Goal: Information Seeking & Learning: Learn about a topic

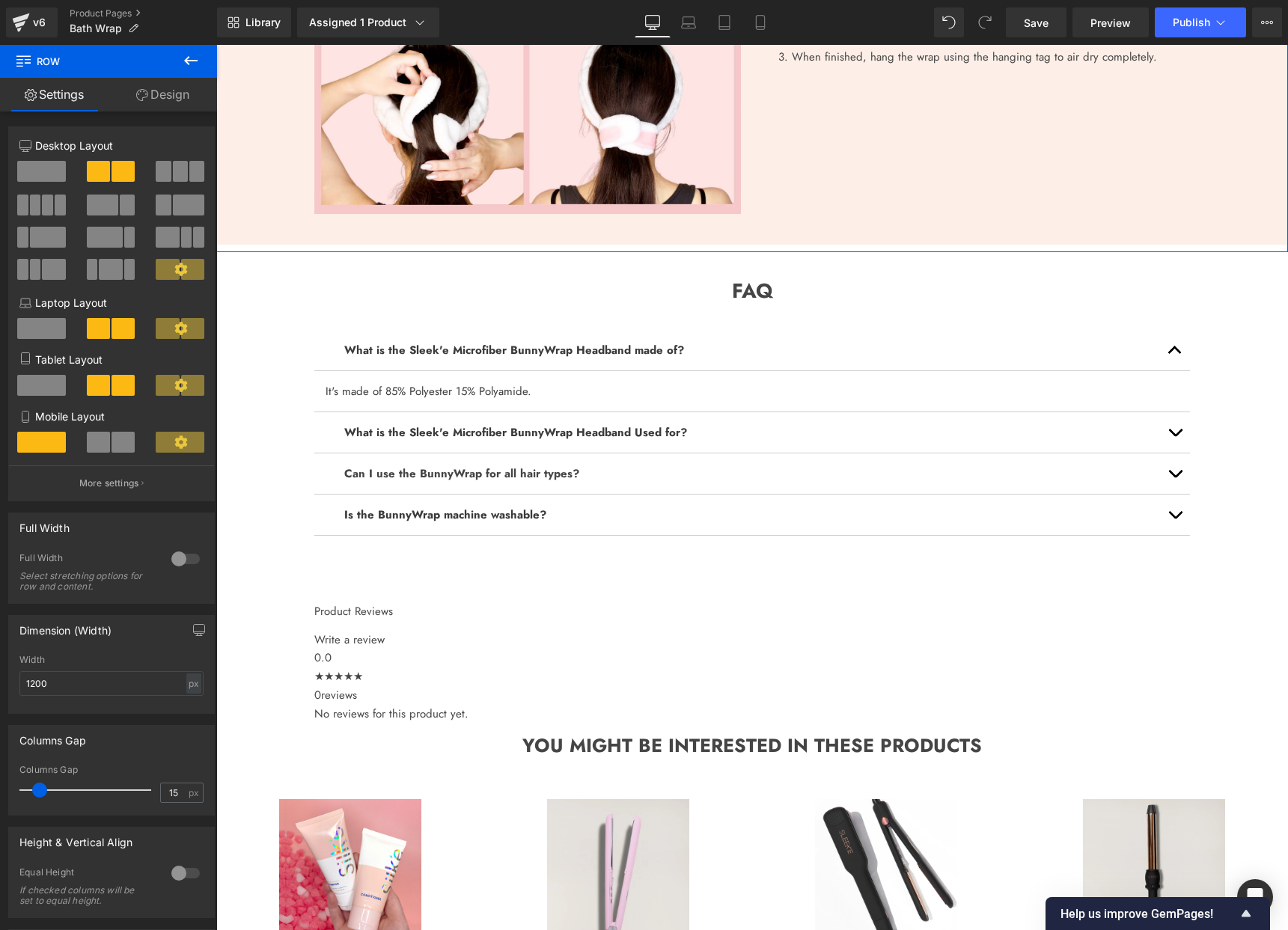
scroll to position [1508, 0]
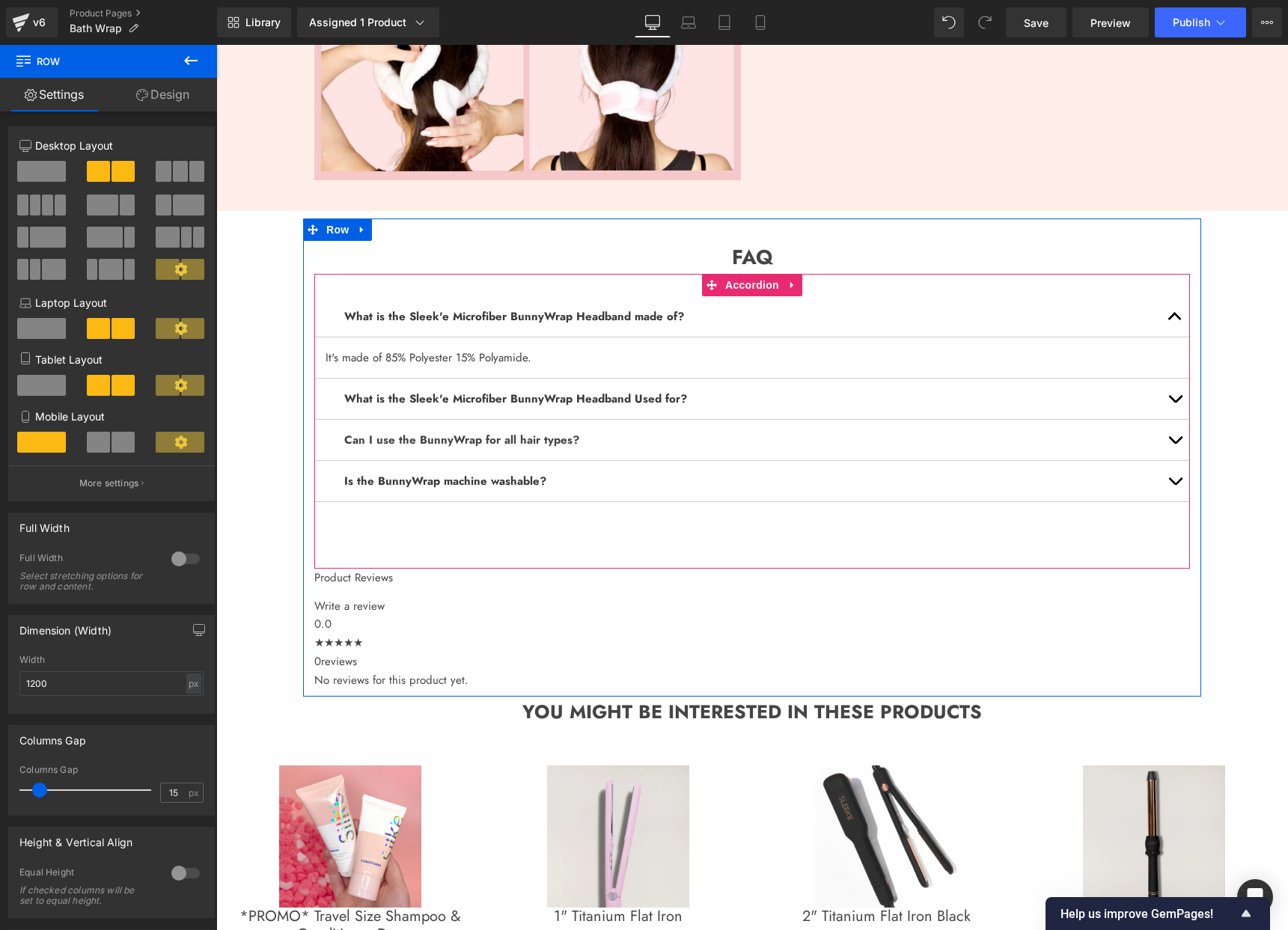
click at [518, 299] on div "What is the Sleek'e Microfiber BunnyWrap Headband made of? Text Block" at bounding box center [752, 317] width 876 height 41
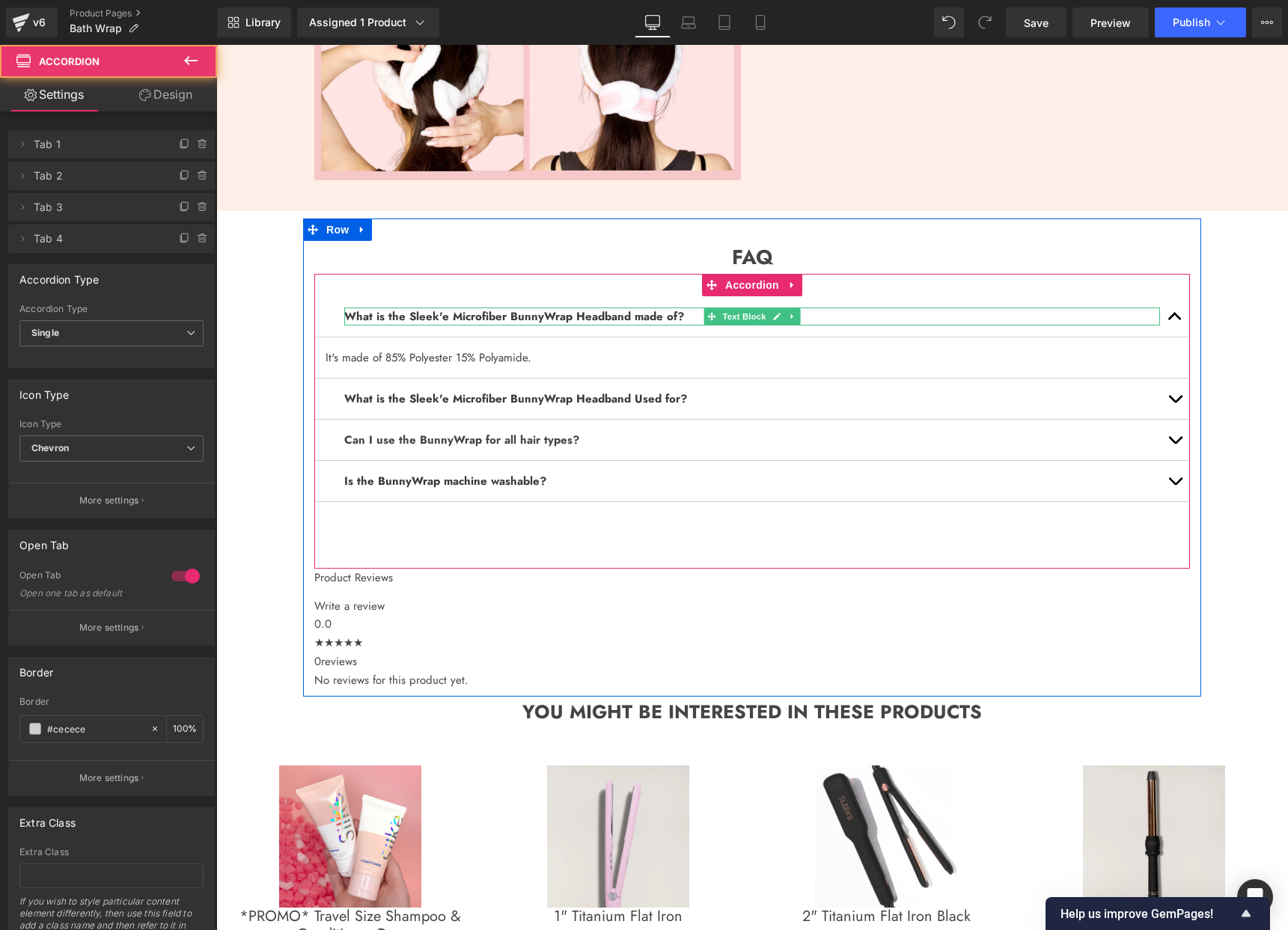
click at [548, 320] on b "What is the Sleek'e Microfiber BunnyWrap Headband made of?" at bounding box center [514, 316] width 340 height 17
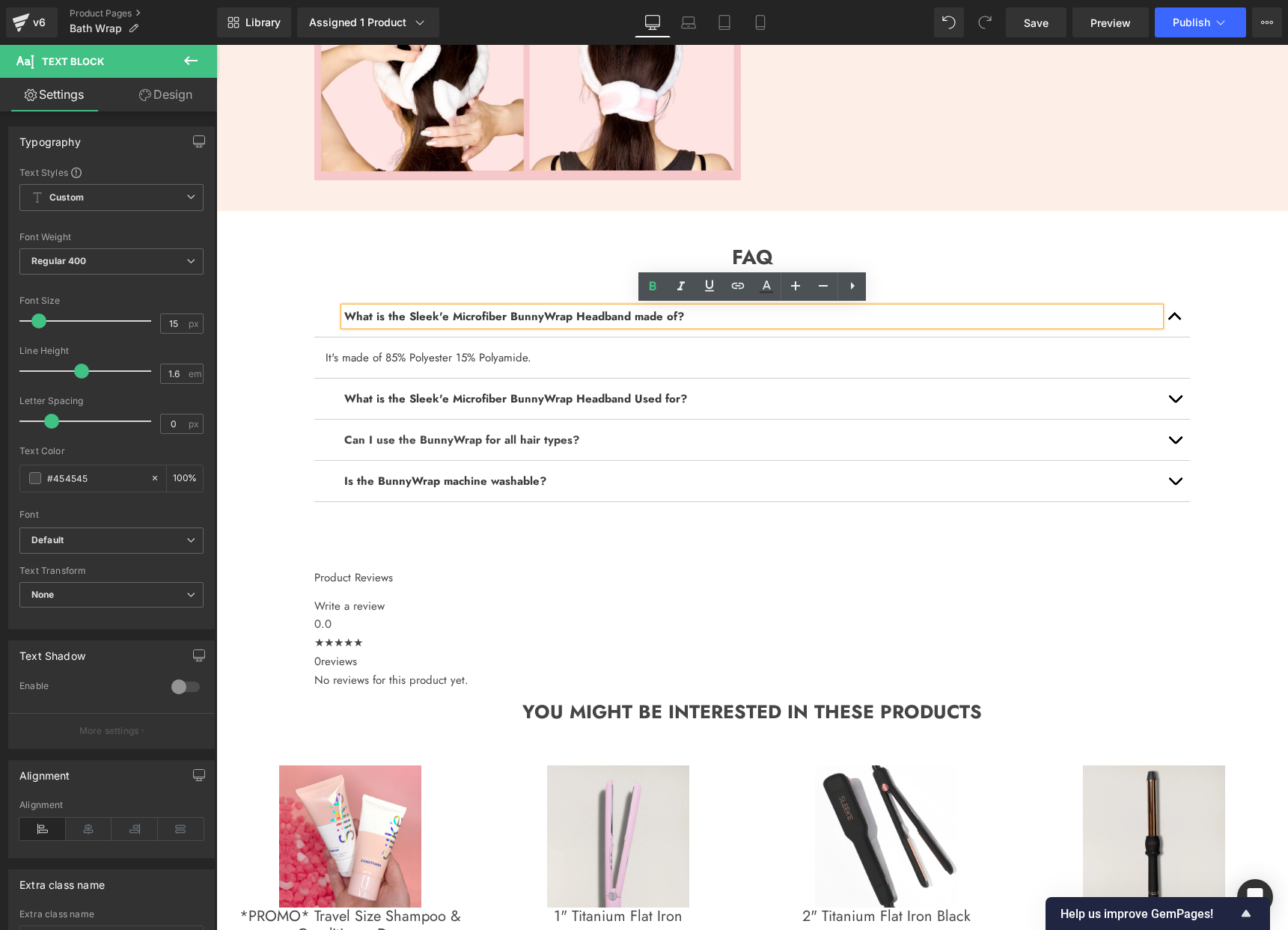
click at [492, 315] on b "What is the Sleek'e Microfiber BunnyWrap Headband made of?" at bounding box center [514, 316] width 340 height 17
click at [491, 315] on b "What is the Sleek'e Microfiber BunnyWrap Headband made of?" at bounding box center [514, 316] width 340 height 17
click at [528, 321] on b "What is the Sleek'e Microfiber BunnyWrap Headband made of?" at bounding box center [514, 316] width 340 height 17
click at [527, 321] on b "What is the Sleek'e Microfiber BunnyWrap Headband made of?" at bounding box center [514, 316] width 340 height 17
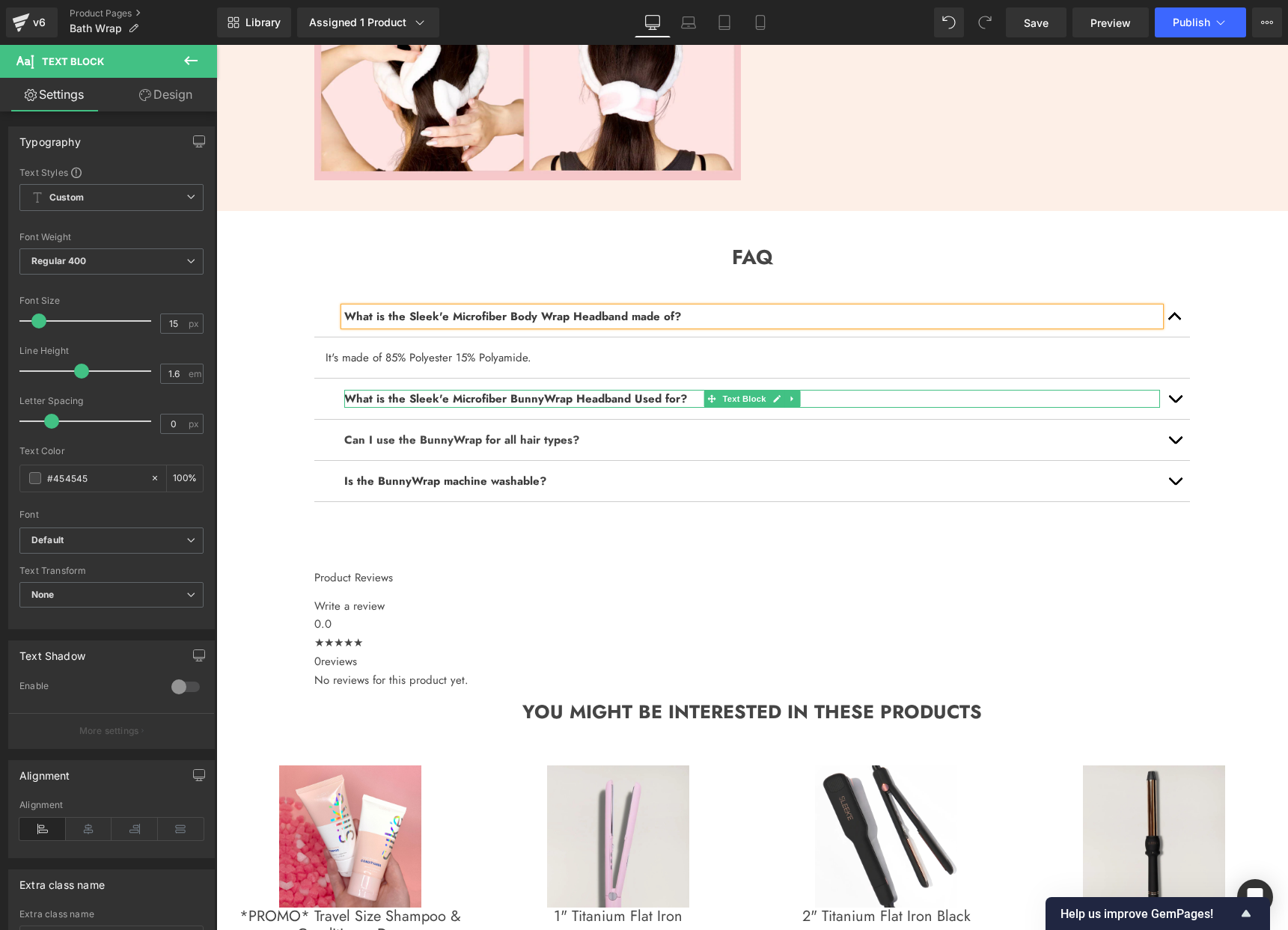
click at [535, 402] on b "What is the Sleek'e Microfiber BunnyWrap Headband Used for?" at bounding box center [515, 399] width 343 height 17
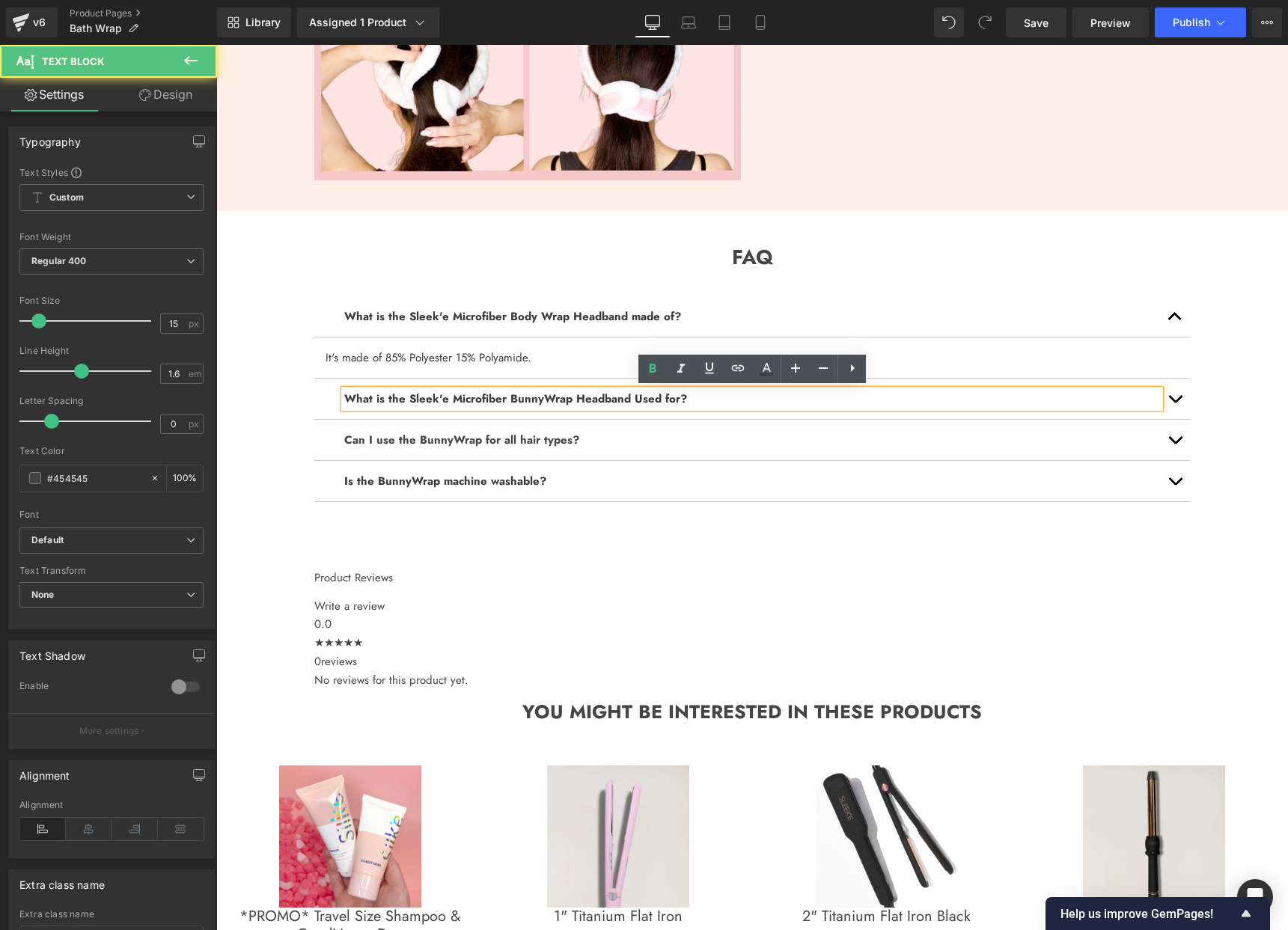
click at [549, 399] on b "What is the Sleek'e Microfiber BunnyWrap Headband Used for?" at bounding box center [515, 399] width 343 height 17
click at [745, 391] on p "What is the Sleek'e Microfiber Body Headband Used for?" at bounding box center [752, 399] width 816 height 18
click at [1172, 396] on button "button" at bounding box center [1175, 399] width 30 height 40
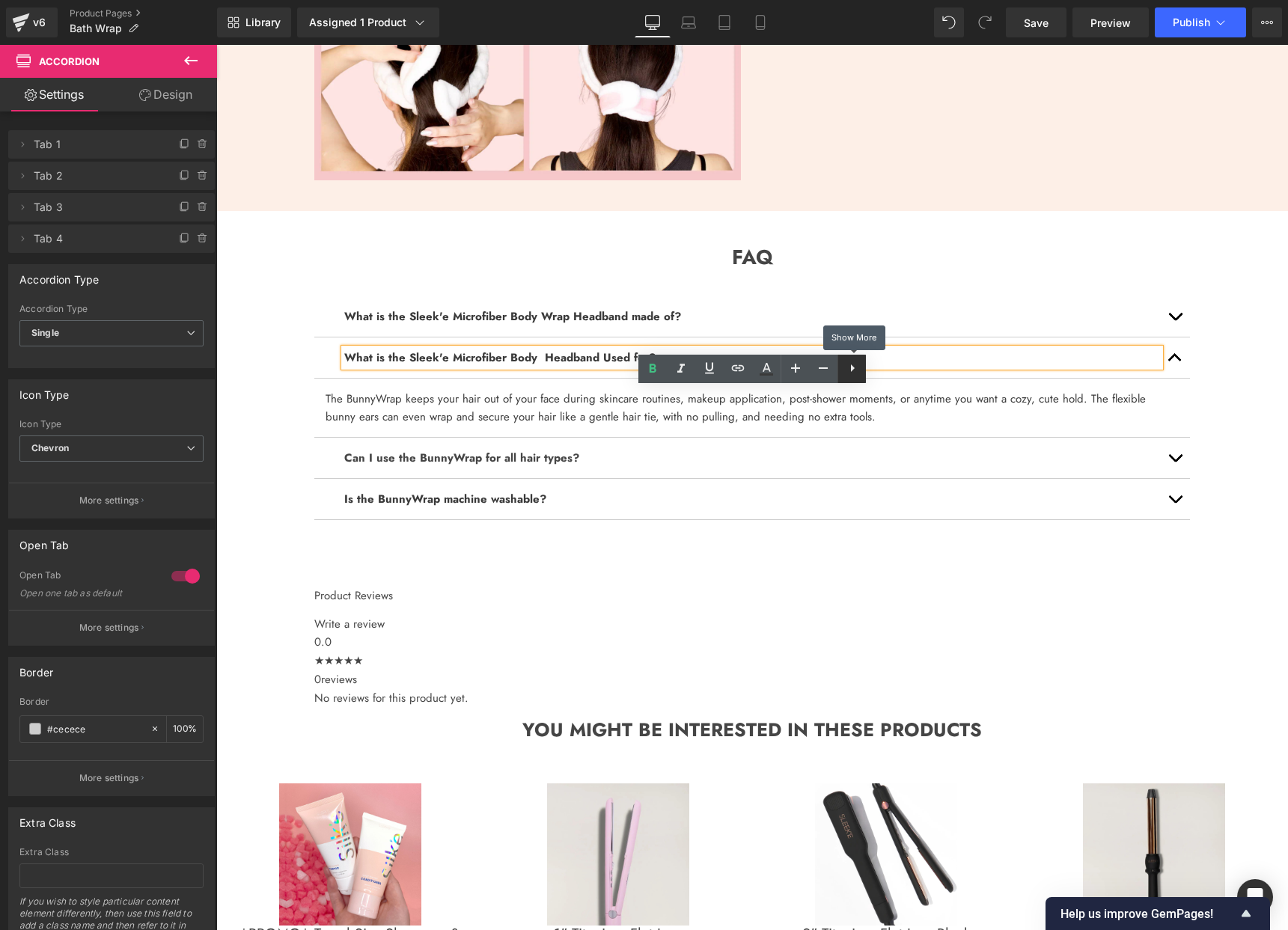
click at [845, 374] on icon at bounding box center [852, 368] width 18 height 18
click at [880, 372] on icon at bounding box center [881, 368] width 18 height 18
click at [888, 405] on font "The BunnyWrap keeps your hair out of your face during skincare routines, makeup…" at bounding box center [736, 408] width 821 height 34
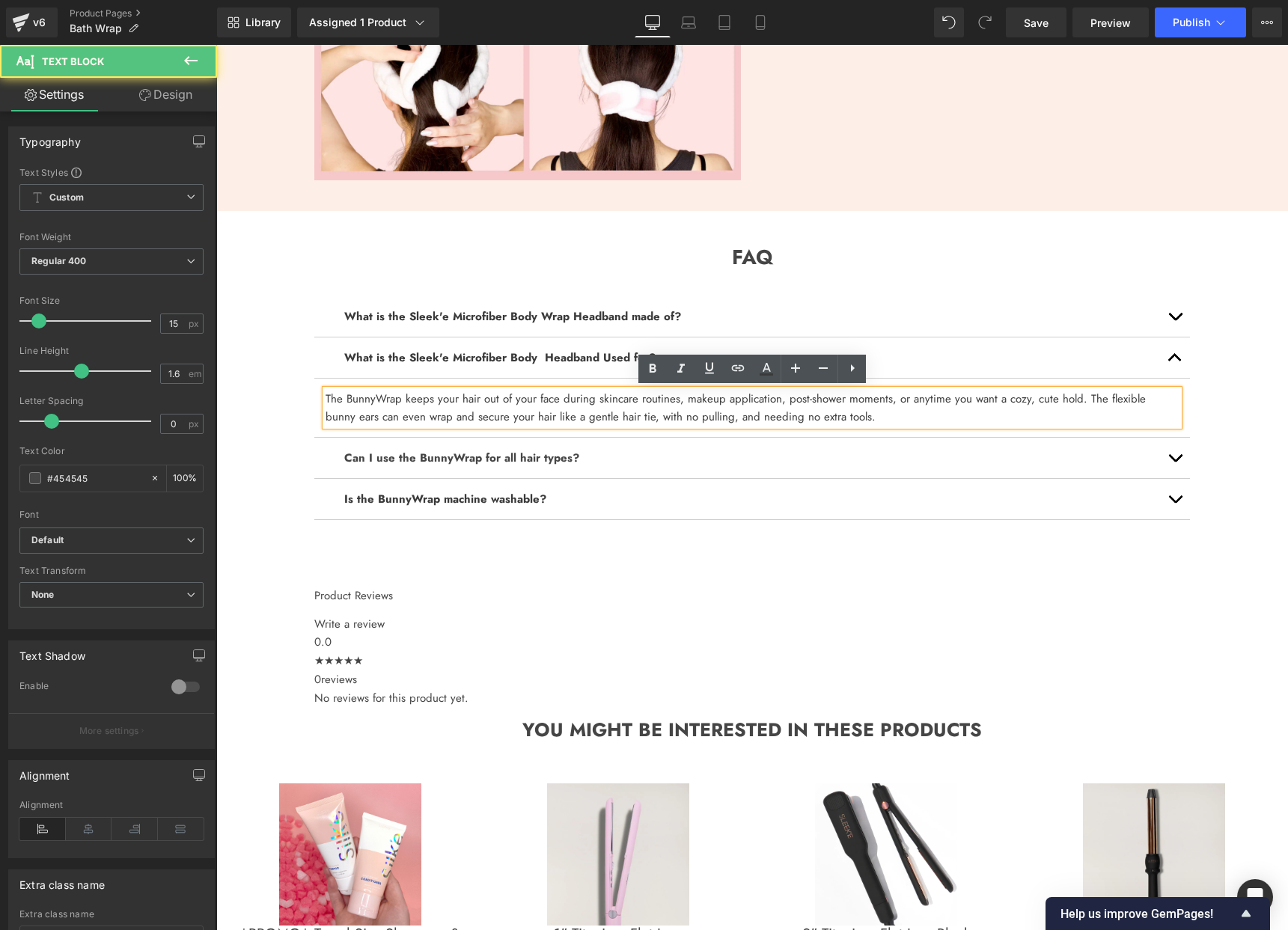
click at [780, 406] on font "The BunnyWrap keeps your hair out of your face during skincare routines, makeup…" at bounding box center [736, 408] width 821 height 34
click at [920, 390] on div "The BunnyWrap keeps your hair out of your face during skincare routines, makeup…" at bounding box center [752, 408] width 853 height 36
click at [439, 360] on b "What is the Sleek'e Microfiber Body Headband Used for?" at bounding box center [500, 357] width 312 height 17
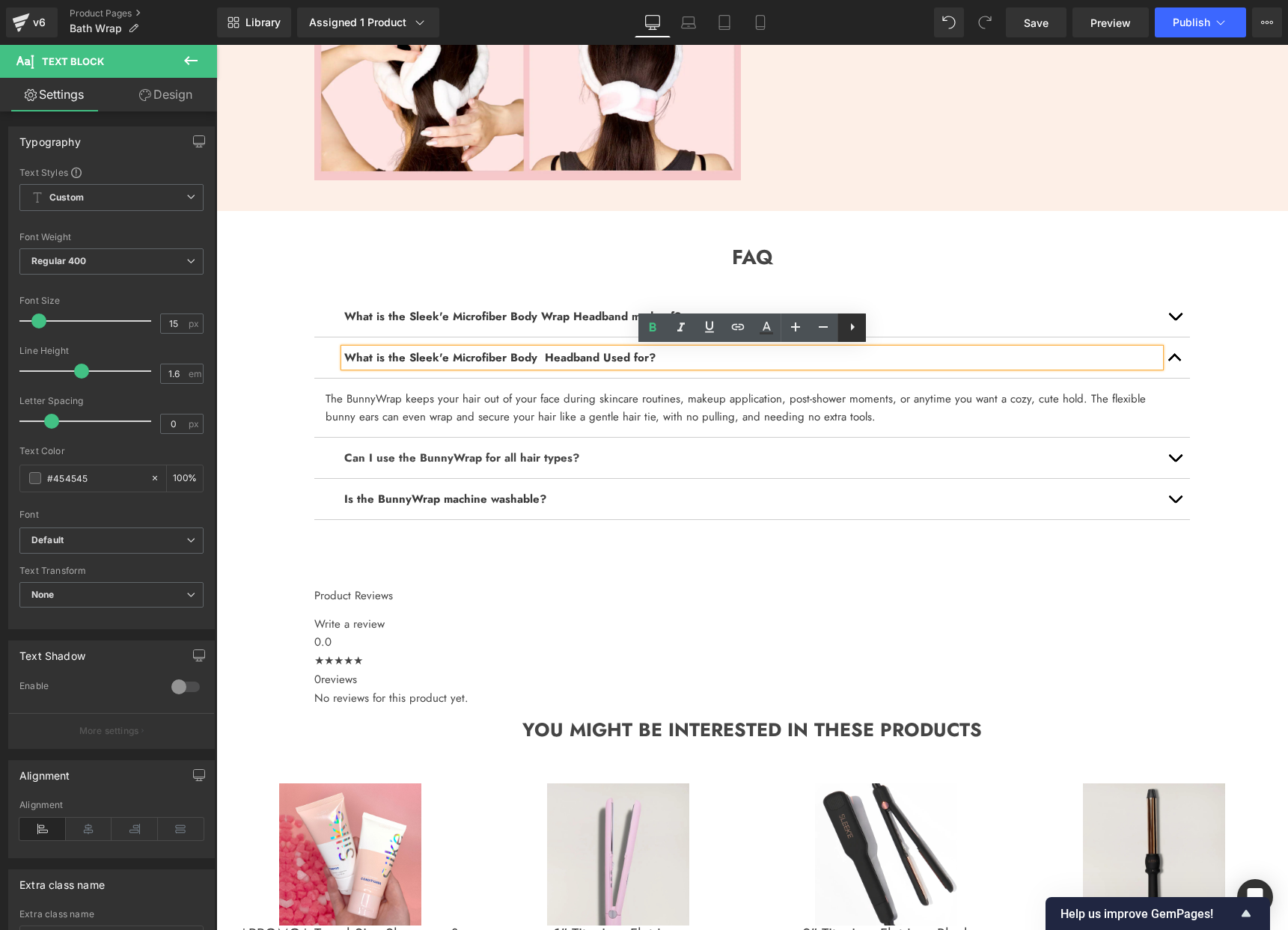
click at [857, 331] on icon at bounding box center [852, 327] width 18 height 18
drag, startPoint x: 500, startPoint y: 370, endPoint x: 493, endPoint y: 370, distance: 7.0
click at [500, 370] on div "What is the Sleek'e Microfiber Body Headband Used for? Text Block" at bounding box center [752, 358] width 876 height 41
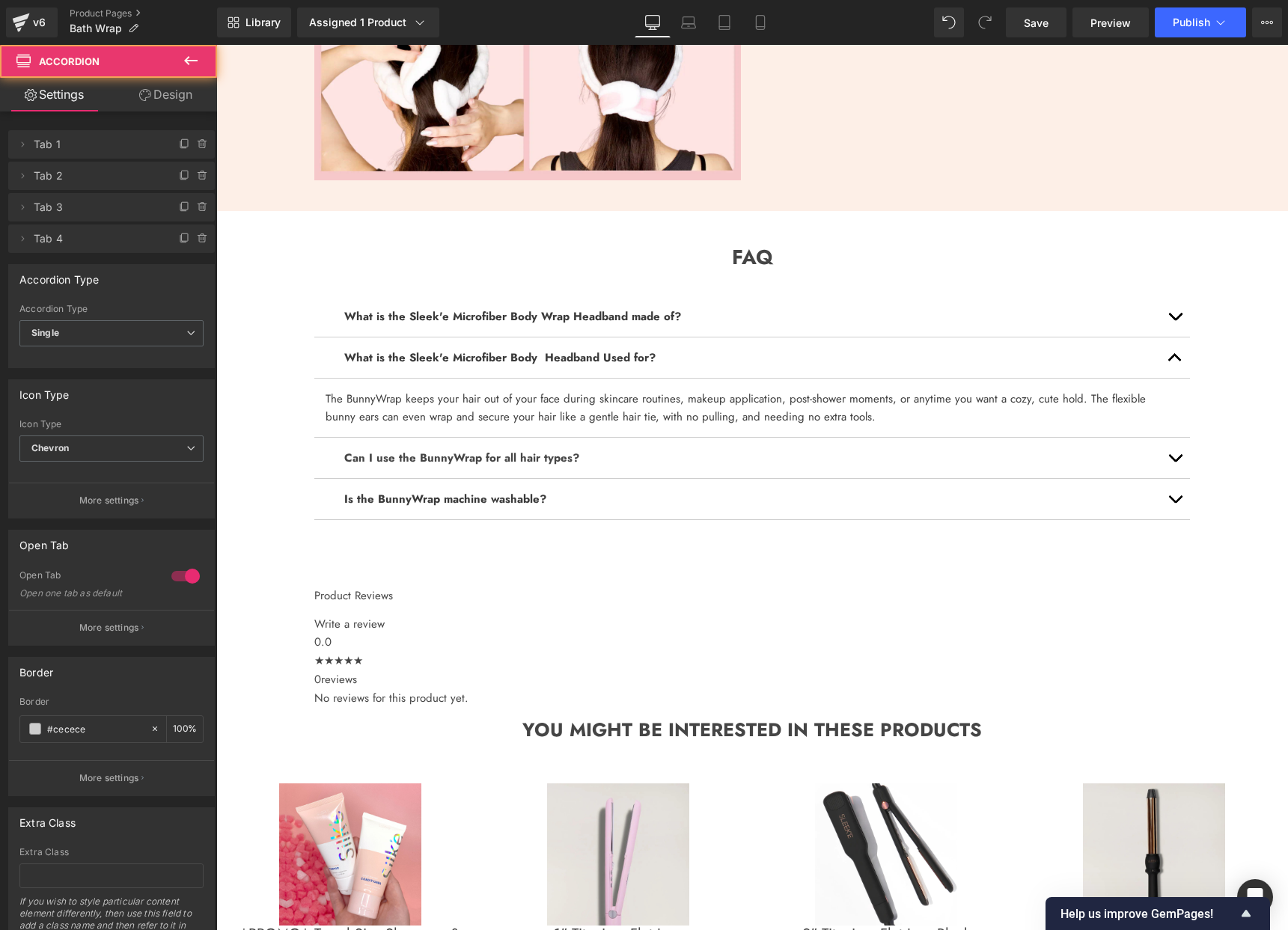
click at [392, 363] on div "What is the Sleek'e Microfiber Body Headband Used for? Text Block" at bounding box center [752, 358] width 816 height 18
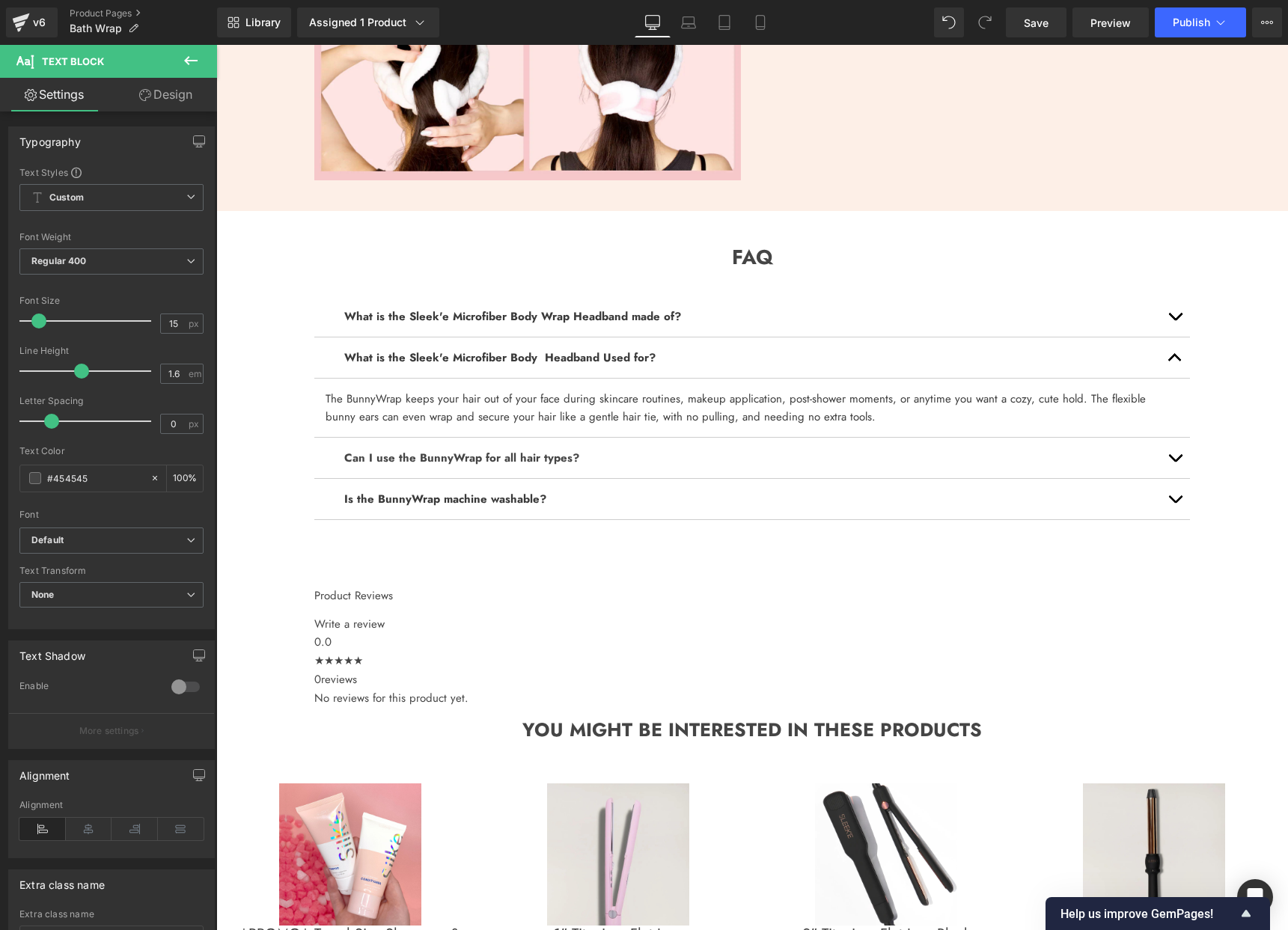
click at [186, 65] on icon at bounding box center [191, 60] width 18 height 18
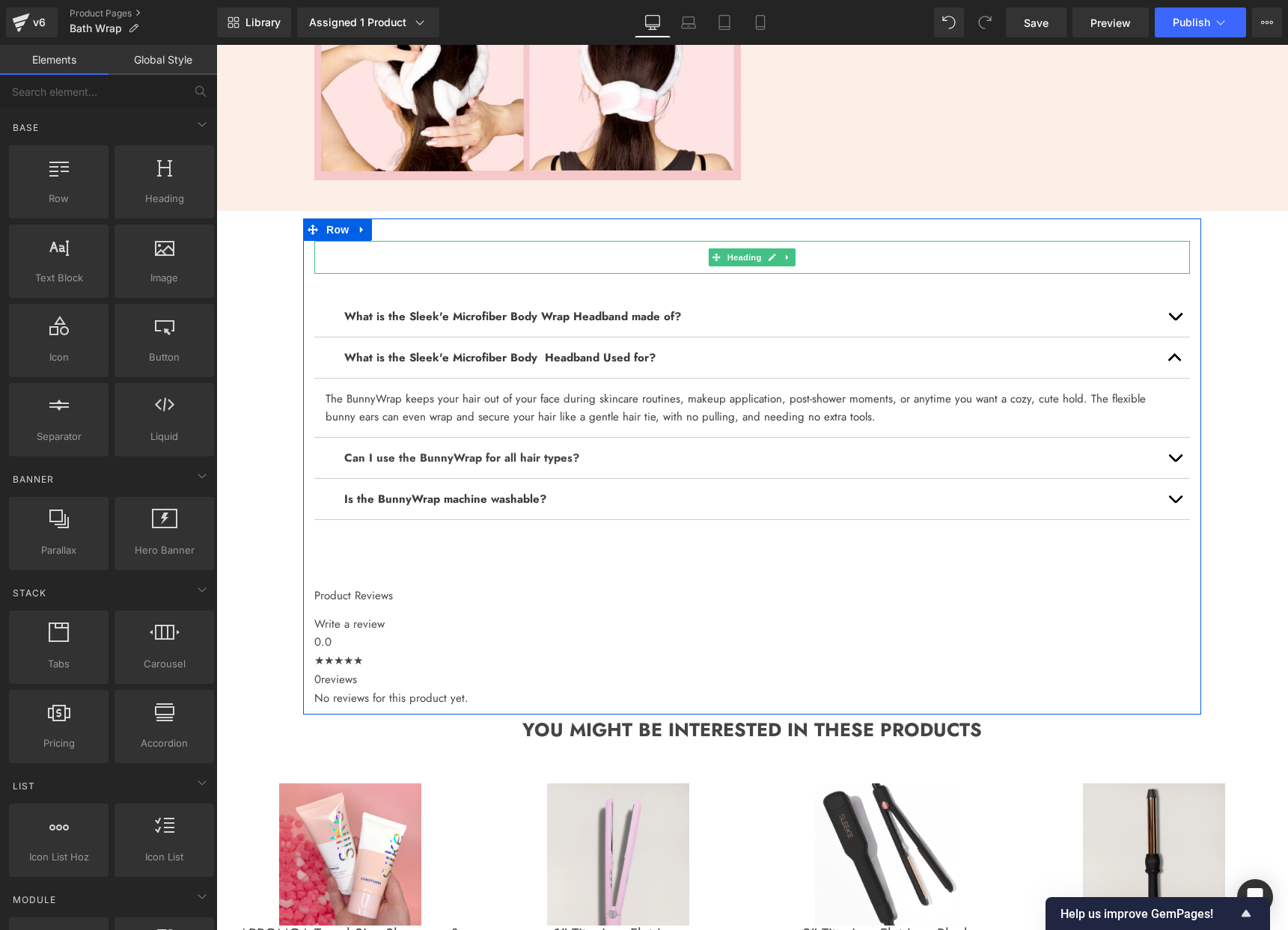
click at [648, 257] on h1 "FAQ" at bounding box center [752, 257] width 876 height 33
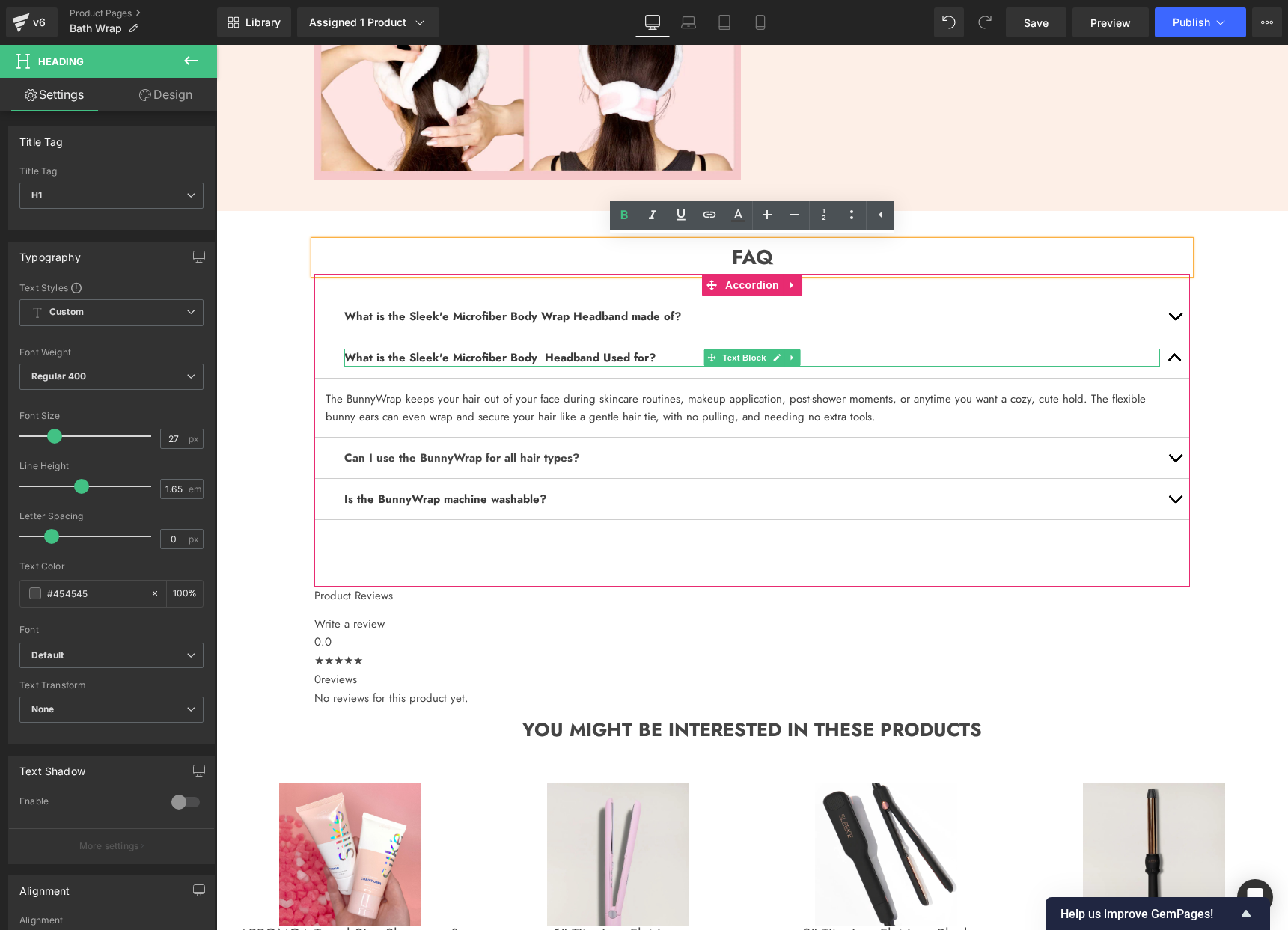
click at [622, 359] on b "What is the Sleek'e Microfiber Body Headband Used for?" at bounding box center [500, 357] width 312 height 17
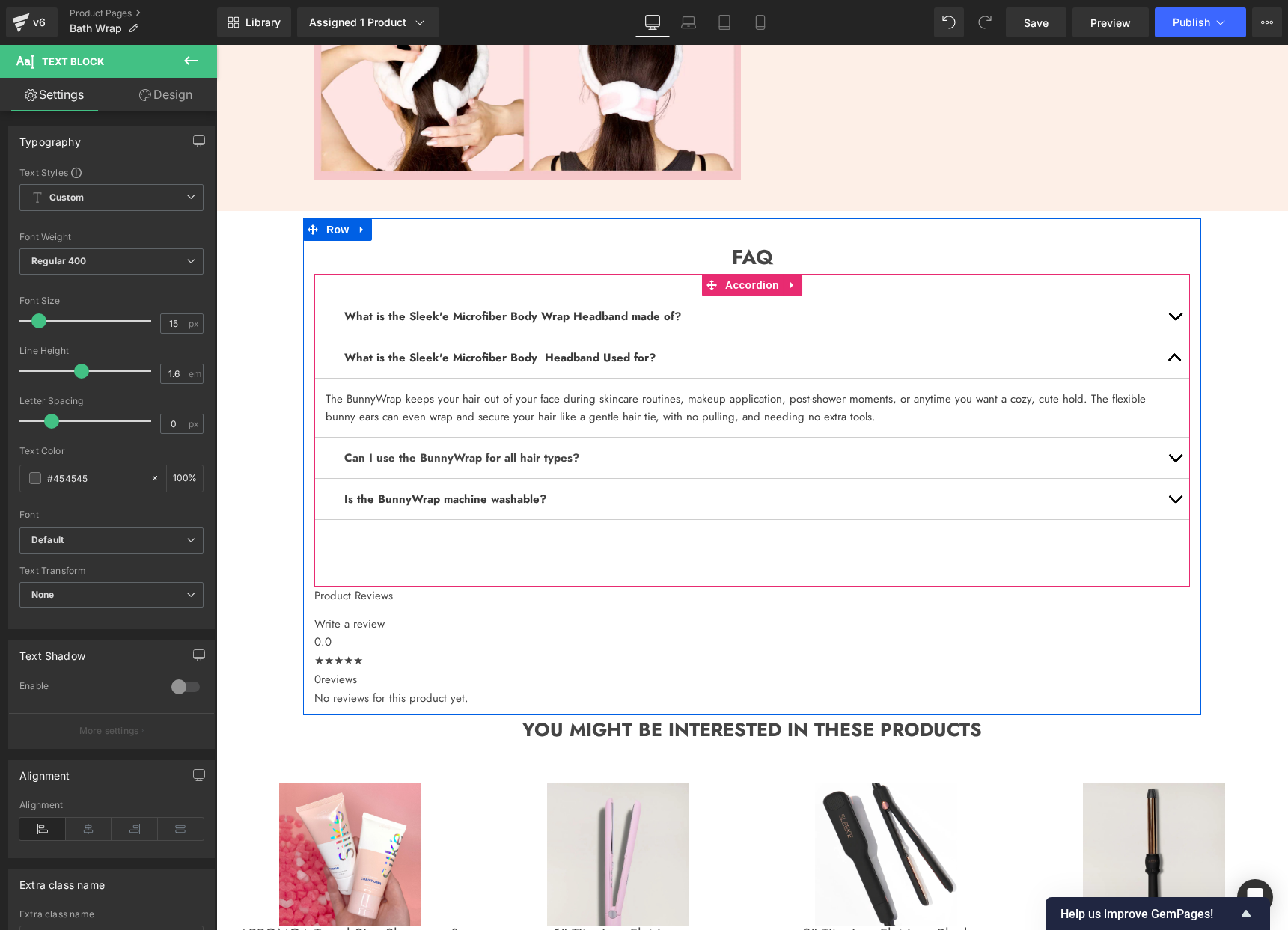
click at [487, 500] on b "Is the BunnyWrap machine washable?" at bounding box center [444, 499] width 202 height 17
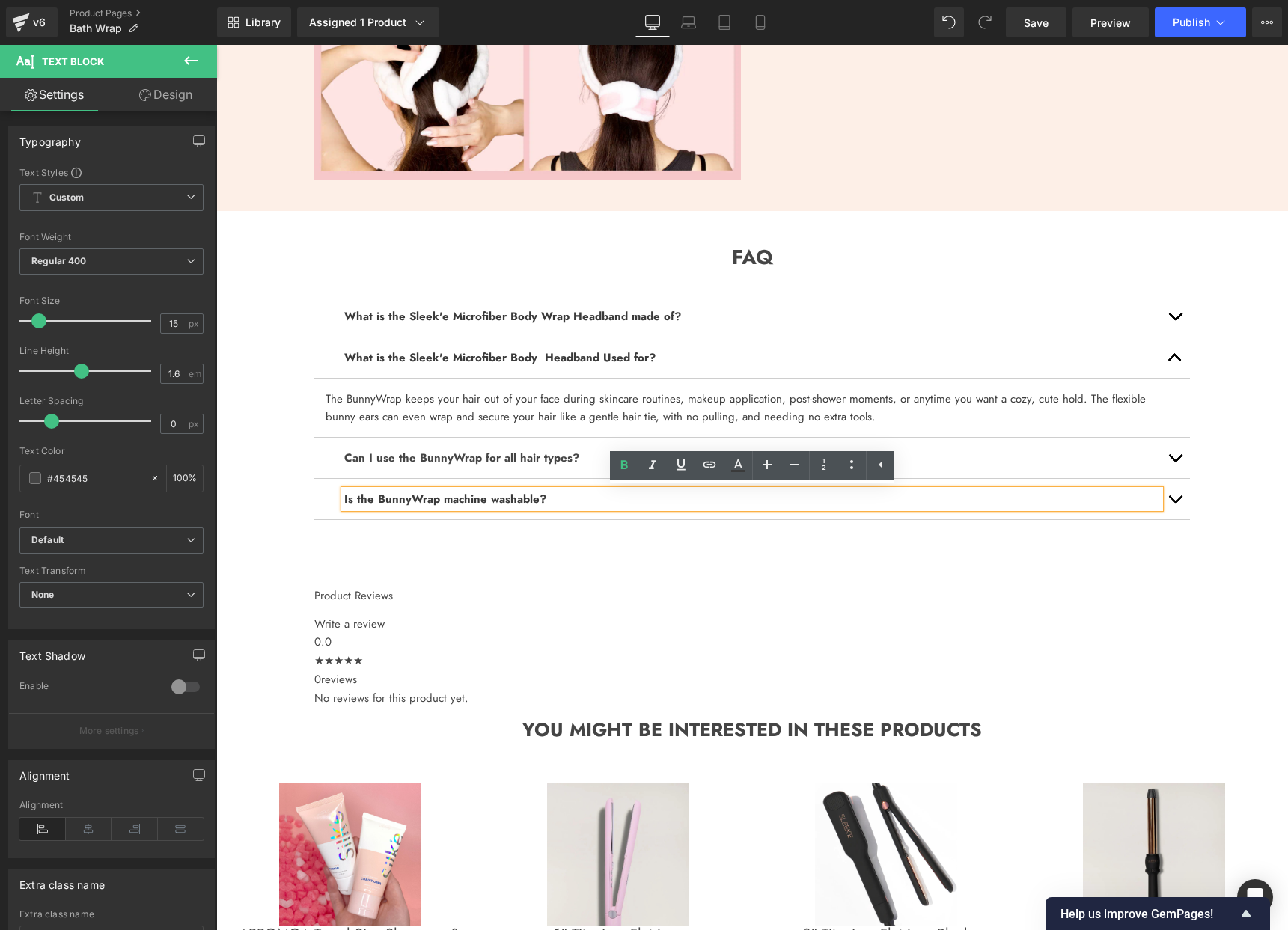
drag, startPoint x: 583, startPoint y: 535, endPoint x: 562, endPoint y: 525, distance: 23.3
click at [583, 535] on div "What is the Sleek'e Microfiber Body Wrap Headband made of? Text Block It's made…" at bounding box center [752, 430] width 876 height 313
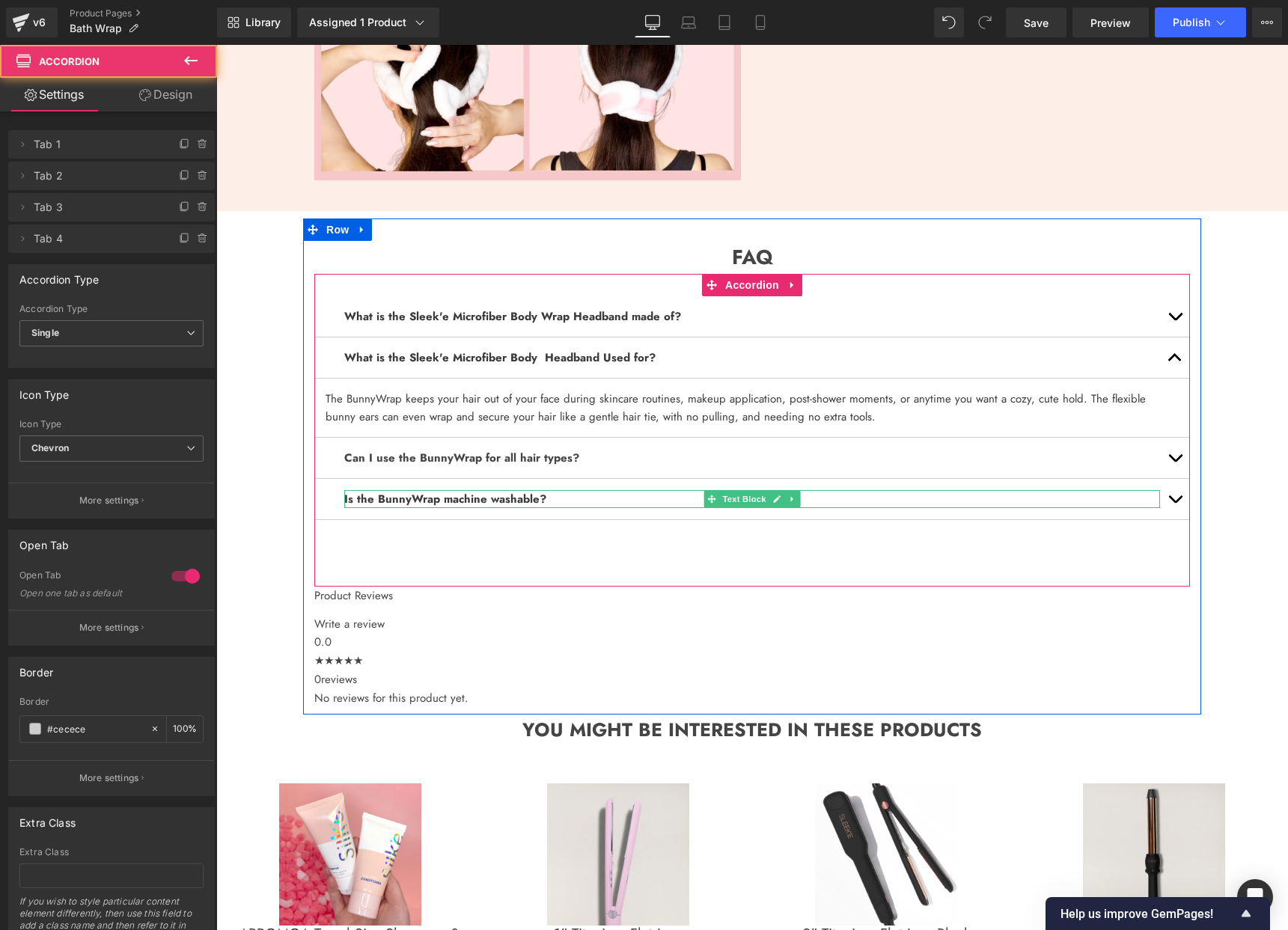
click at [530, 494] on b "Is the BunnyWrap machine washable?" at bounding box center [444, 499] width 202 height 17
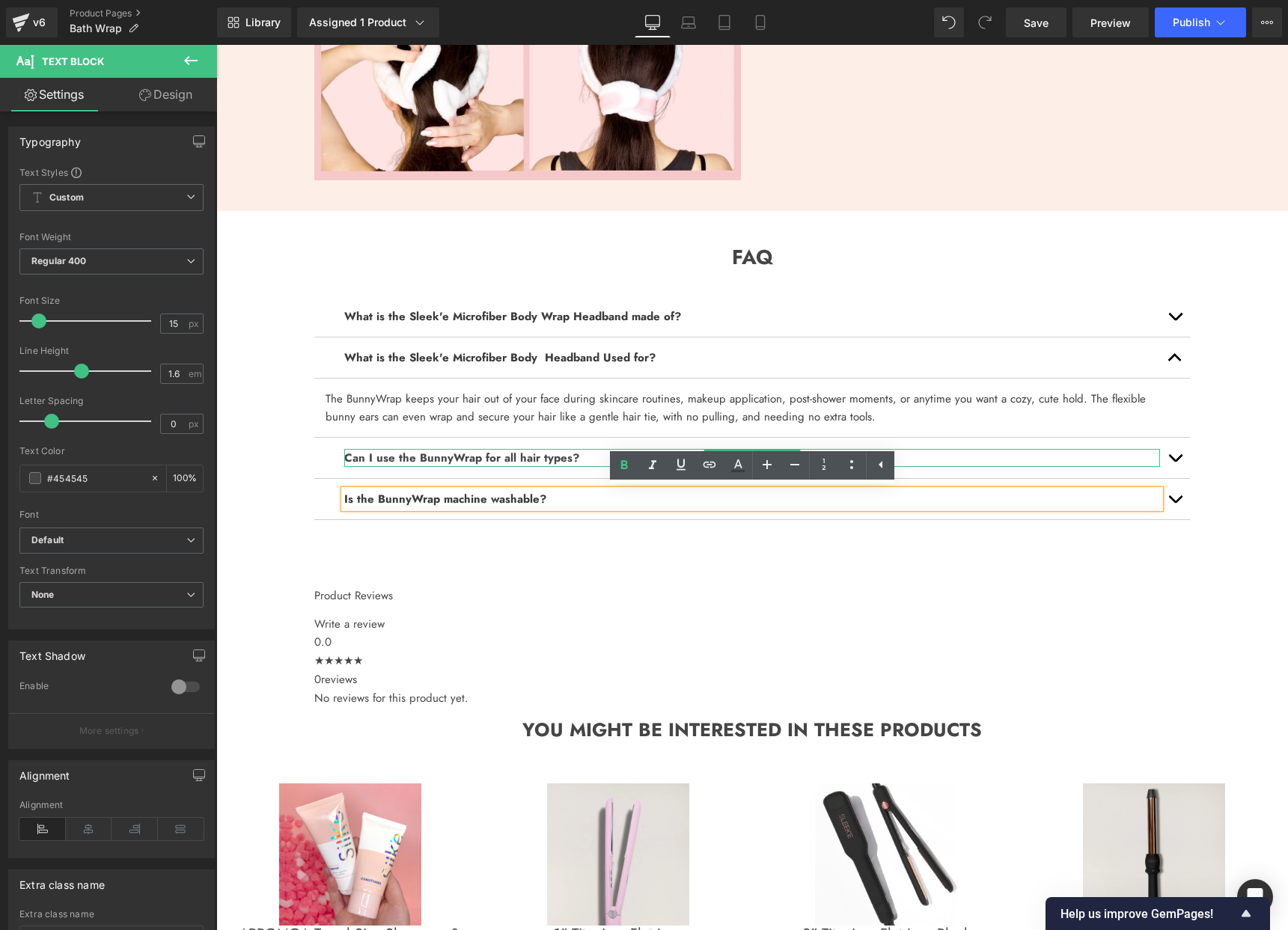
click at [544, 460] on strong "Can I use the BunnyWrap for all hair types?" at bounding box center [461, 458] width 235 height 17
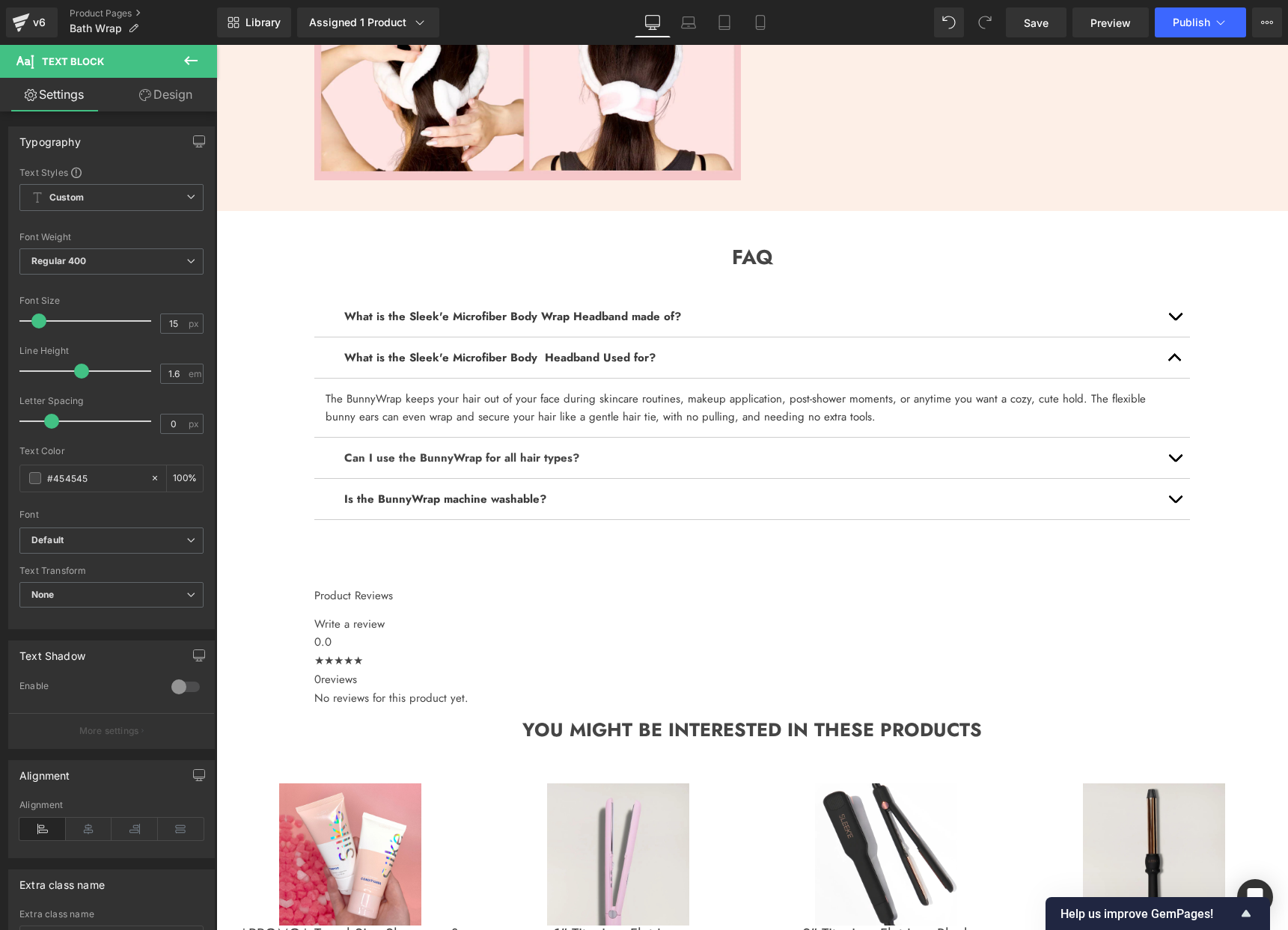
click at [188, 66] on icon at bounding box center [191, 60] width 18 height 18
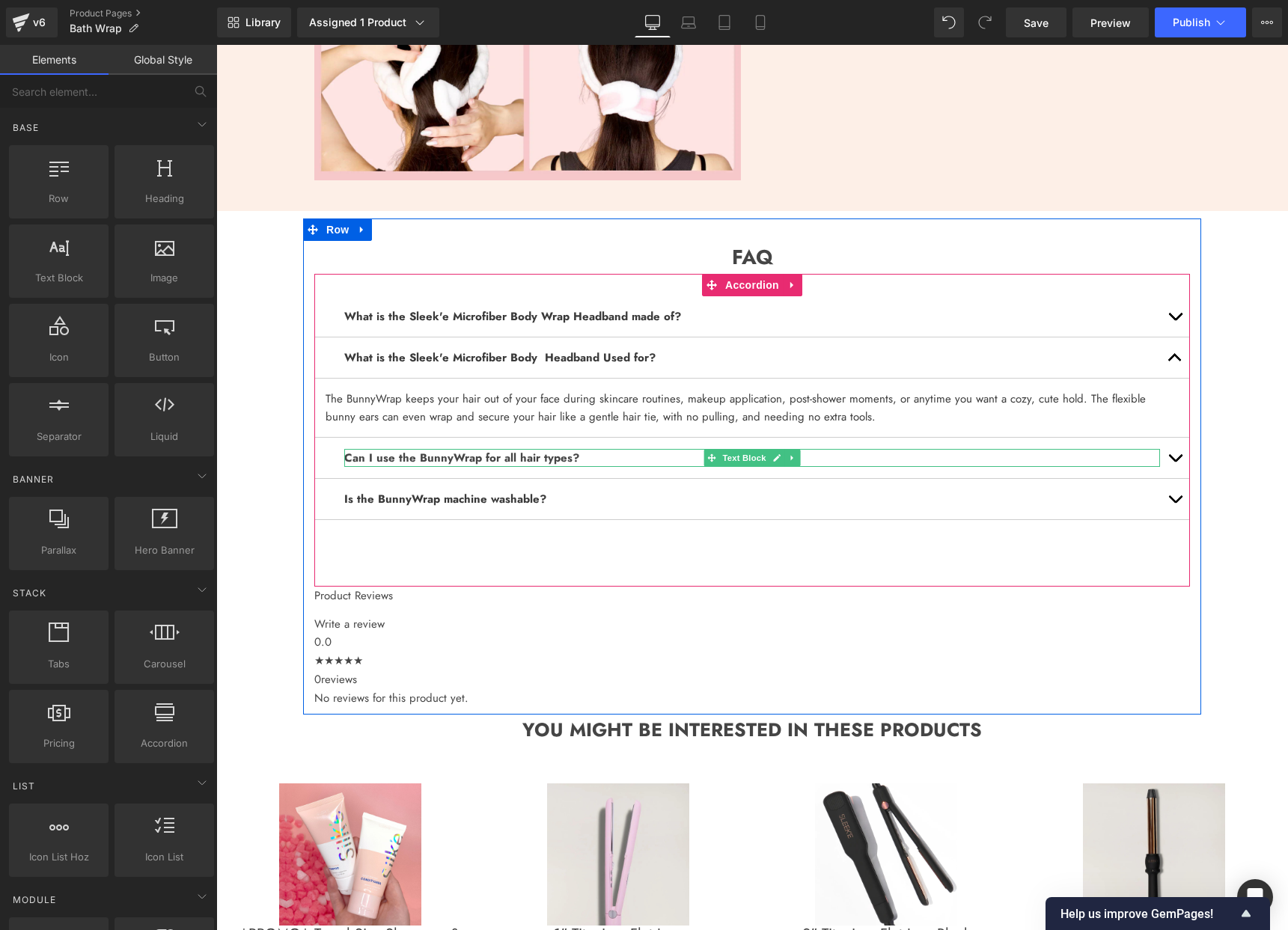
click at [579, 454] on strong "Can I use the BunnyWrap for all hair types?" at bounding box center [461, 458] width 235 height 17
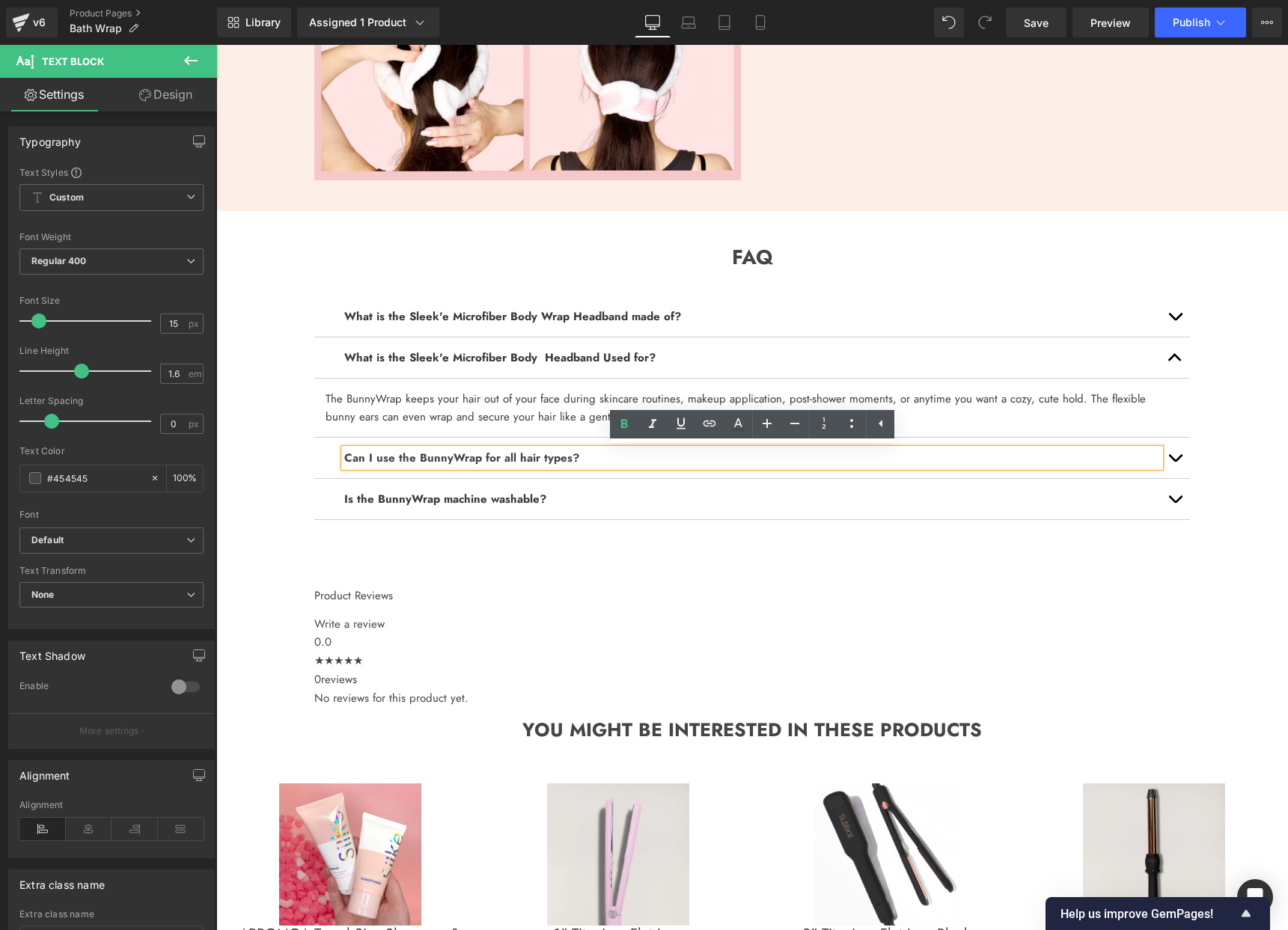
click at [598, 479] on div "Is the BunnyWrap machine washable? Text Block" at bounding box center [752, 499] width 876 height 41
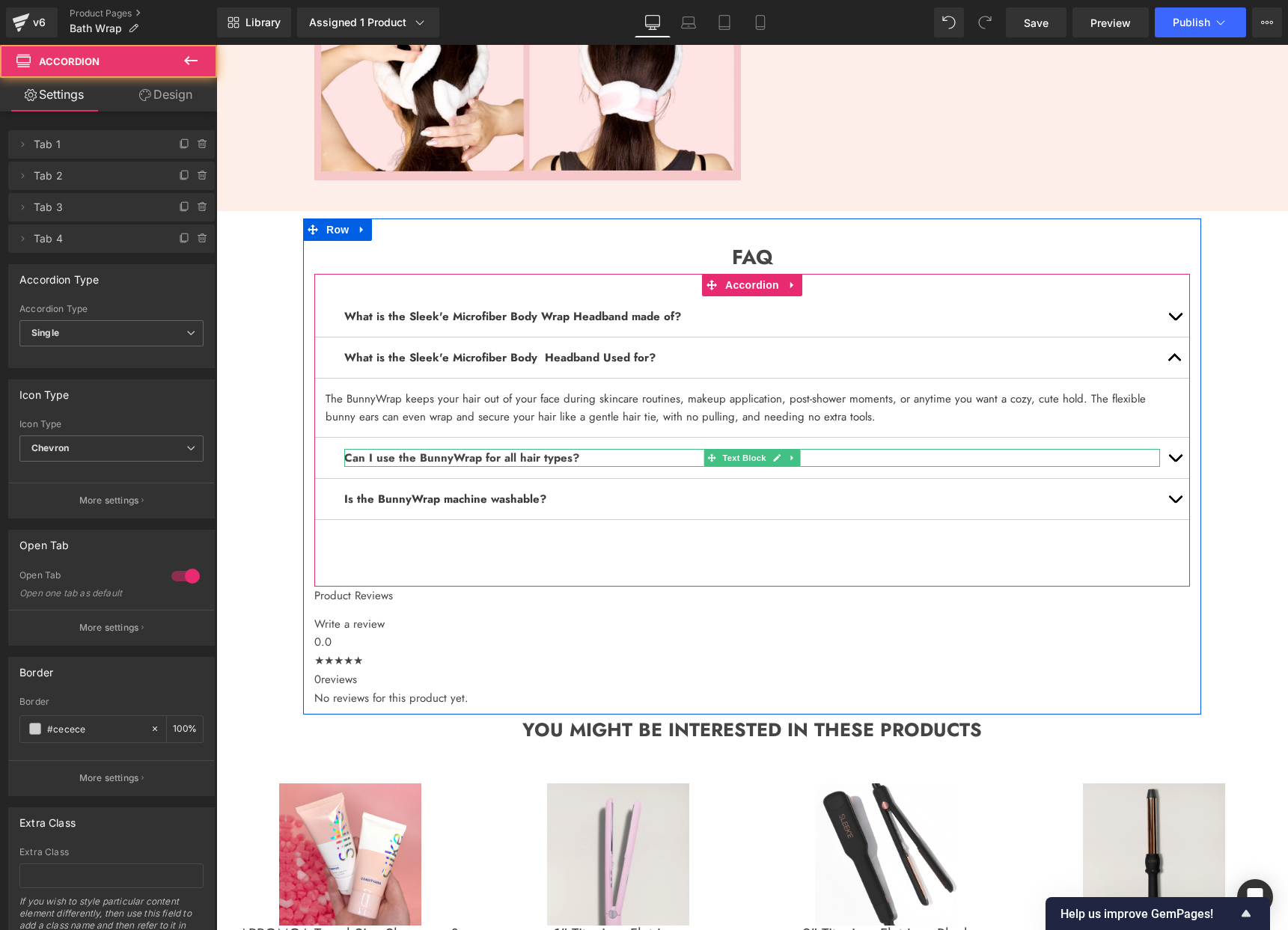
click at [579, 459] on strong "Can I use the BunnyWrap for all hair types?" at bounding box center [461, 458] width 235 height 17
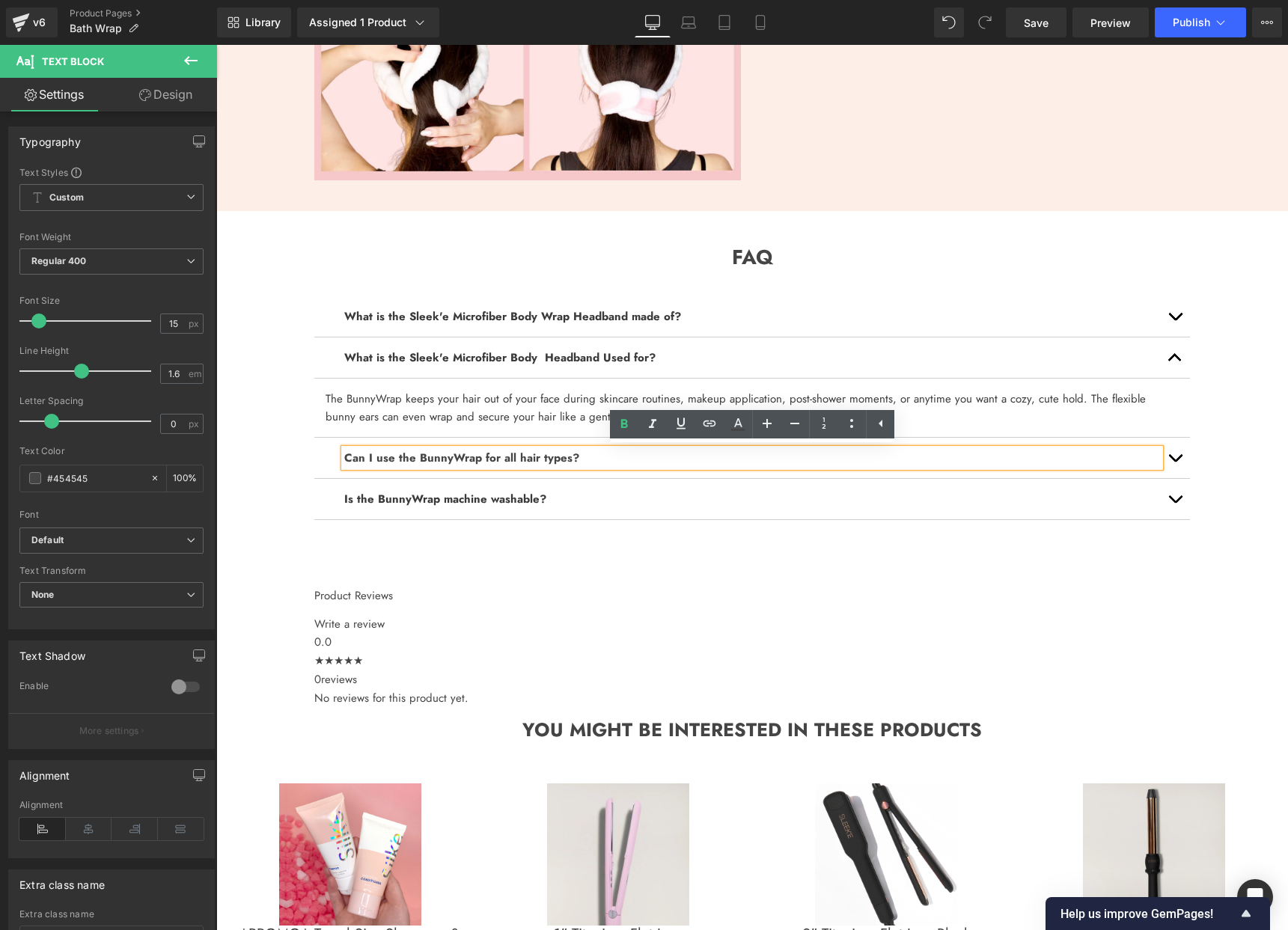
drag, startPoint x: 592, startPoint y: 459, endPoint x: 488, endPoint y: 453, distance: 104.2
click at [480, 454] on strong "Can I use the BunnyWrap for all hair types?" at bounding box center [461, 458] width 235 height 17
click at [441, 459] on strong "Can I use the BunnyWrap for all hair types?" at bounding box center [461, 458] width 235 height 17
drag, startPoint x: 568, startPoint y: 456, endPoint x: 497, endPoint y: 460, distance: 71.1
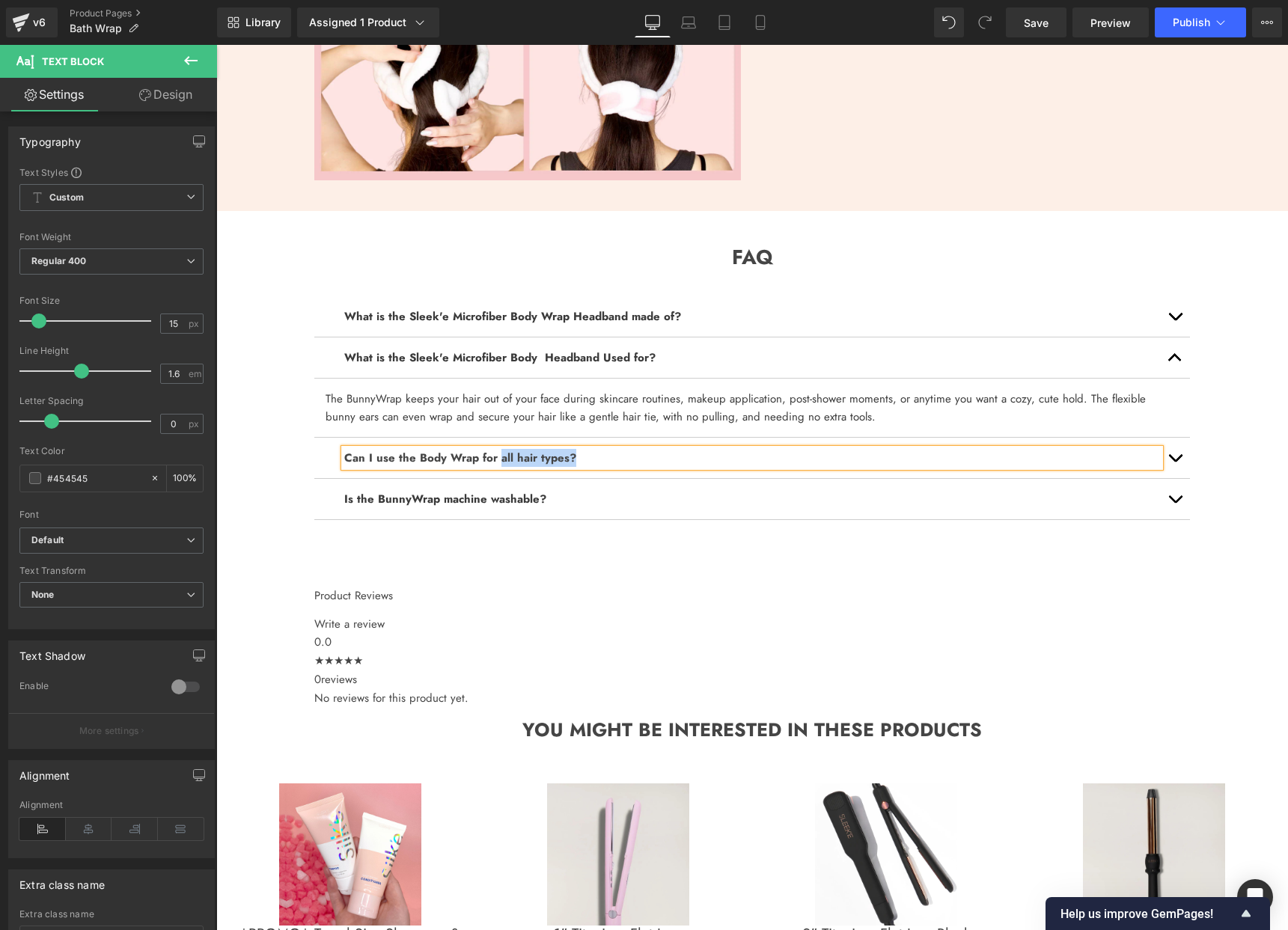
click at [497, 460] on strong "Can I use the Body Wrap for all hair types?" at bounding box center [459, 458] width 232 height 17
click at [522, 459] on strong "Can I use the Body Wrap for on sensitive skin?" at bounding box center [470, 458] width 253 height 17
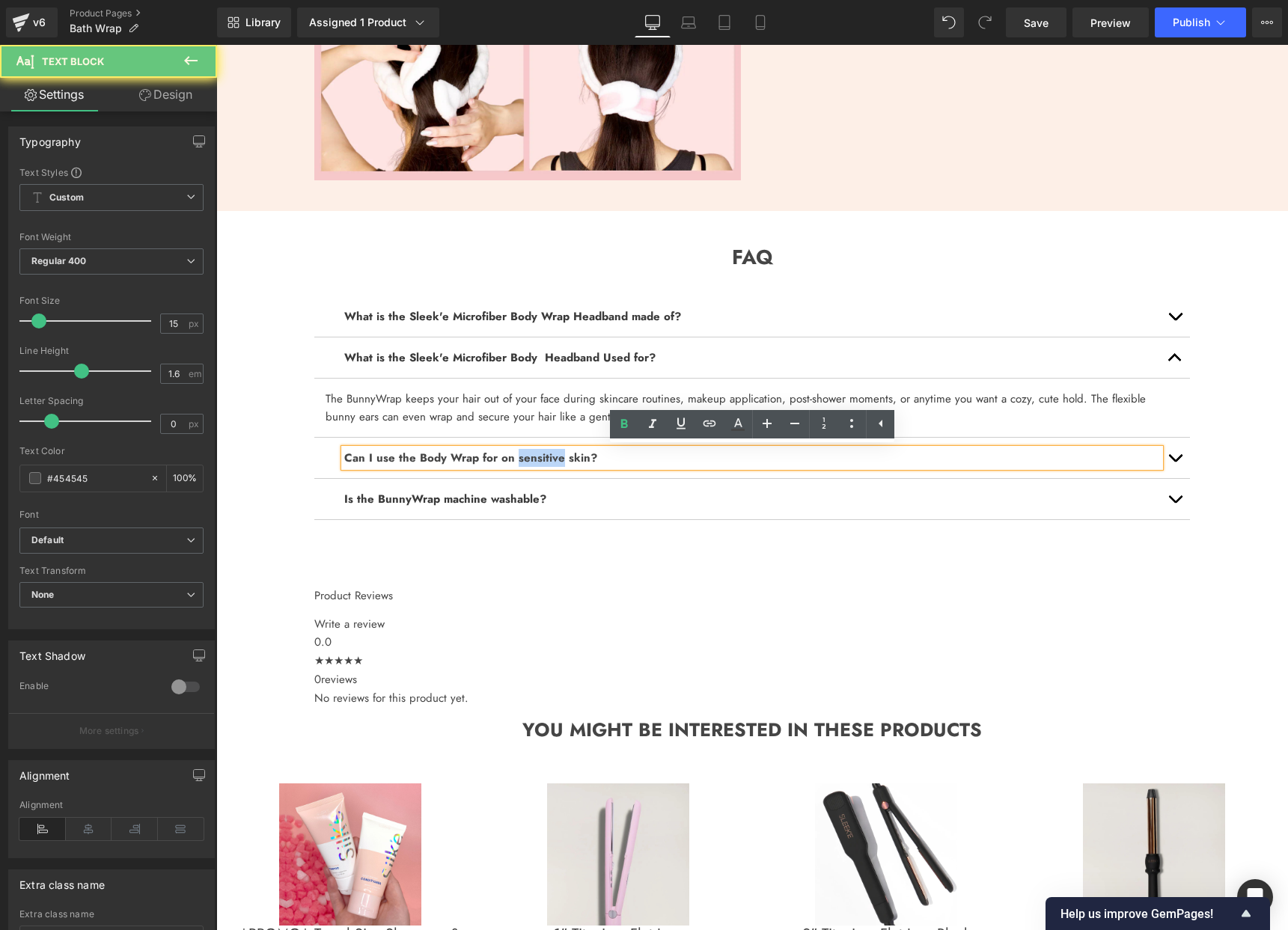
click at [522, 459] on strong "Can I use the Body Wrap for on sensitive skin?" at bounding box center [470, 458] width 253 height 17
copy strong "Can I use the Body Wrap for on sensitive skin?"
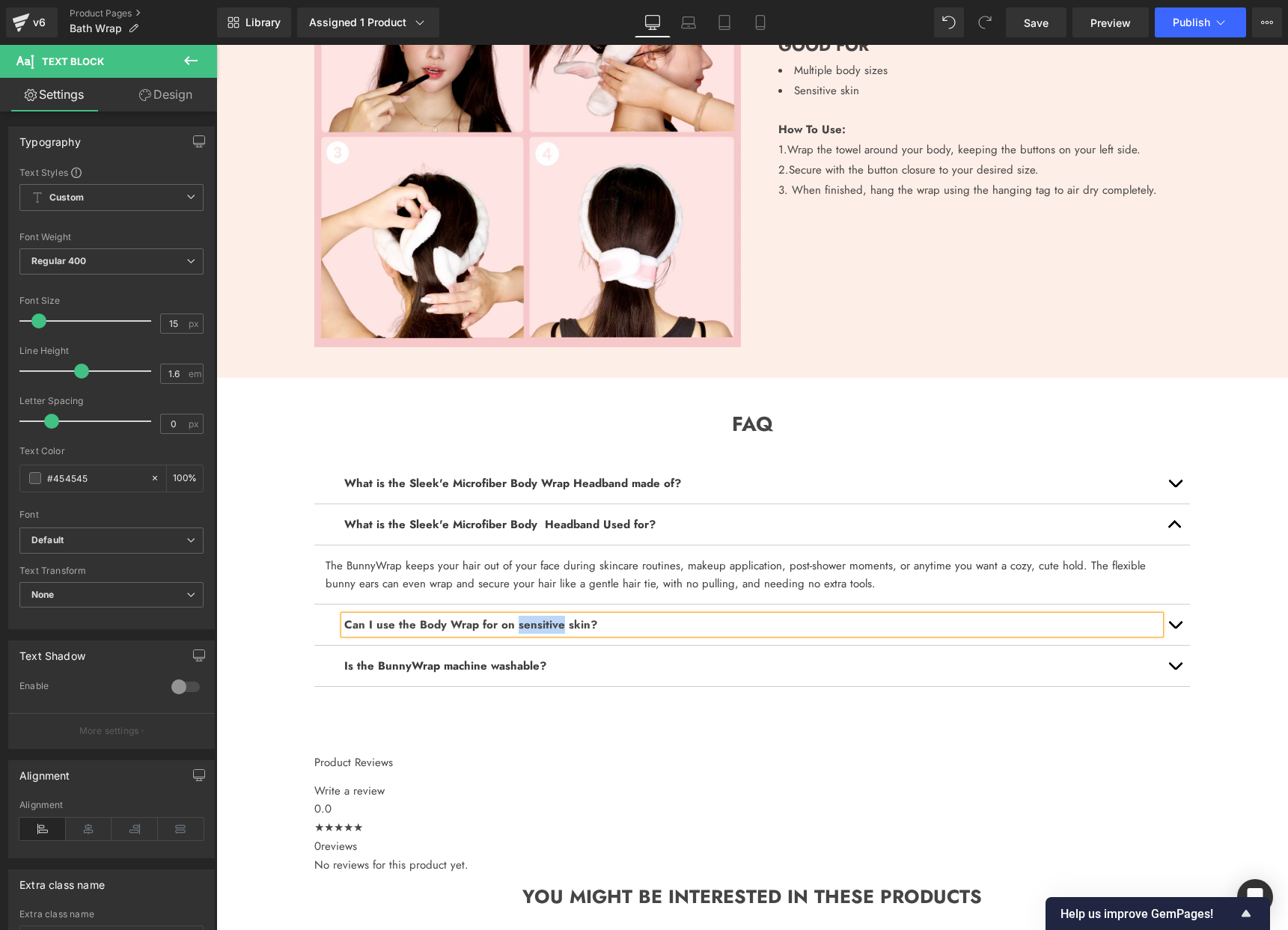
scroll to position [1347, 0]
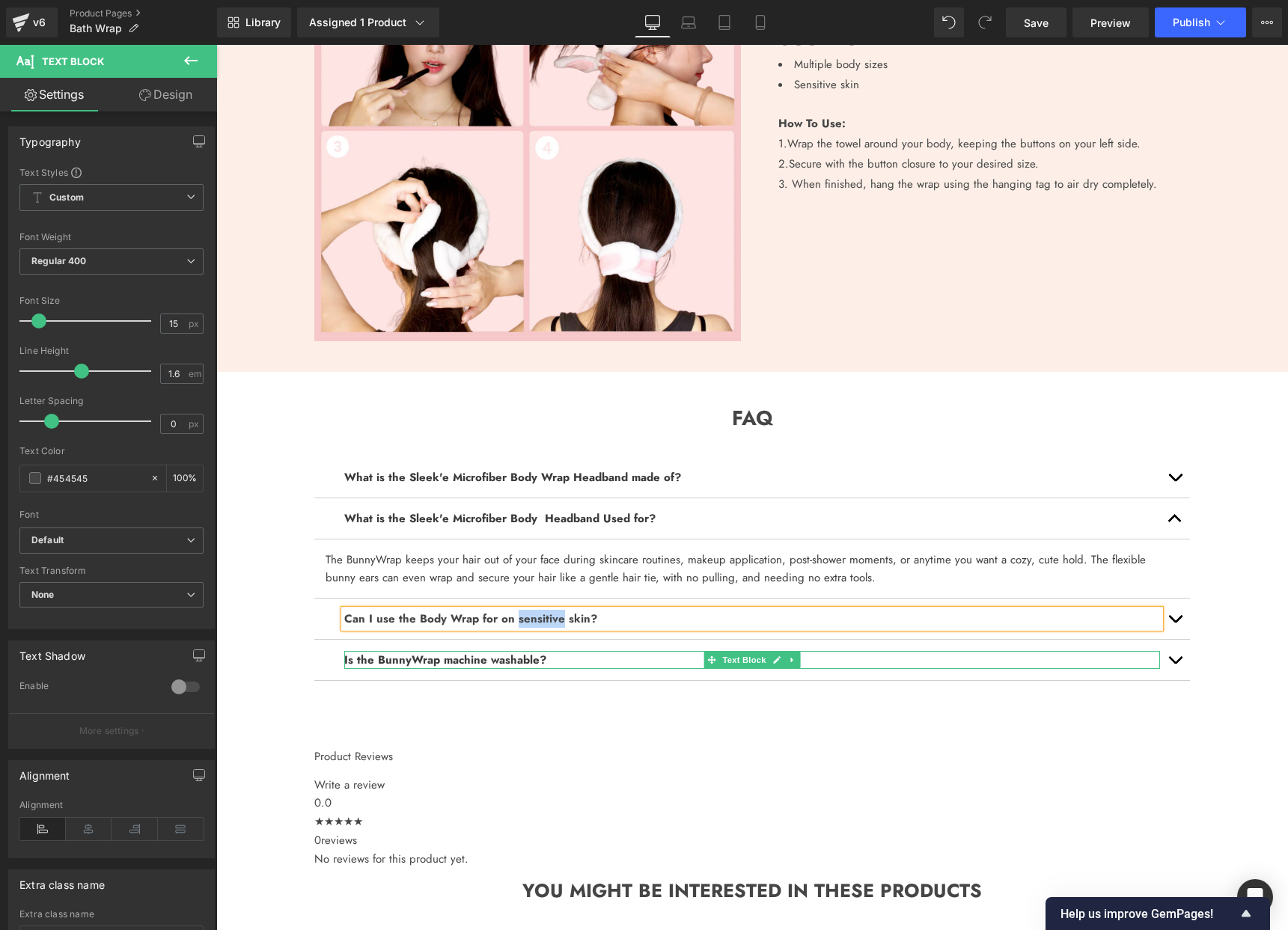
click at [613, 654] on div at bounding box center [752, 653] width 816 height 3
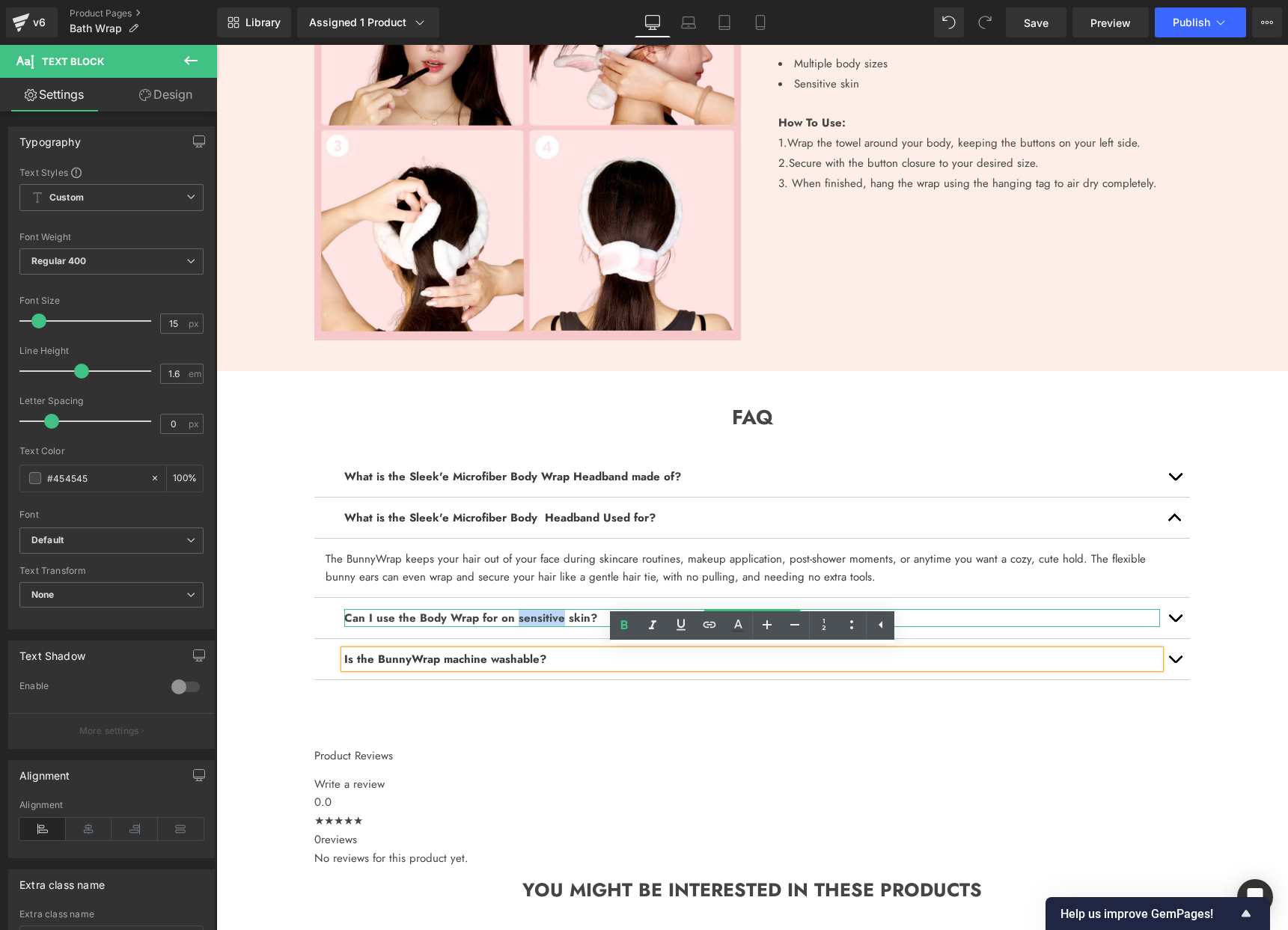
click at [551, 618] on strong "Can I use the Body Wrap for on sensitive skin?" at bounding box center [470, 618] width 253 height 17
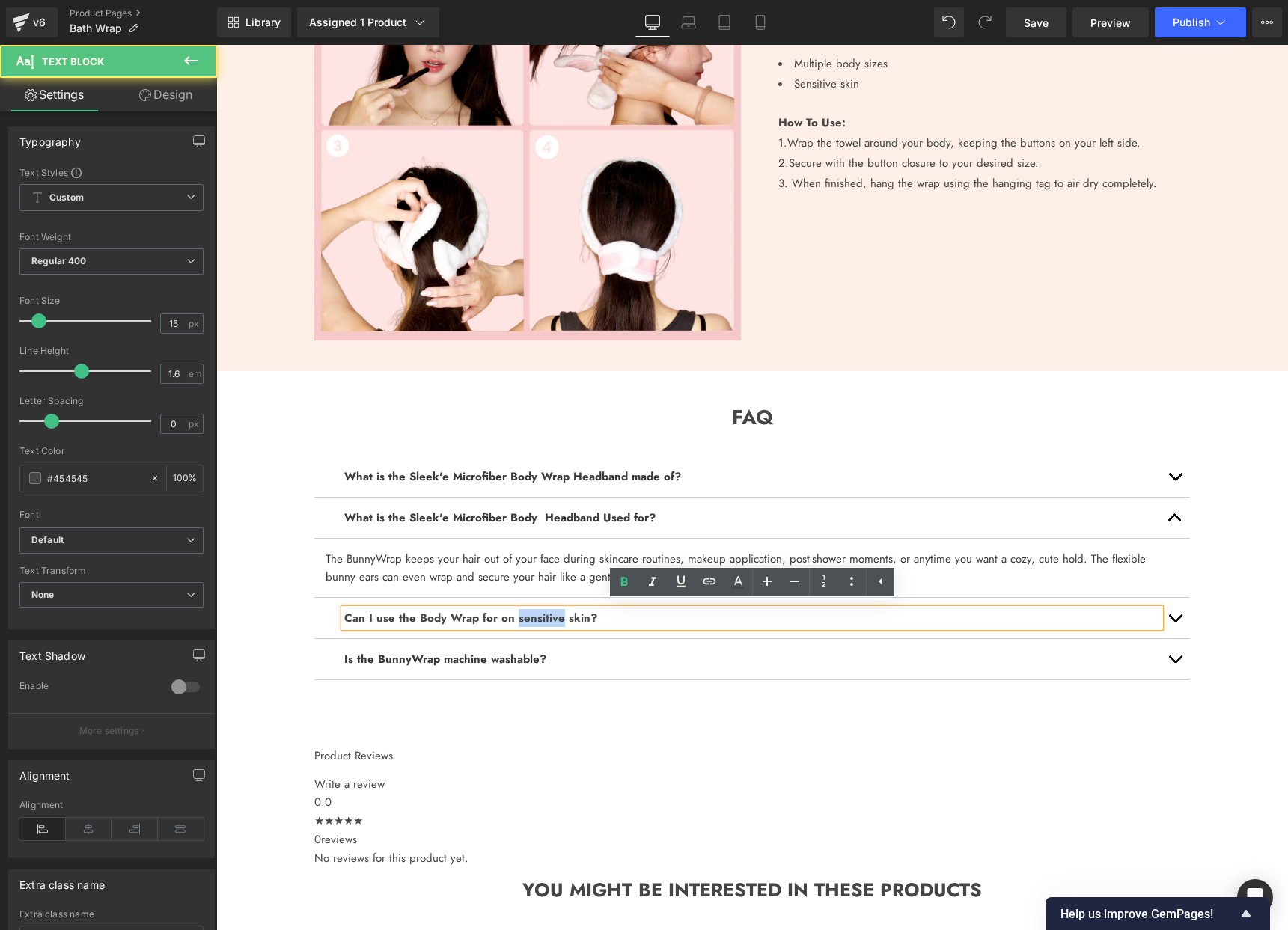
scroll to position [1350, 0]
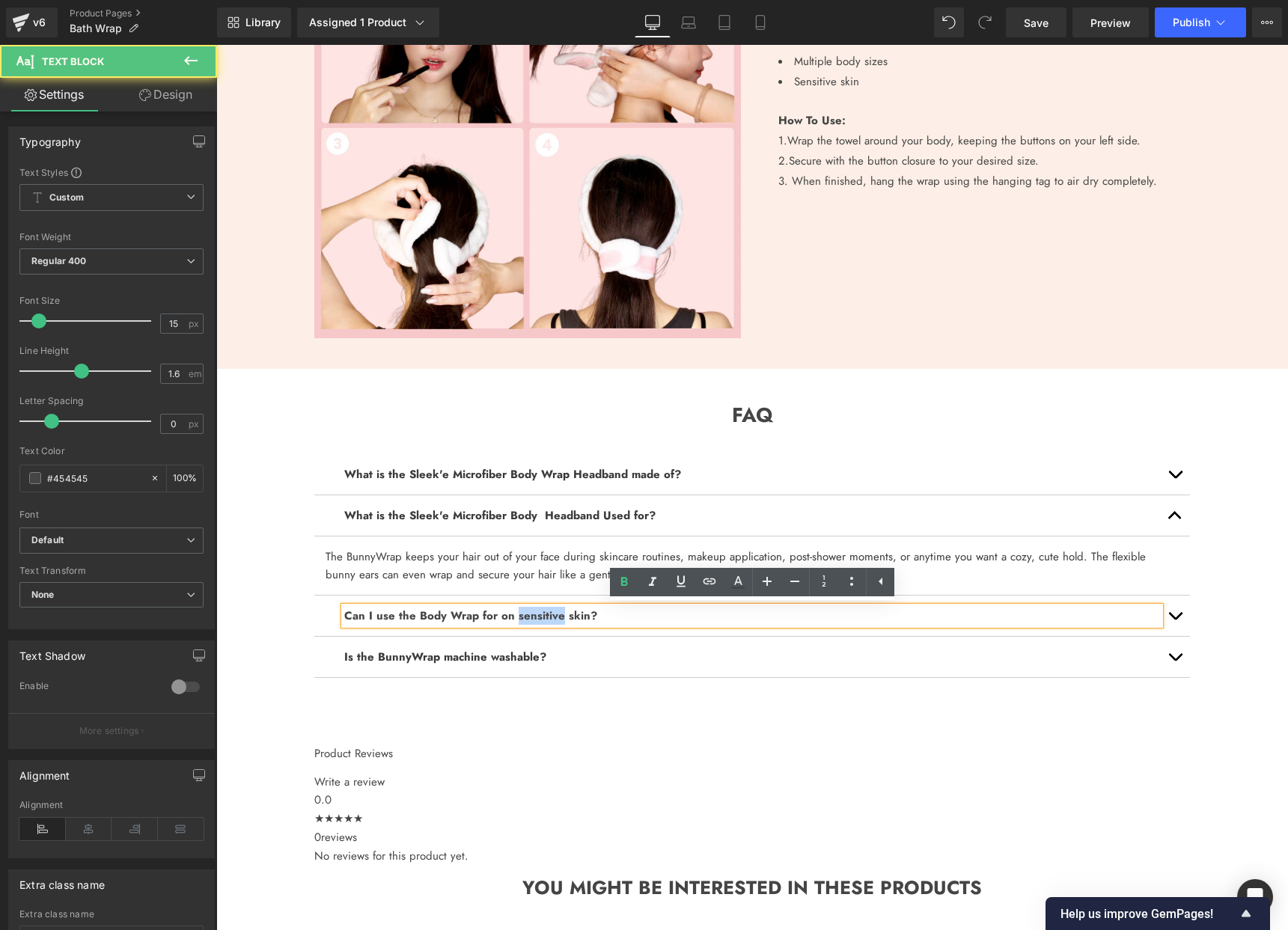
click at [552, 613] on strong "Can I use the Body Wrap for on sensitive skin?" at bounding box center [470, 616] width 253 height 17
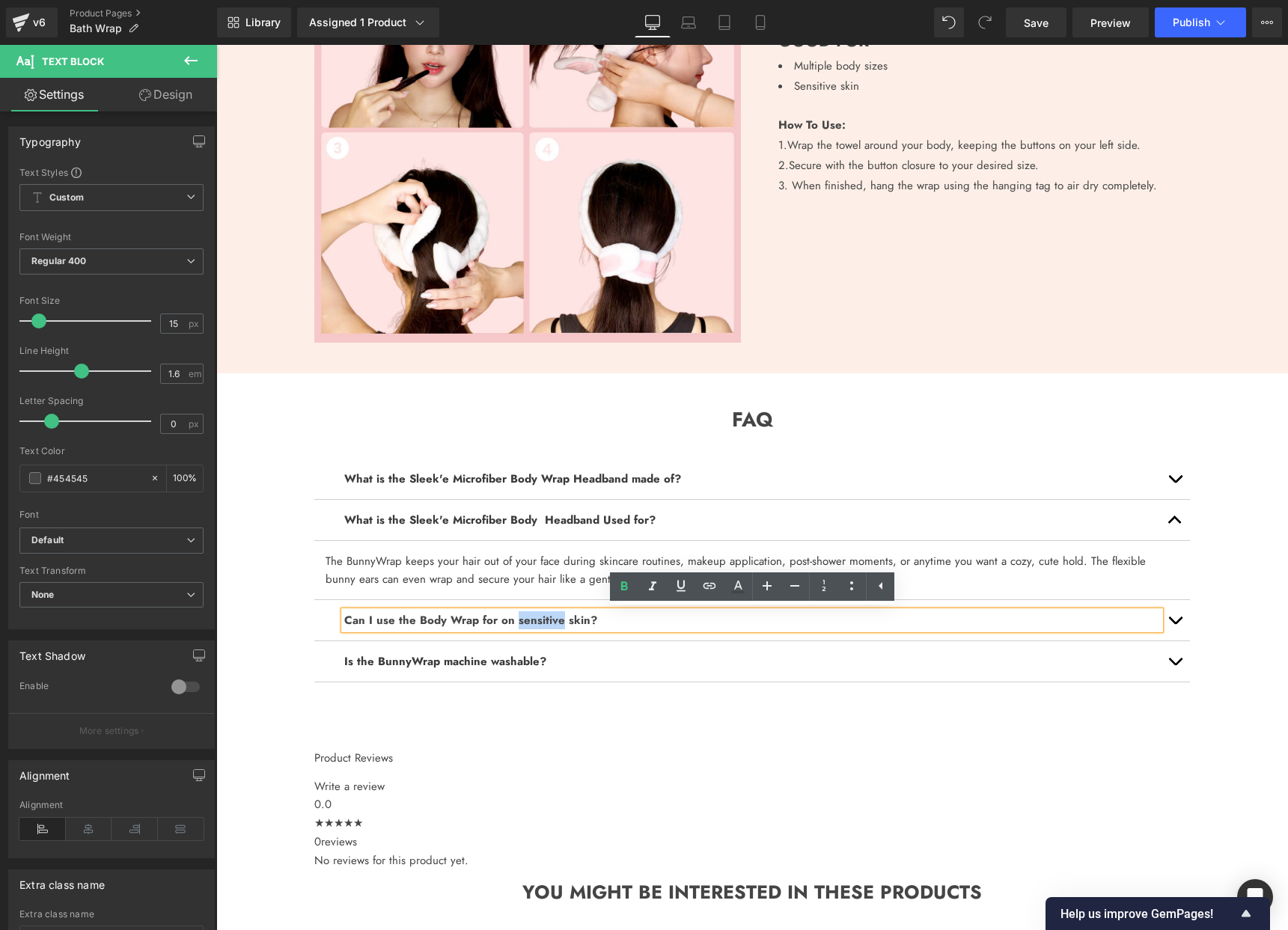
scroll to position [1344, 0]
copy strong "Can I use the Body Wrap for on sensitive skin?"
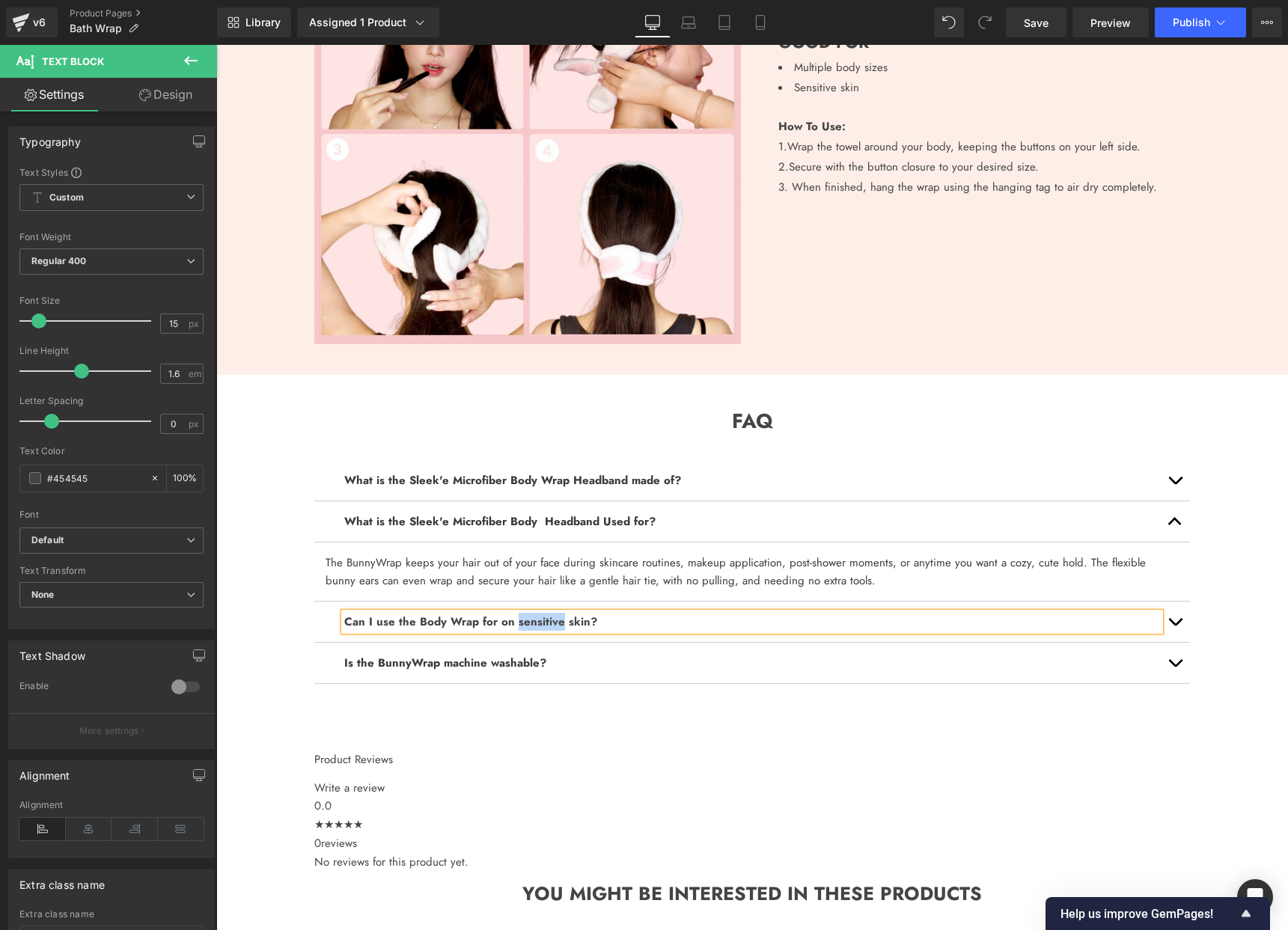
click at [1178, 623] on button "button" at bounding box center [1175, 622] width 30 height 40
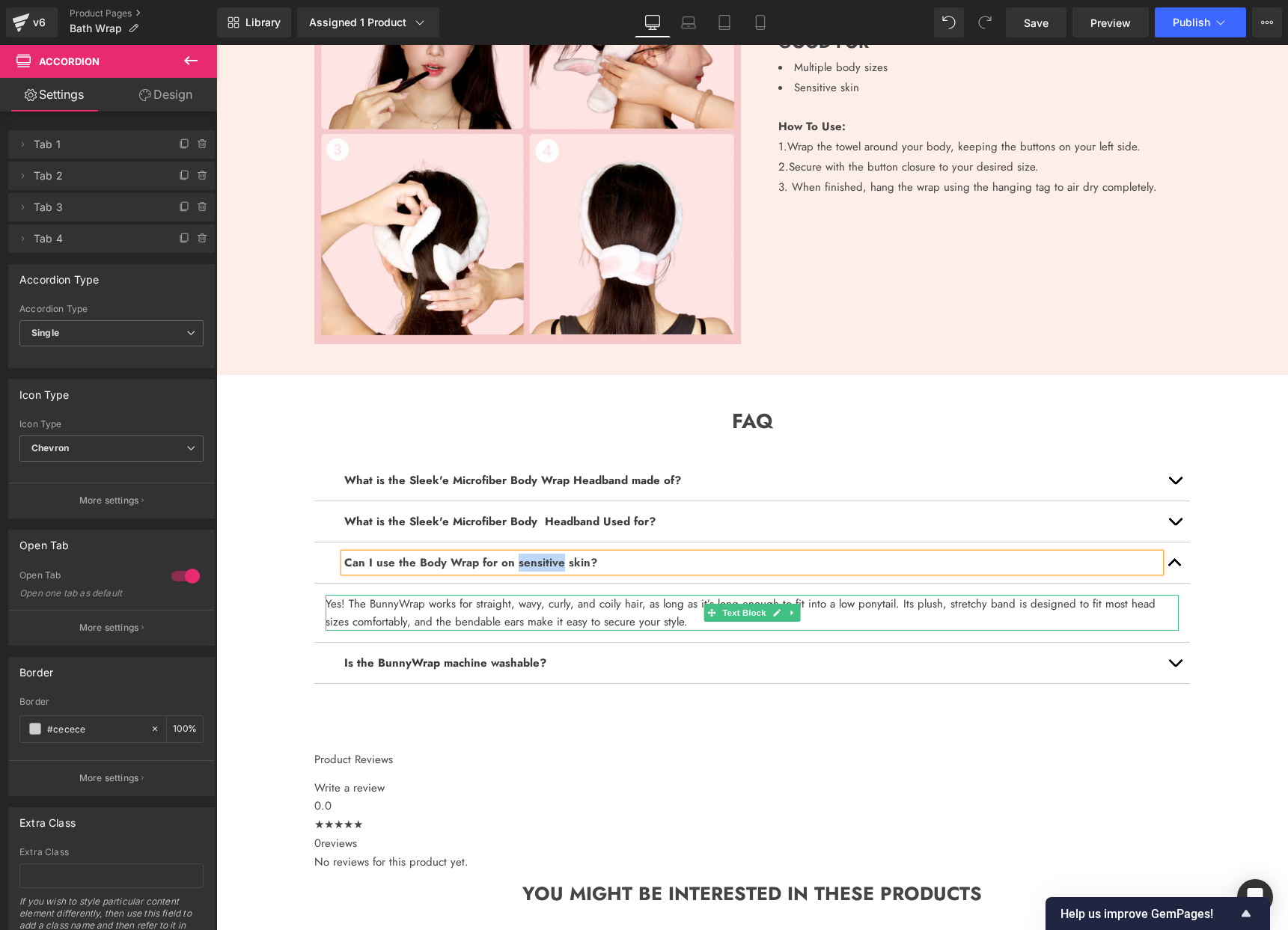
click at [586, 611] on font "Yes! The BunnyWrap works for straight, wavy, curly, and coily hair, as long as …" at bounding box center [740, 612] width 830 height 34
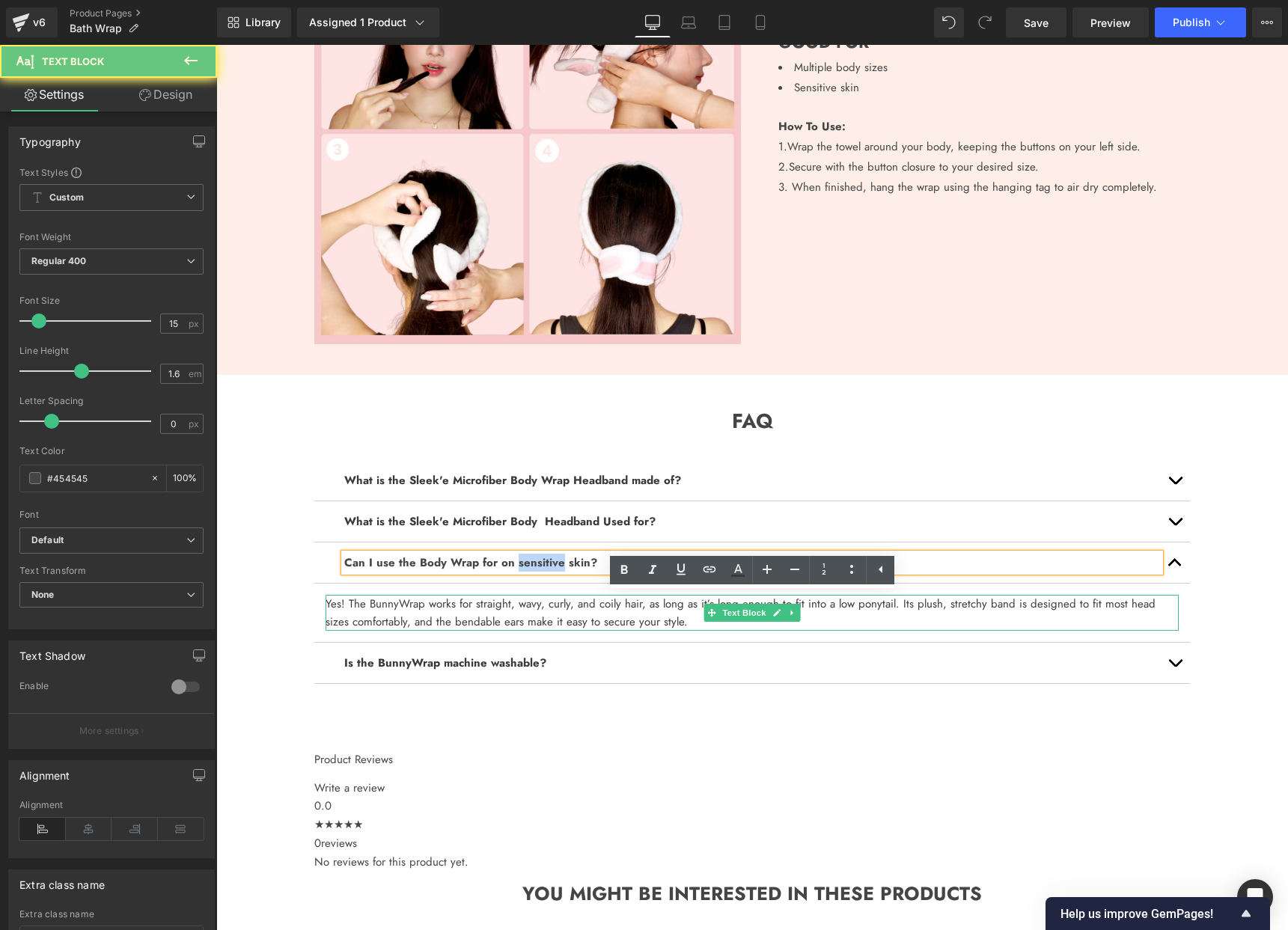
click at [586, 611] on font "Yes! The BunnyWrap works for straight, wavy, curly, and coily hair, as long as …" at bounding box center [740, 612] width 830 height 34
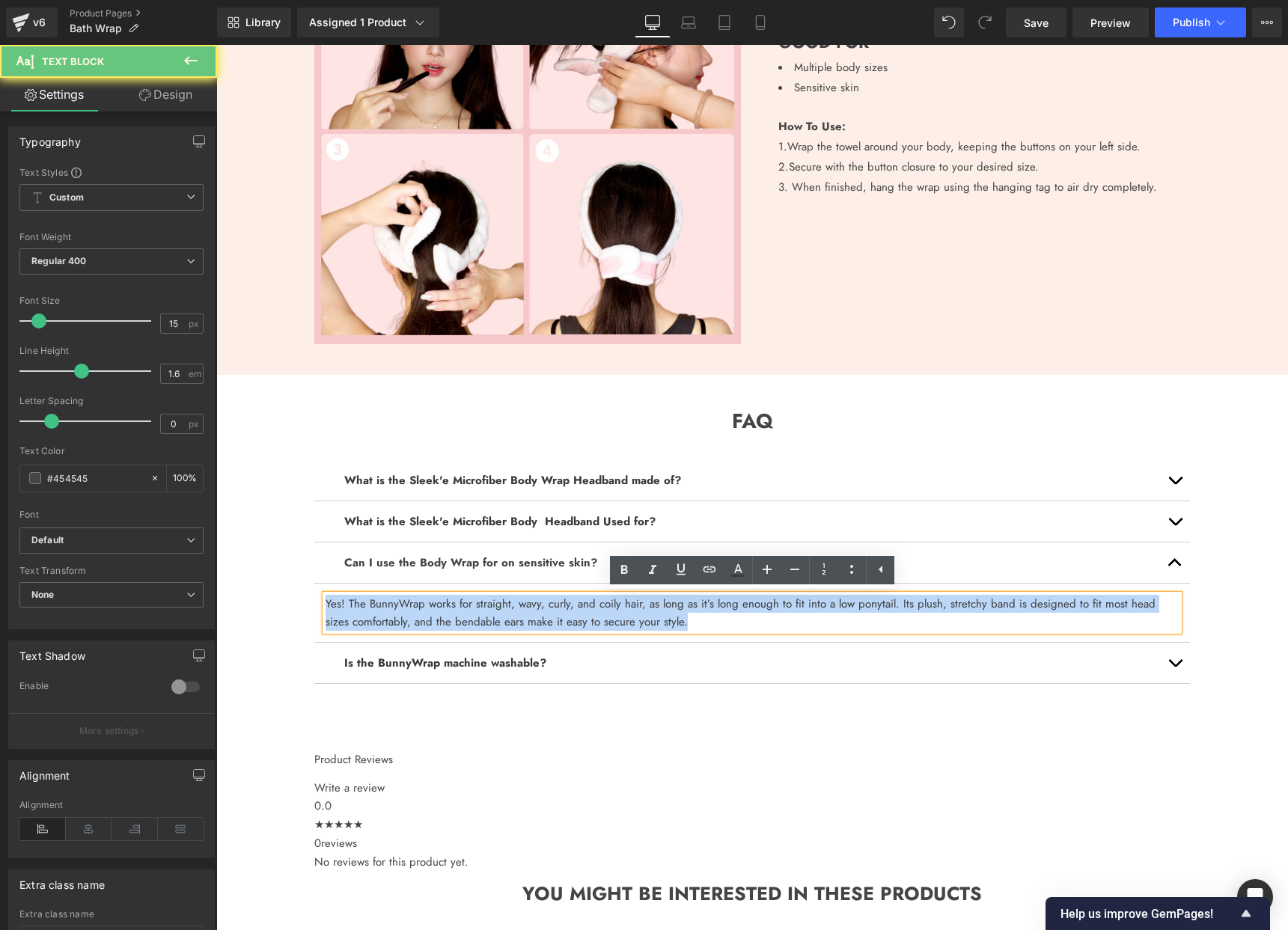
click at [586, 611] on font "Yes! The BunnyWrap works for straight, wavy, curly, and coily hair, as long as …" at bounding box center [740, 612] width 830 height 34
paste div
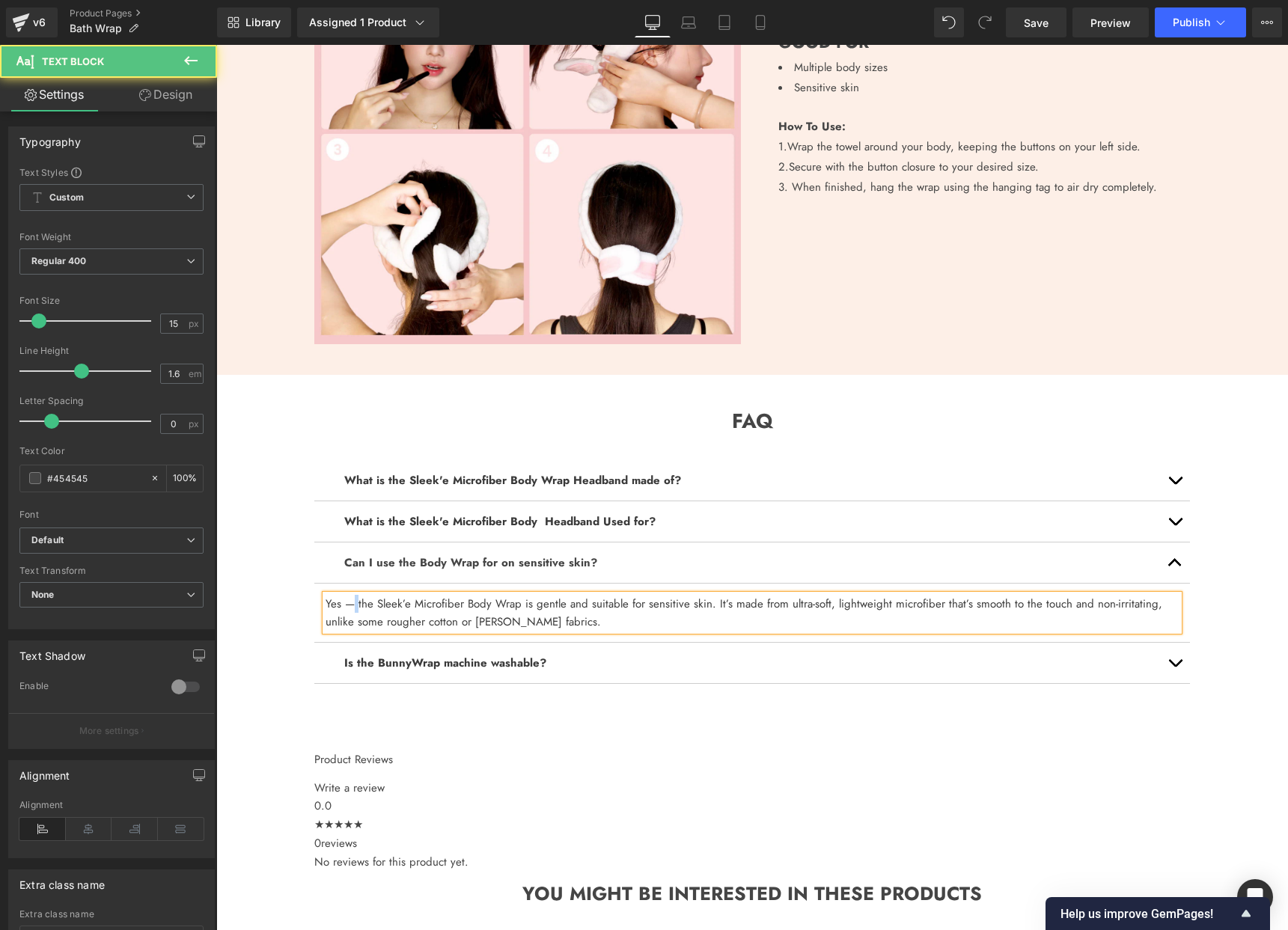
click at [355, 602] on font "Yes — the Sleek’e Microfiber Body Wrap is gentle and suitable for sensitive ski…" at bounding box center [744, 612] width 836 height 34
click at [1173, 566] on button "button" at bounding box center [1175, 563] width 30 height 40
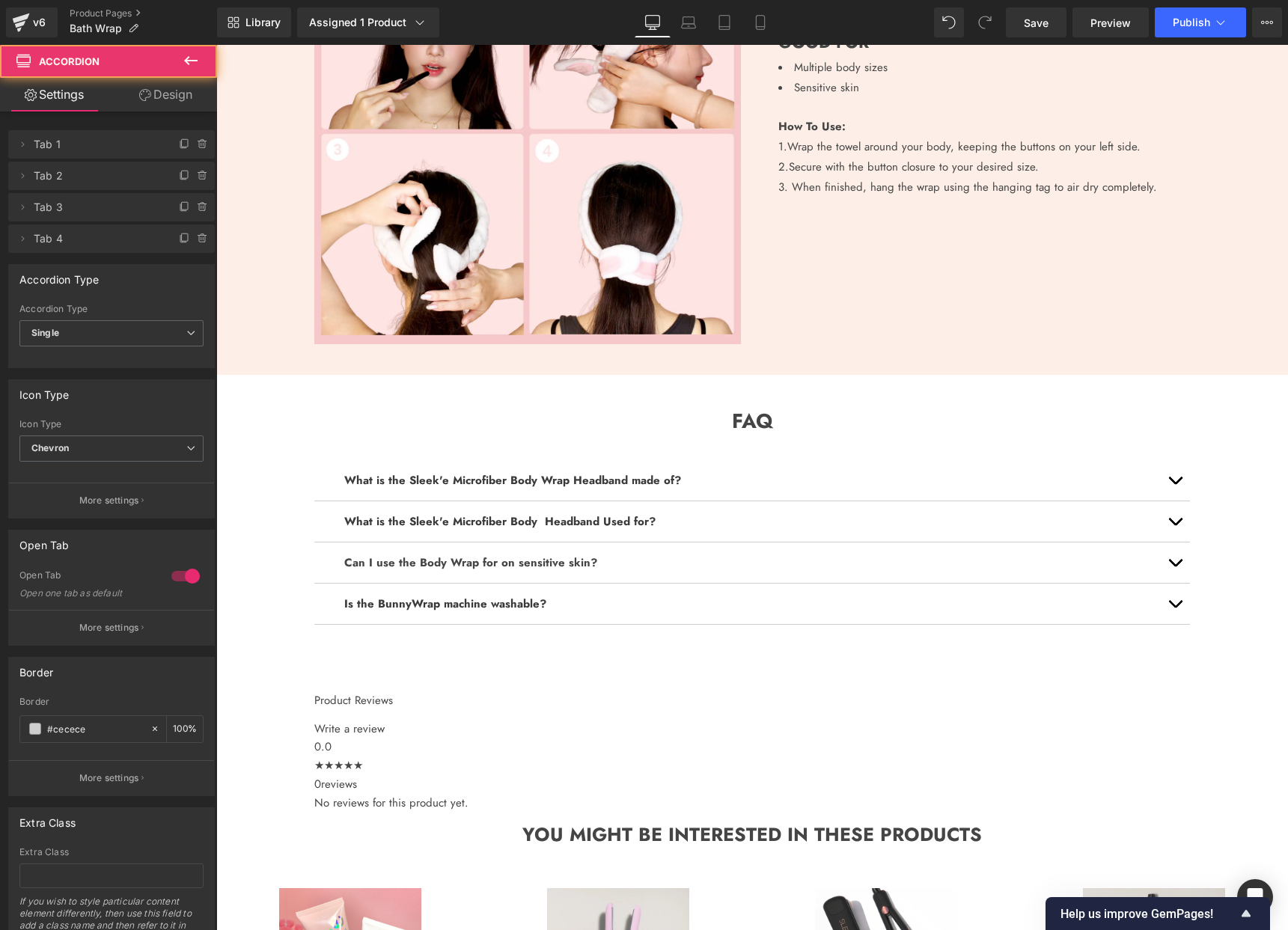
click at [1179, 600] on button "button" at bounding box center [1175, 604] width 30 height 40
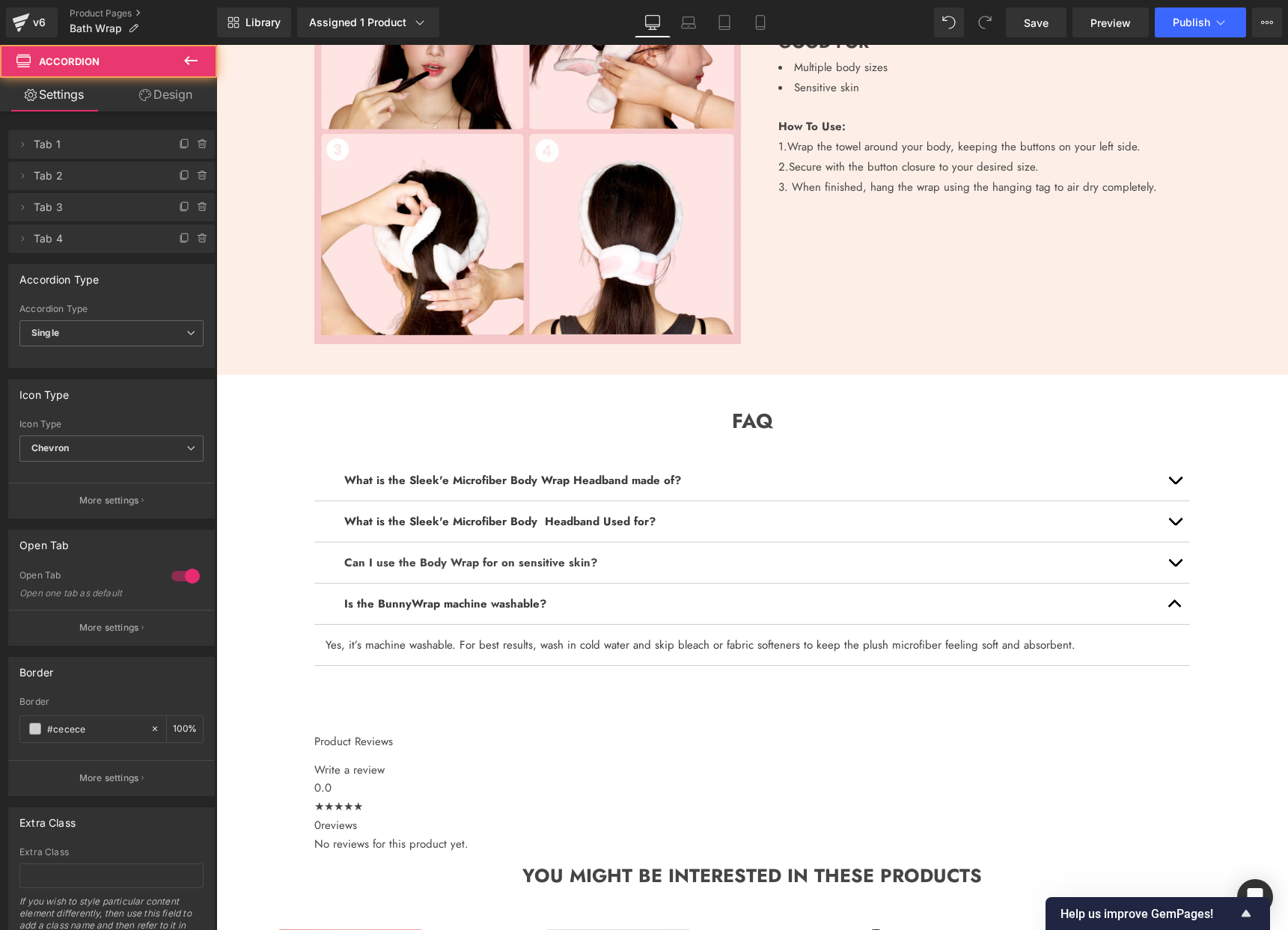
click at [1179, 600] on button "button" at bounding box center [1175, 604] width 30 height 40
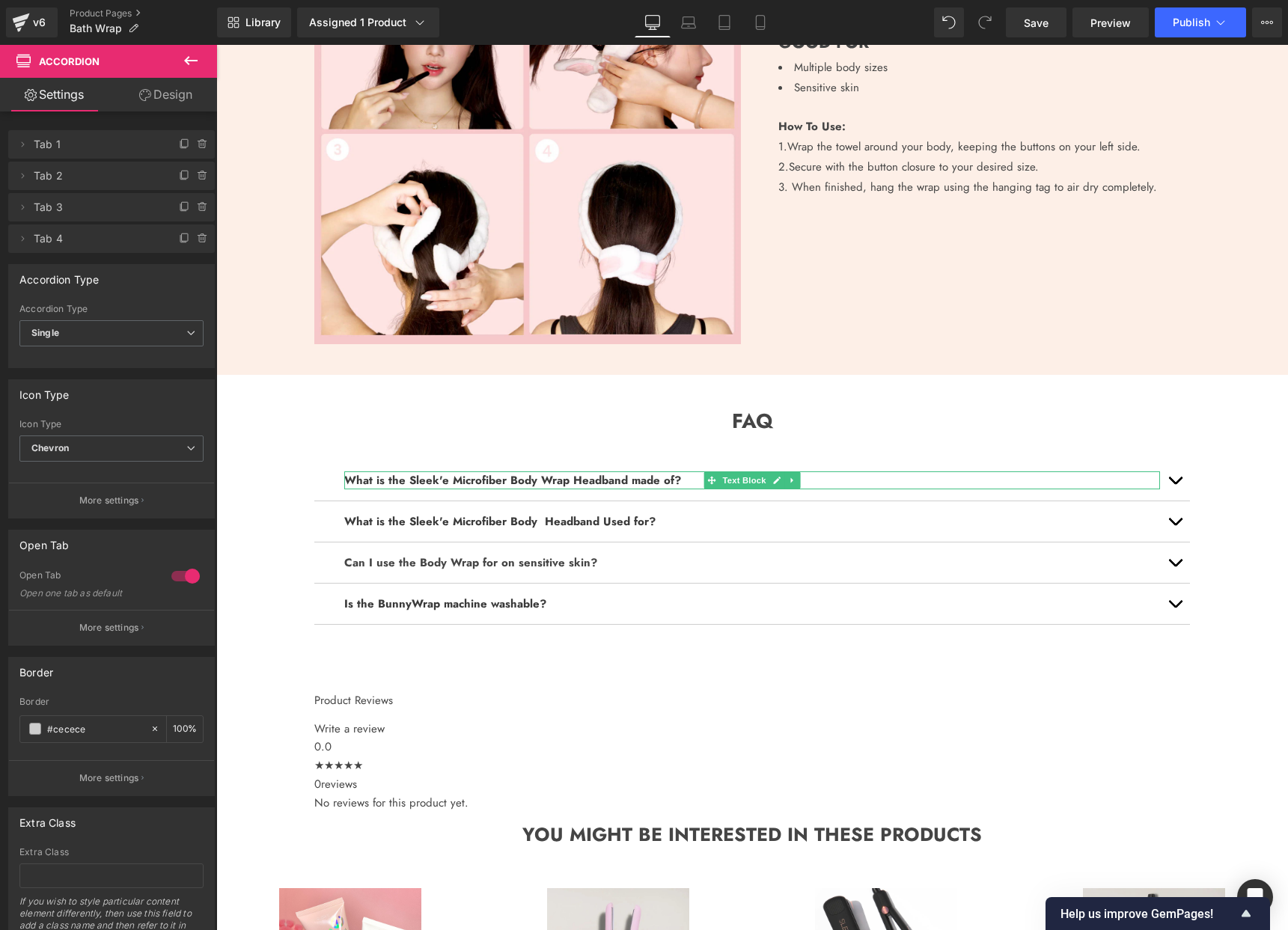
click at [910, 482] on p "What is the Sleek'e Microfiber Body Wrap Headband made of?" at bounding box center [752, 480] width 816 height 18
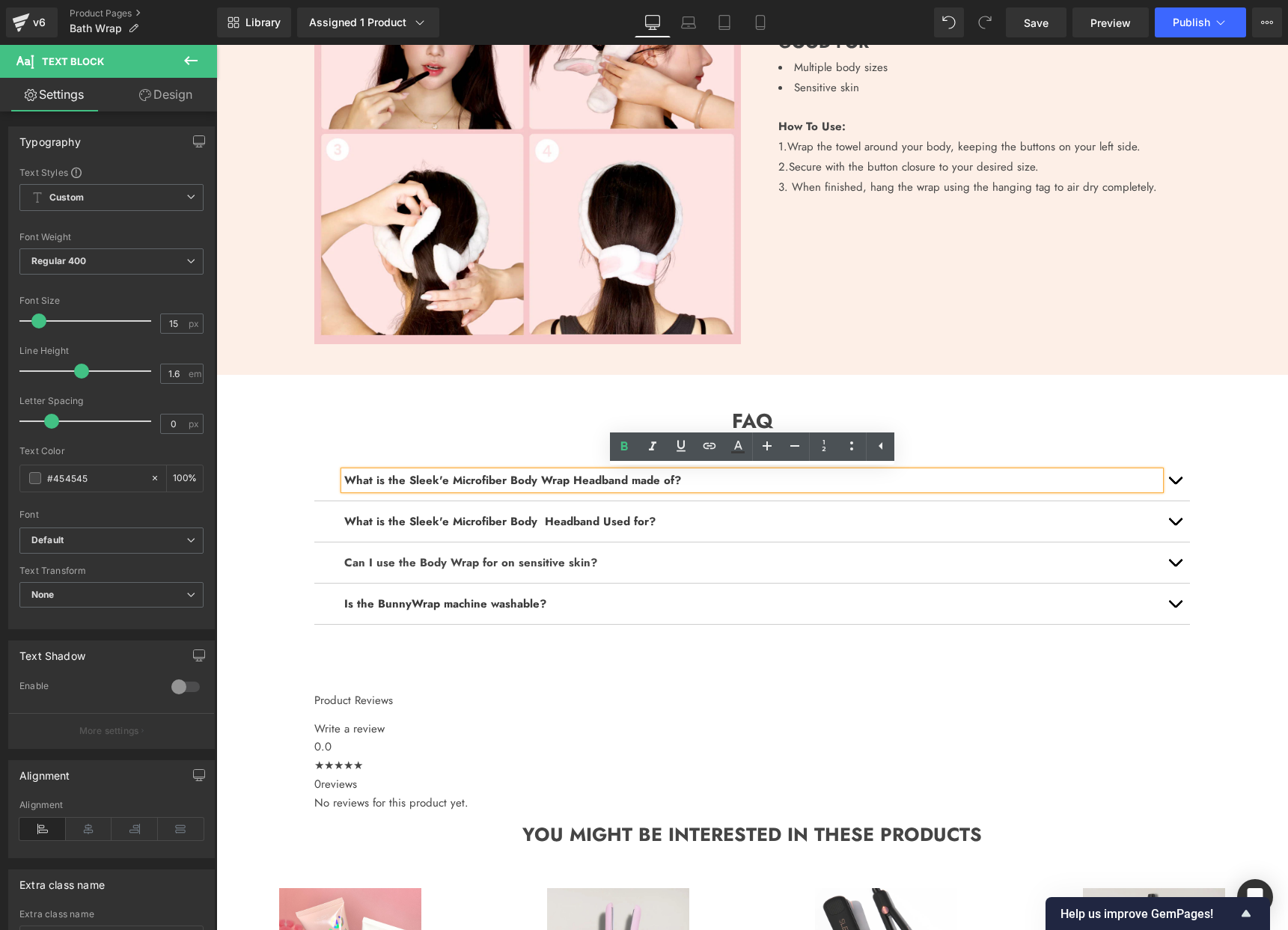
click at [1175, 484] on span "button" at bounding box center [1175, 484] width 0 height 0
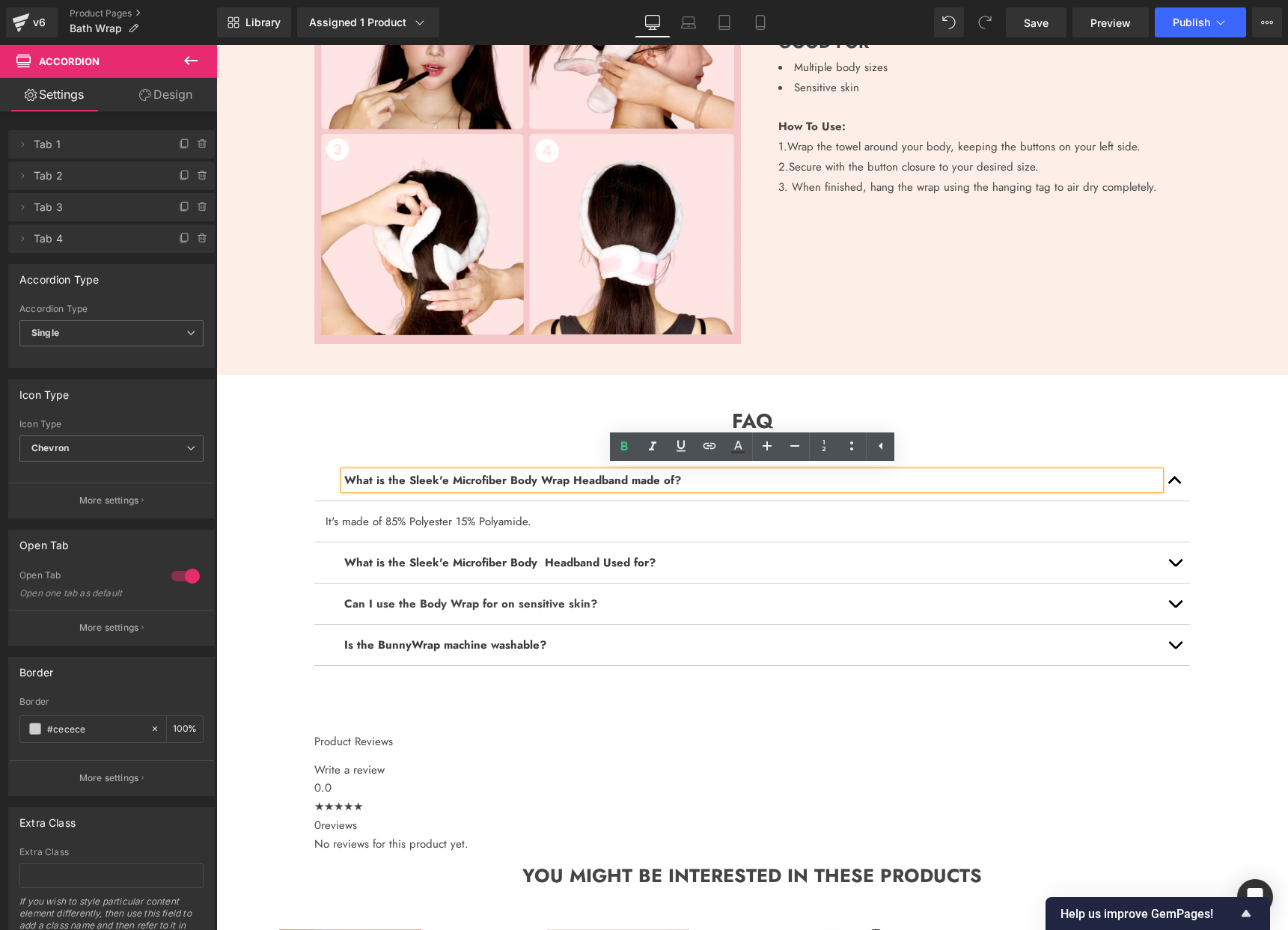
click at [578, 487] on b "What is the Sleek'e Microfiber Body Wrap Headband made of?" at bounding box center [512, 480] width 337 height 17
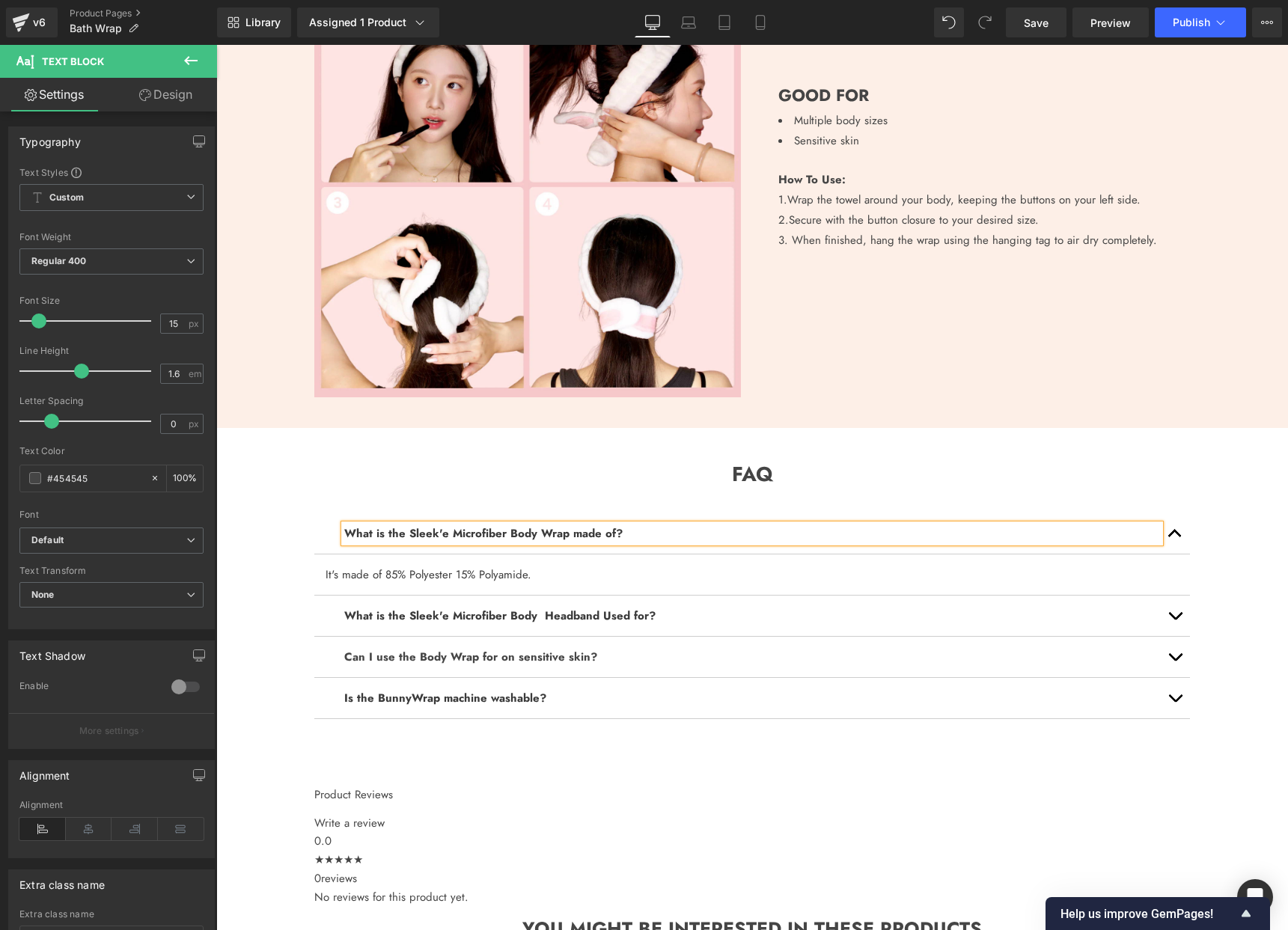
click at [1175, 537] on span "button" at bounding box center [1175, 537] width 0 height 0
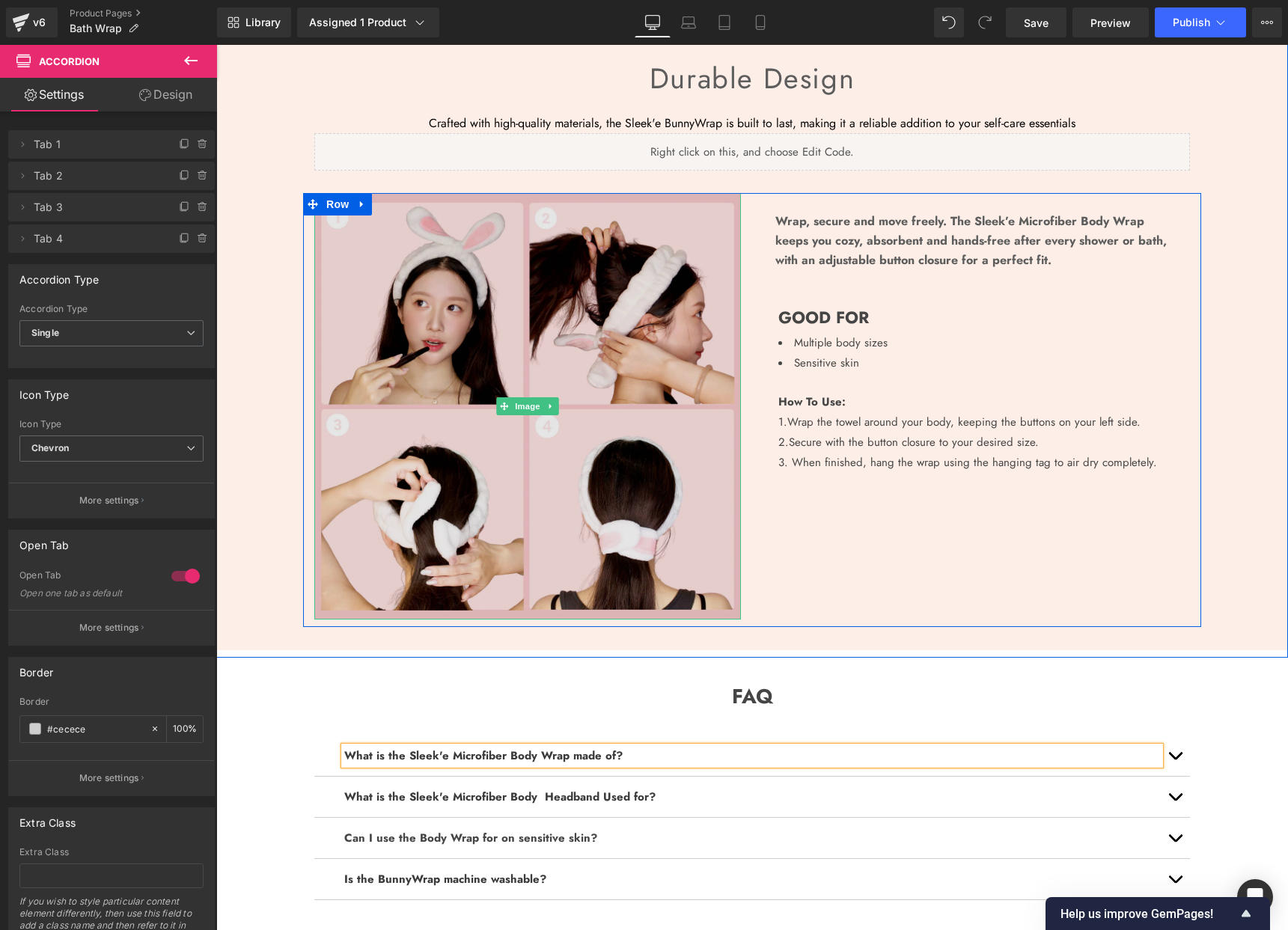
scroll to position [1062, 0]
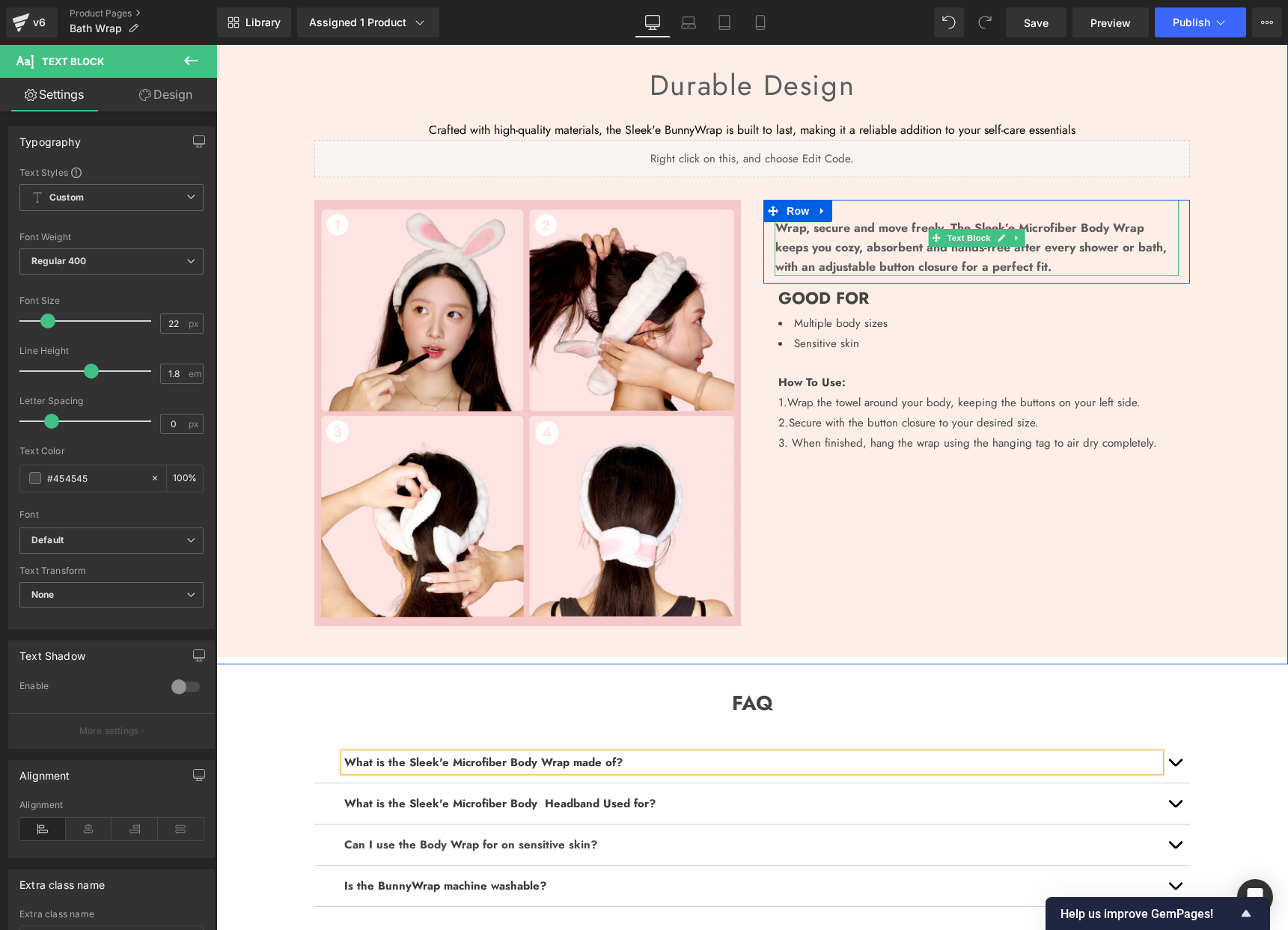
drag, startPoint x: 880, startPoint y: 284, endPoint x: 860, endPoint y: 293, distance: 21.9
click at [862, 263] on div "Wrap, secure and move freely. The Sleek’e Microfiber Body Wrap keeps you cozy, …" at bounding box center [976, 351] width 449 height 303
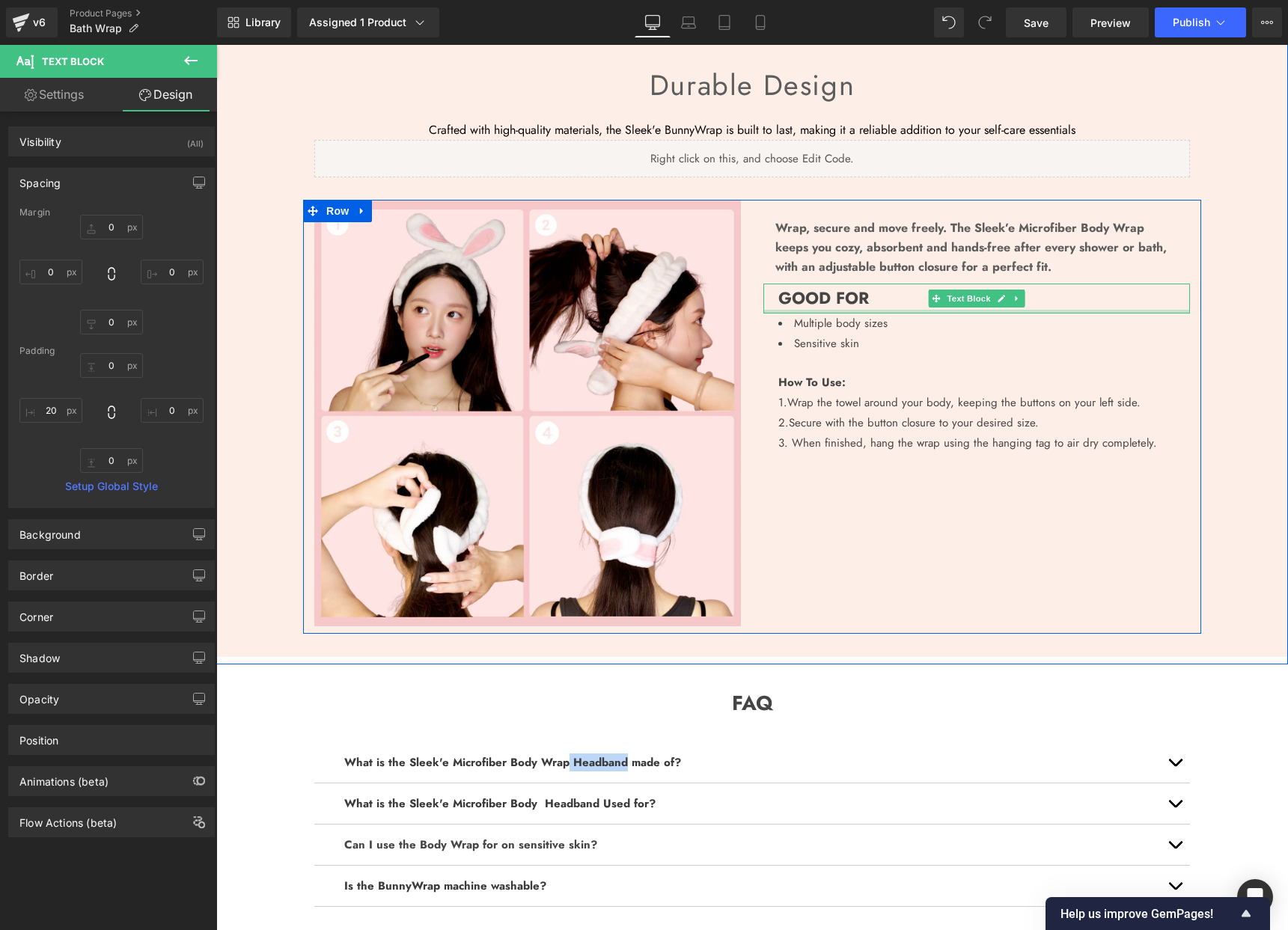
type input "0"
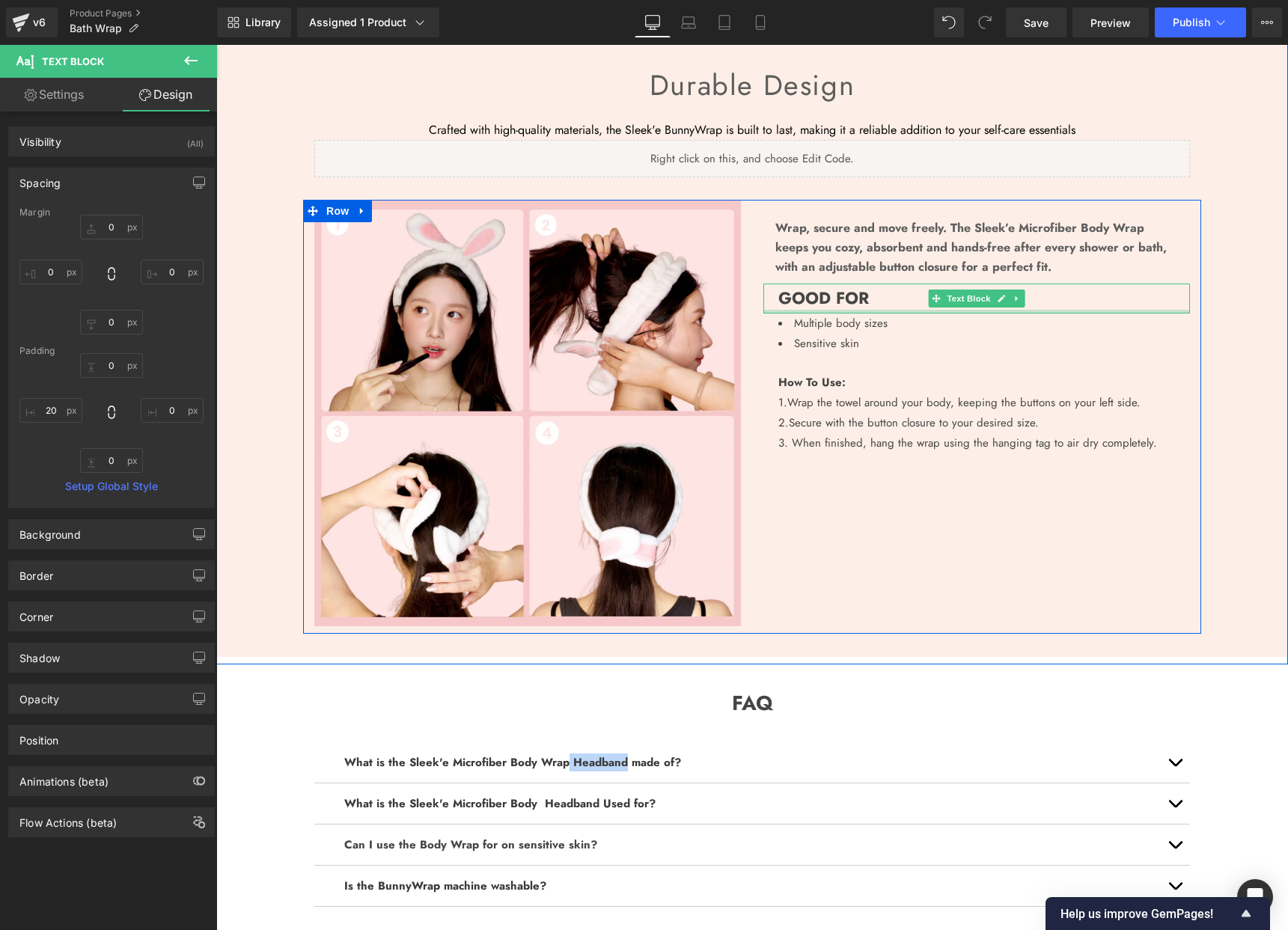
type input "0"
type input "20"
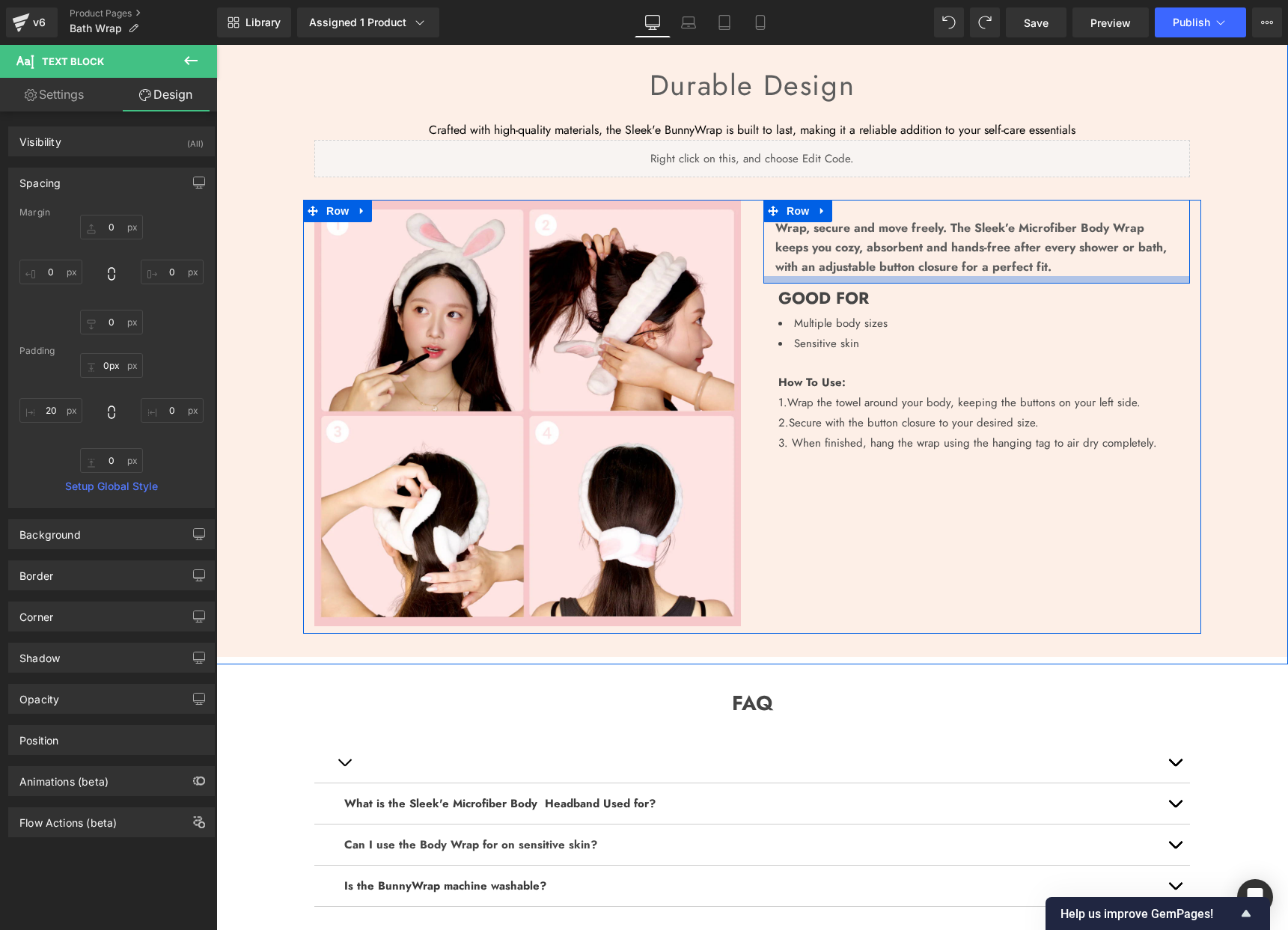
click at [906, 282] on div "Wrap, secure and move freely. The Sleek’e Microfiber Body Wrap keeps you cozy, …" at bounding box center [976, 351] width 449 height 303
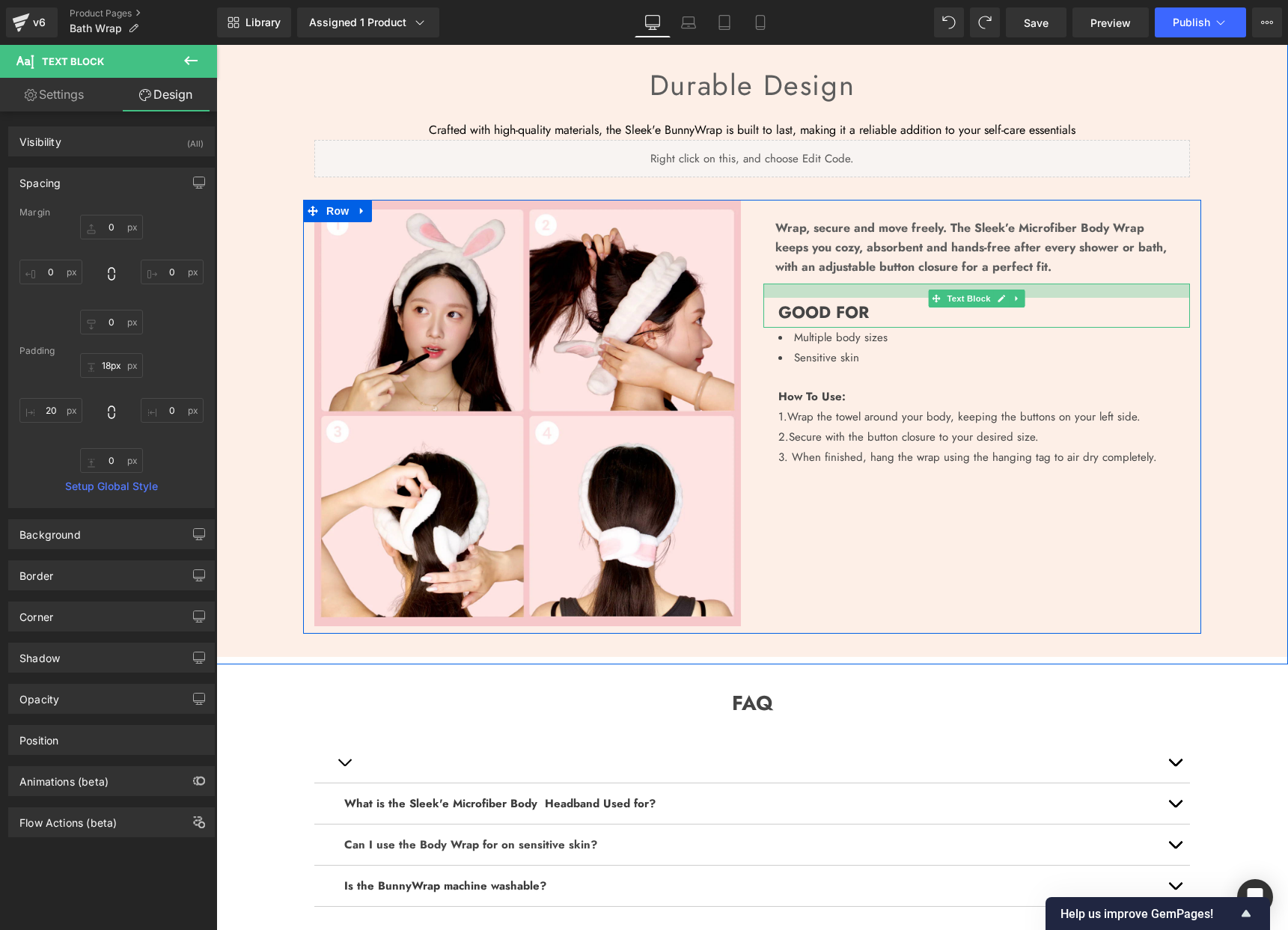
type input "14px"
drag, startPoint x: 906, startPoint y: 287, endPoint x: 904, endPoint y: 297, distance: 10.2
click at [904, 297] on div "GOOD FOR Text Block" at bounding box center [977, 304] width 427 height 40
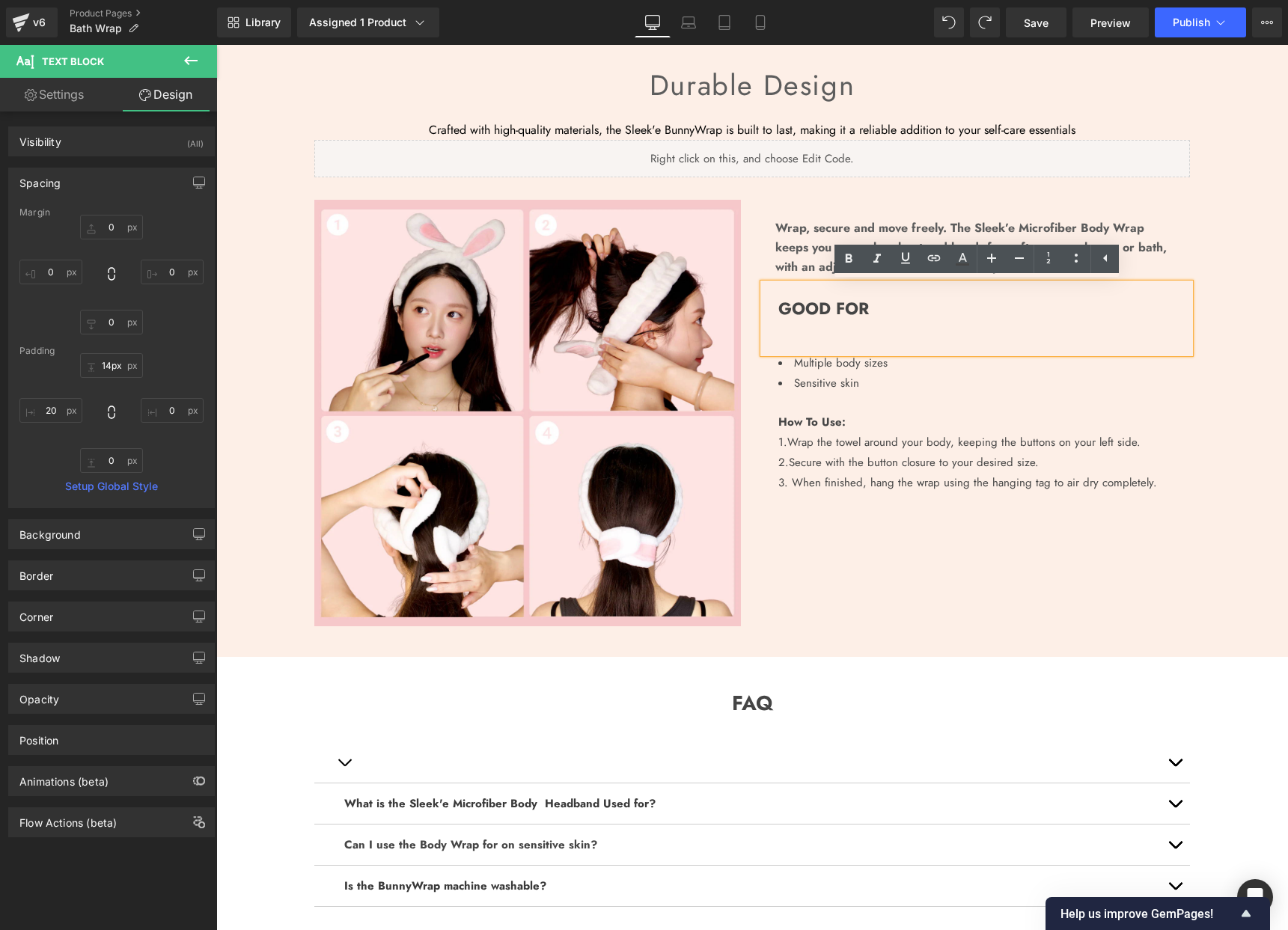
scroll to position [1053, 0]
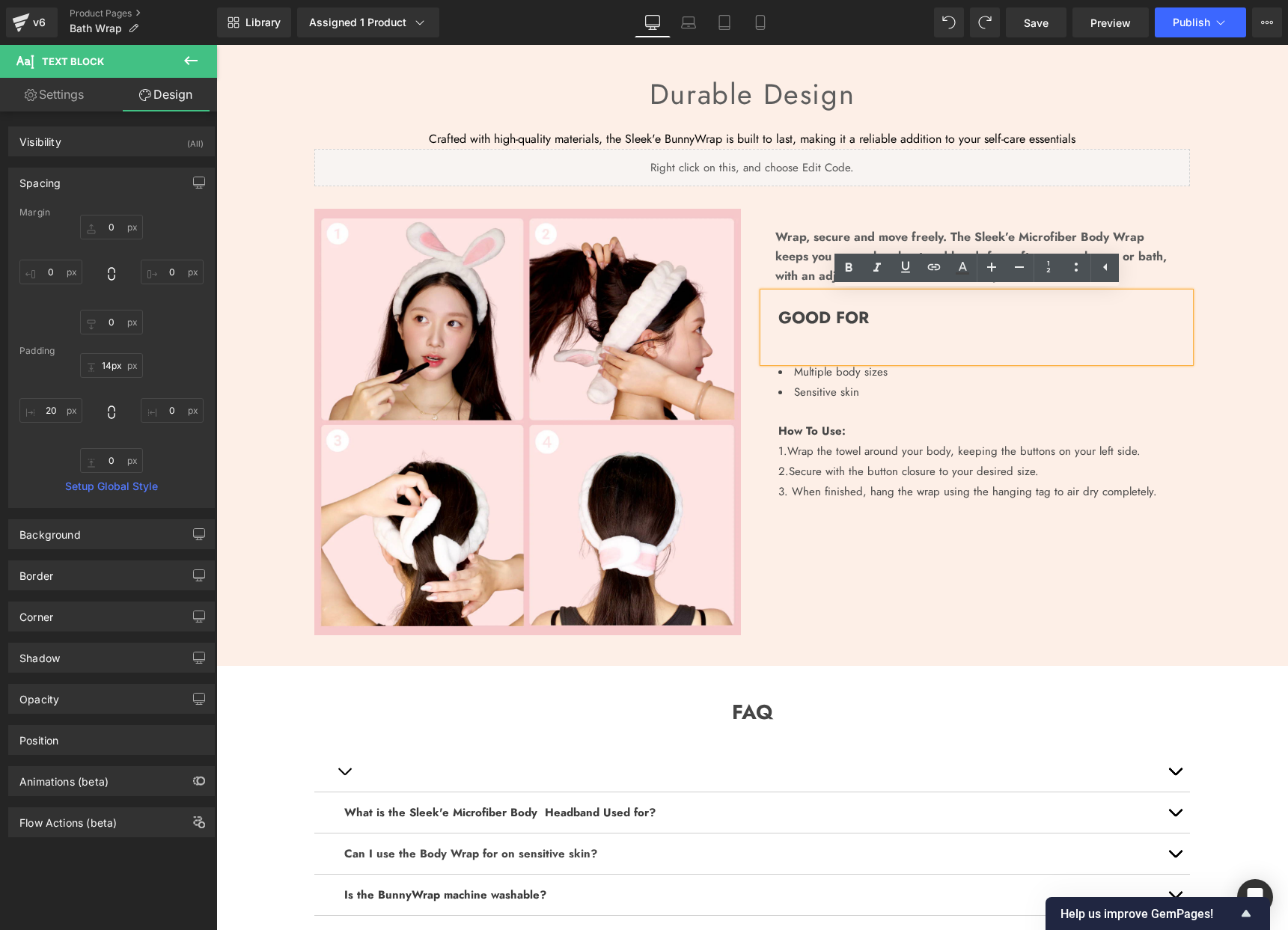
click at [860, 663] on div "Durable design Heading Crafted with high-quality materials, the Sleek'e BunnyWr…" at bounding box center [752, 347] width 1072 height 637
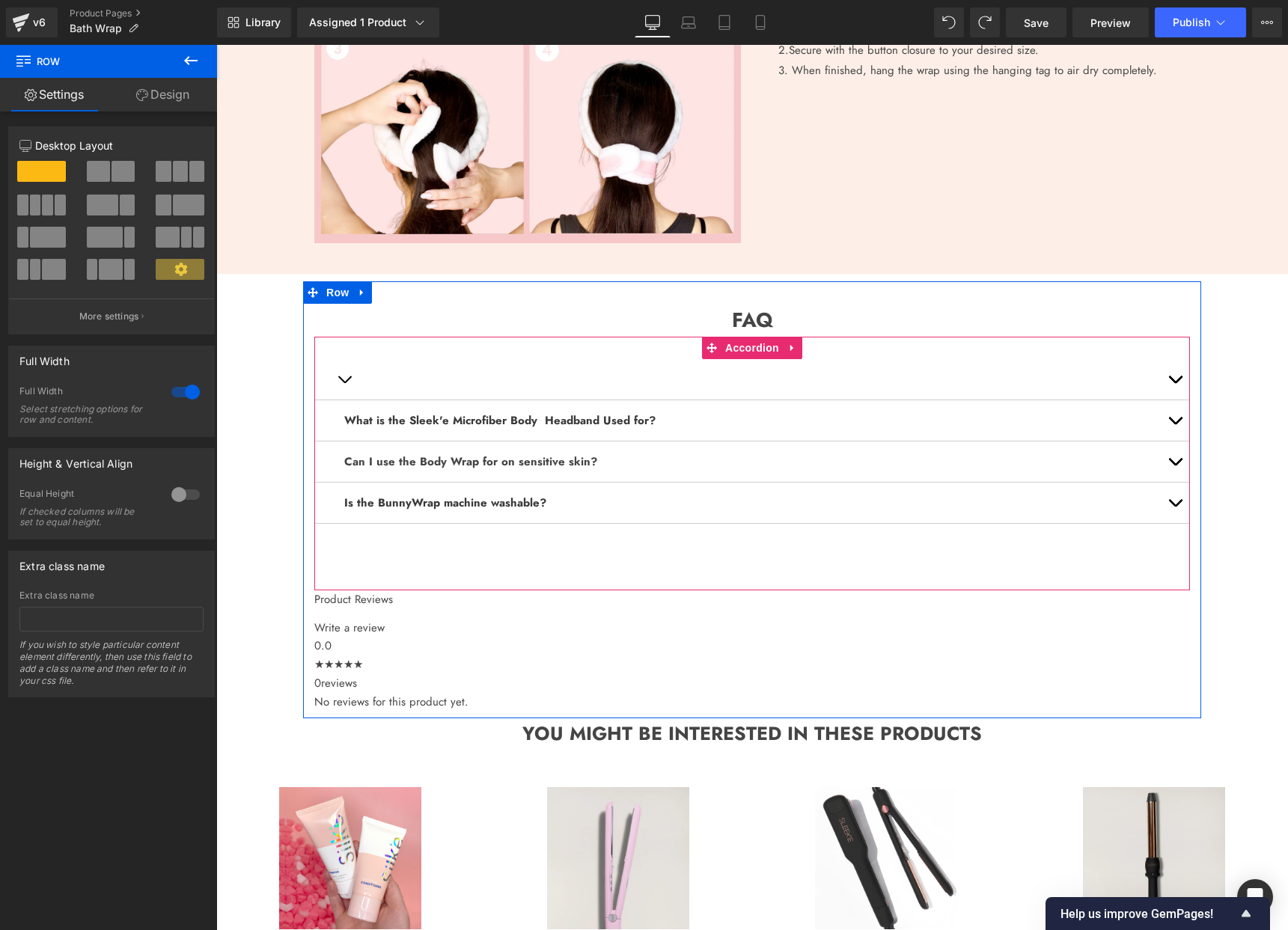
scroll to position [1430, 0]
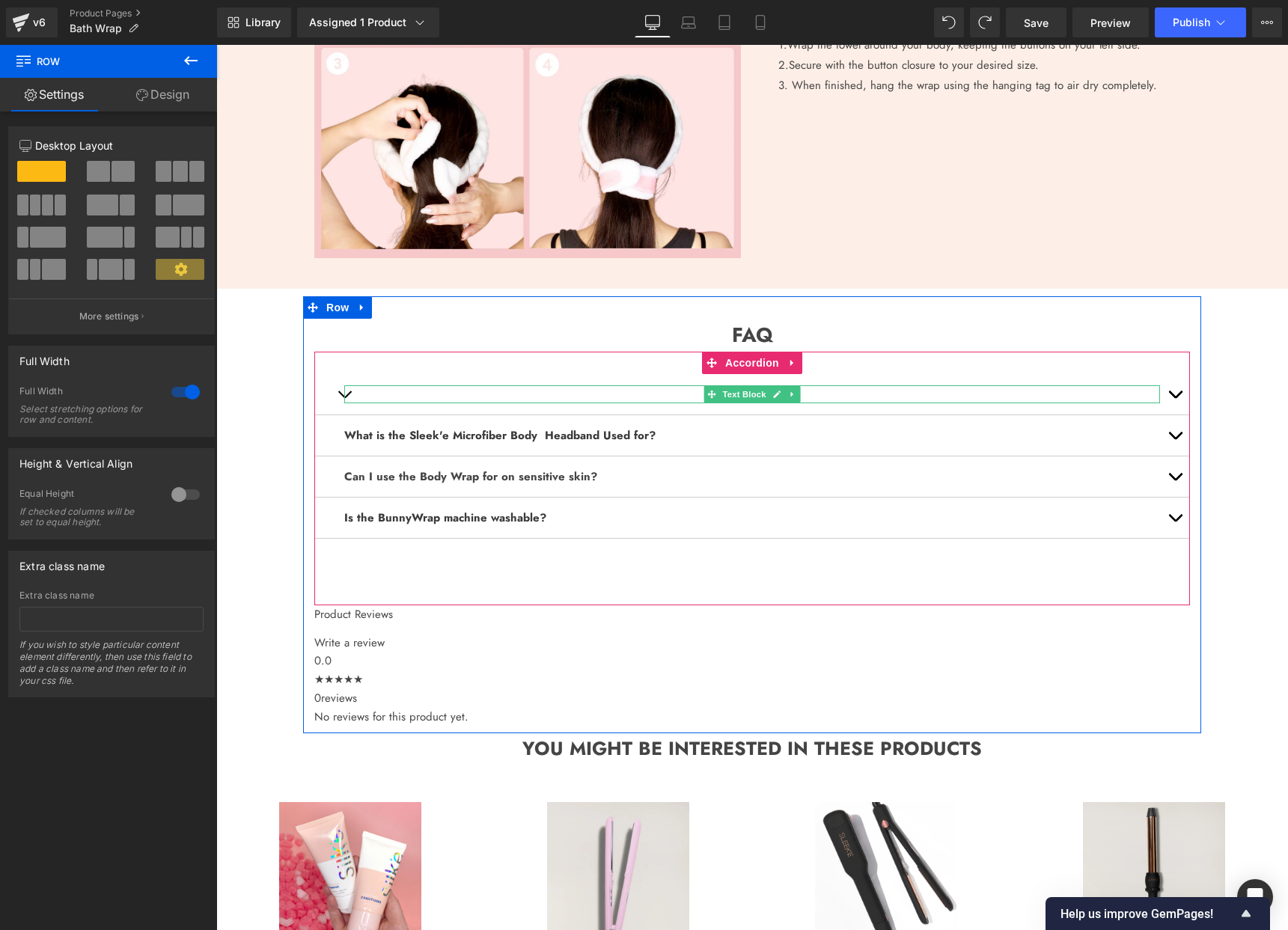
click at [665, 391] on div at bounding box center [752, 395] width 816 height 18
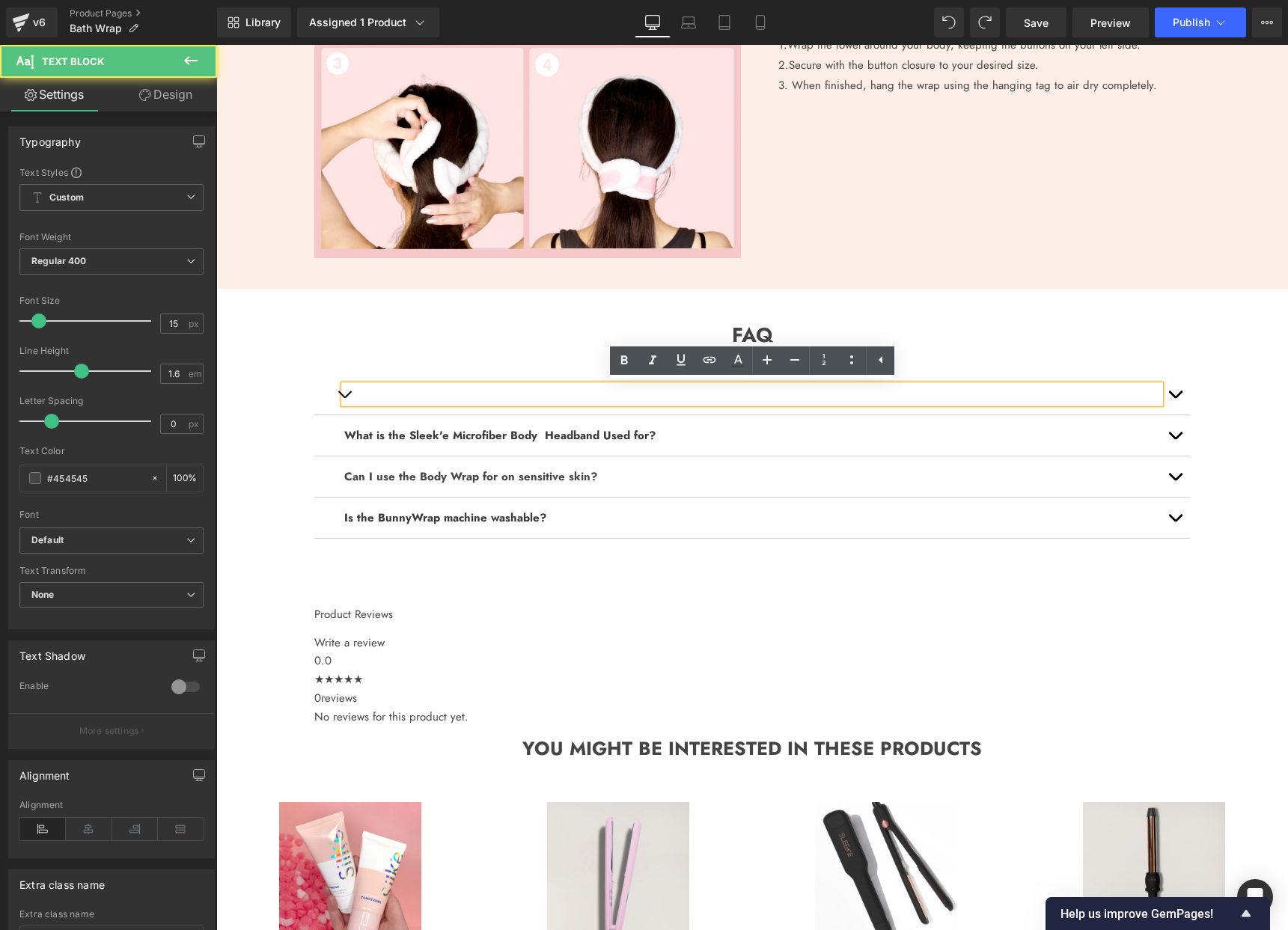
click at [665, 391] on div at bounding box center [752, 395] width 816 height 18
click at [550, 361] on div "Text Block It's made of 85% Polyester 15% Polyamide. Text Block What is the Sle…" at bounding box center [752, 479] width 876 height 254
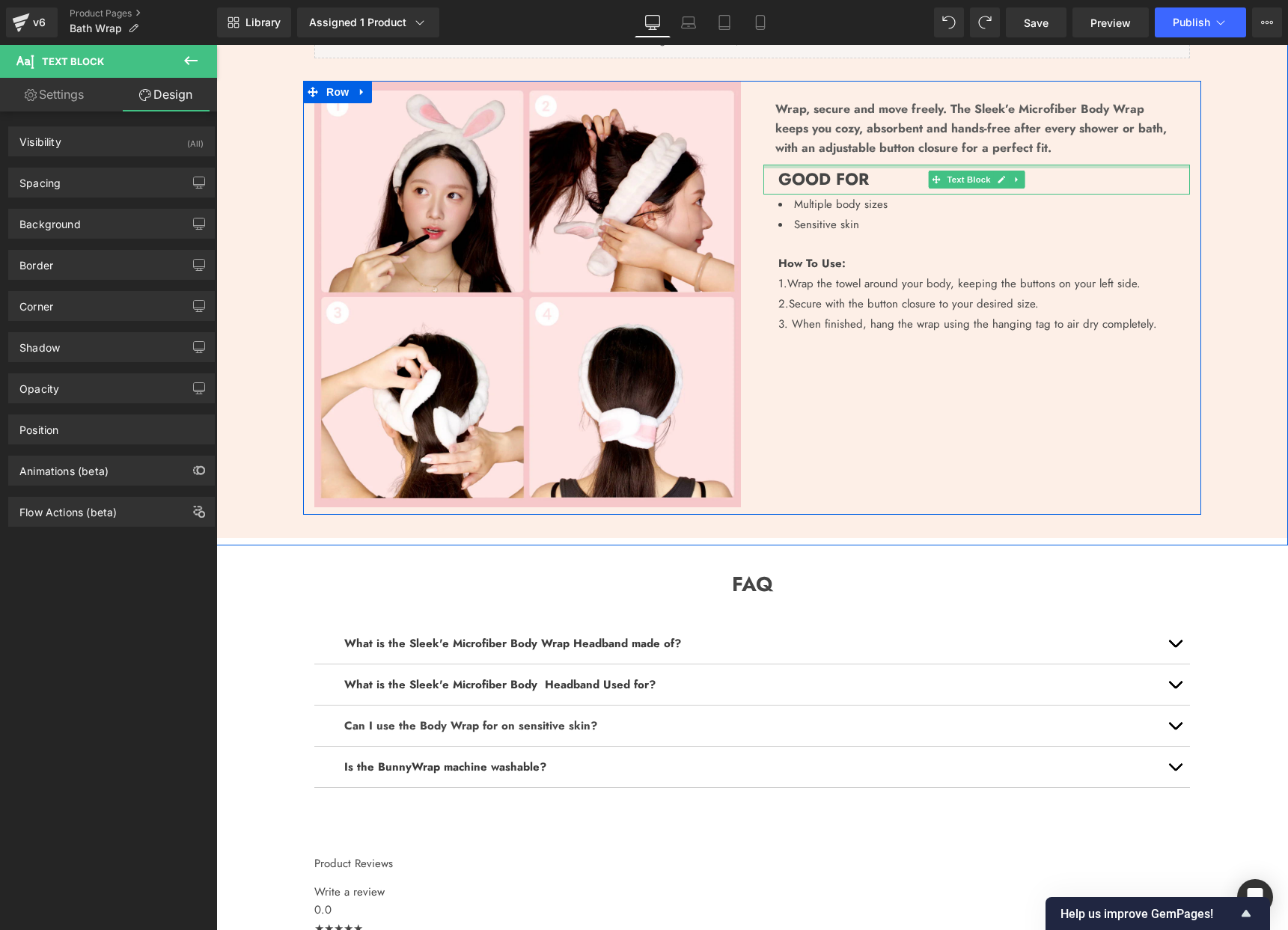
scroll to position [1183, 0]
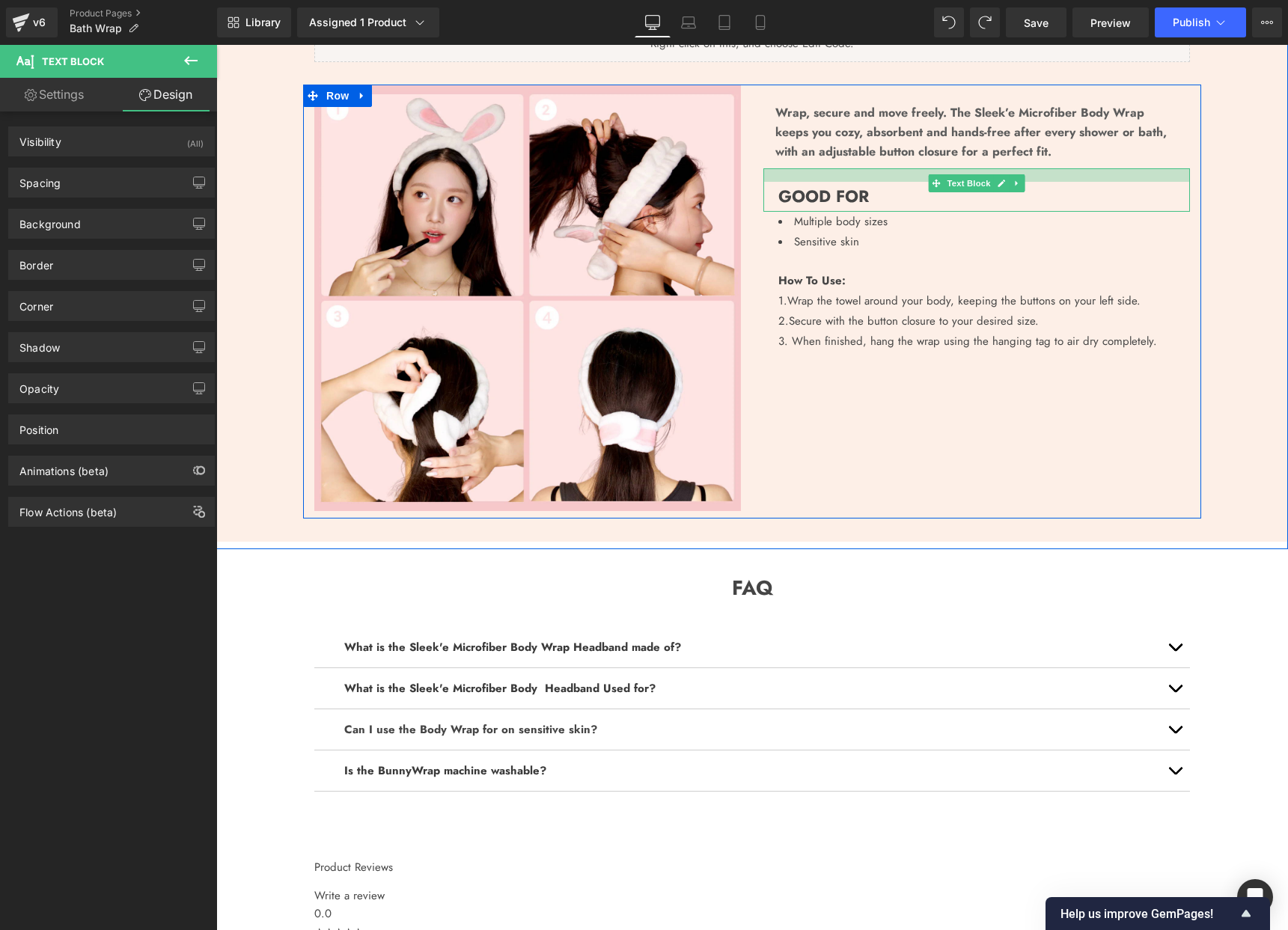
click at [864, 173] on div "GOOD FOR Text Block" at bounding box center [977, 190] width 427 height 44
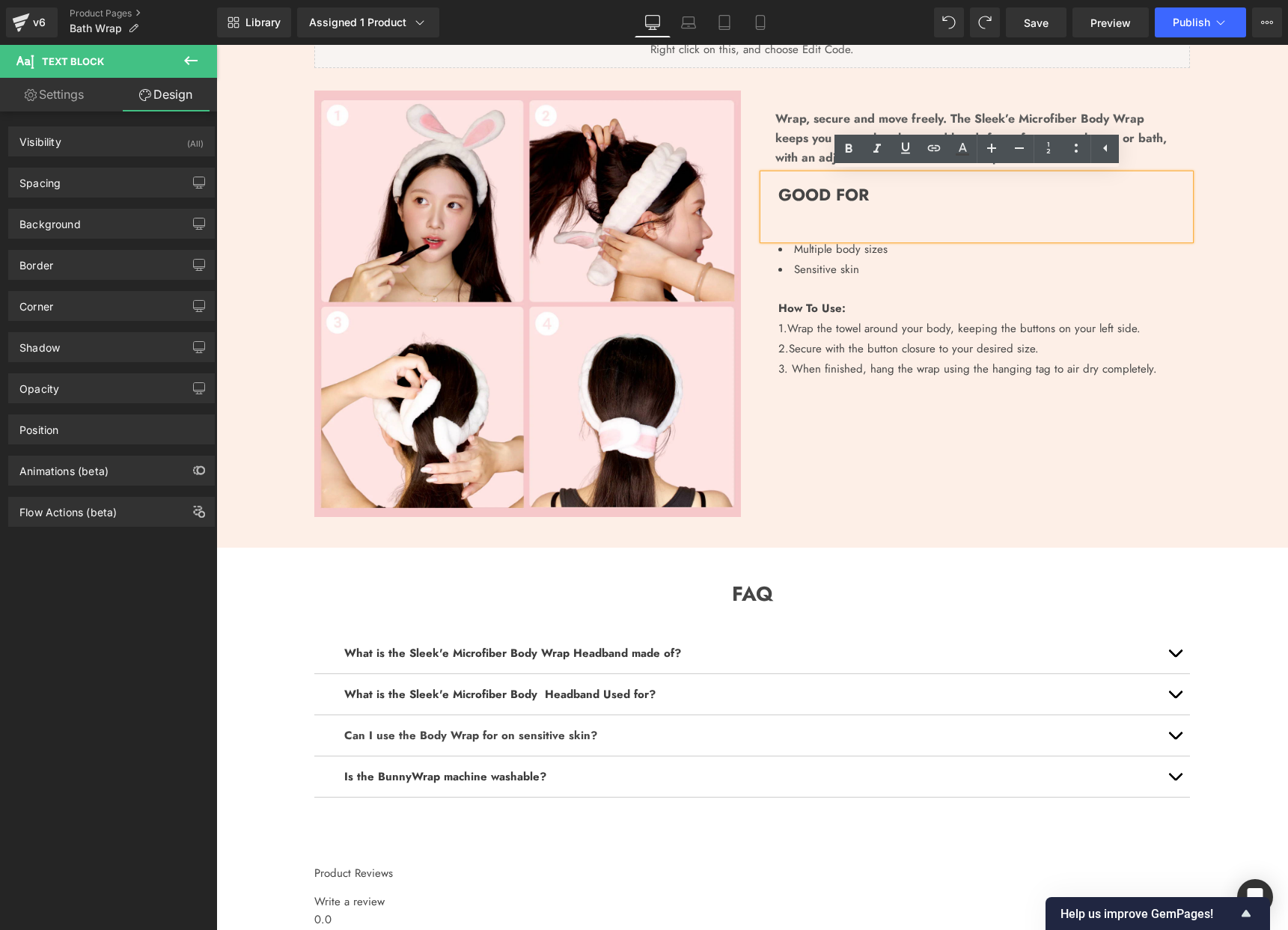
click at [1247, 287] on div "Durable design Heading Crafted with high-quality materials, the Sleek'e BunnyWr…" at bounding box center [752, 230] width 1072 height 588
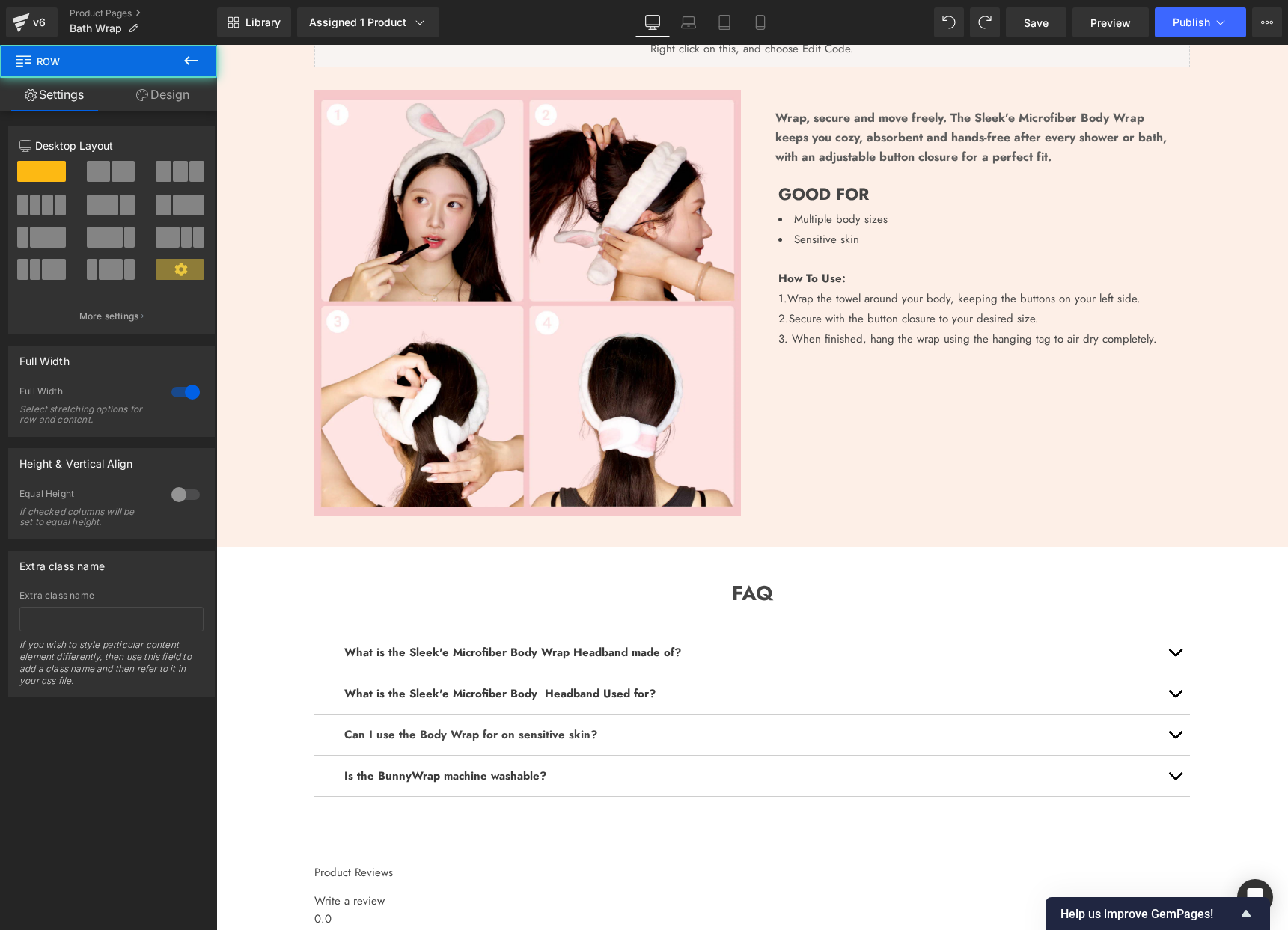
scroll to position [1175, 0]
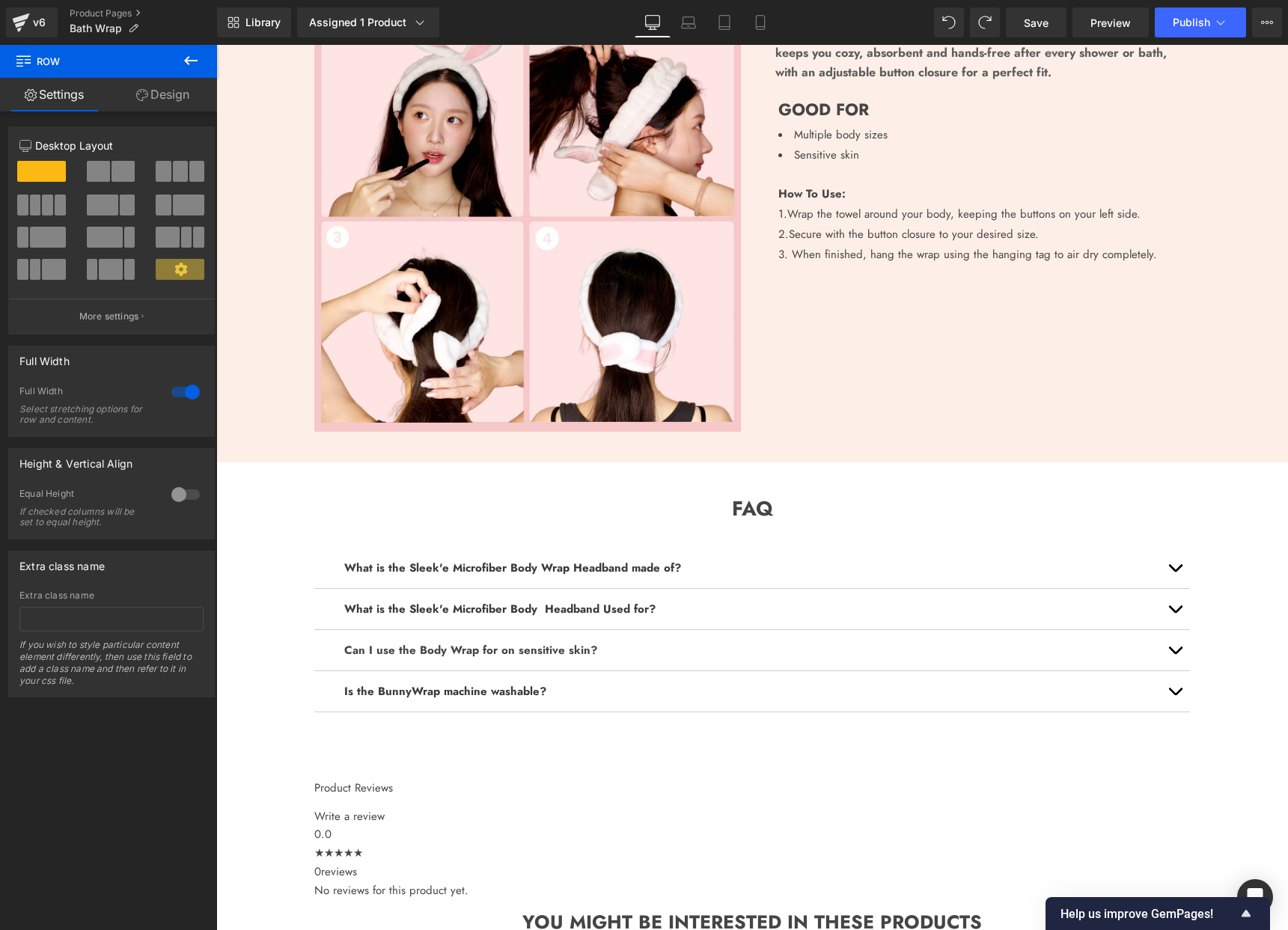
click at [545, 607] on b "What is the Sleek'e Microfiber Body Headband Used for?" at bounding box center [500, 609] width 312 height 17
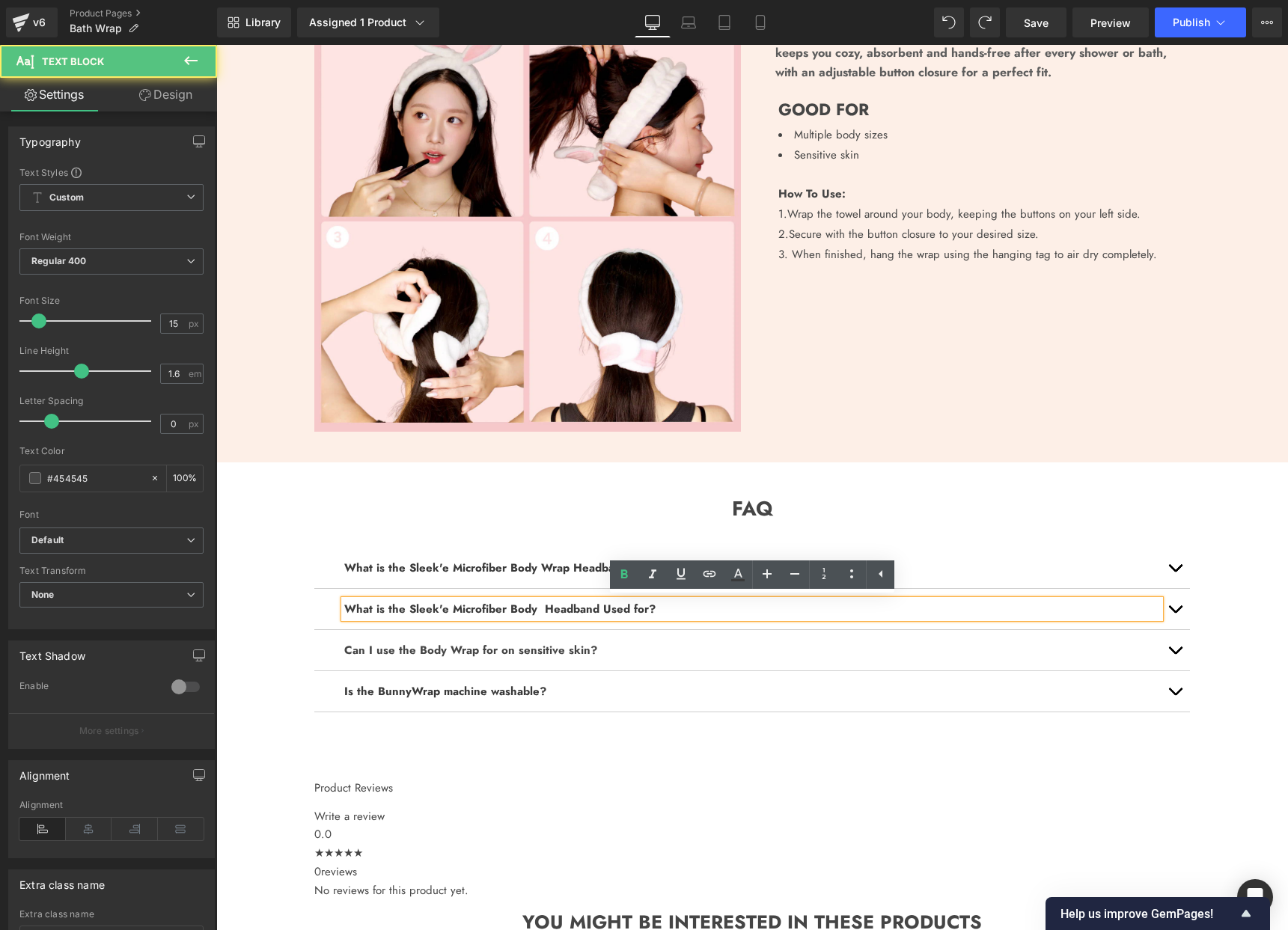
scroll to position [1258, 0]
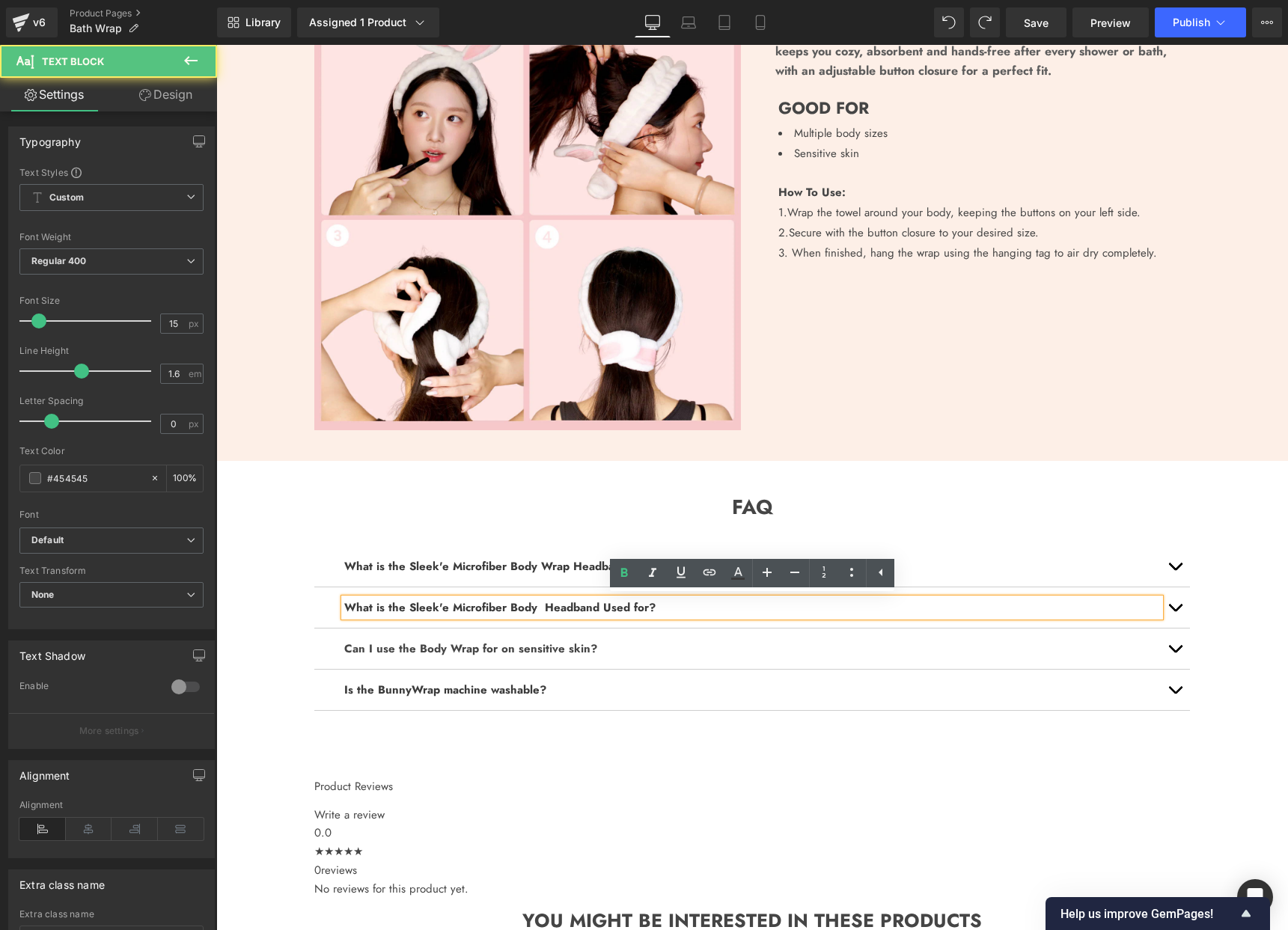
drag, startPoint x: 541, startPoint y: 604, endPoint x: 630, endPoint y: 605, distance: 89.0
click at [541, 604] on b "What is the Sleek'e Microfiber Body Headband Used for?" at bounding box center [500, 607] width 312 height 17
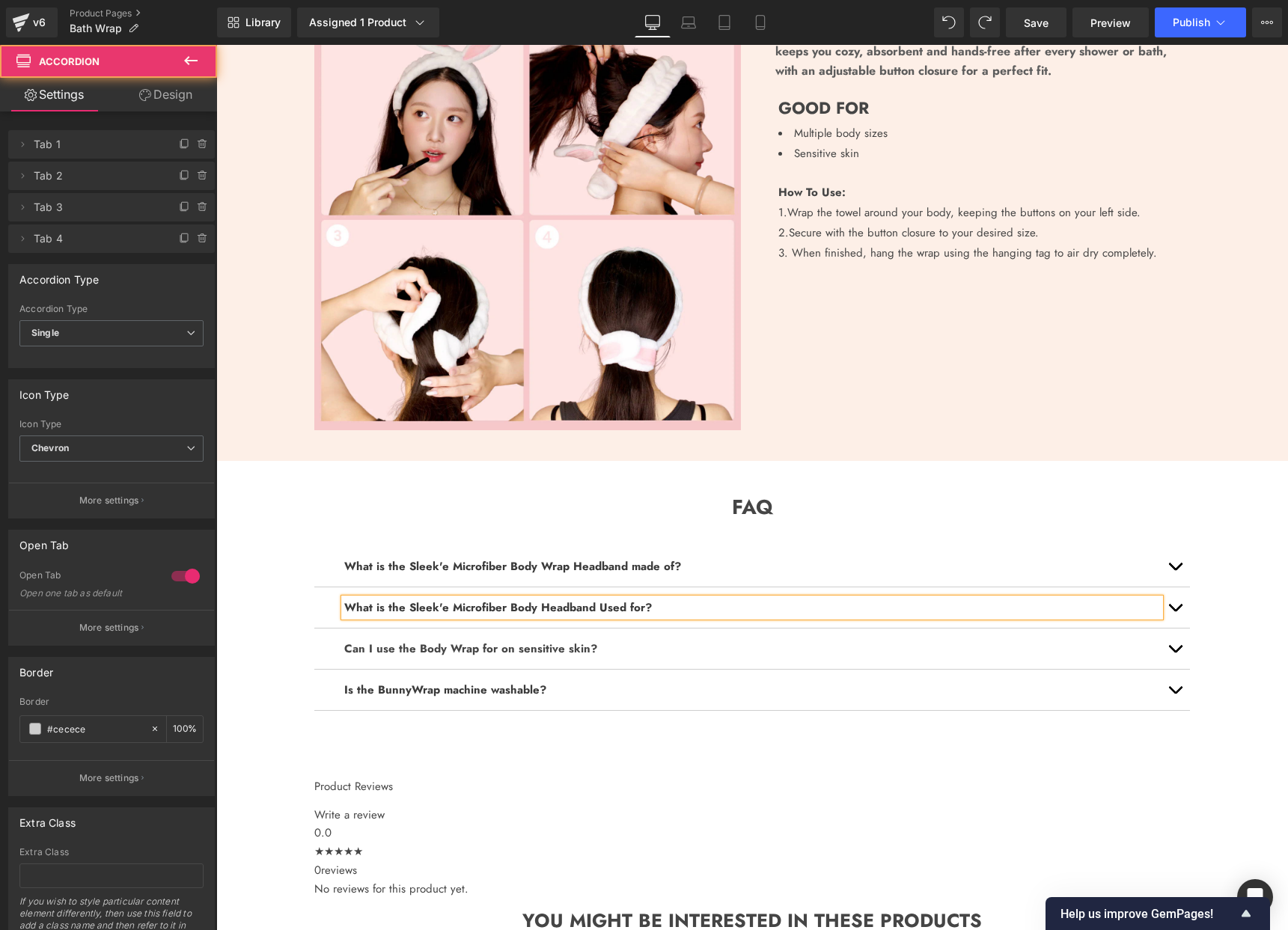
click at [567, 528] on div "What is the Sleek'e Microfiber Body Wrap Headband made of? Text Block It's made…" at bounding box center [752, 651] width 876 height 254
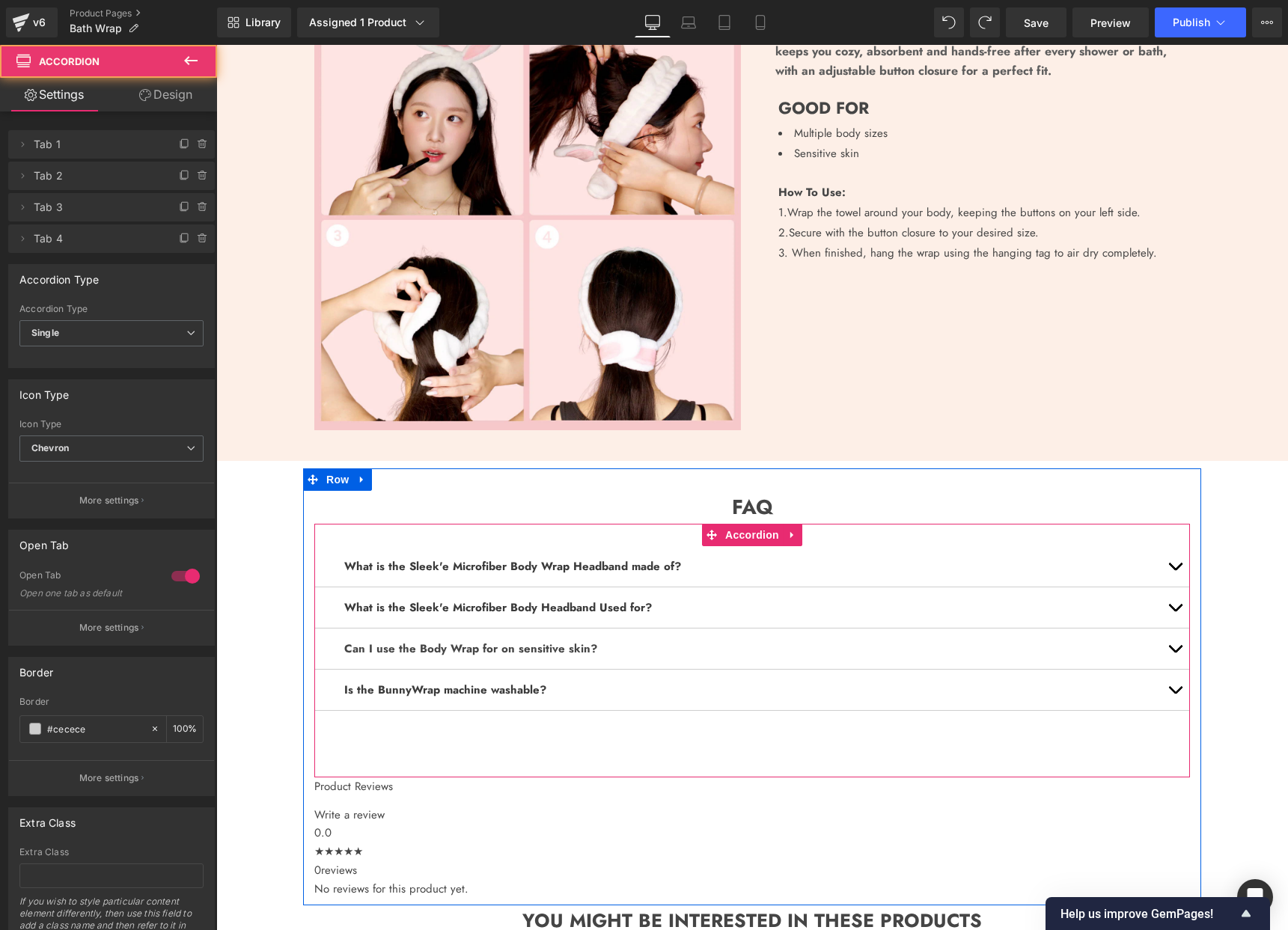
click at [1180, 568] on button "button" at bounding box center [1175, 566] width 30 height 40
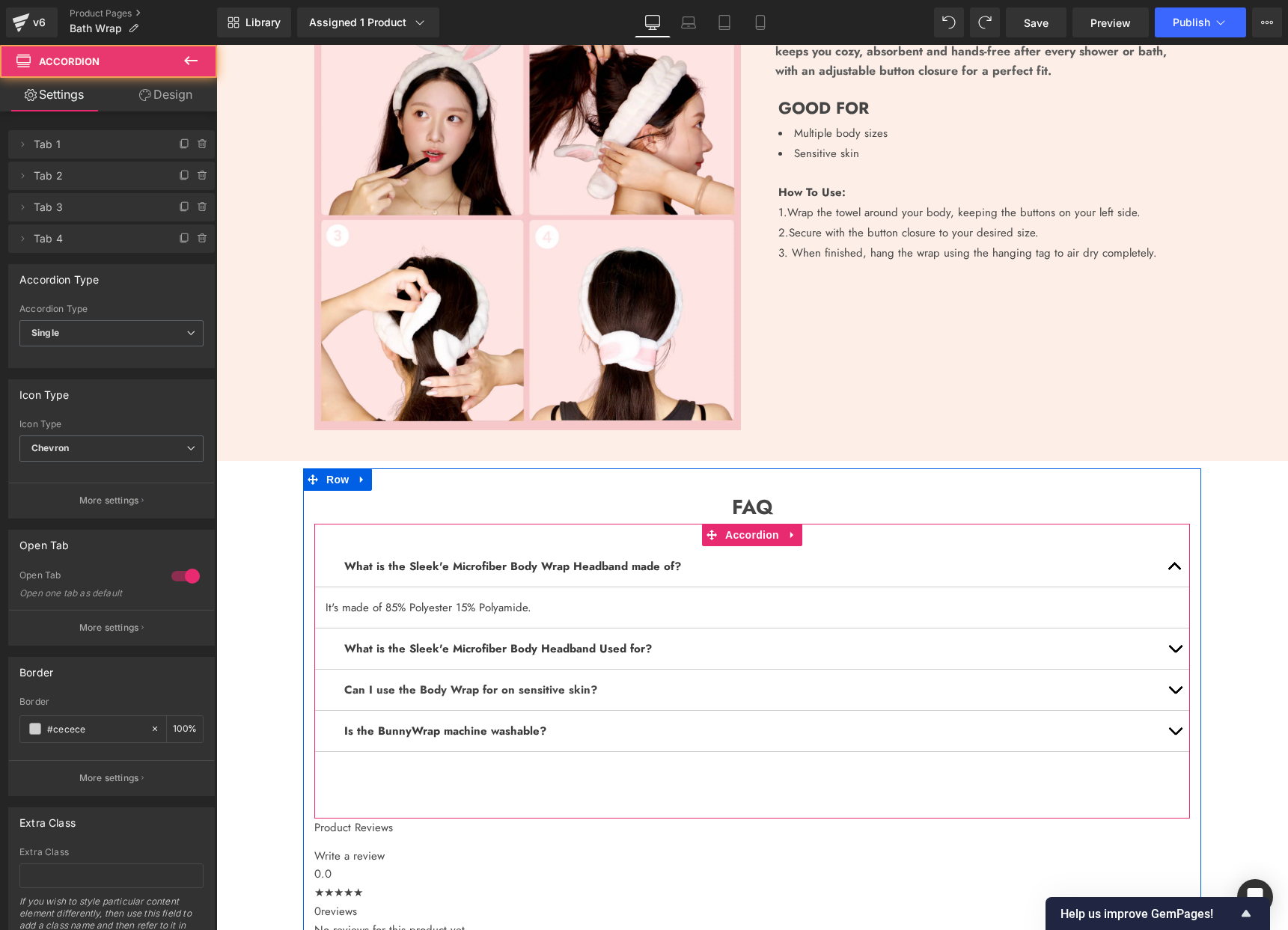
click at [1175, 570] on span "button" at bounding box center [1175, 570] width 0 height 0
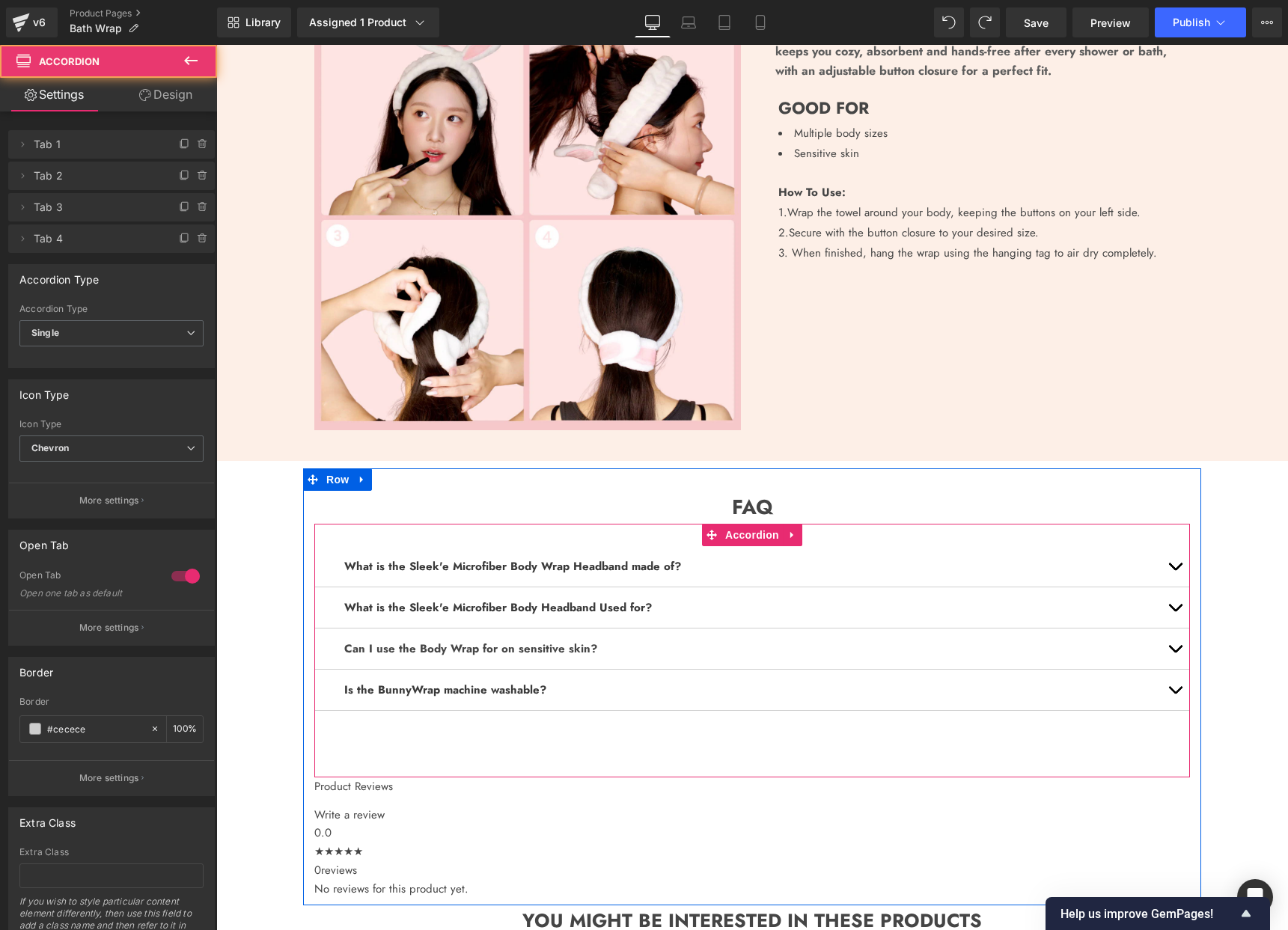
click at [1175, 612] on span "button" at bounding box center [1175, 612] width 0 height 0
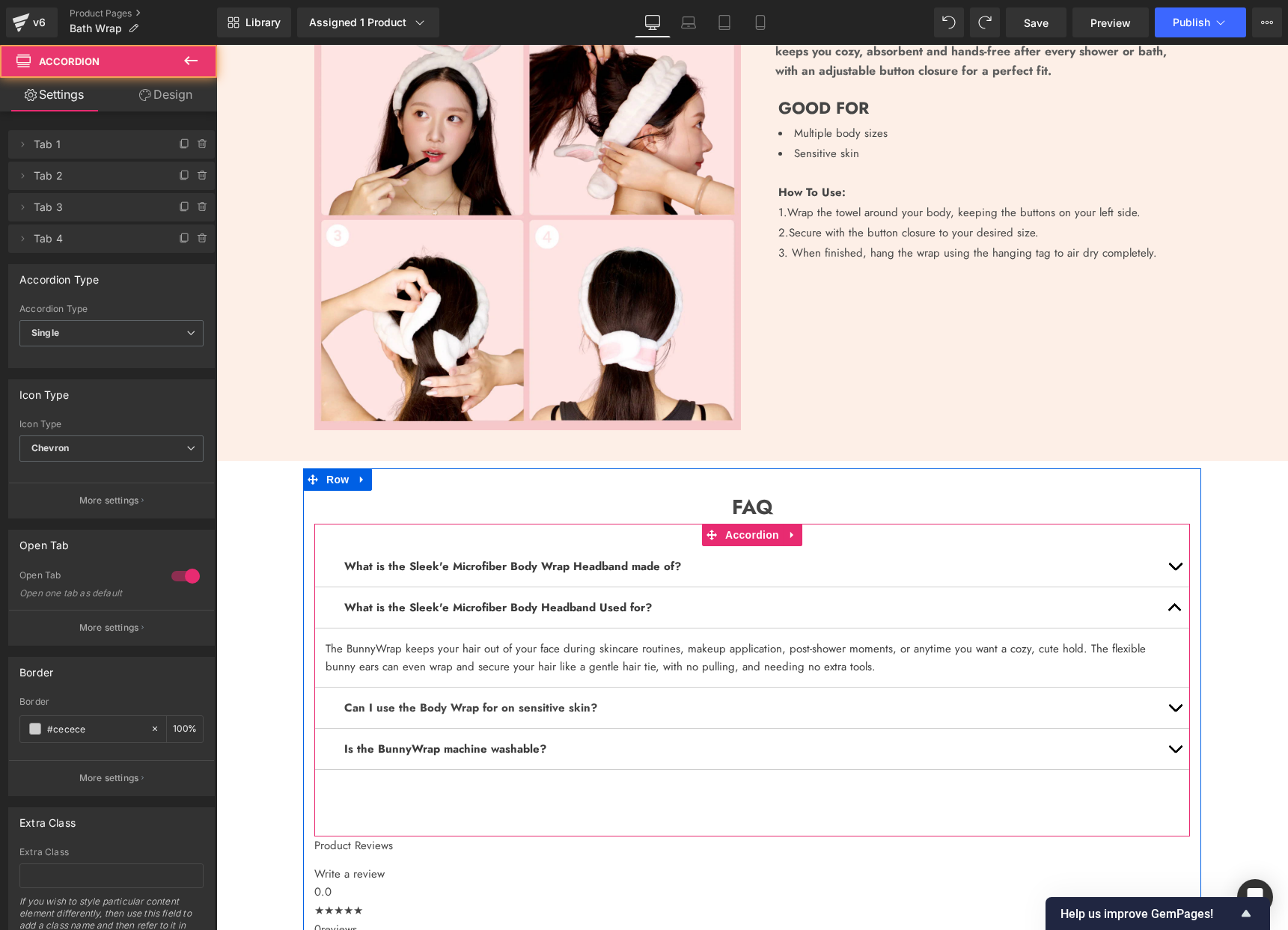
click at [1174, 561] on button "button" at bounding box center [1175, 566] width 30 height 40
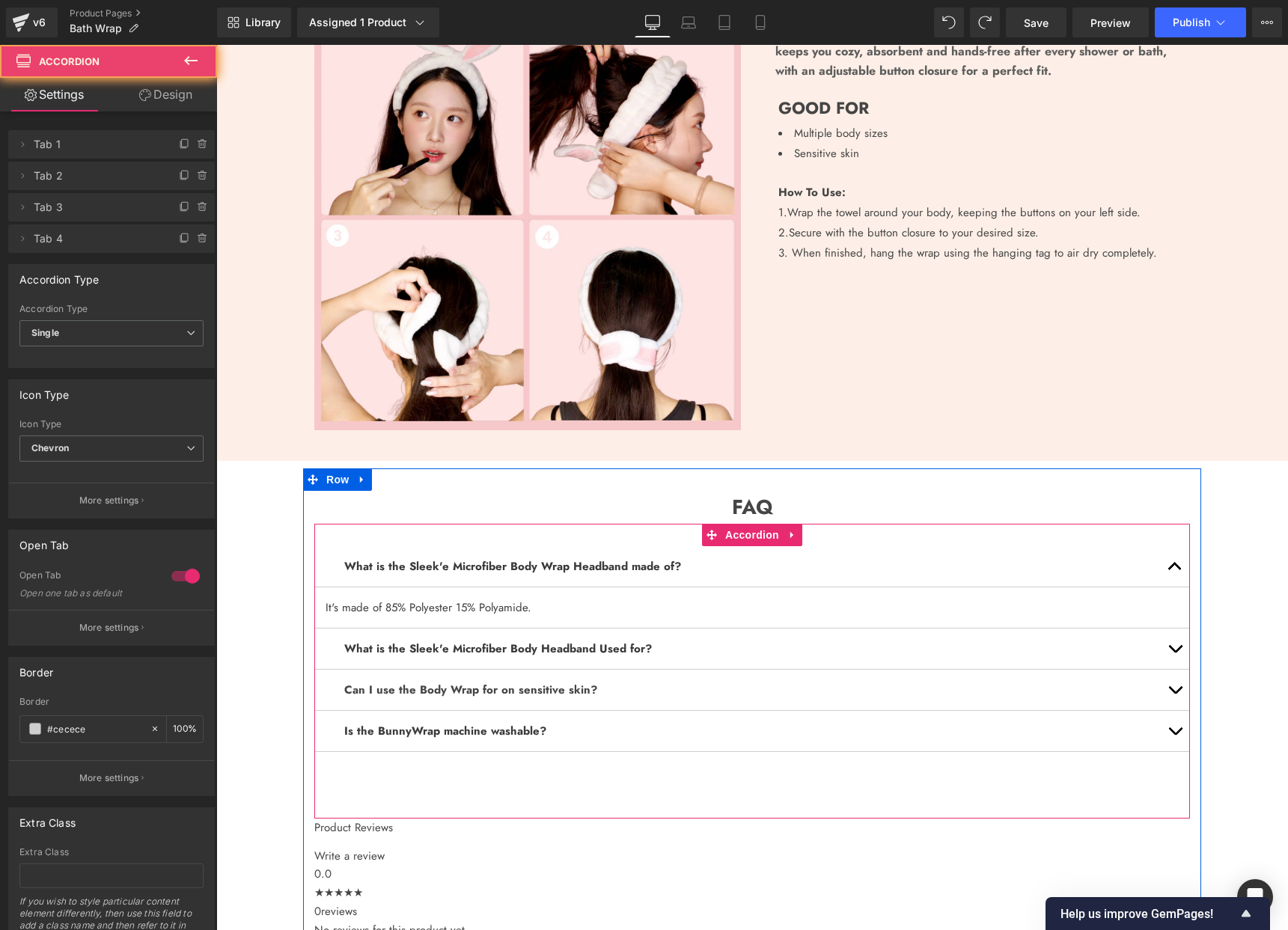
click at [1174, 561] on button "button" at bounding box center [1175, 566] width 30 height 40
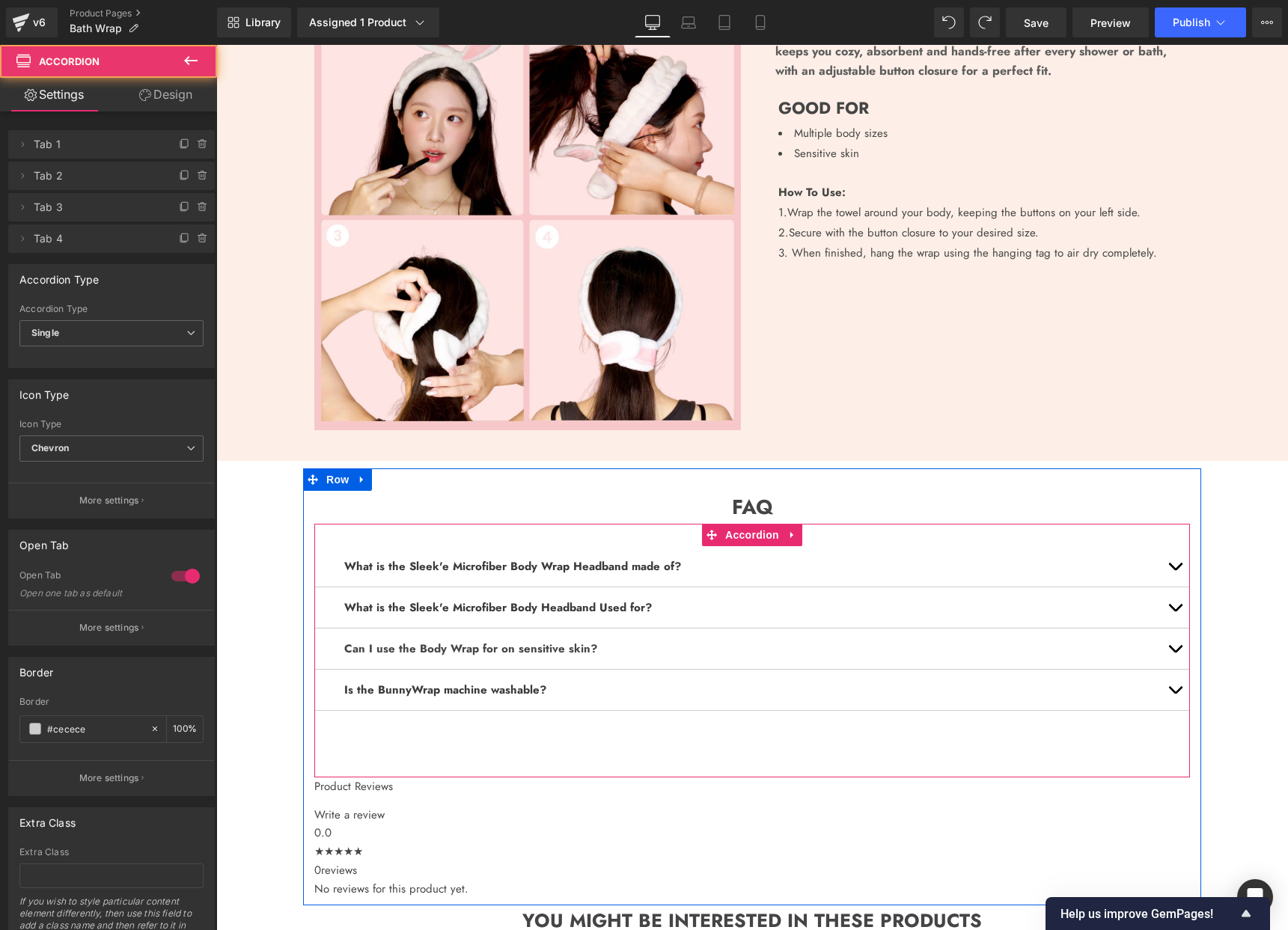
click at [1172, 603] on button "button" at bounding box center [1175, 607] width 30 height 40
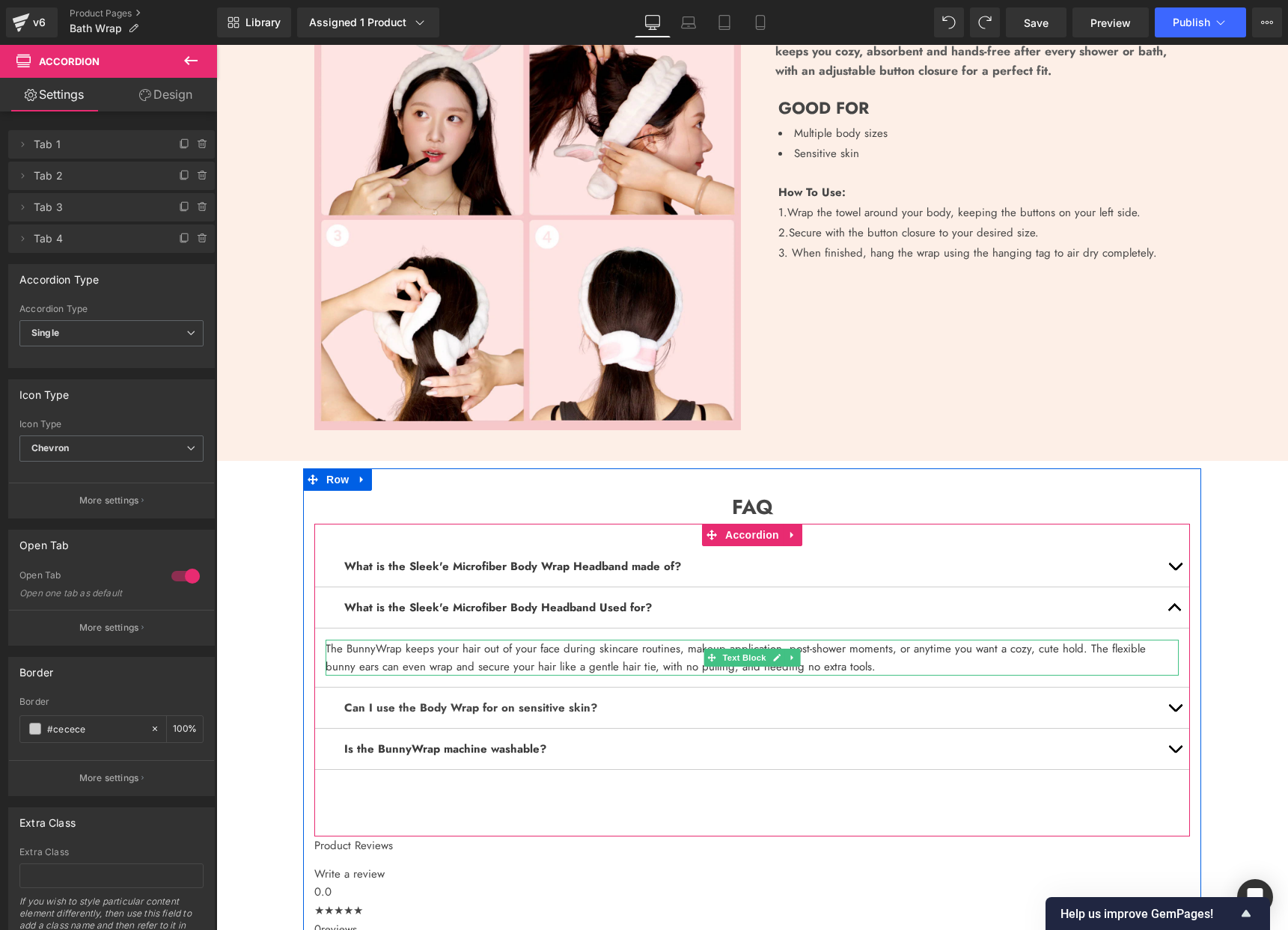
click at [642, 653] on font "The BunnyWrap keeps your hair out of your face during skincare routines, makeup…" at bounding box center [736, 657] width 821 height 34
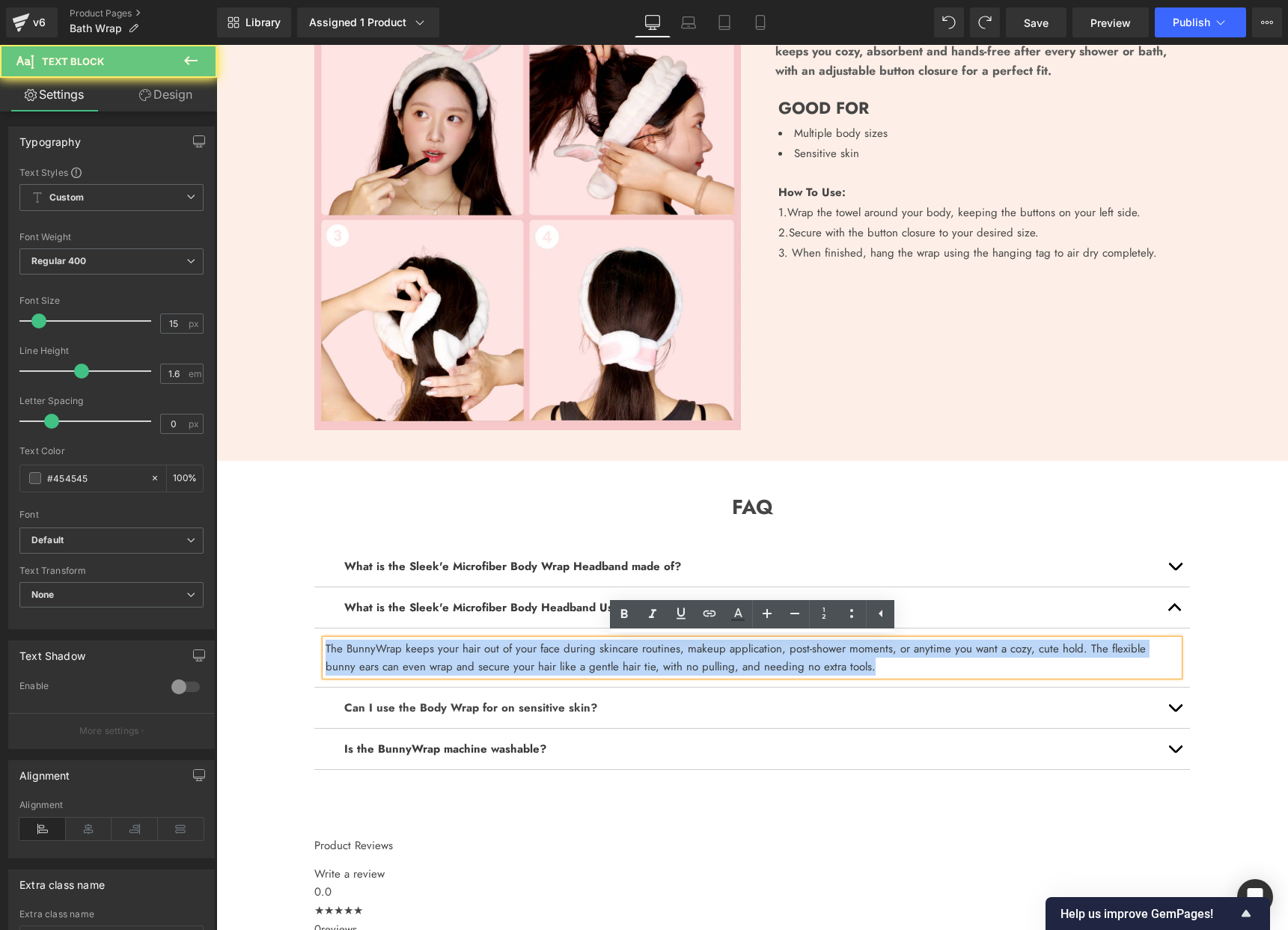
click at [642, 653] on font "The BunnyWrap keeps your hair out of your face during skincare routines, makeup…" at bounding box center [736, 657] width 821 height 34
click at [561, 604] on b "What is the Sleek'e Microfiber Body Headband Used for?" at bounding box center [498, 607] width 308 height 17
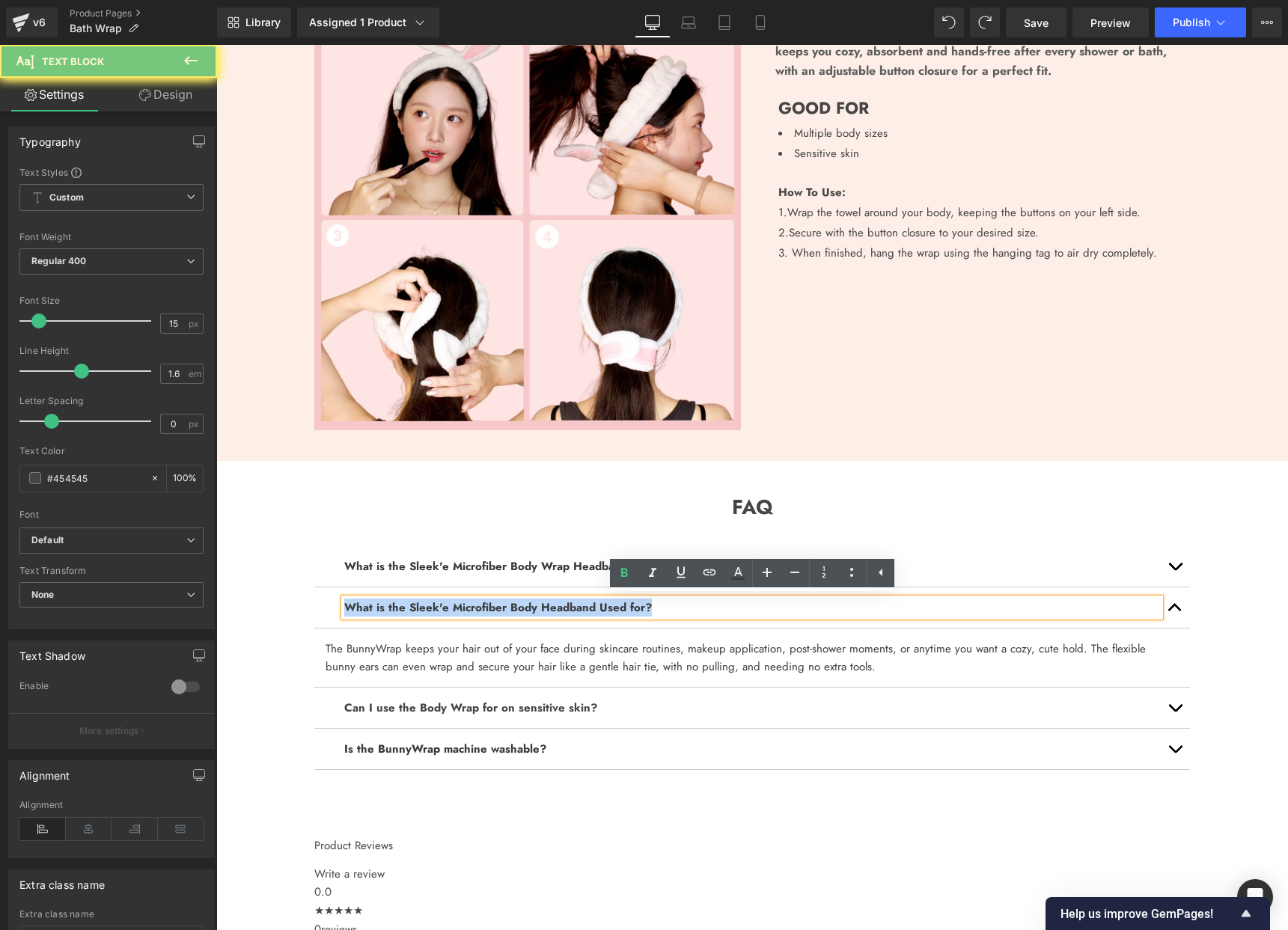
click at [561, 604] on b "What is the Sleek'e Microfiber Body Headband Used for?" at bounding box center [498, 607] width 308 height 17
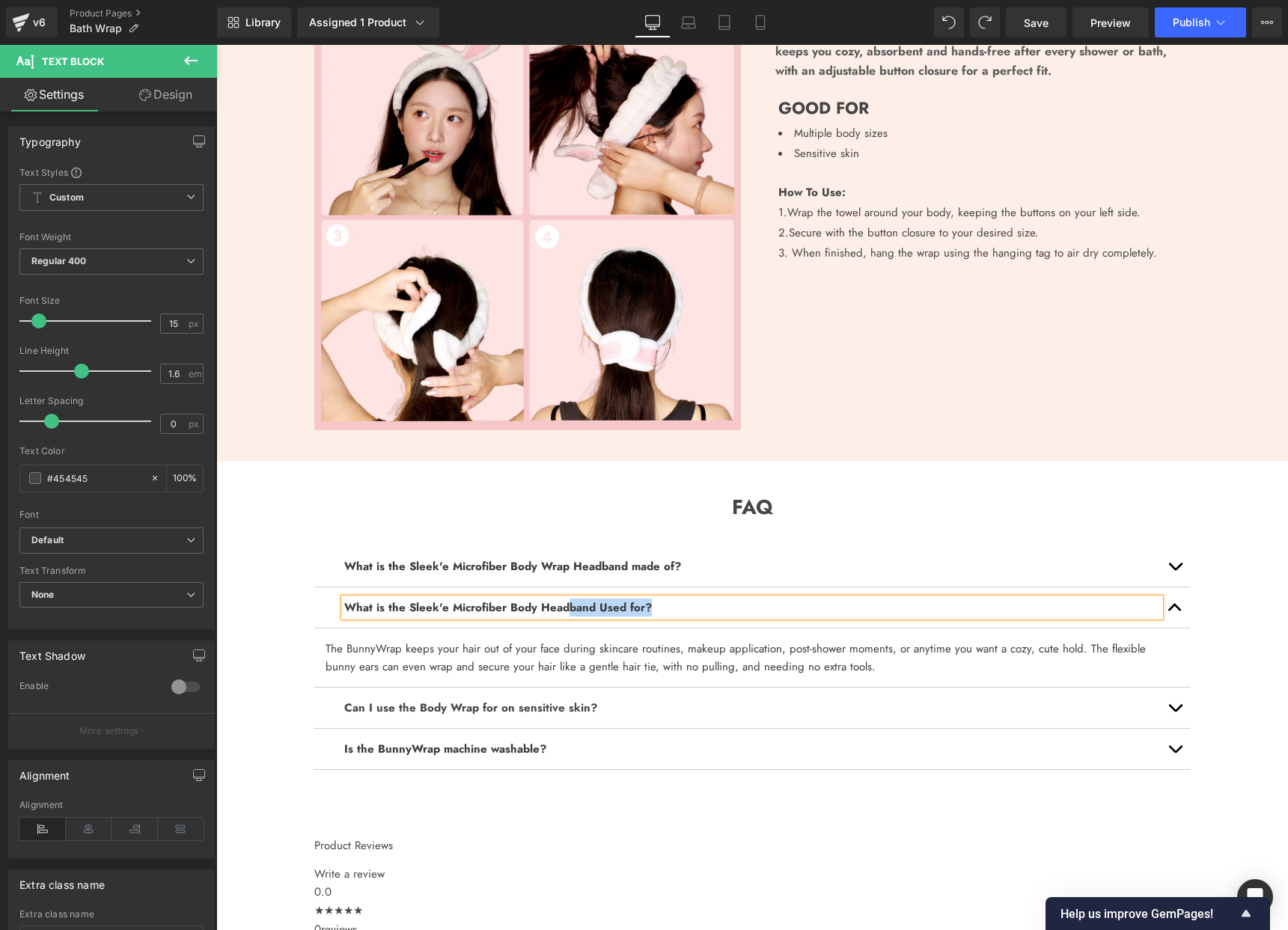
click at [564, 604] on b "What is the Sleek'e Microfiber Body Headband Used for?" at bounding box center [498, 607] width 308 height 17
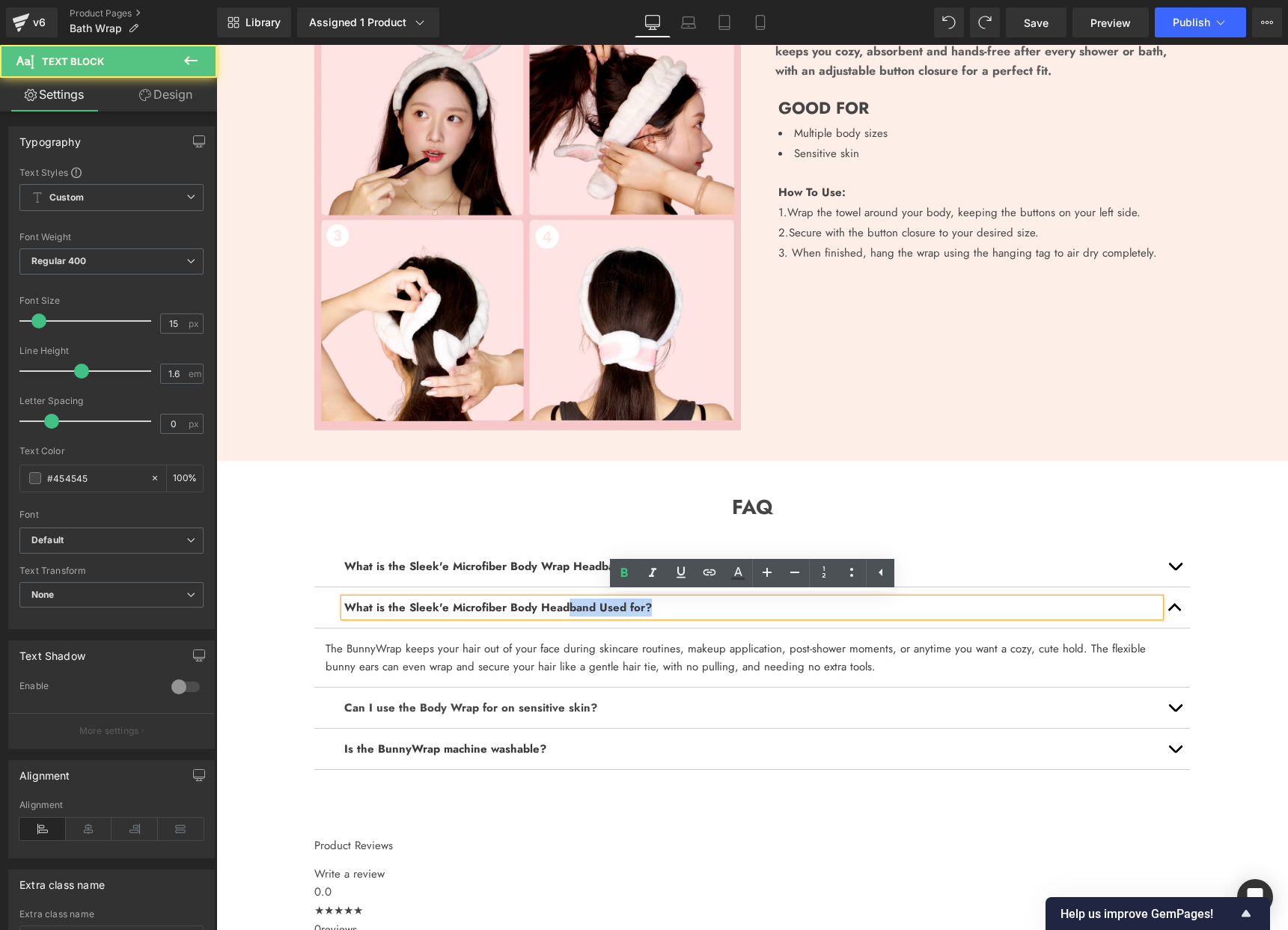
click at [564, 604] on b "What is the Sleek'e Microfiber Body Headband Used for?" at bounding box center [498, 607] width 308 height 17
click at [552, 606] on b "What is the Sleek'e Microfiber Body Headband Used for?" at bounding box center [498, 607] width 308 height 17
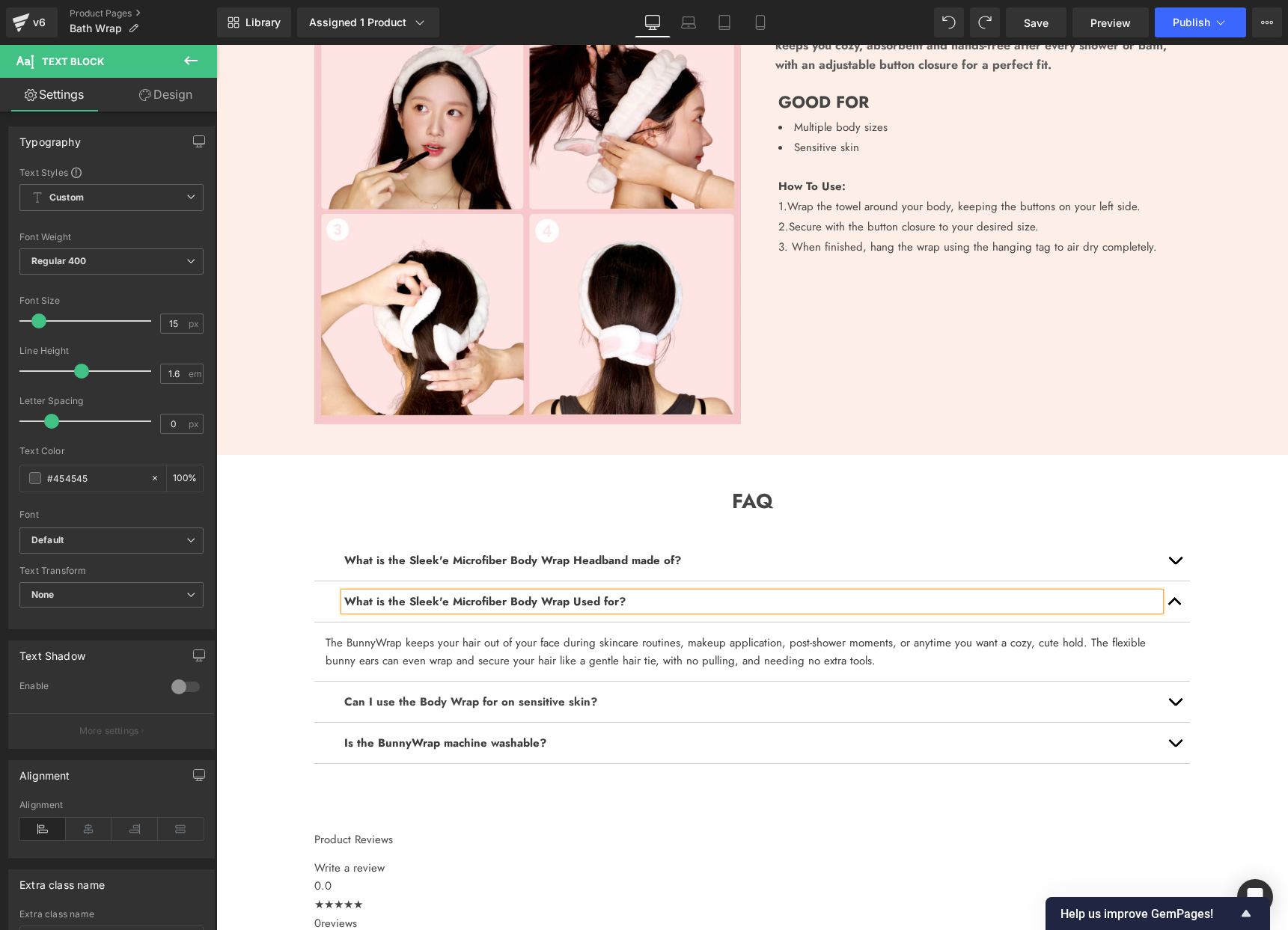
scroll to position [1266, 0]
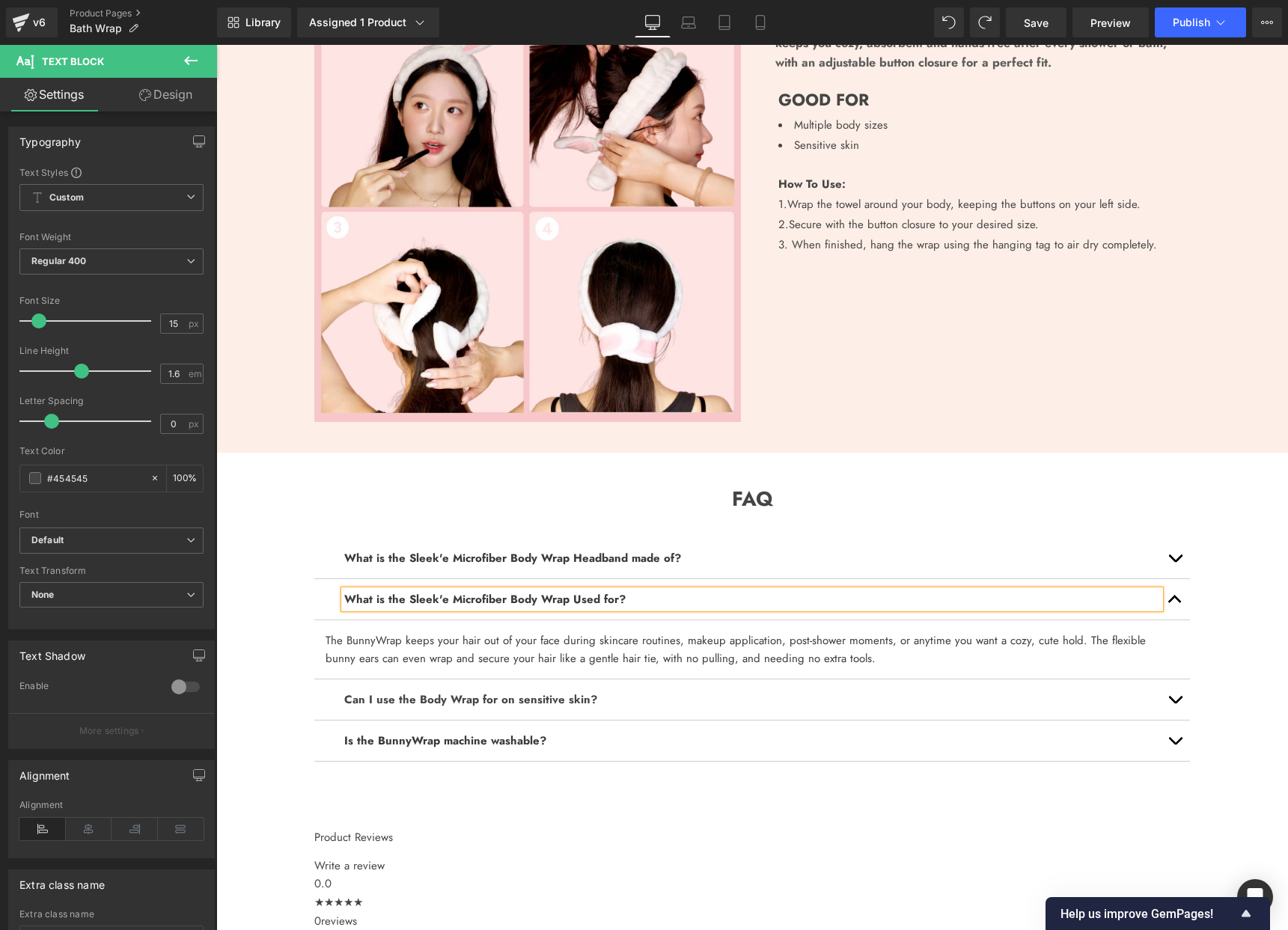
click at [567, 644] on font "The BunnyWrap keeps your hair out of your face during skincare routines, makeup…" at bounding box center [736, 649] width 821 height 34
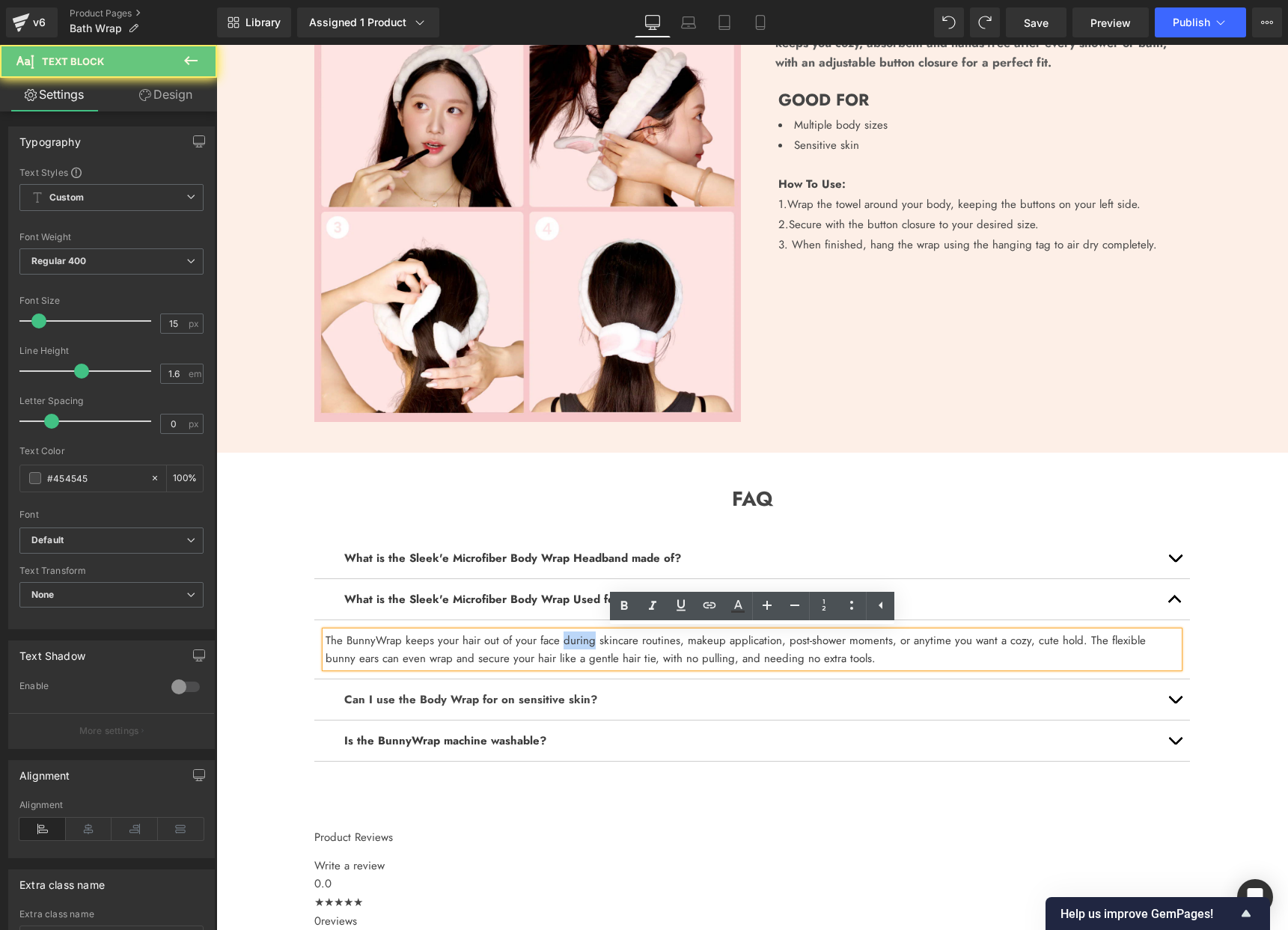
click at [567, 644] on font "The BunnyWrap keeps your hair out of your face during skincare routines, makeup…" at bounding box center [736, 649] width 821 height 34
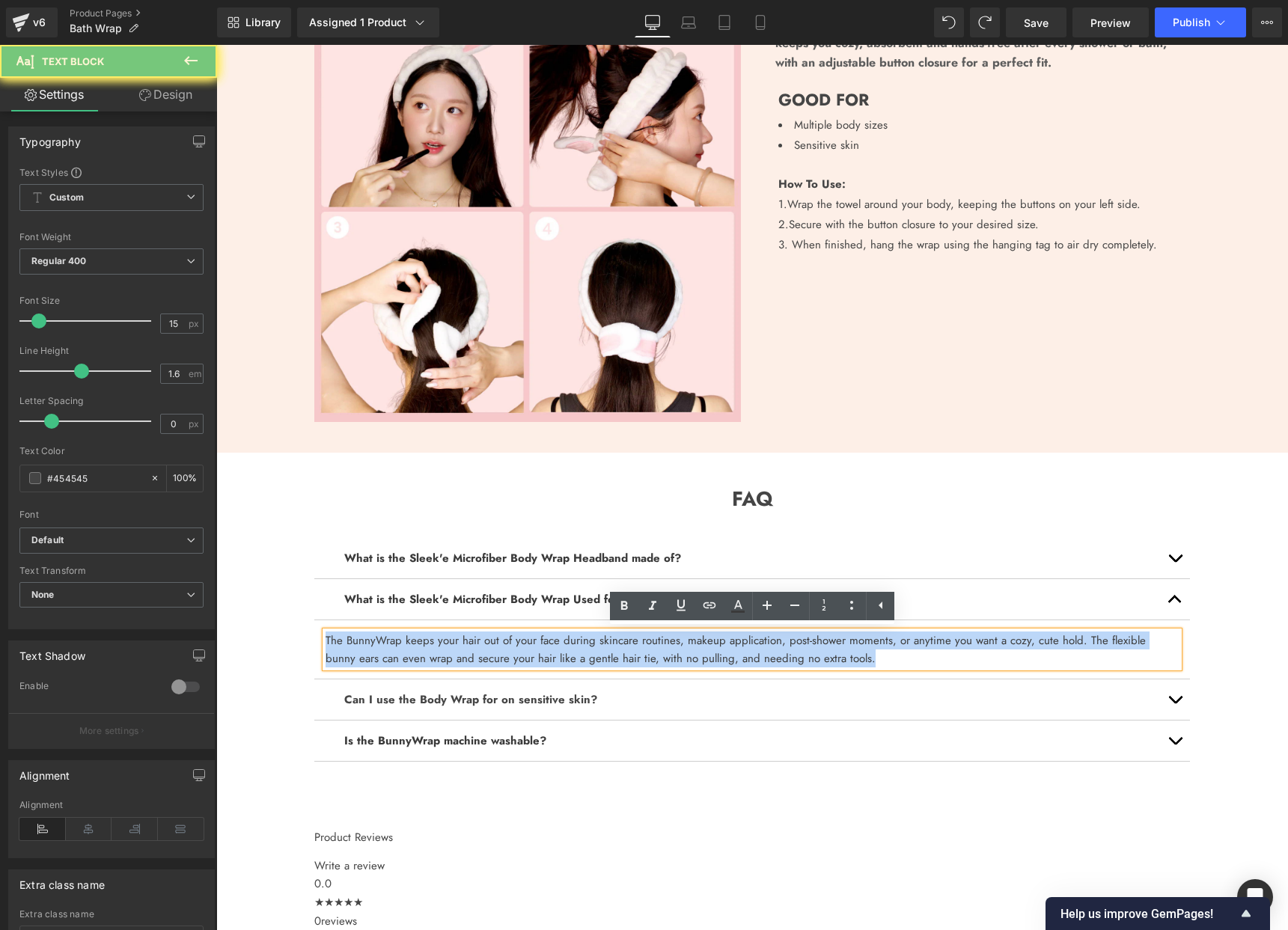
click at [567, 644] on font "The BunnyWrap keeps your hair out of your face during skincare routines, makeup…" at bounding box center [736, 649] width 821 height 34
copy font "The BunnyWrap keeps your hair out of your face during skincare routines, makeup…"
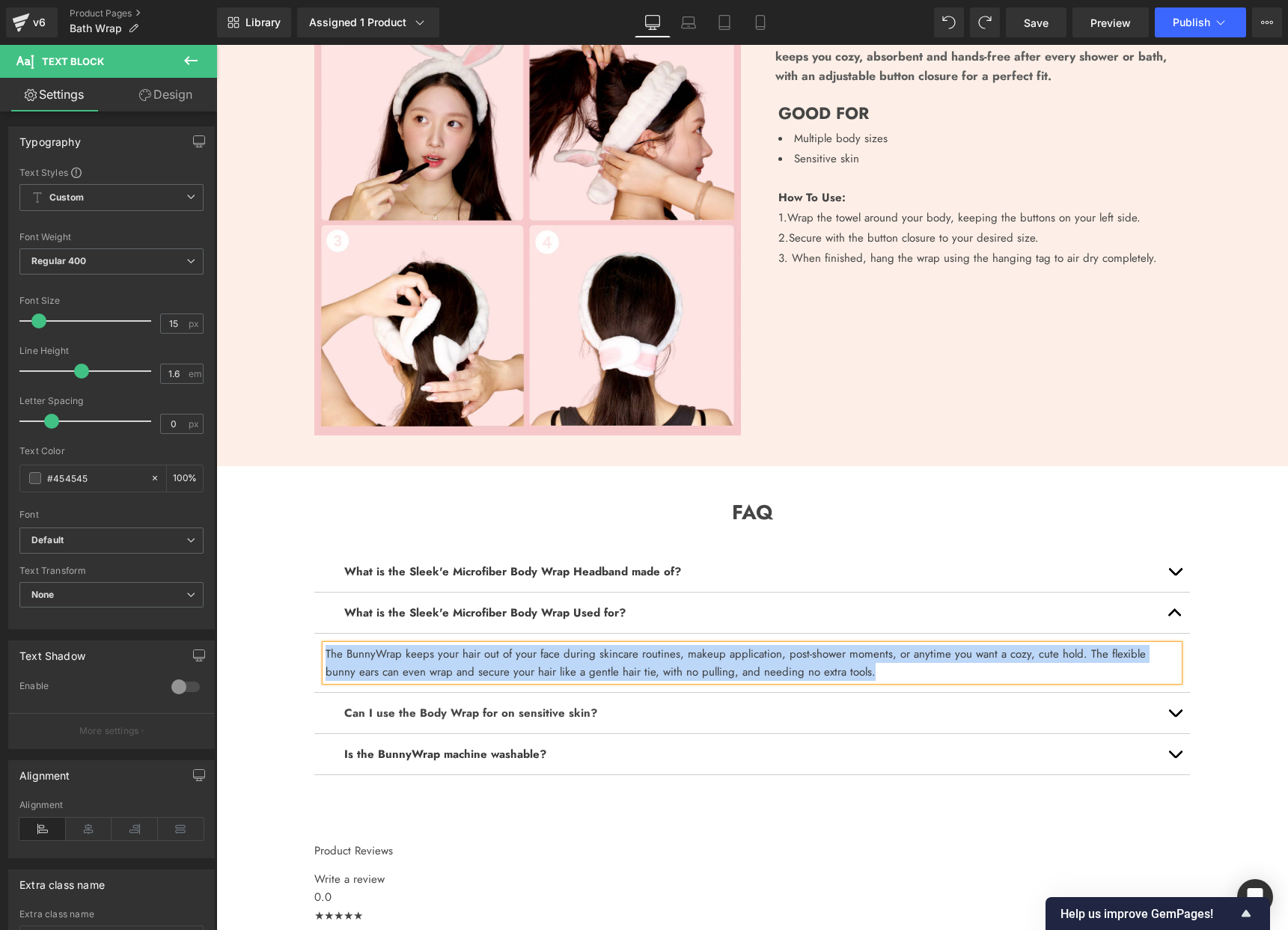
paste div
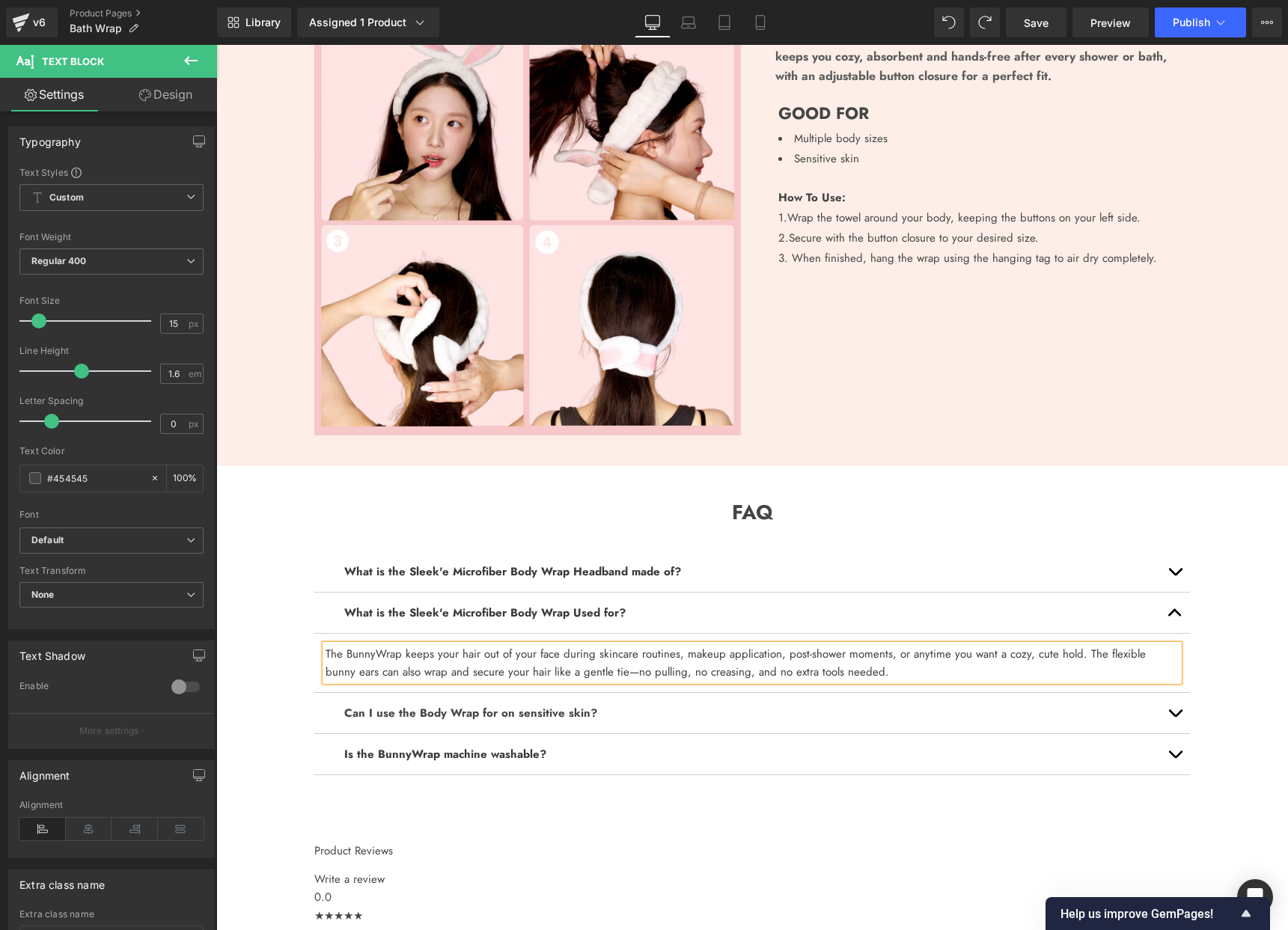
scroll to position [1251, 0]
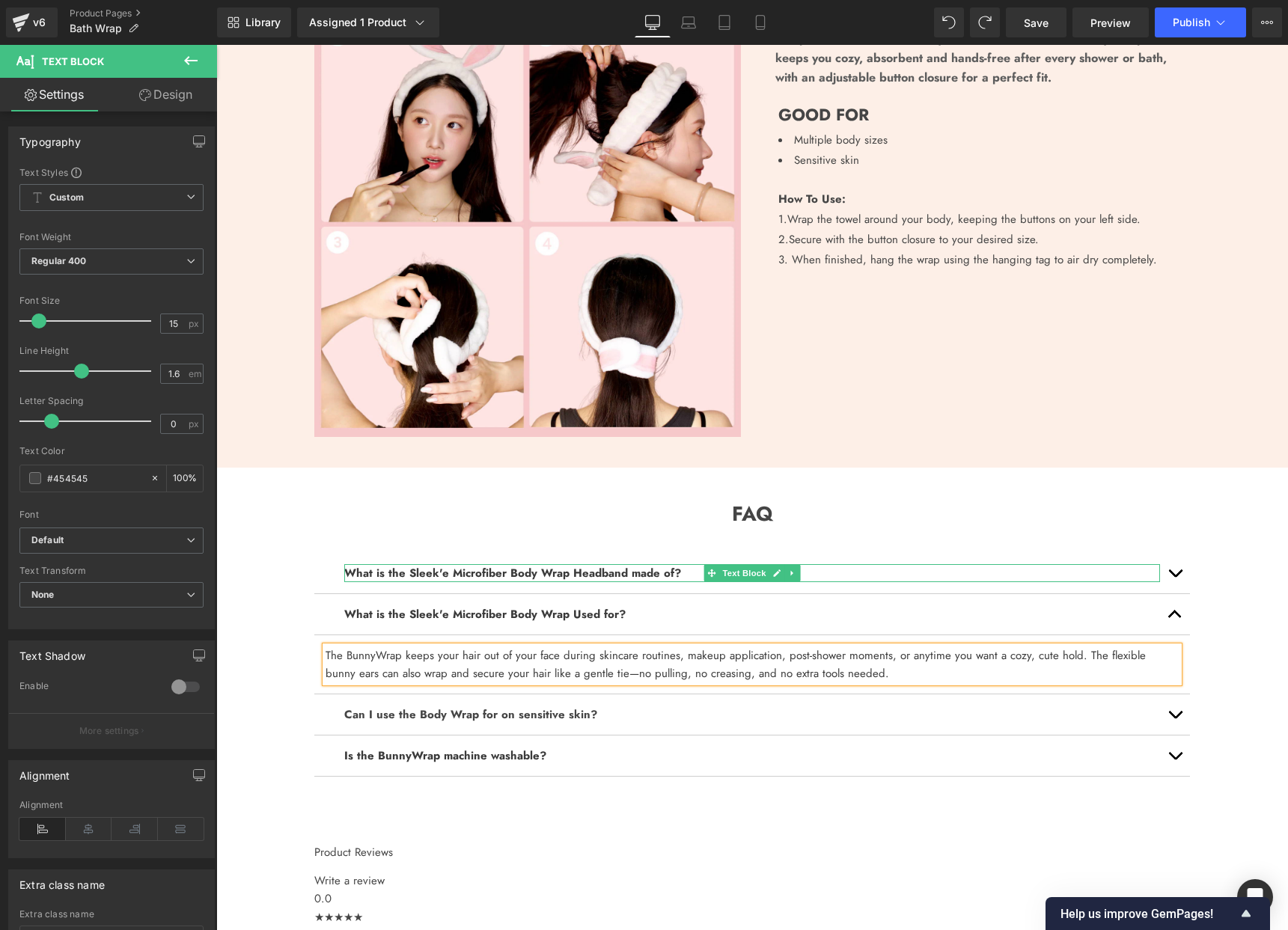
click at [515, 571] on b "What is the Sleek'e Microfiber Body Wrap Headband made of?" at bounding box center [512, 573] width 337 height 17
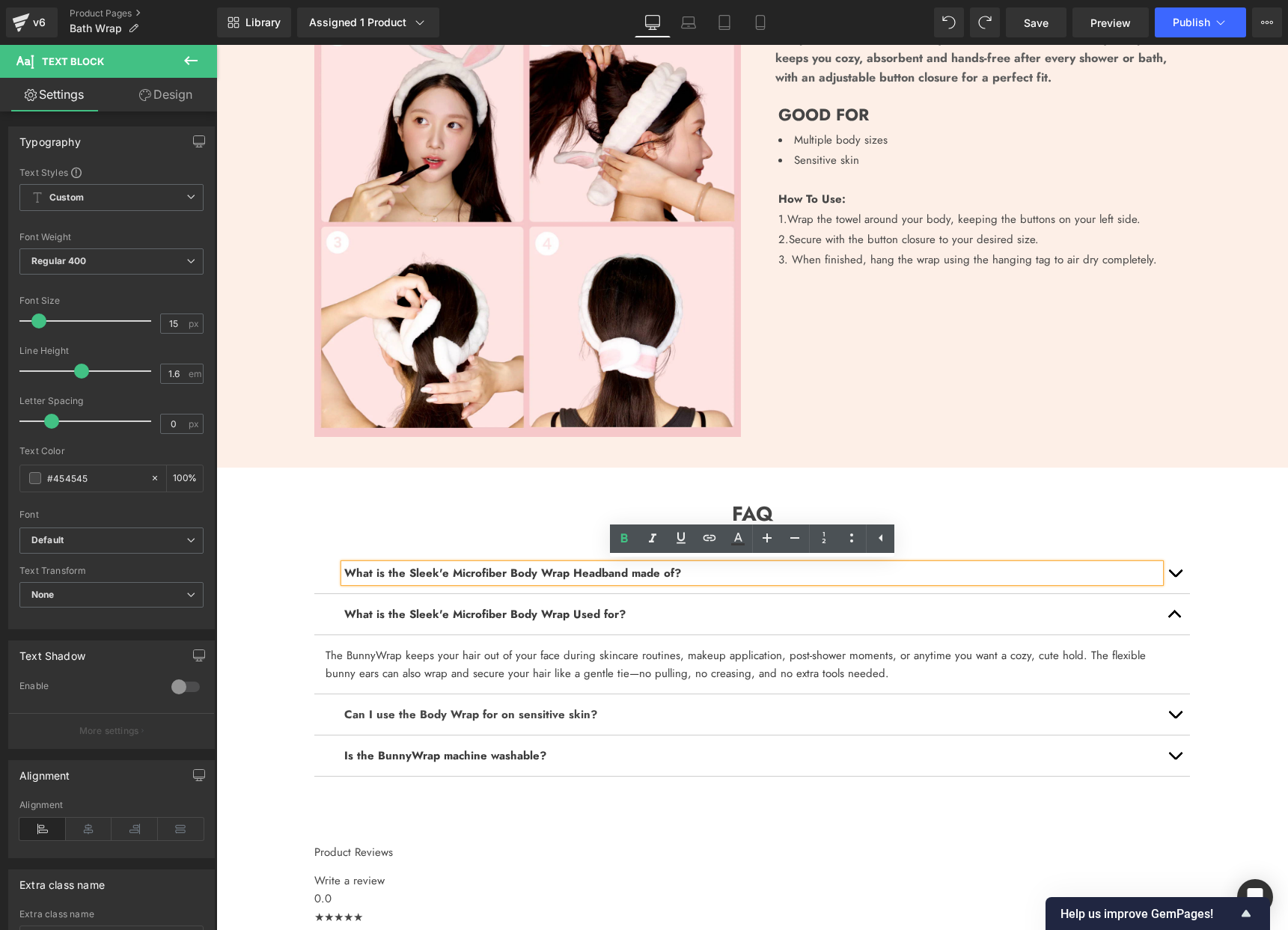
click at [518, 567] on b "What is the Sleek'e Microfiber Body Wrap Headband made of?" at bounding box center [512, 573] width 337 height 17
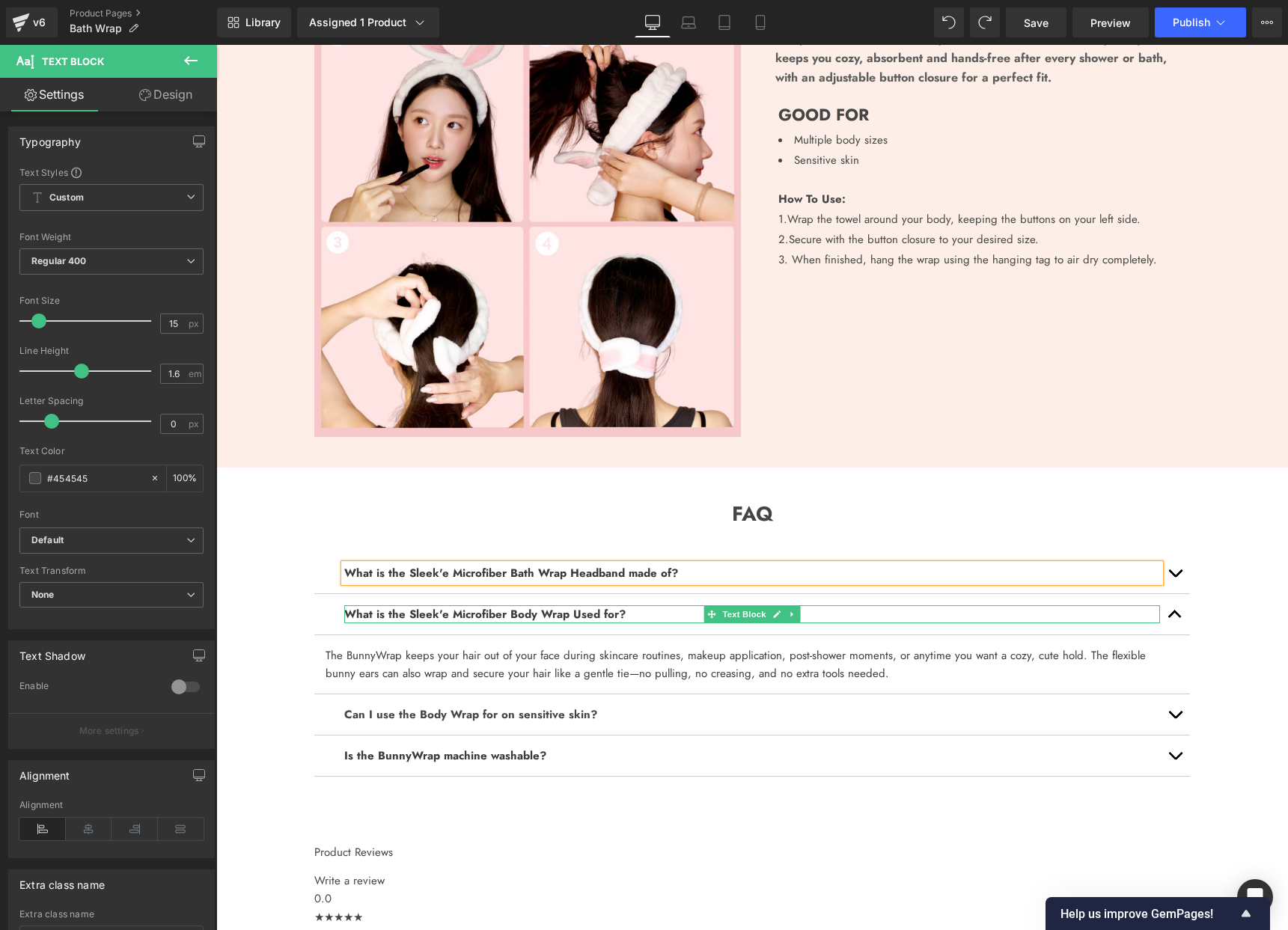
click at [508, 611] on b "What is the Sleek'e Microfiber Body Wrap Used for?" at bounding box center [485, 614] width 282 height 17
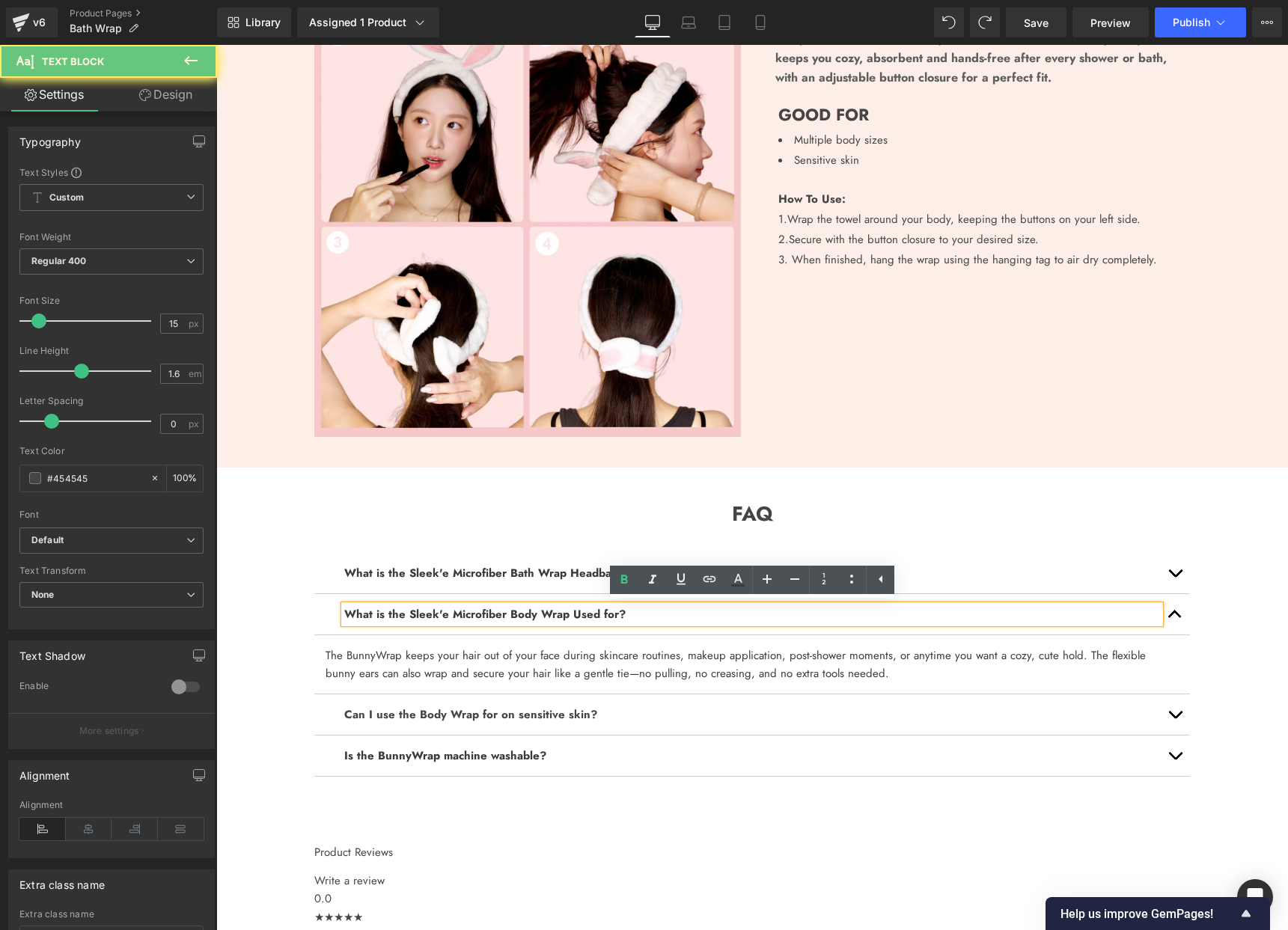
click at [519, 611] on b "What is the Sleek'e Microfiber Body Wrap Used for?" at bounding box center [485, 614] width 282 height 17
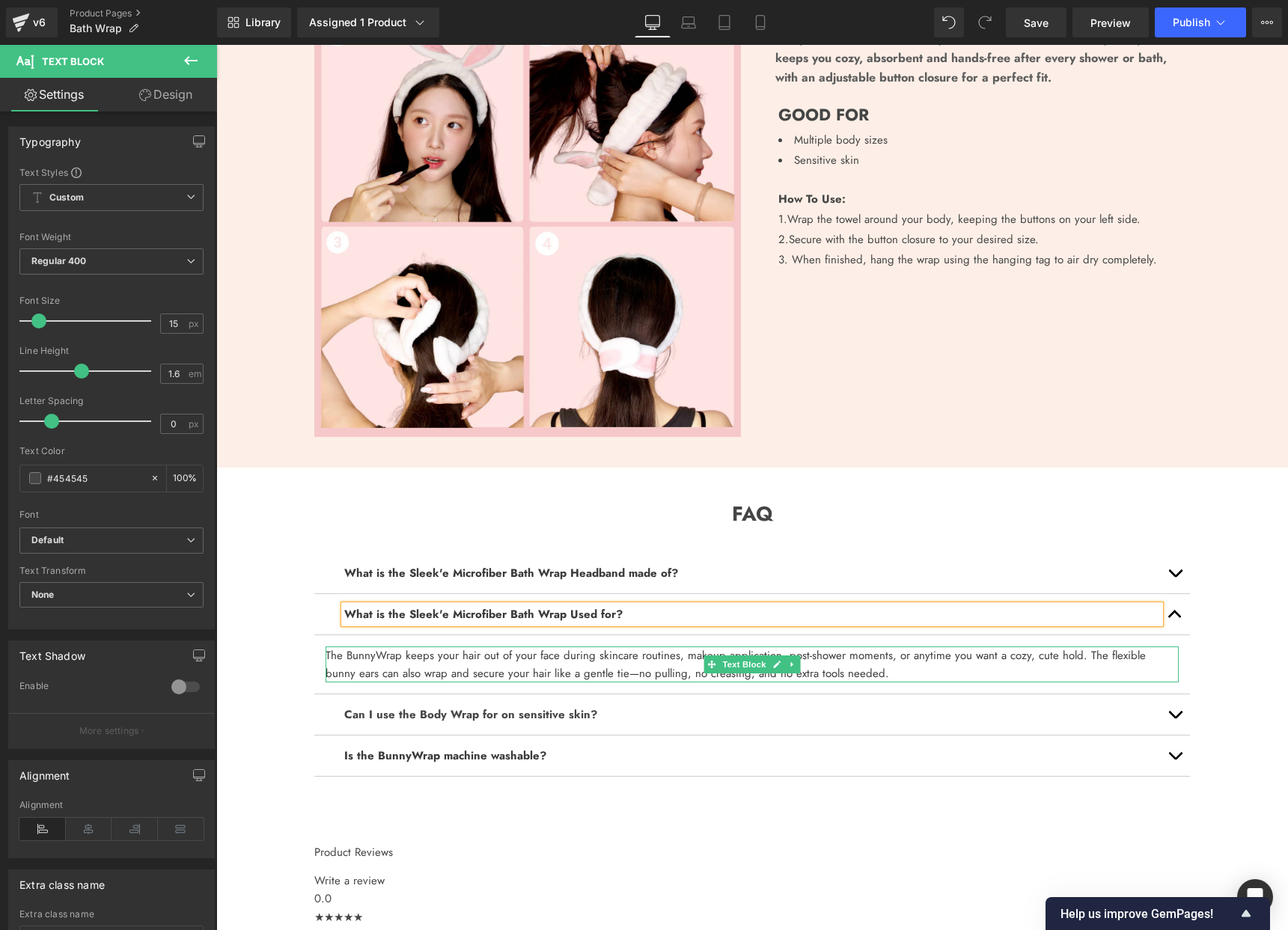
click at [374, 655] on font "The BunnyWrap keeps your hair out of your face during skincare routines, makeup…" at bounding box center [736, 664] width 821 height 34
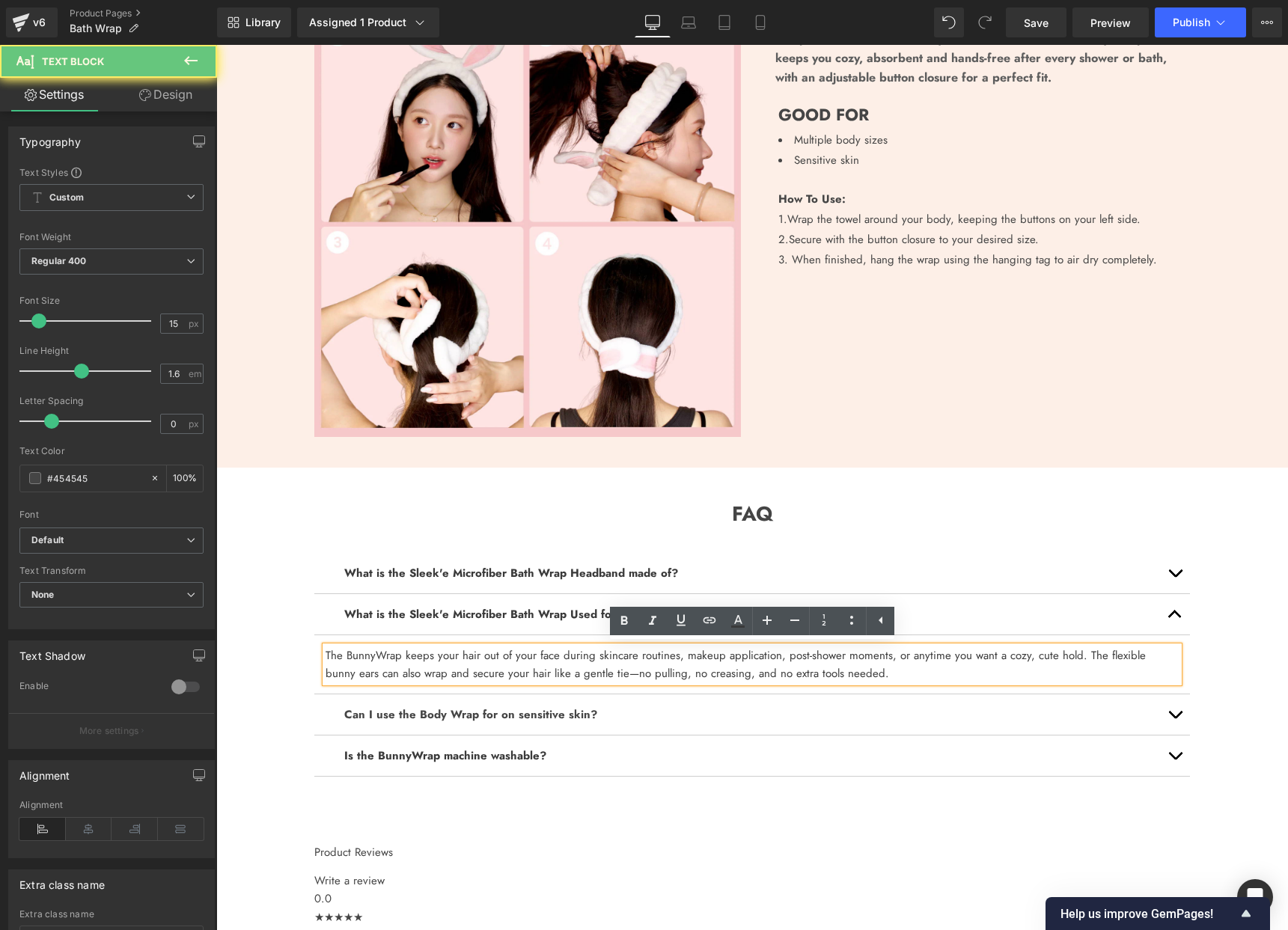
click at [374, 655] on font "The BunnyWrap keeps your hair out of your face during skincare routines, makeup…" at bounding box center [736, 664] width 821 height 34
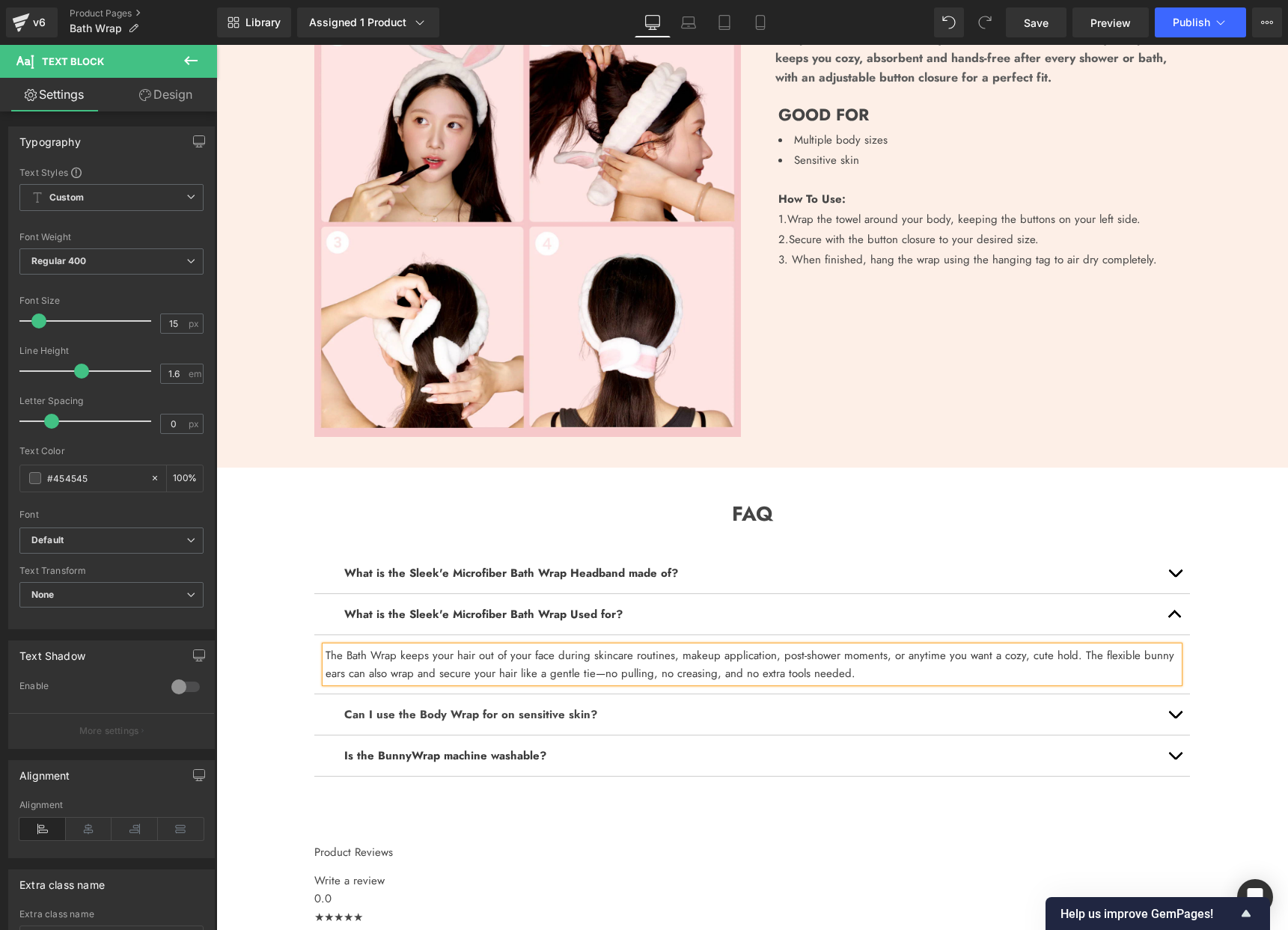
click at [571, 714] on strong "Can I use the Body Wrap for on sensitive skin?" at bounding box center [470, 714] width 253 height 17
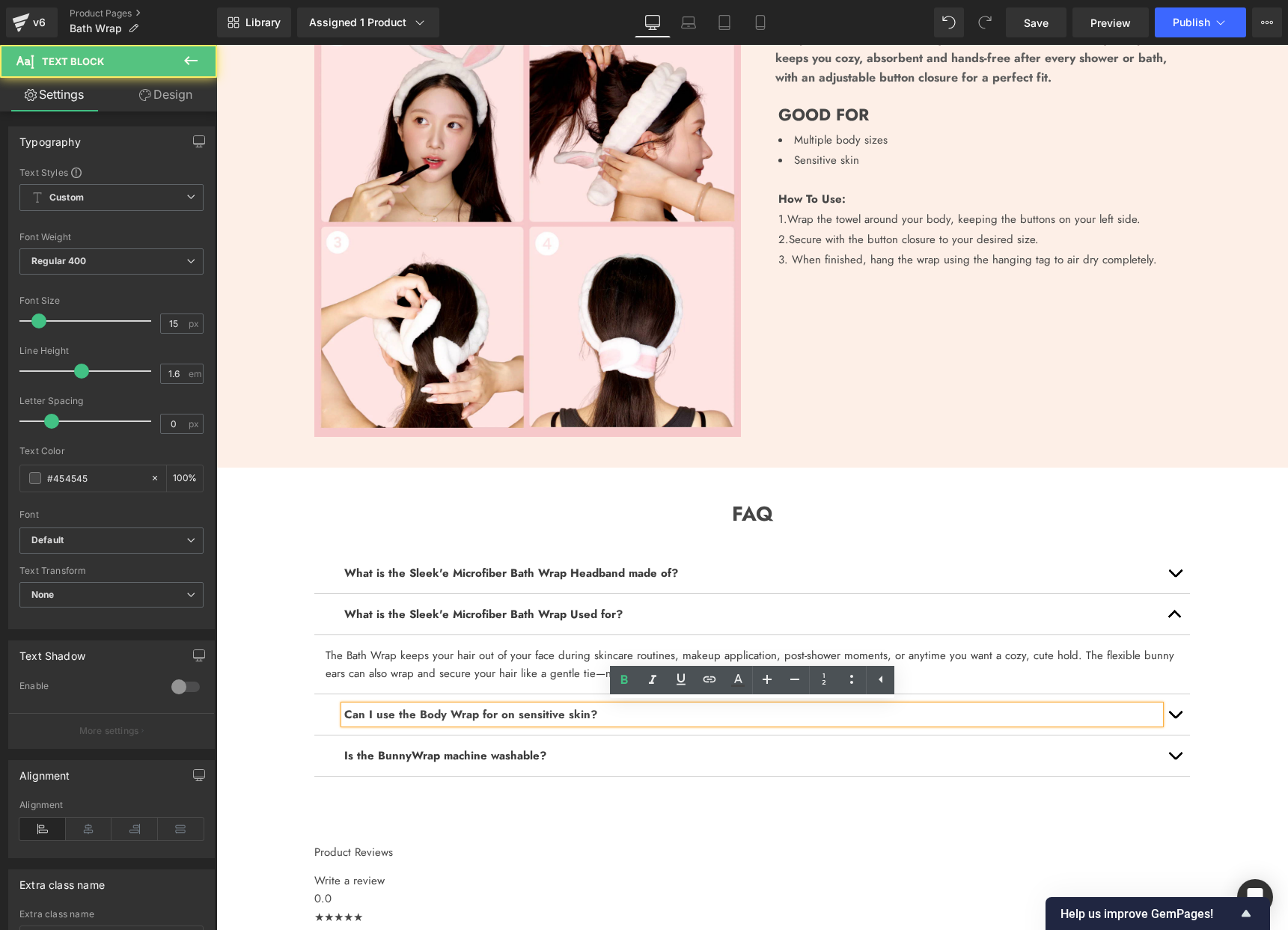
click at [434, 711] on strong "Can I use the Body Wrap for on sensitive skin?" at bounding box center [470, 714] width 253 height 17
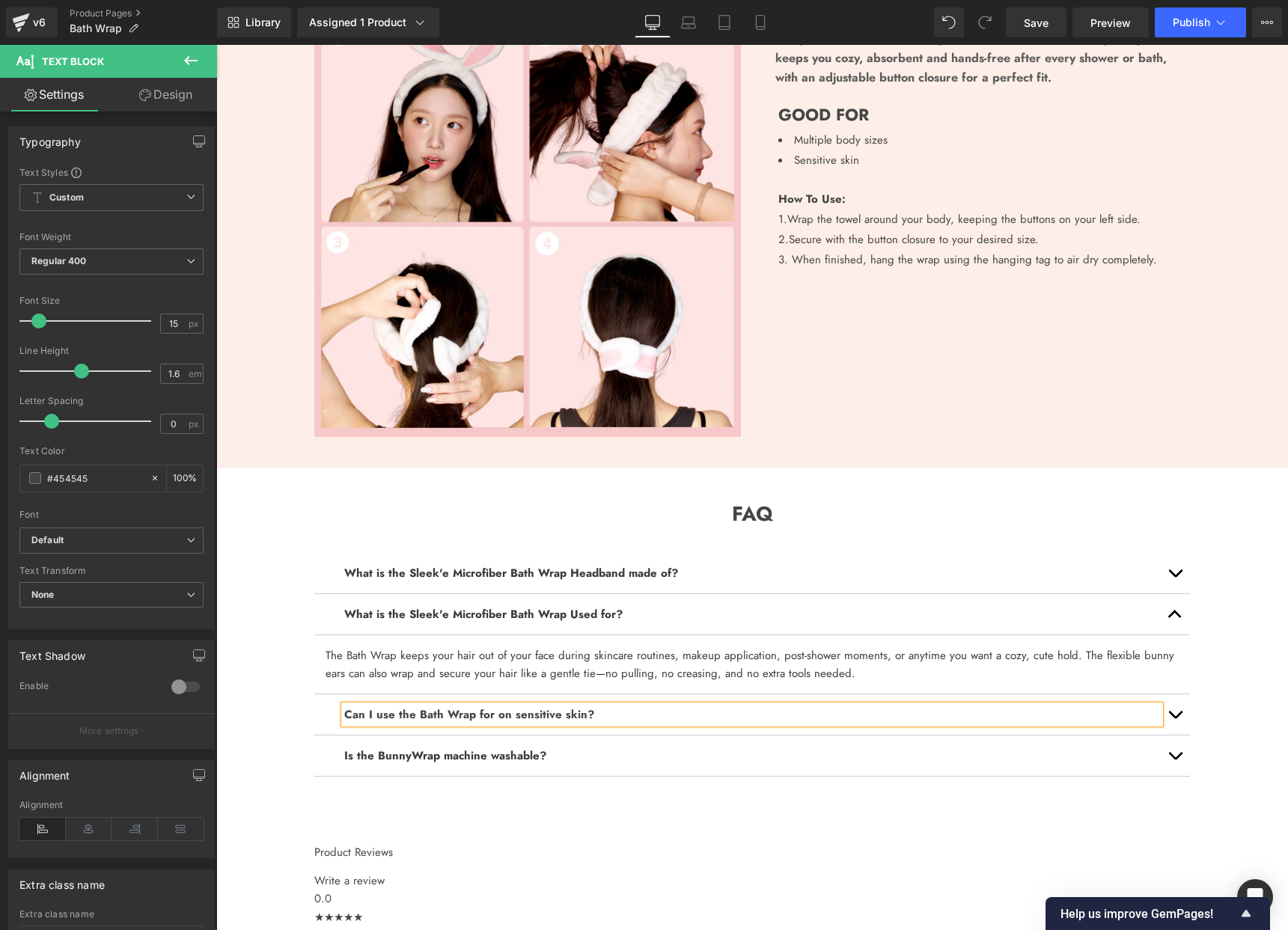
click at [1180, 716] on button "button" at bounding box center [1175, 715] width 30 height 40
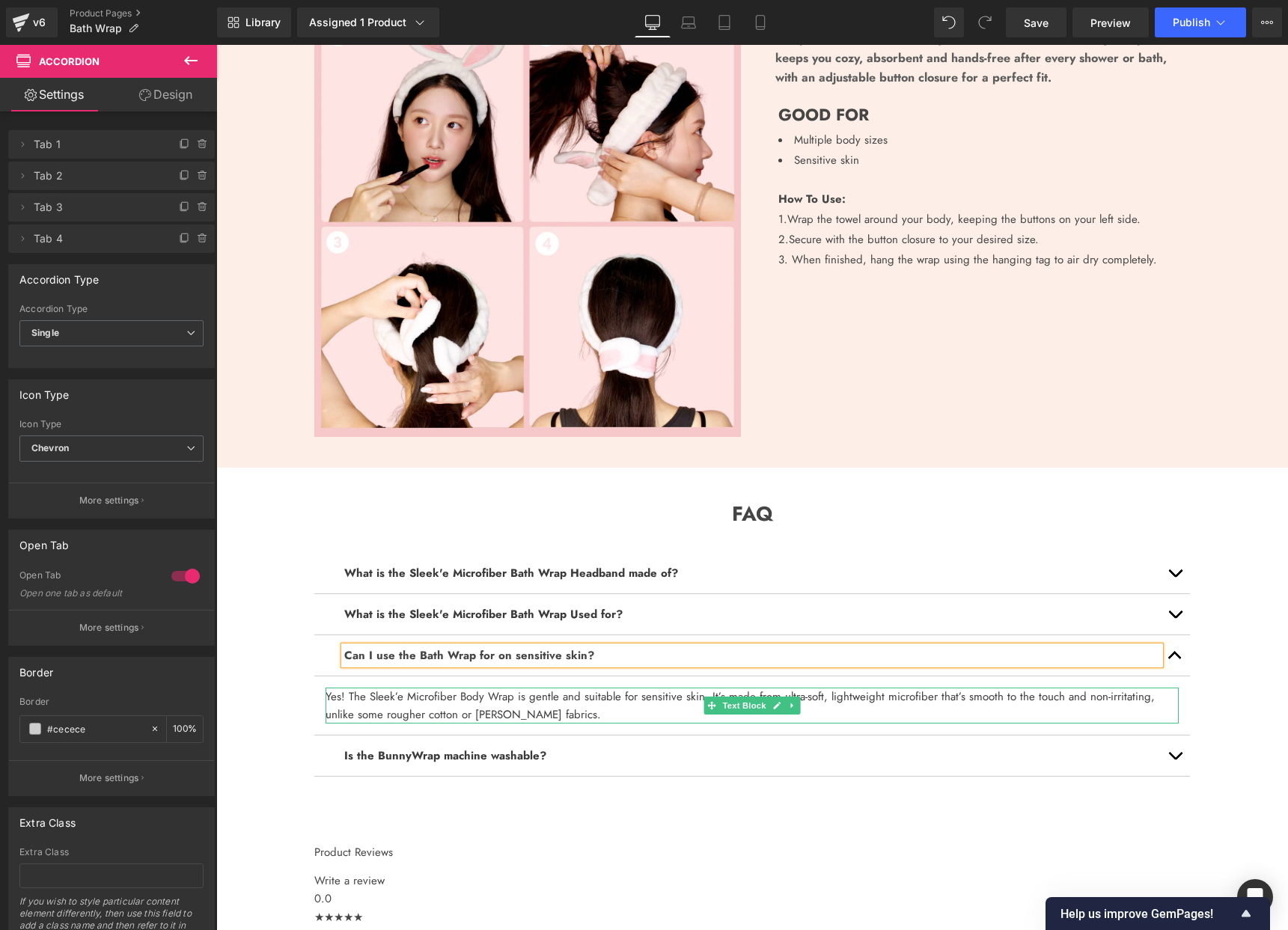
click at [472, 696] on font "Yes! The Sleek’e Microfiber Body Wrap is gentle and suitable for sensitive skin…" at bounding box center [740, 705] width 830 height 34
click at [472, 697] on font "Yes! The Sleek’e Microfiber Body Wrap is gentle and suitable for sensitive skin…" at bounding box center [740, 705] width 830 height 34
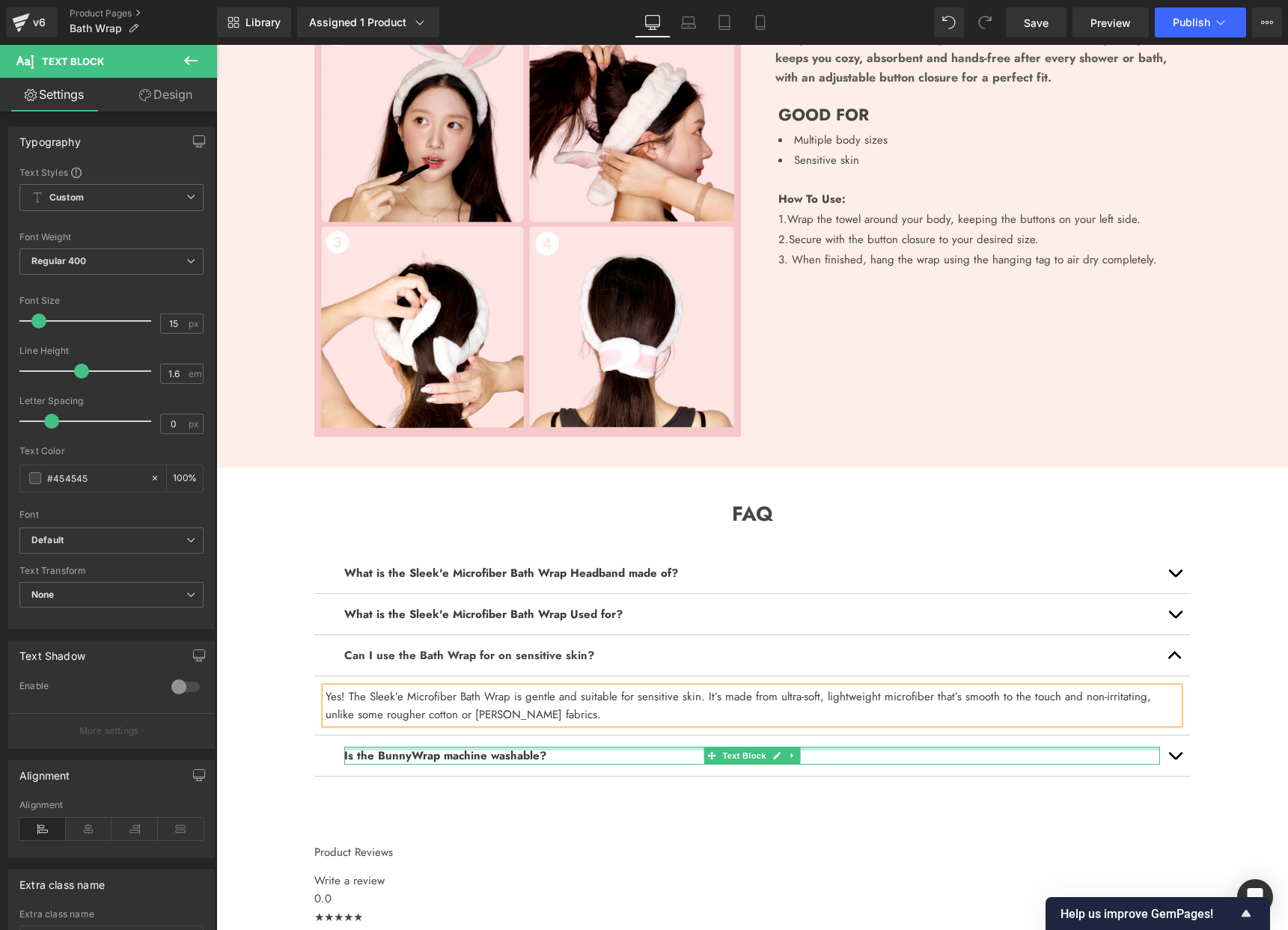
click at [607, 748] on div "Is the BunnyWrap machine washable? Text Block" at bounding box center [752, 756] width 816 height 18
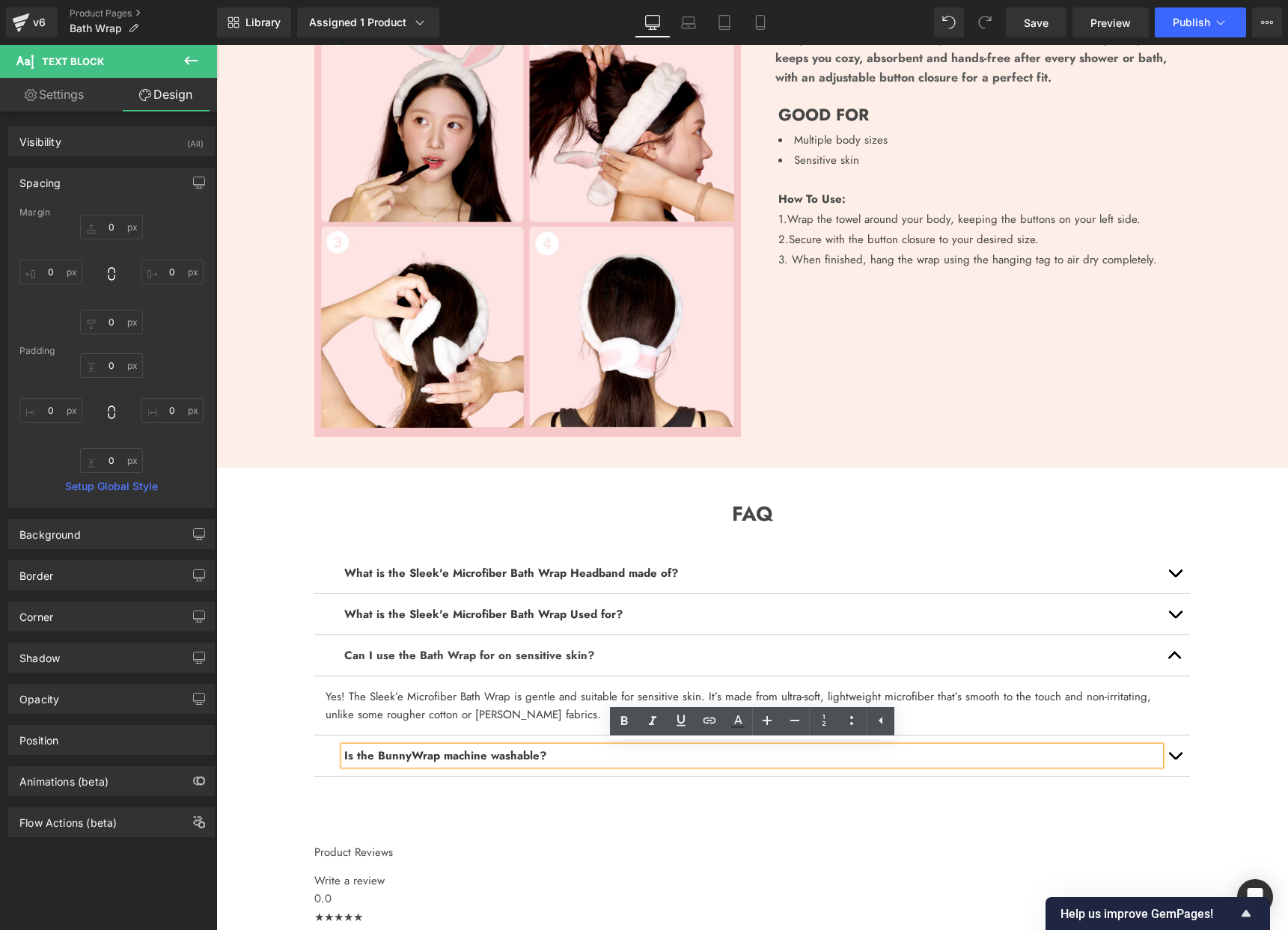
click at [1174, 751] on button "button" at bounding box center [1175, 756] width 30 height 40
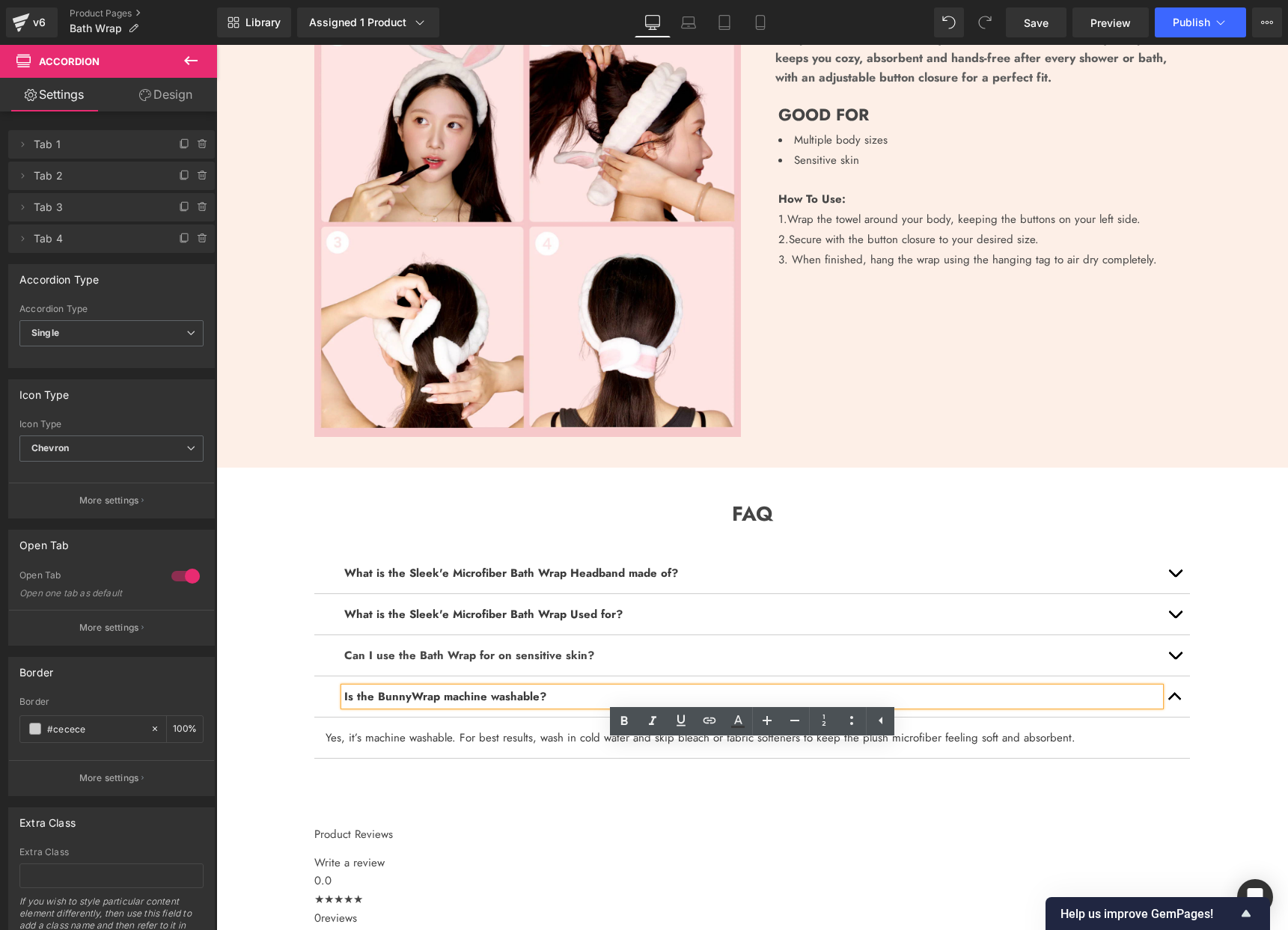
click at [405, 696] on b "Is the BunnyWrap machine washable?" at bounding box center [444, 696] width 202 height 17
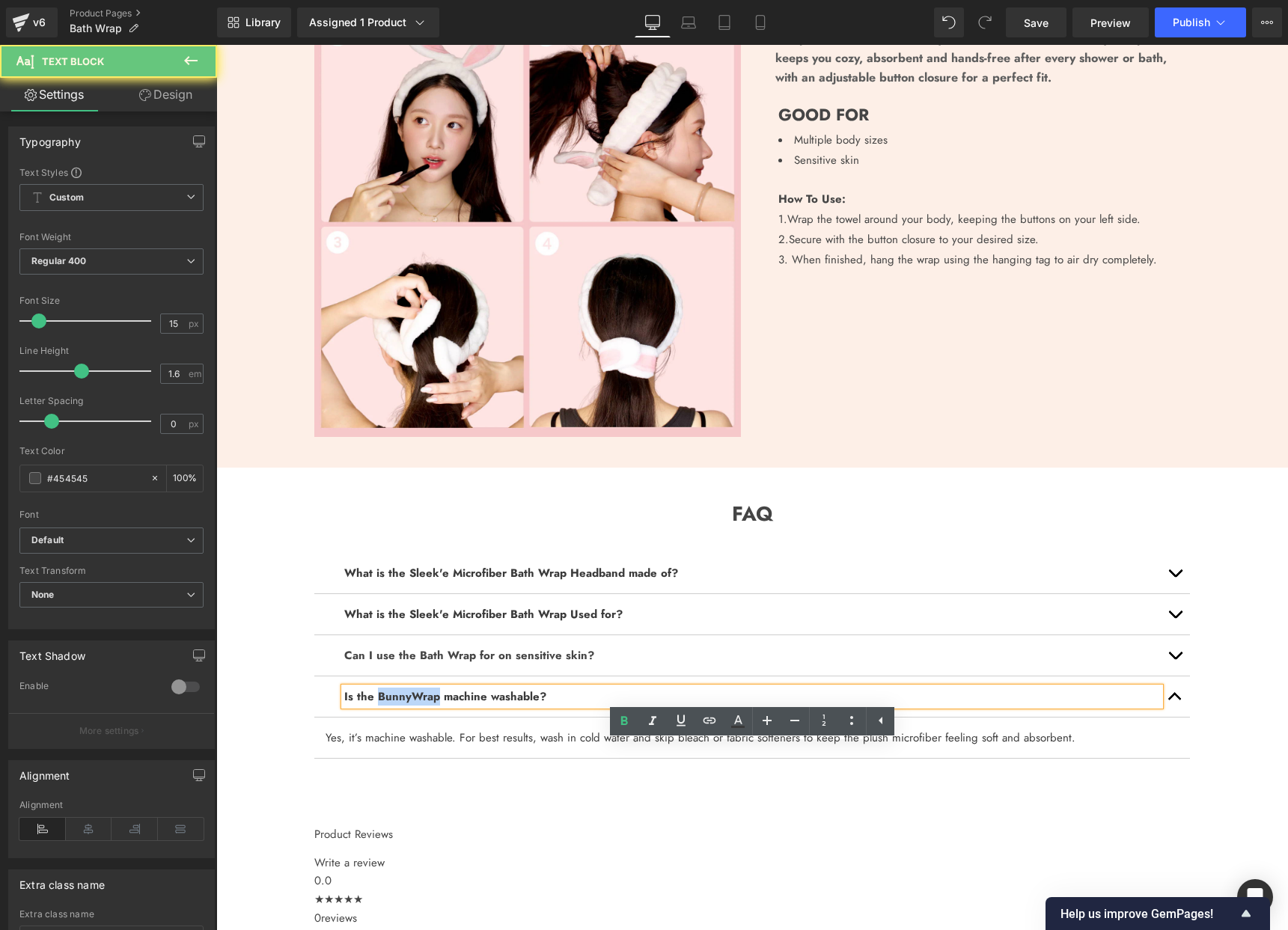
click at [405, 696] on b "Is the BunnyWrap machine washable?" at bounding box center [444, 696] width 202 height 17
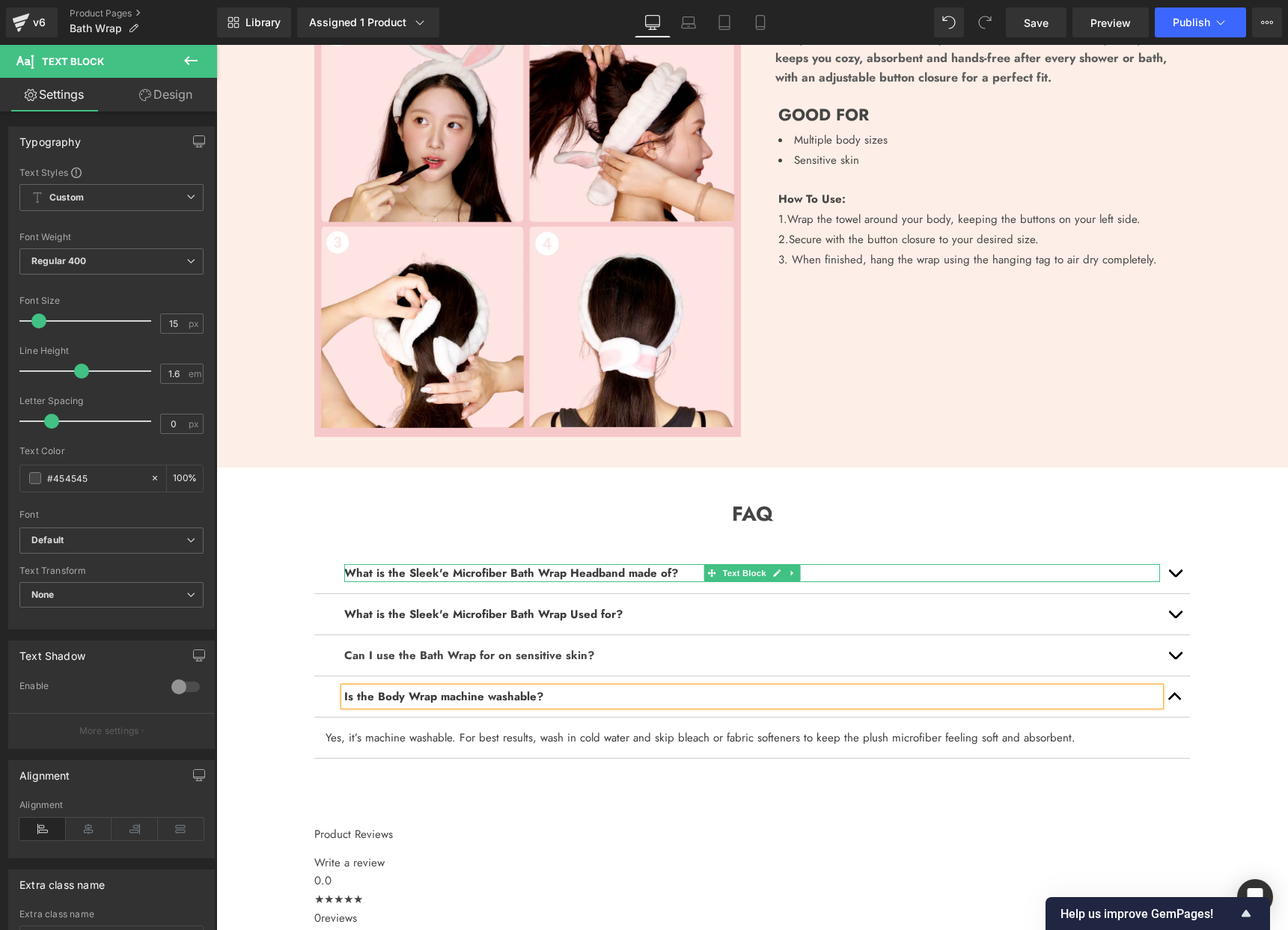
click at [541, 576] on b "What is the Sleek'e Microfiber Bath Wrap Headband made of?" at bounding box center [511, 573] width 334 height 17
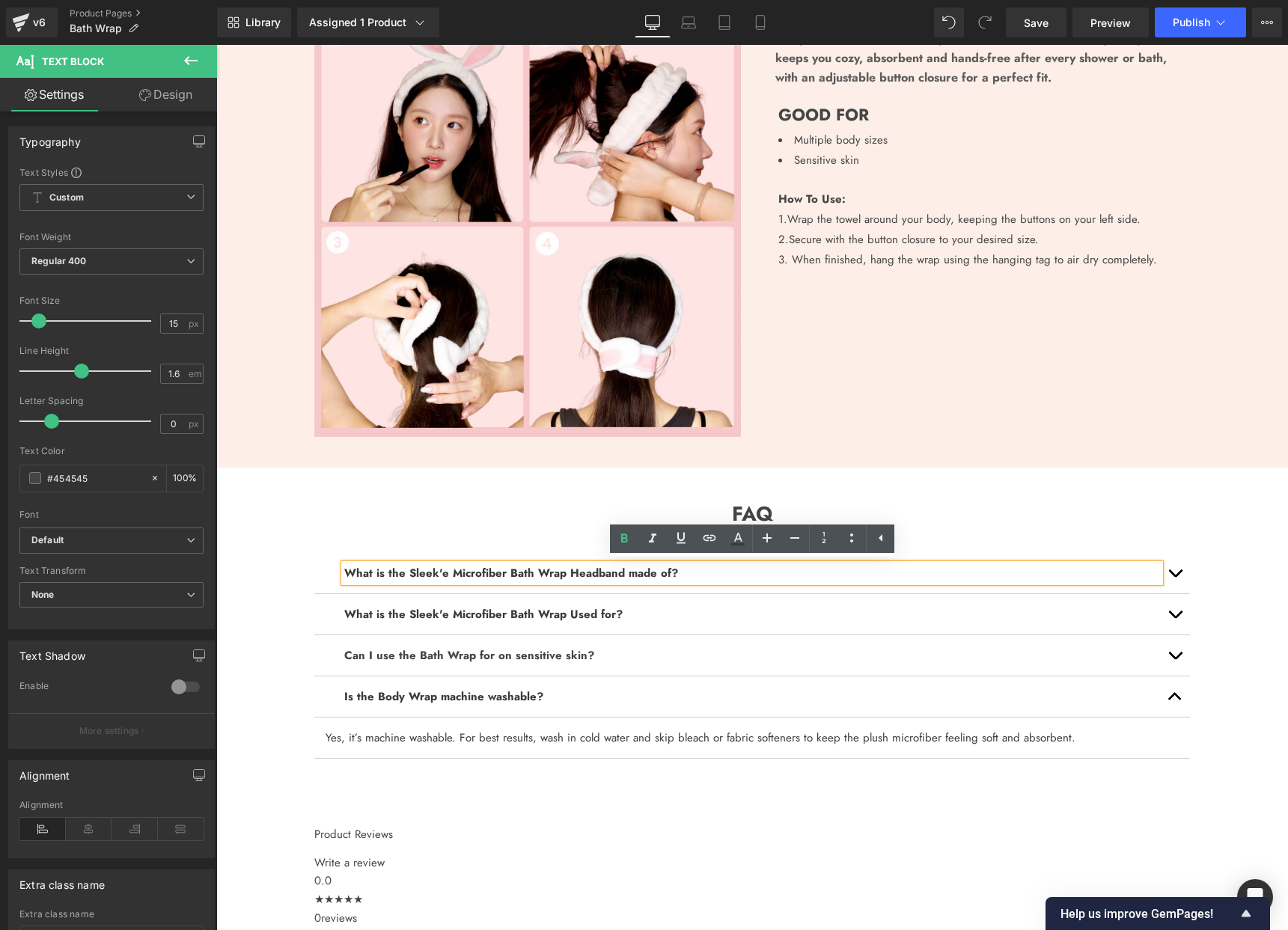
click at [1175, 577] on span "button" at bounding box center [1175, 577] width 0 height 0
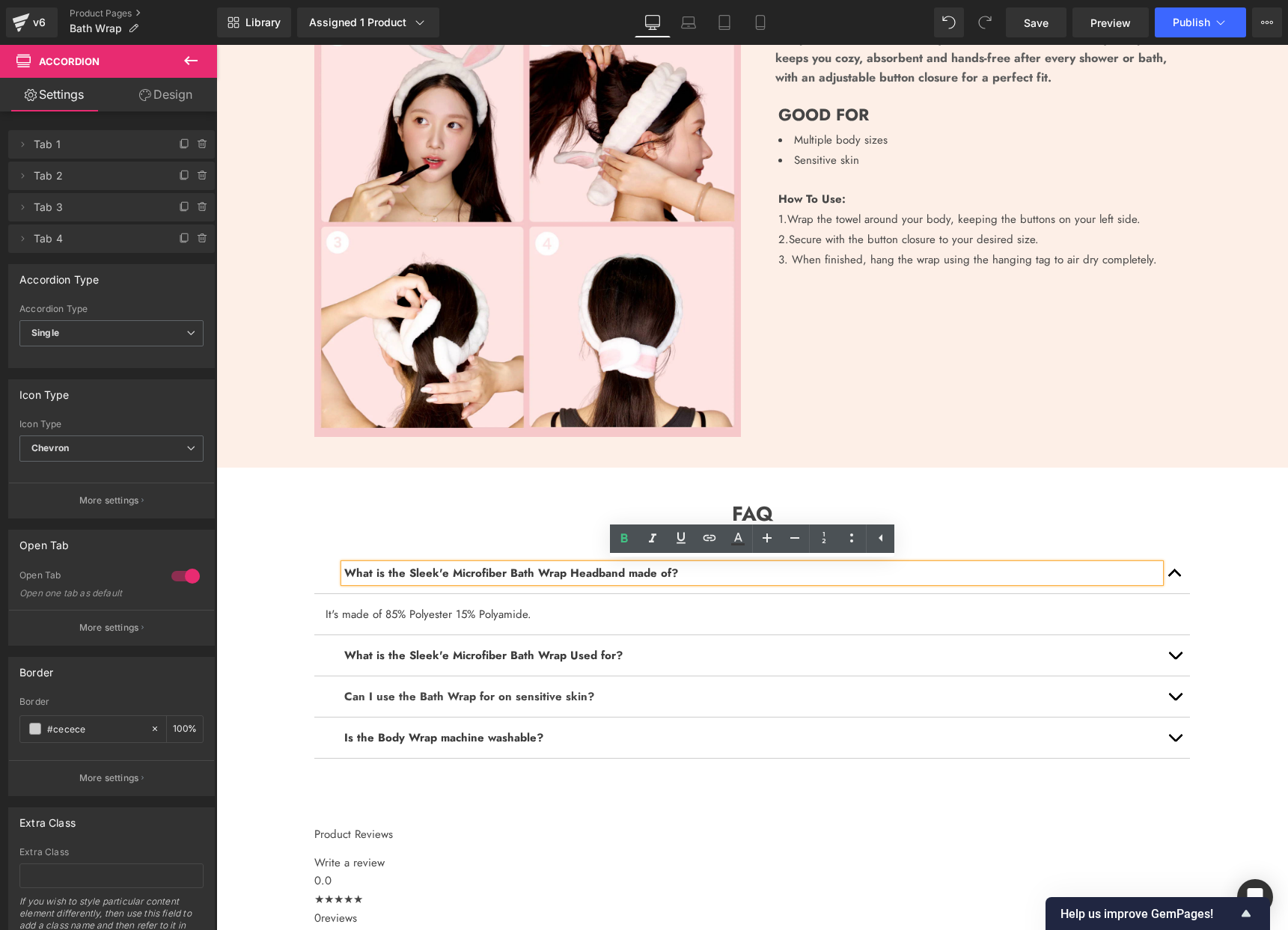
click at [1175, 660] on span "button" at bounding box center [1175, 660] width 0 height 0
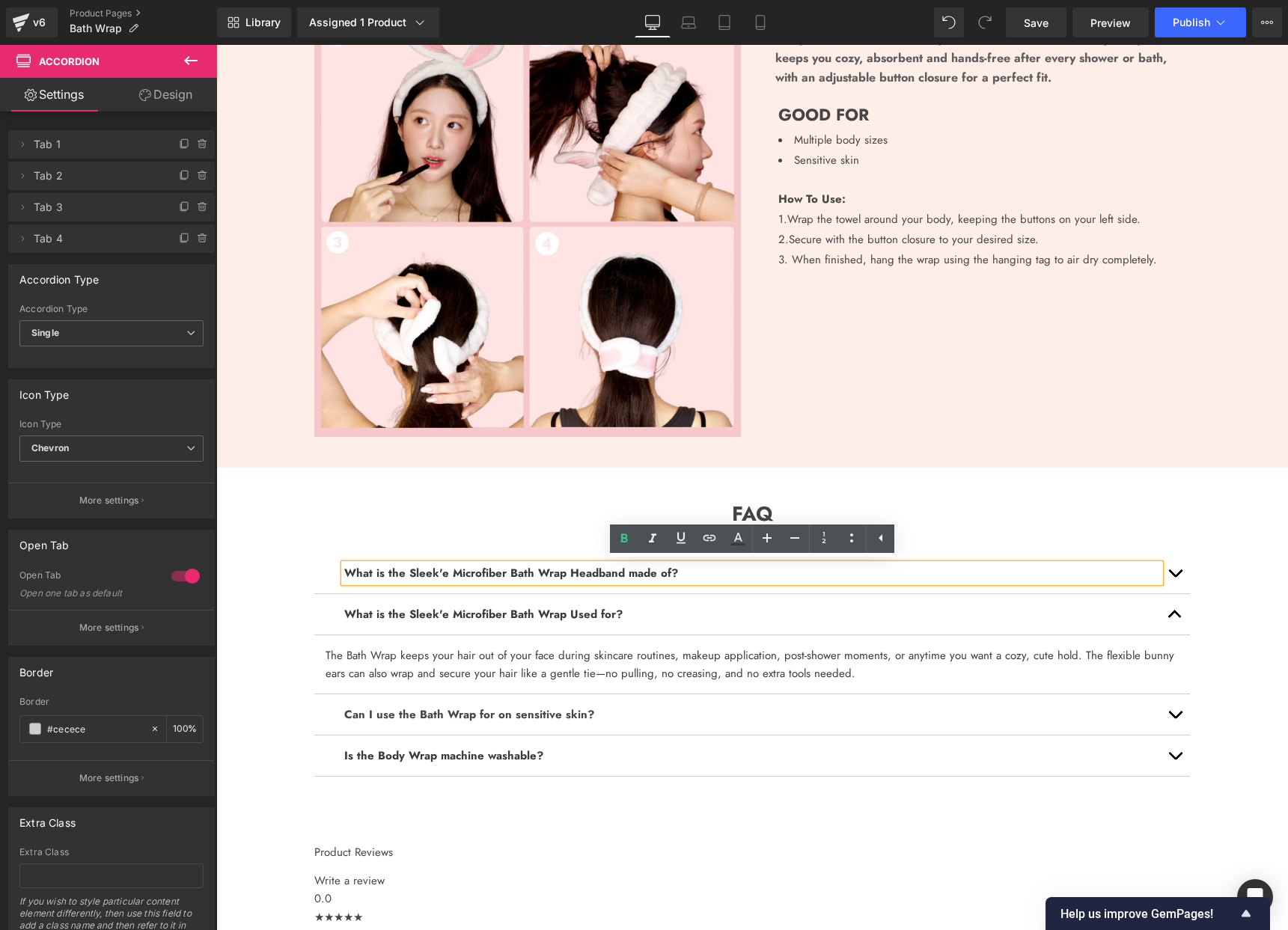
click at [1179, 625] on button "button" at bounding box center [1175, 614] width 30 height 40
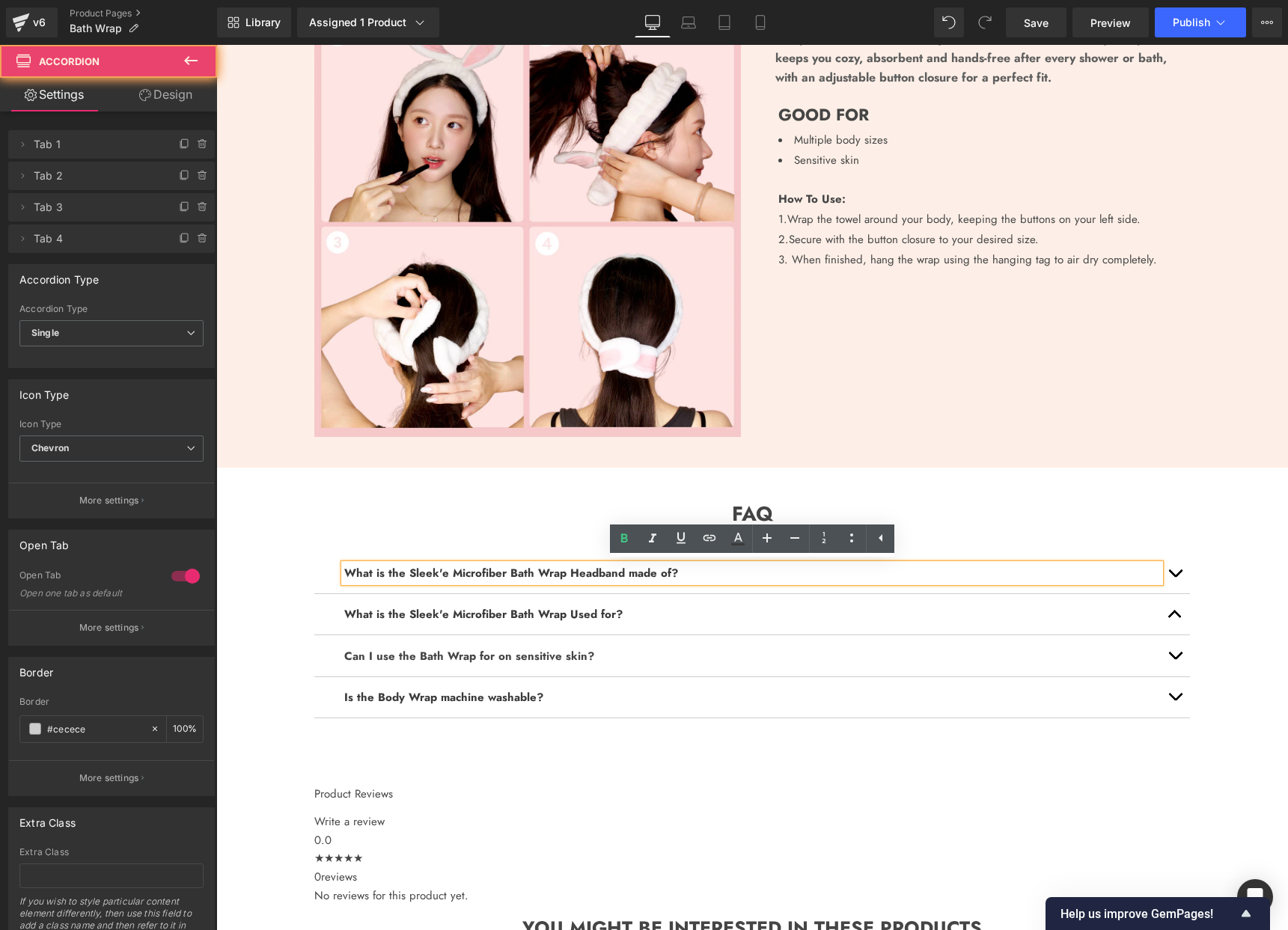
click at [1172, 665] on button "button" at bounding box center [1175, 656] width 30 height 40
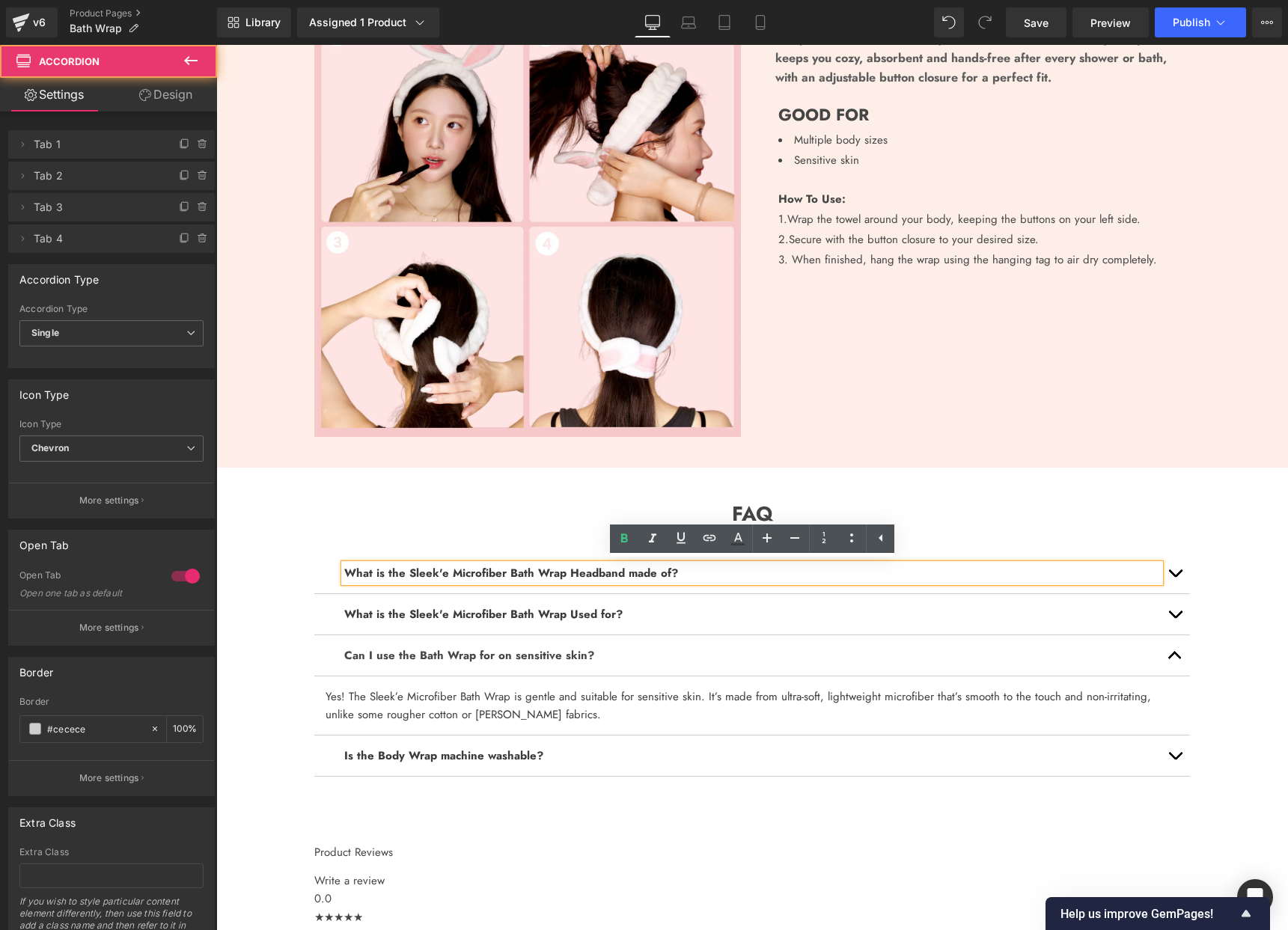
click at [1172, 665] on button "button" at bounding box center [1175, 655] width 30 height 40
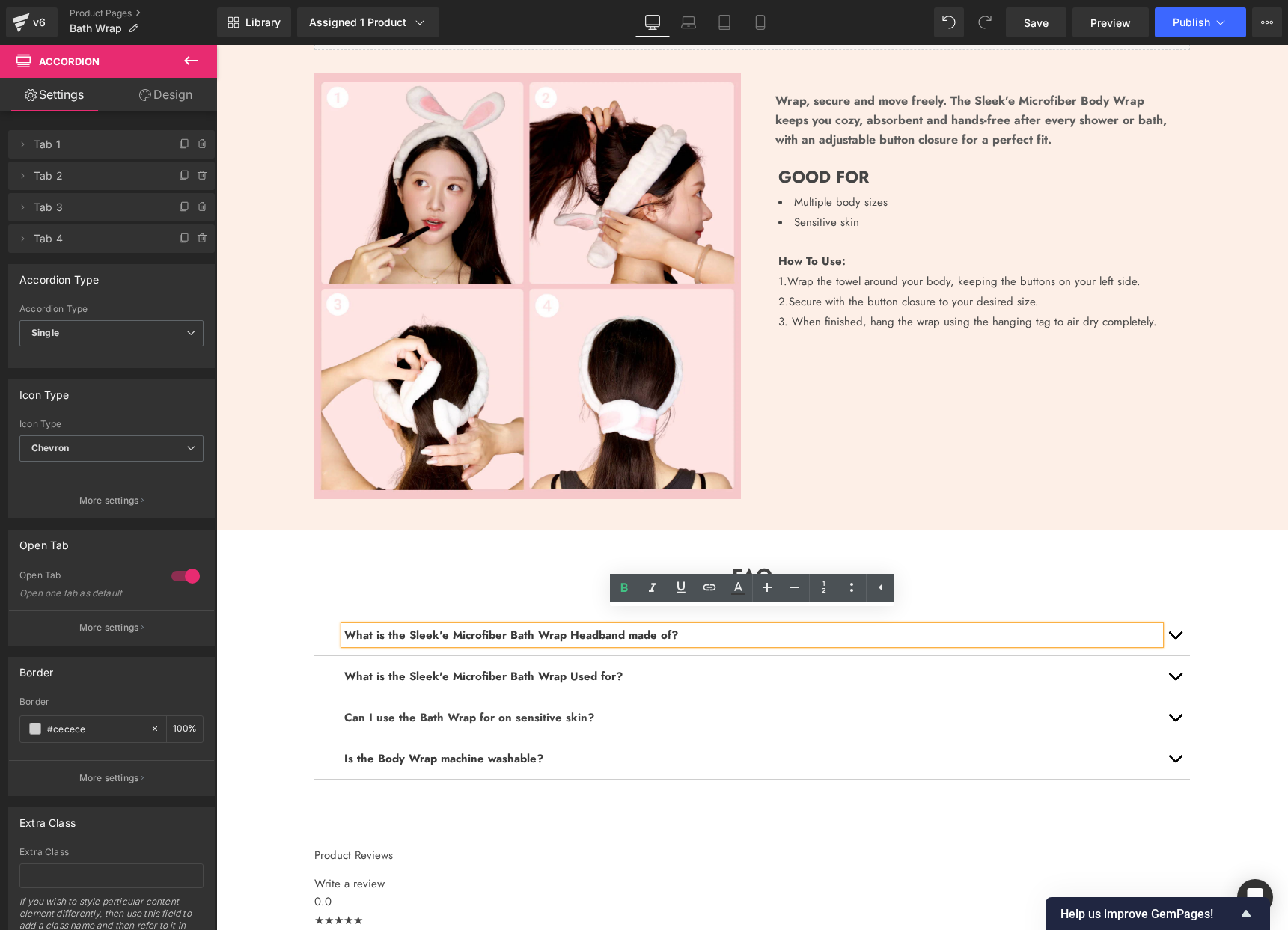
scroll to position [1071, 0]
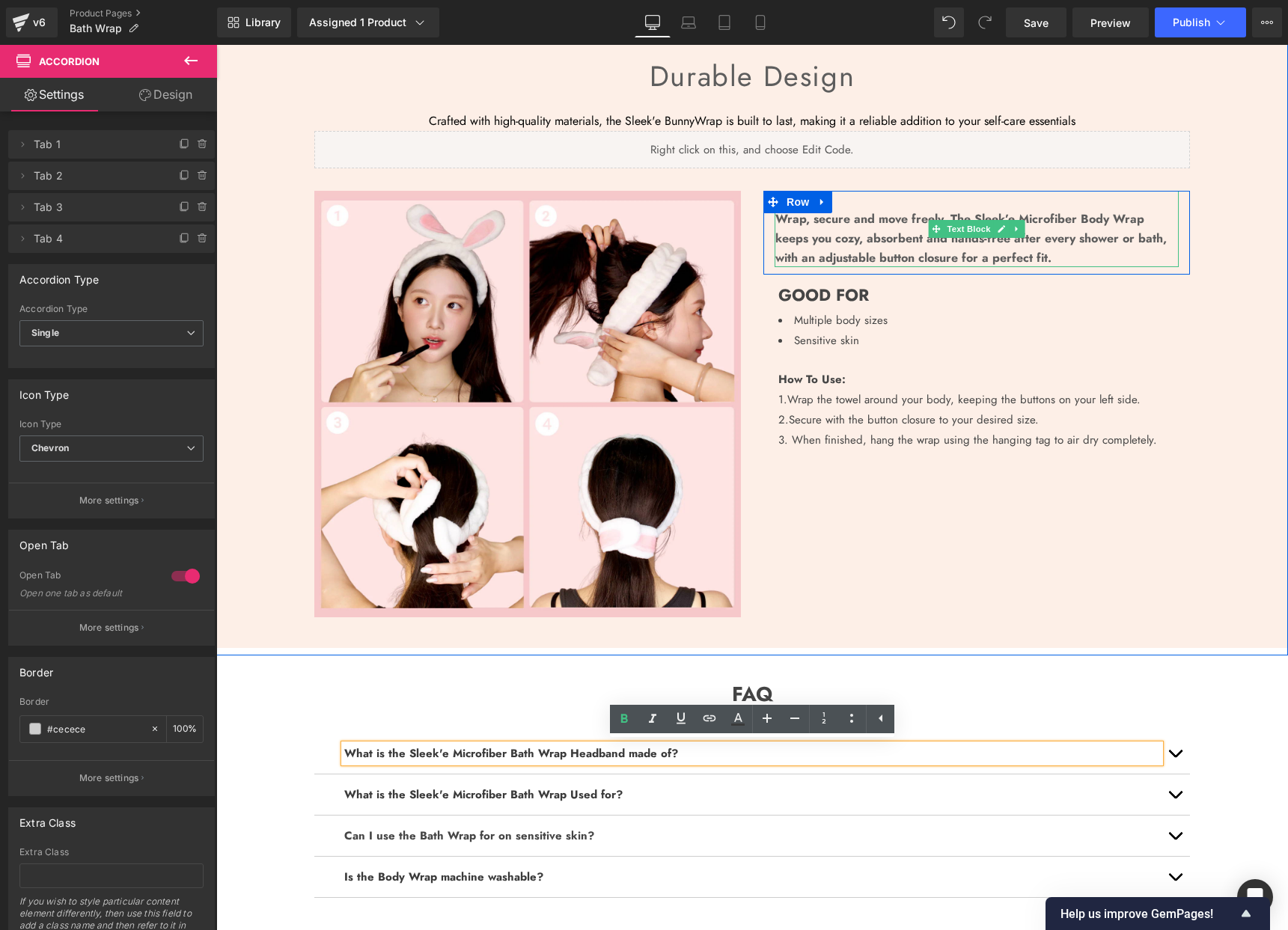
click at [1095, 220] on p "Wrap, secure and move freely. The Sleek’e Microfiber Body Wrap keeps you cozy, …" at bounding box center [976, 239] width 403 height 58
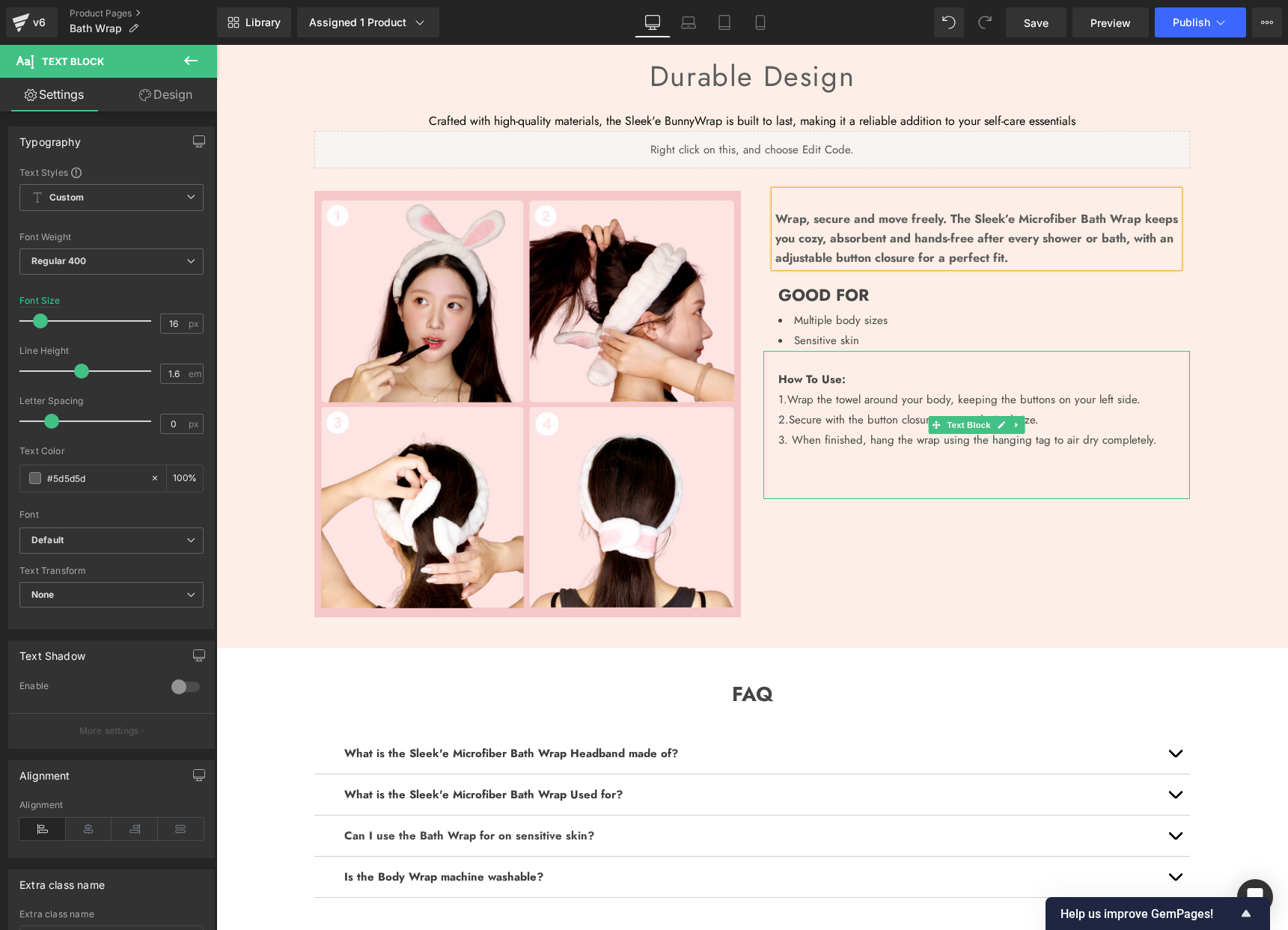
click at [930, 363] on div "How To Use: 1. Wrap the towel around your body, keeping the buttons on your lef…" at bounding box center [977, 424] width 427 height 148
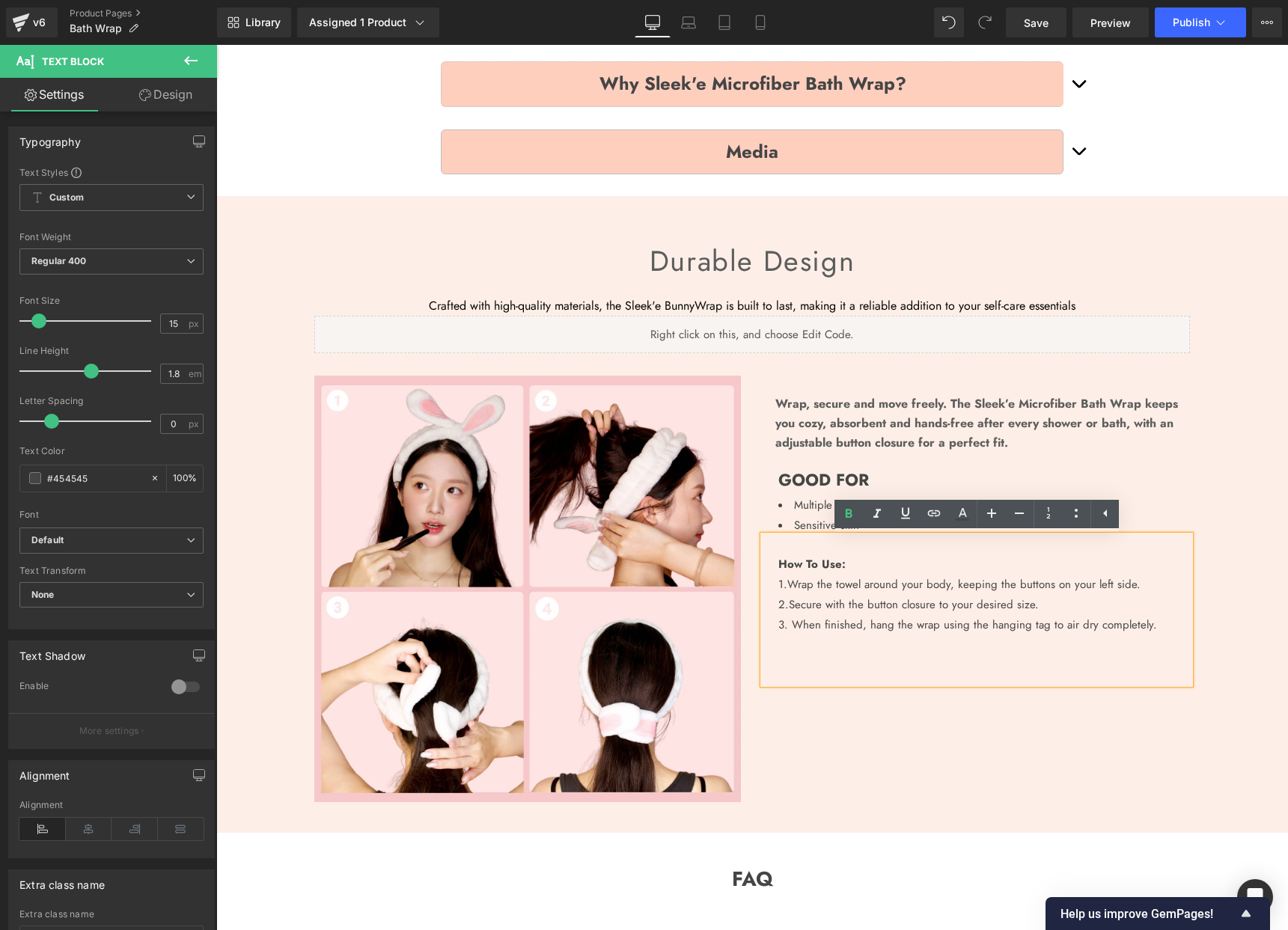
scroll to position [883, 0]
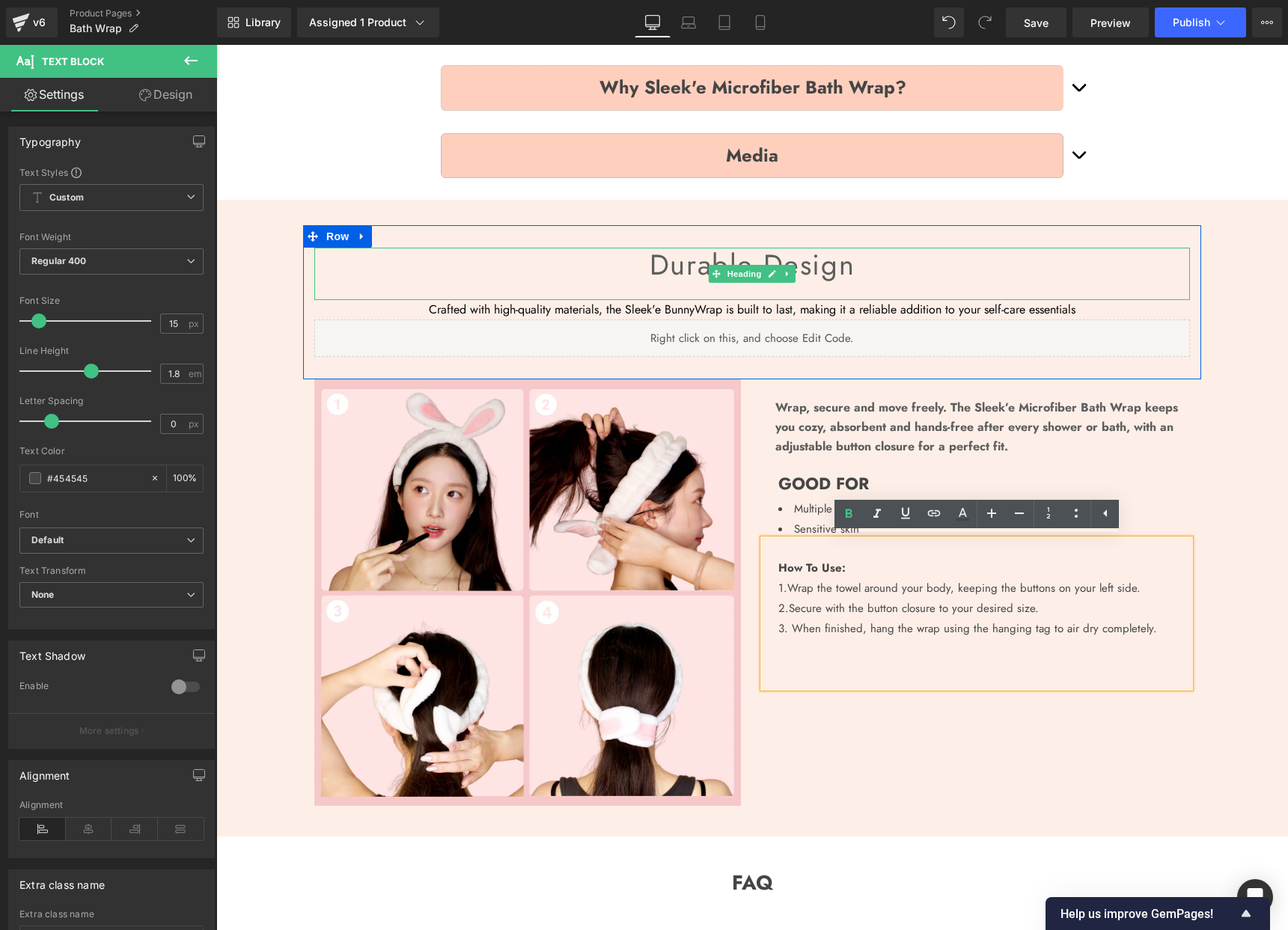
click at [684, 305] on p "Crafted with high-quality materials, the Sleek'e BunnyWrap is built to last, ma…" at bounding box center [752, 310] width 876 height 19
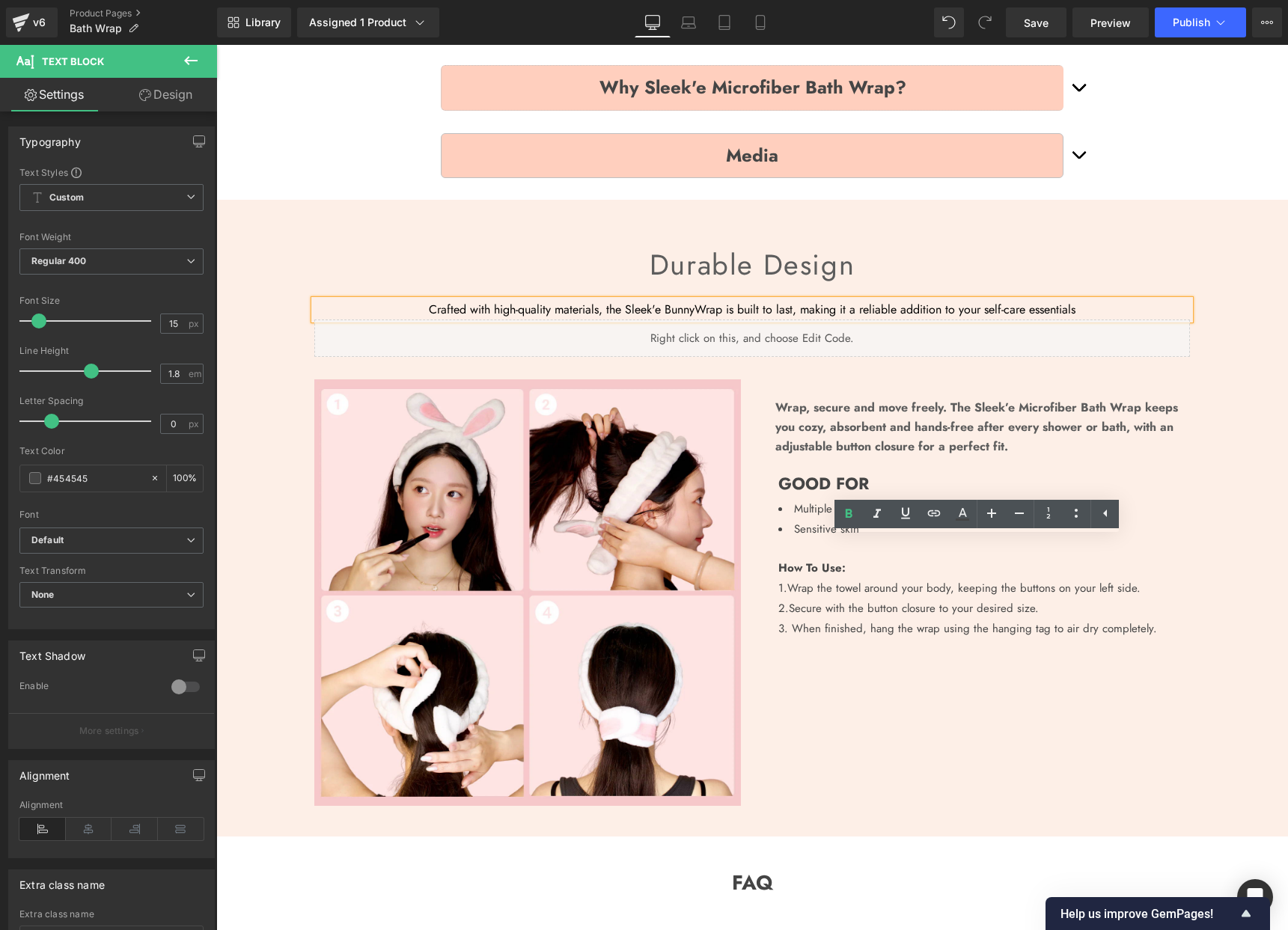
click at [684, 305] on p "Crafted with high-quality materials, the Sleek'e BunnyWrap is built to last, ma…" at bounding box center [752, 310] width 876 height 19
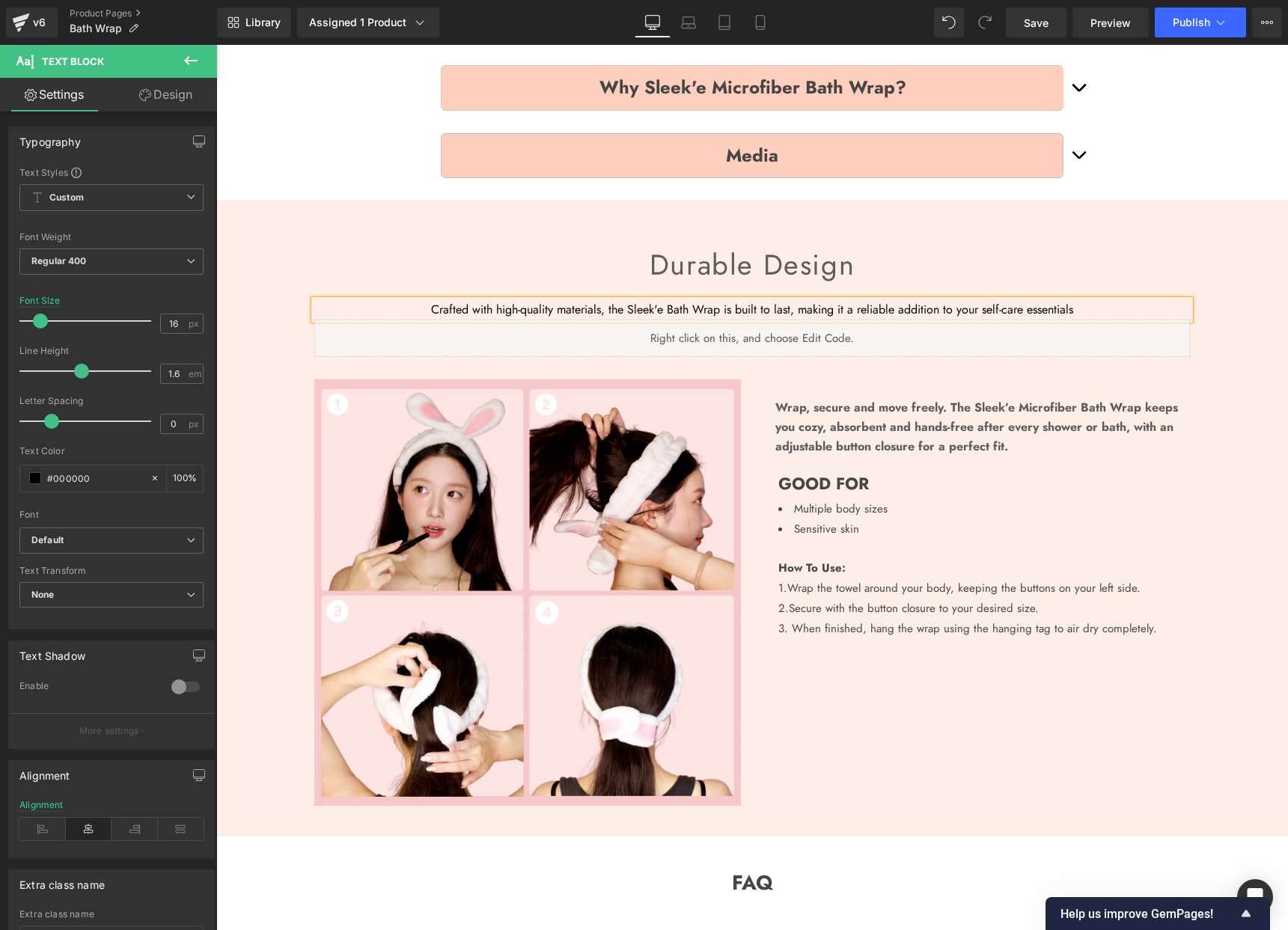
click at [613, 262] on h3 "Durable design" at bounding box center [752, 264] width 876 height 34
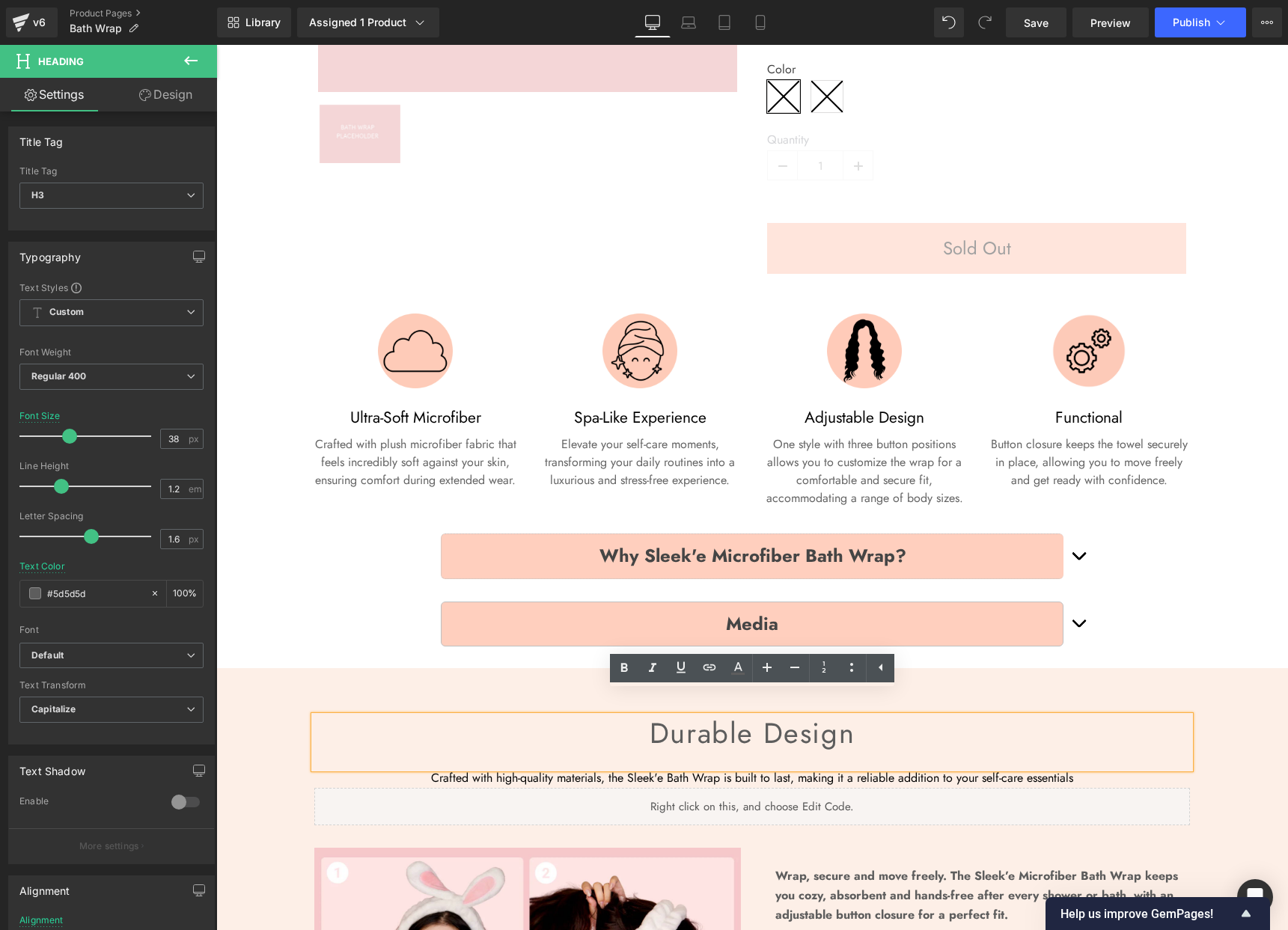
scroll to position [402, 0]
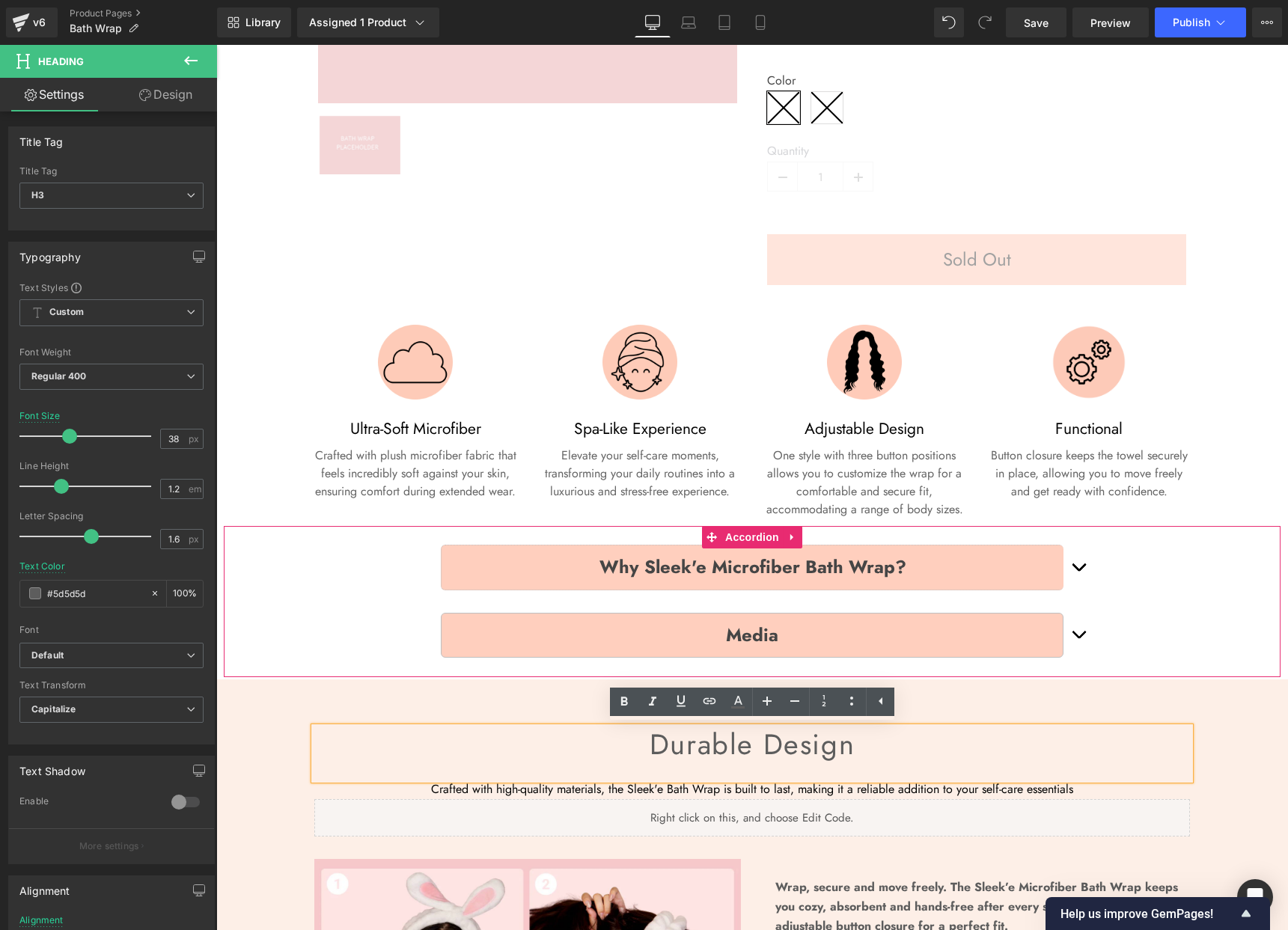
click at [1079, 571] on span "button" at bounding box center [1079, 571] width 0 height 0
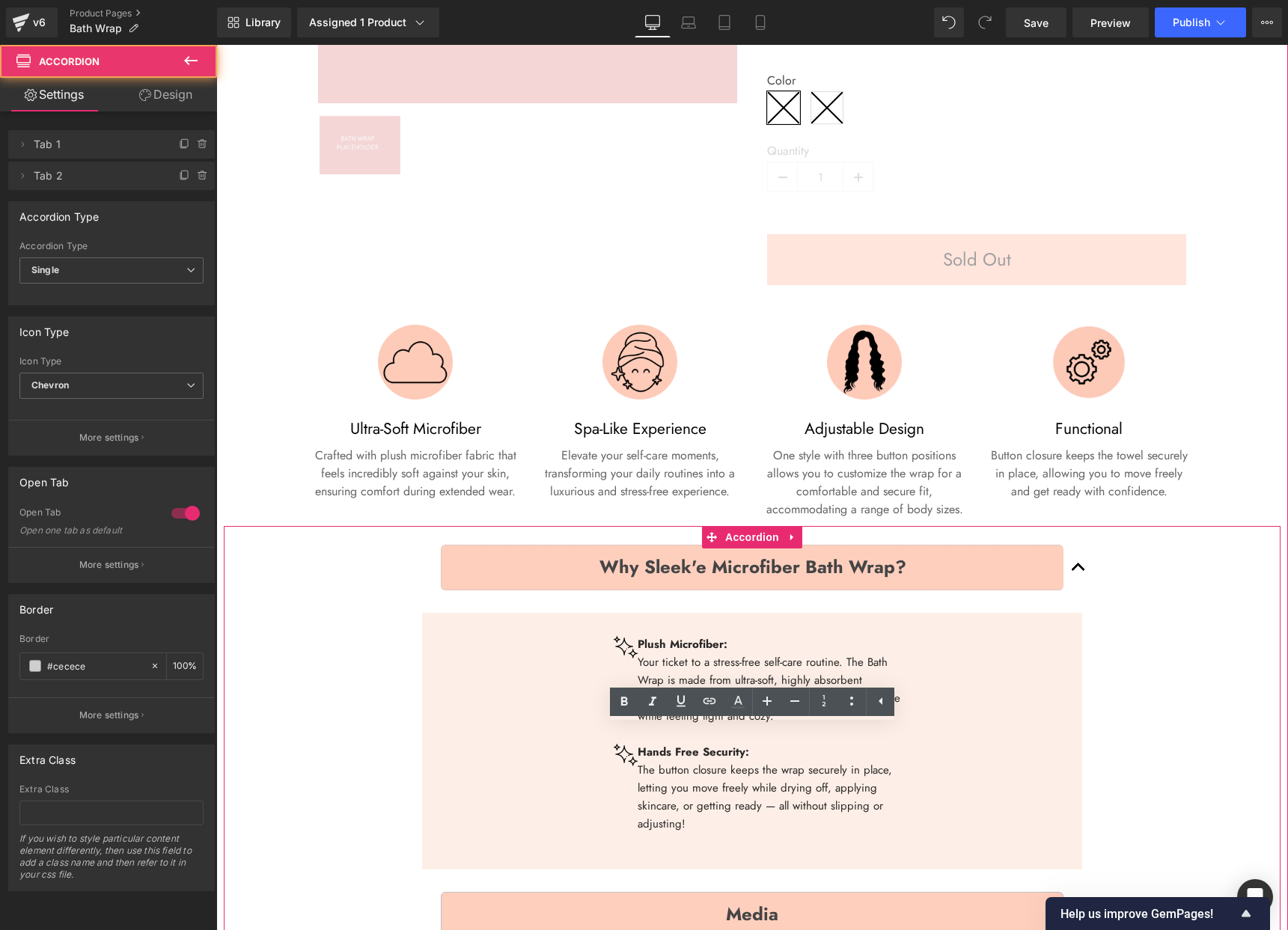
click at [1083, 565] on button "button" at bounding box center [1079, 567] width 30 height 67
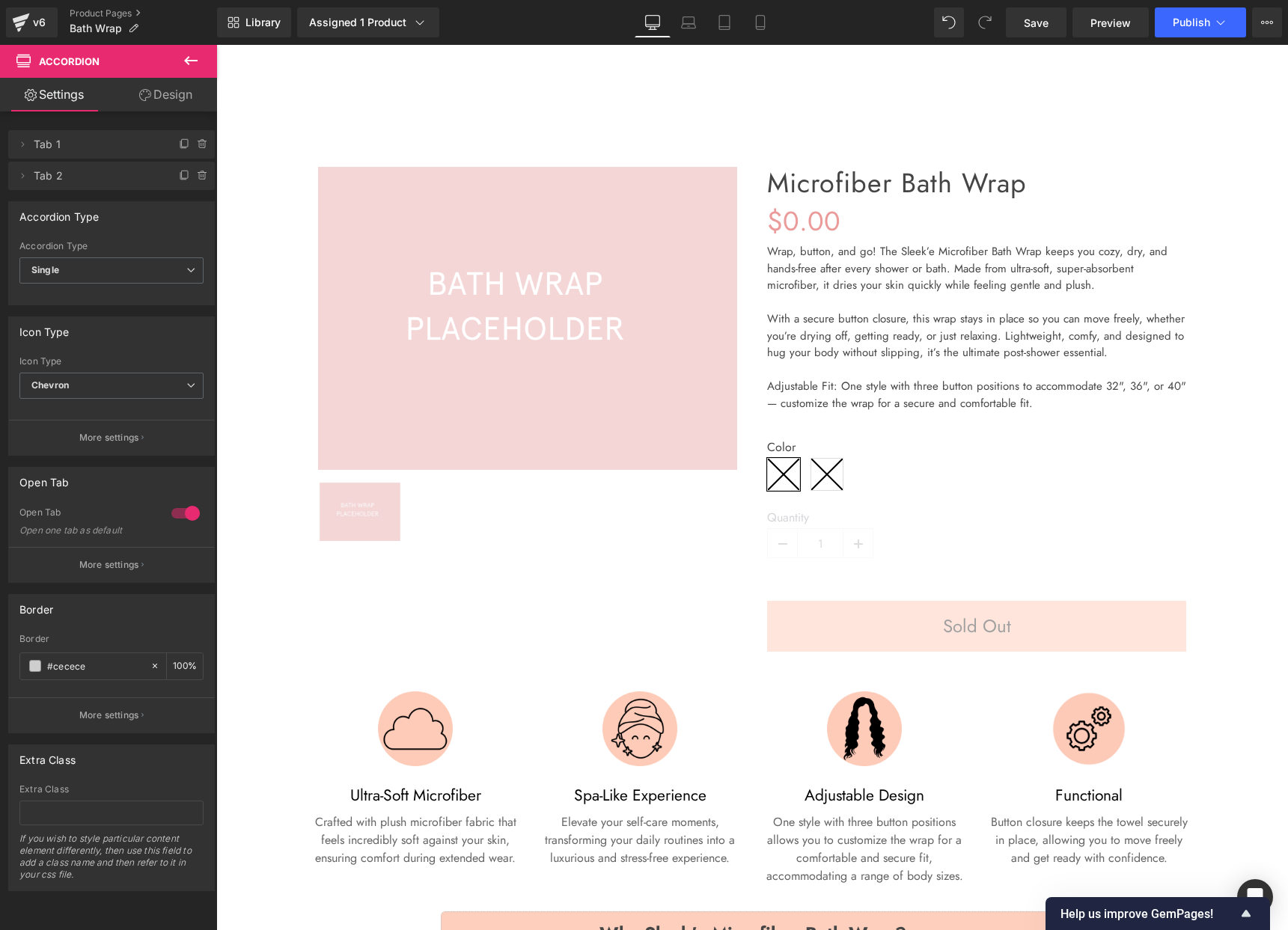
scroll to position [0, 0]
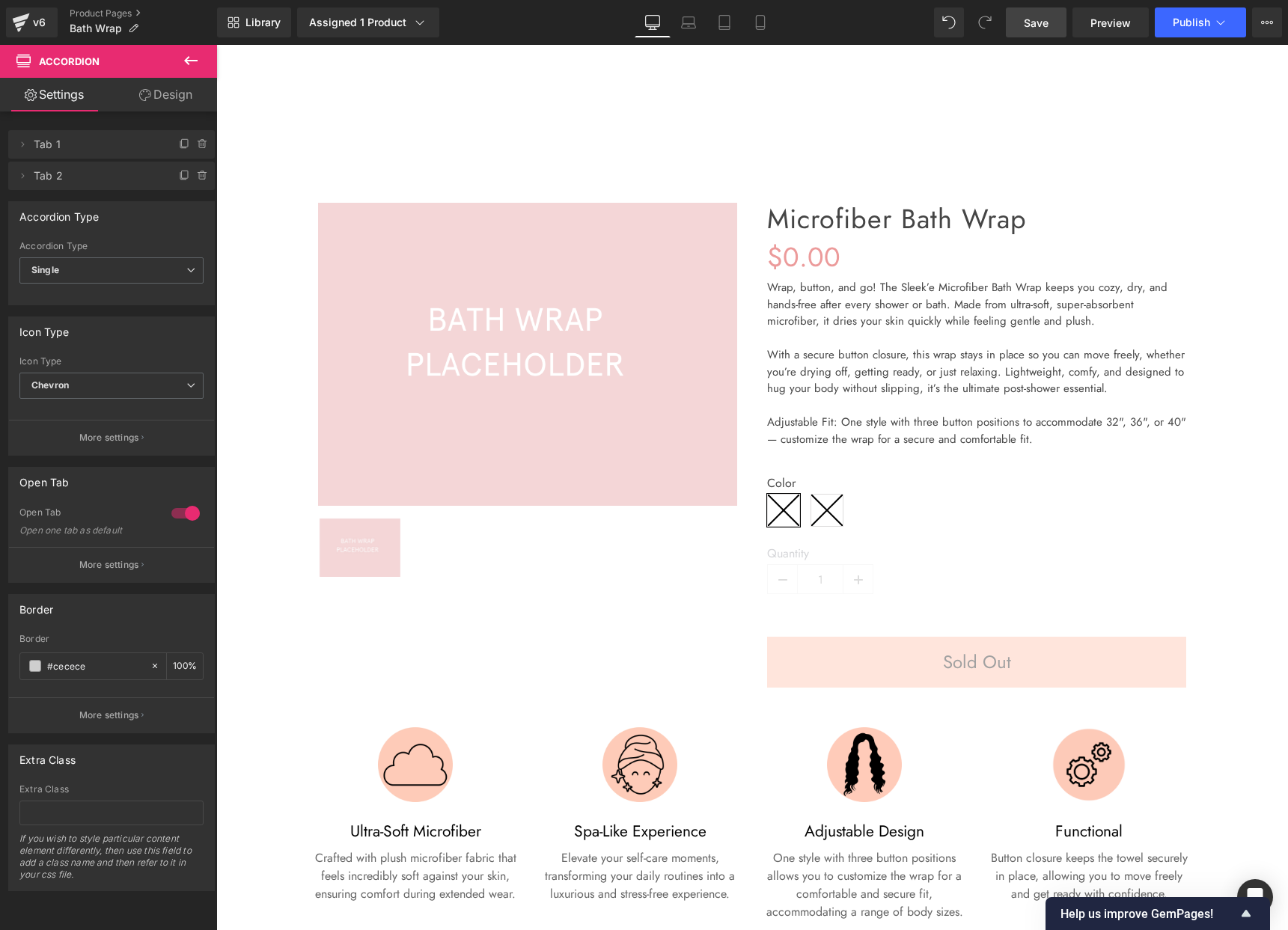
click at [1048, 24] on span "Save" at bounding box center [1036, 23] width 24 height 16
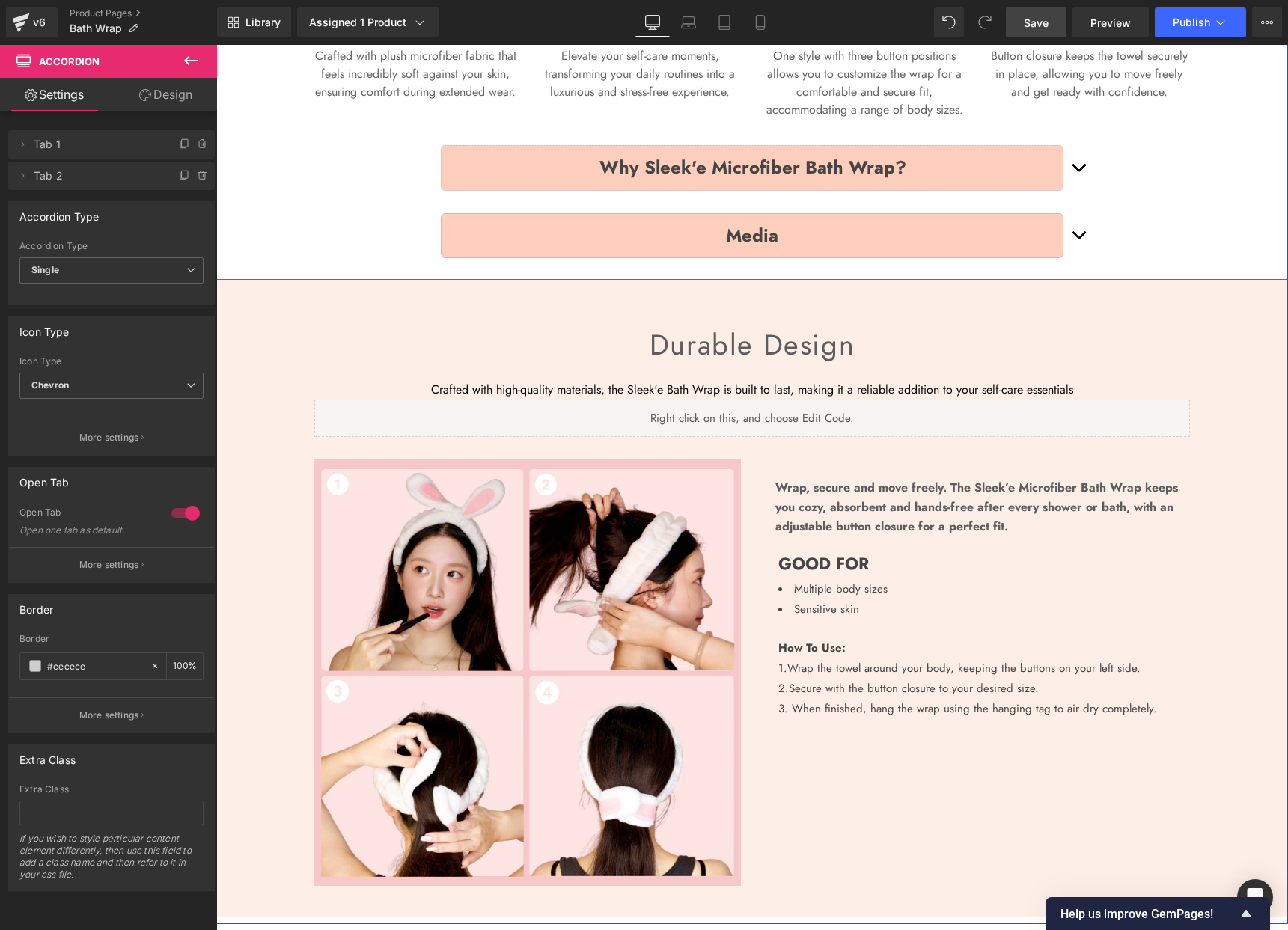
scroll to position [815, 0]
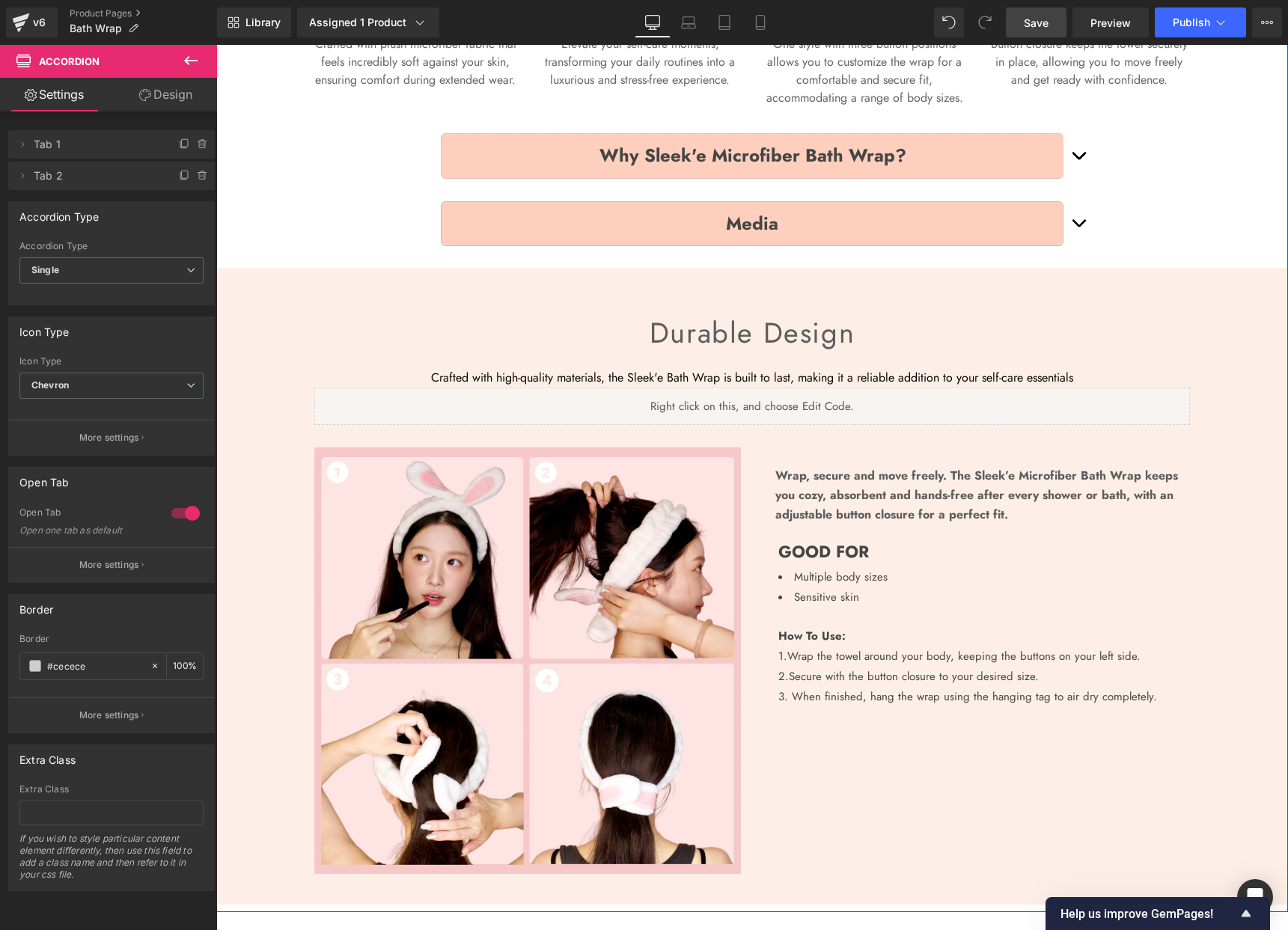
click at [699, 316] on div "Durable design Heading" at bounding box center [752, 342] width 876 height 52
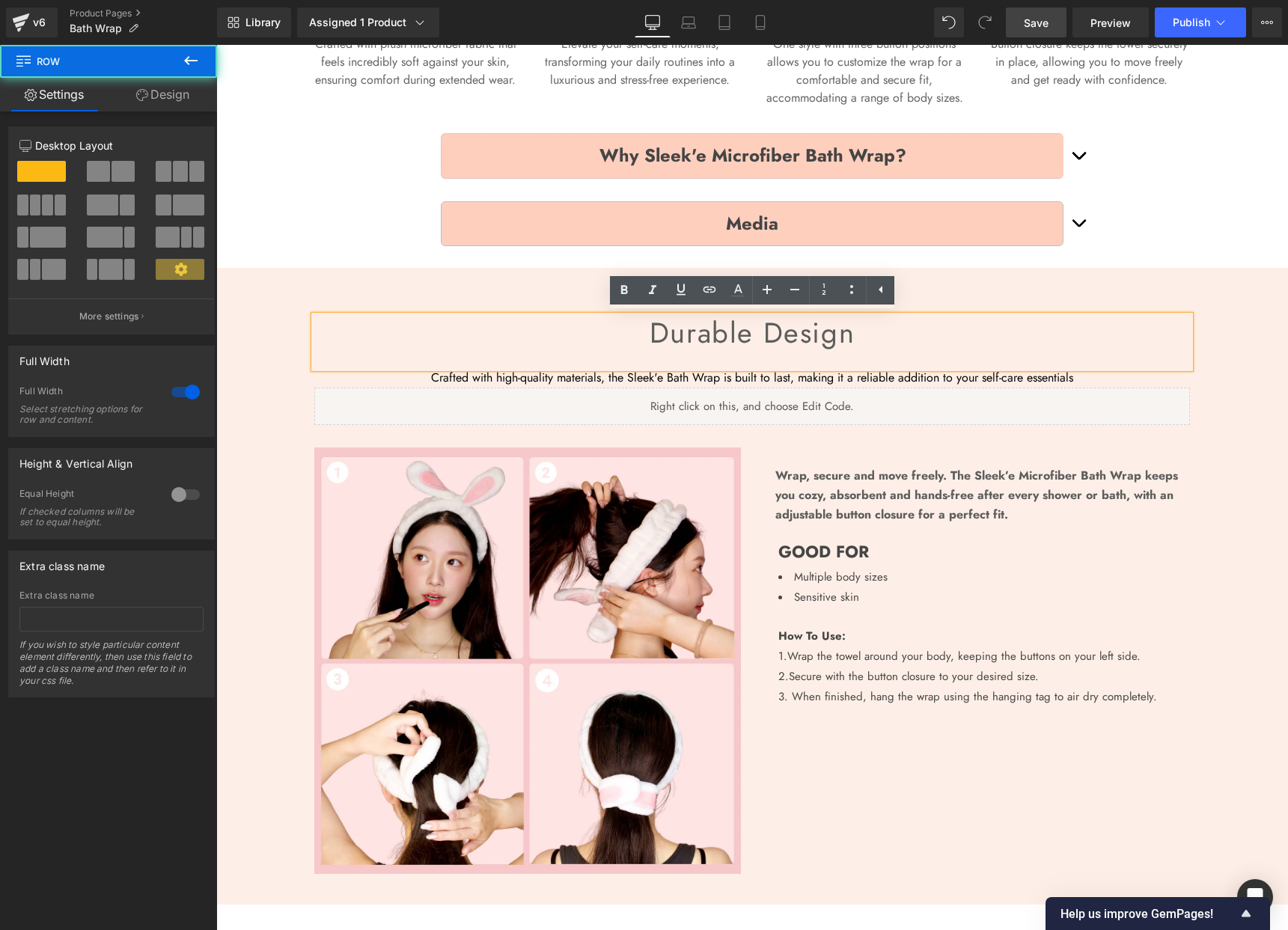
click at [583, 284] on div "Durable design Heading Crafted with high-quality materials, the Sleek'e Bath Wr…" at bounding box center [752, 586] width 1072 height 637
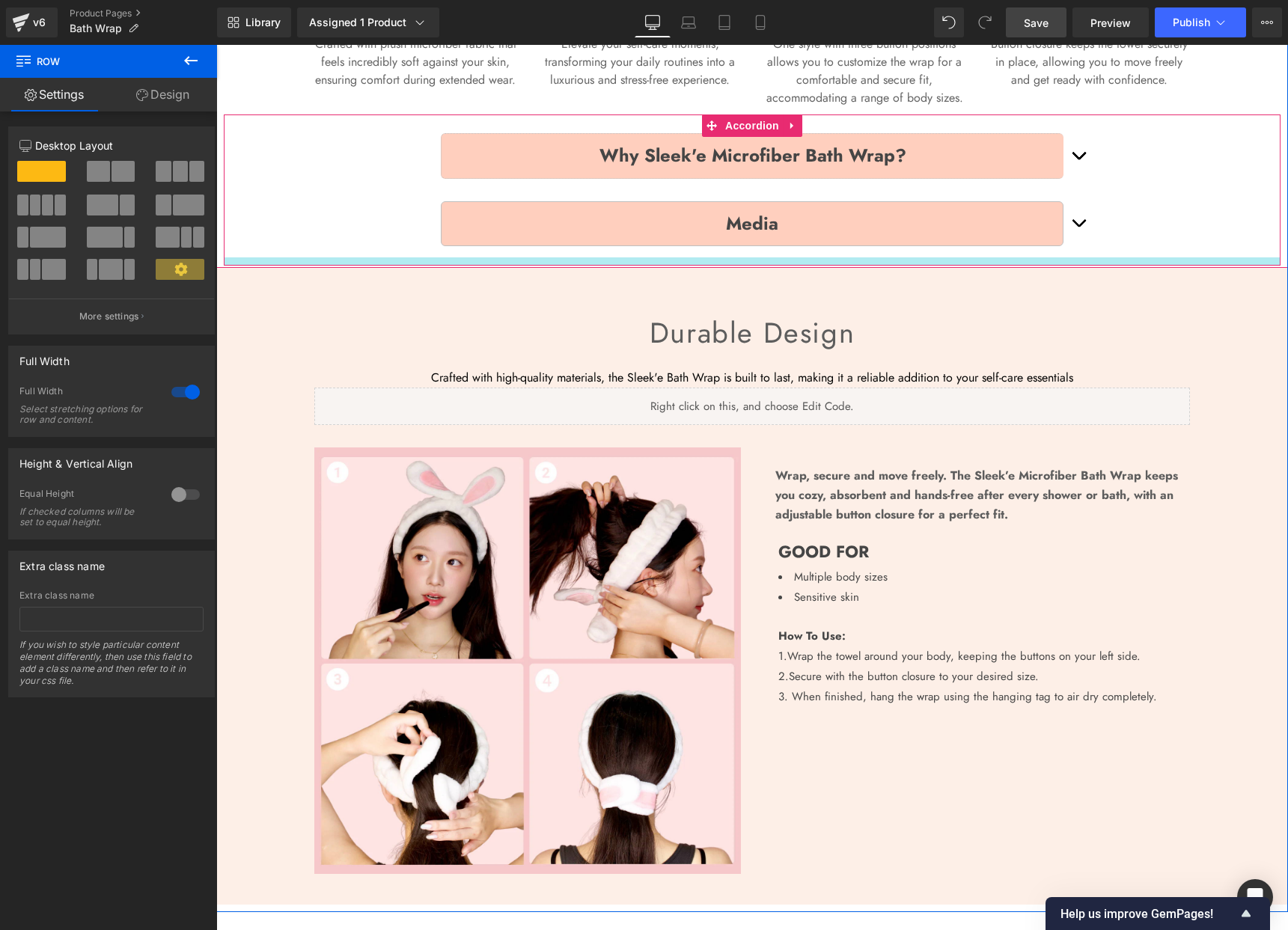
click at [586, 263] on div at bounding box center [752, 261] width 1057 height 8
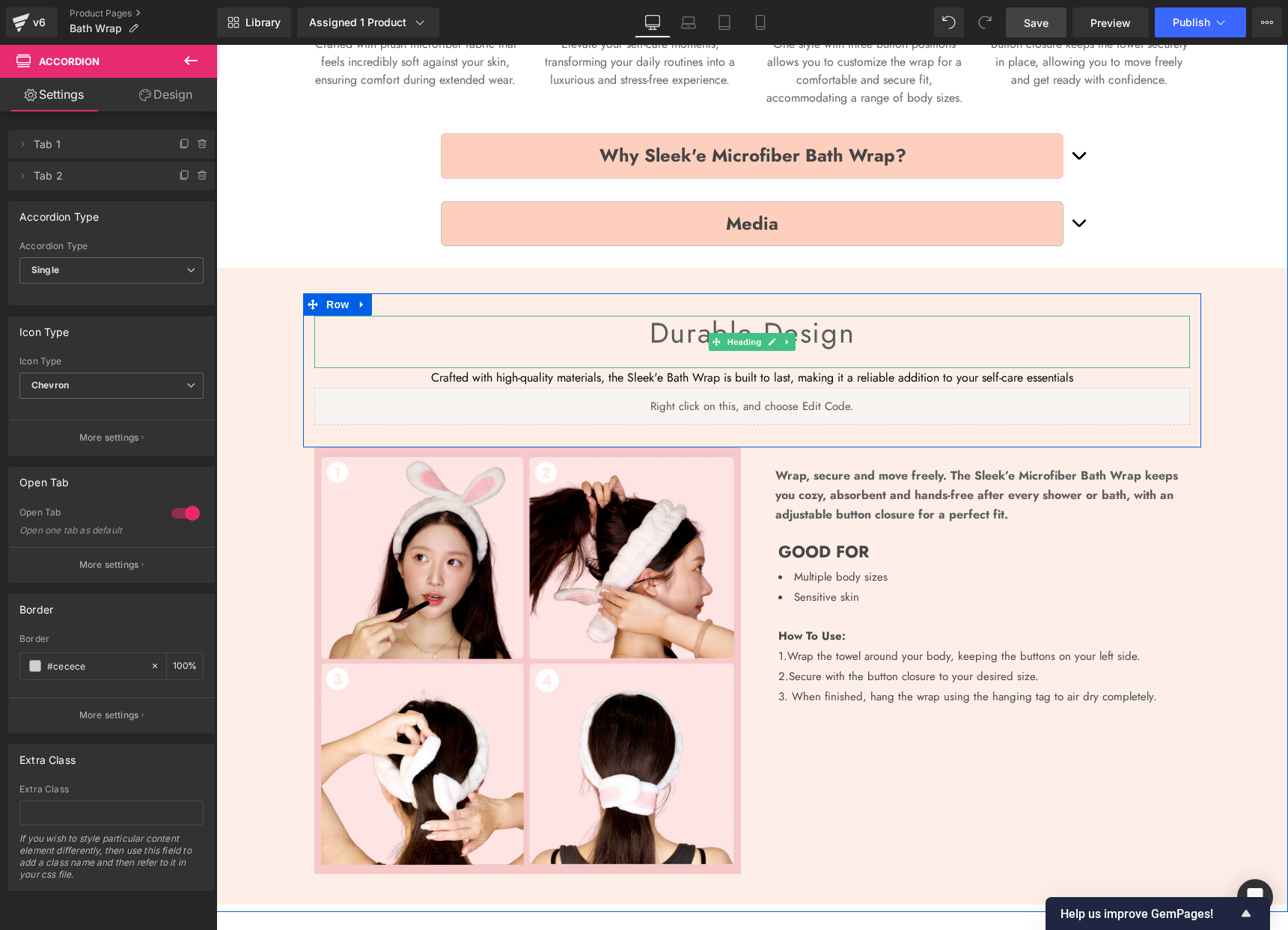
click at [533, 339] on h3 "Durable design" at bounding box center [752, 332] width 876 height 34
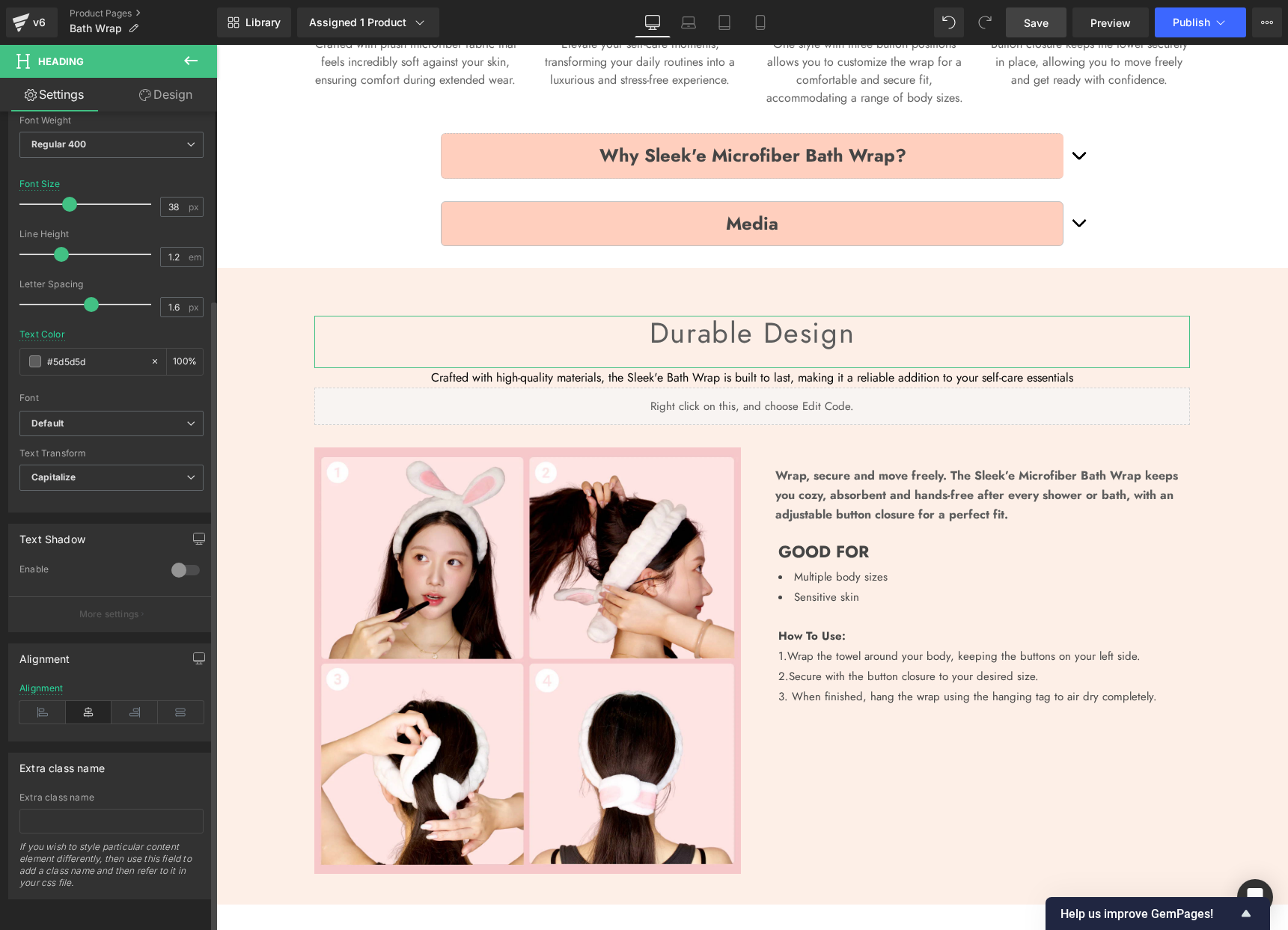
scroll to position [0, 0]
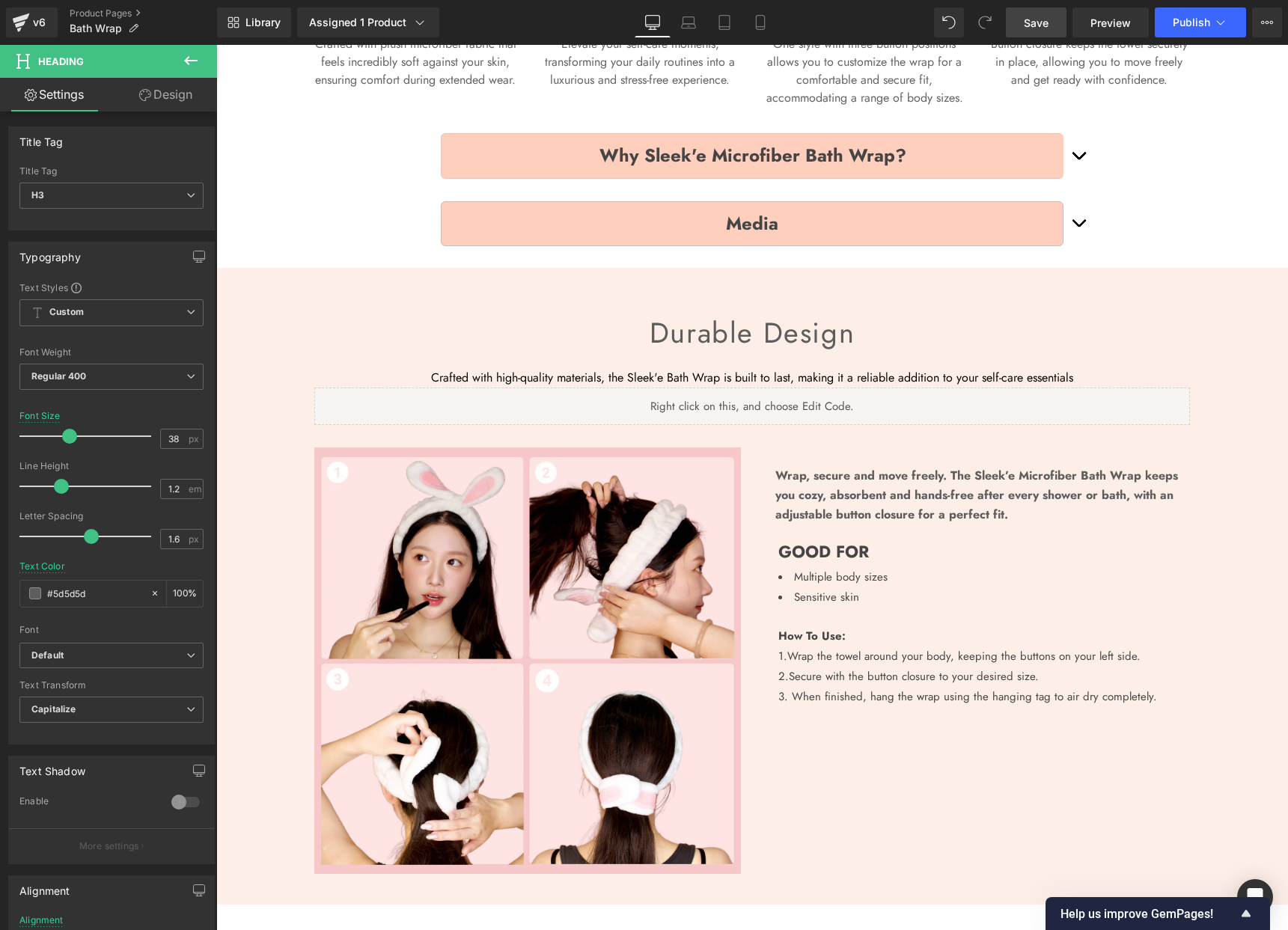
click at [1047, 23] on span "Save" at bounding box center [1036, 23] width 24 height 16
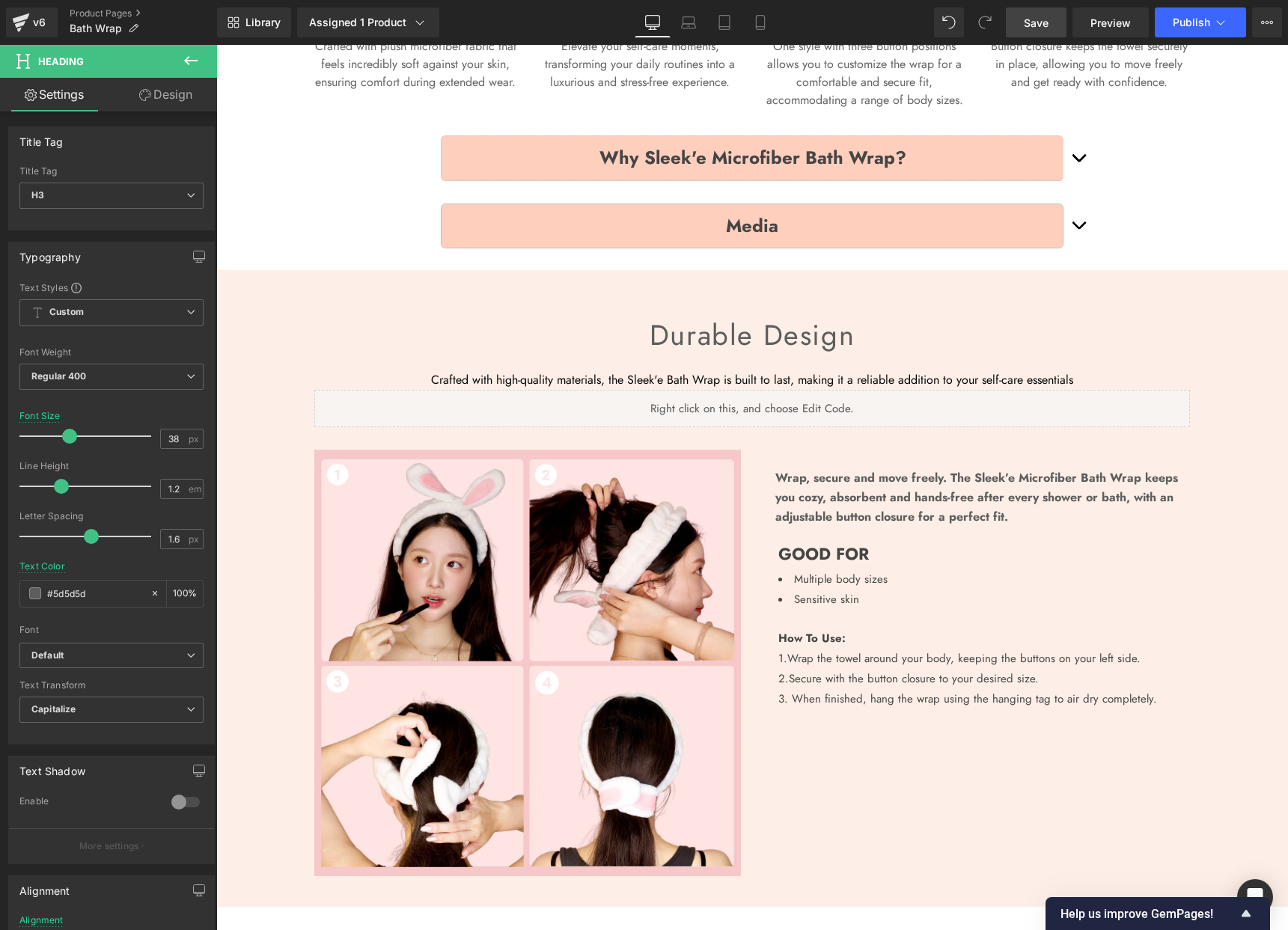
scroll to position [808, 0]
